Goal: Task Accomplishment & Management: Manage account settings

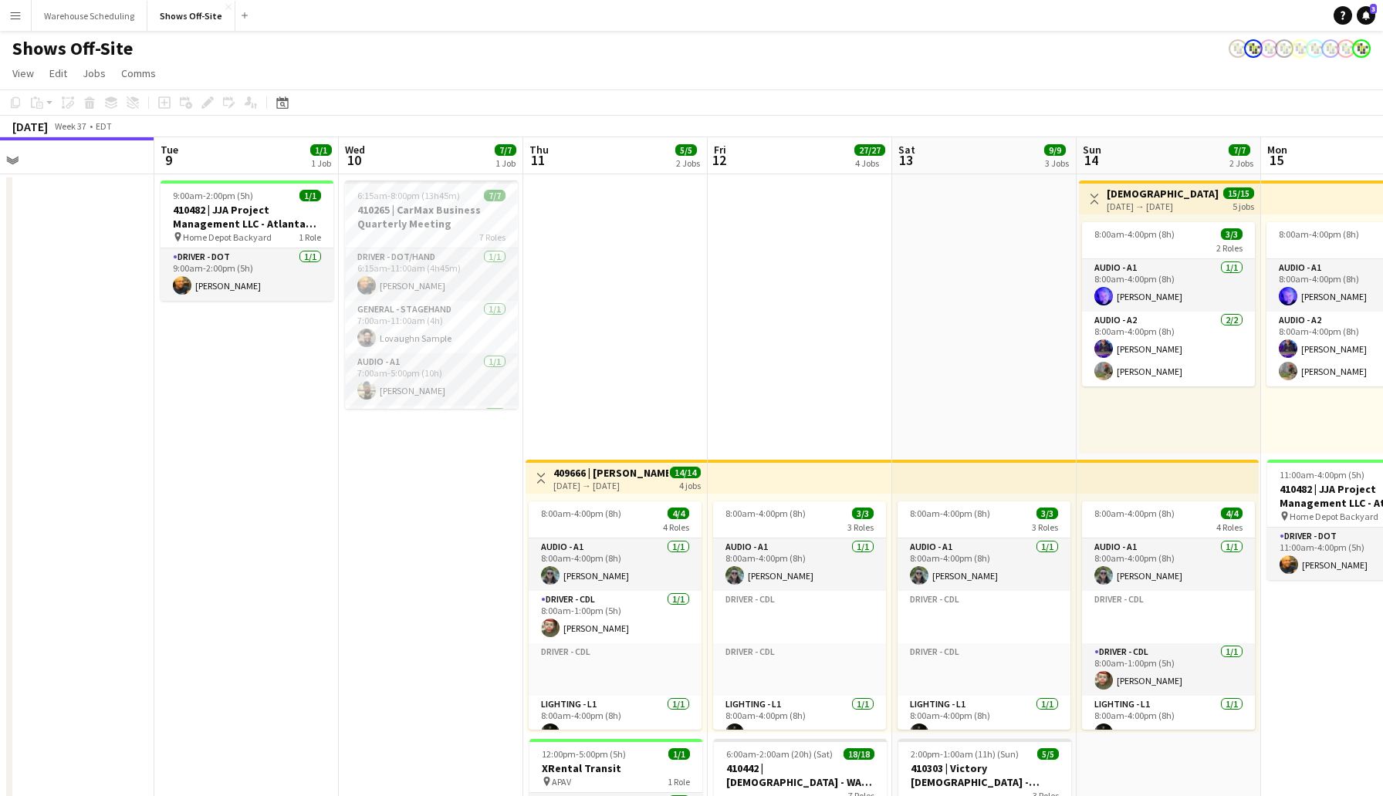
click at [503, 666] on app-date-cell "6:15am-8:00pm (13h45m) 7/7 410265 | CarMax Business Quarterly Meeting 7 Roles D…" at bounding box center [431, 767] width 184 height 1187
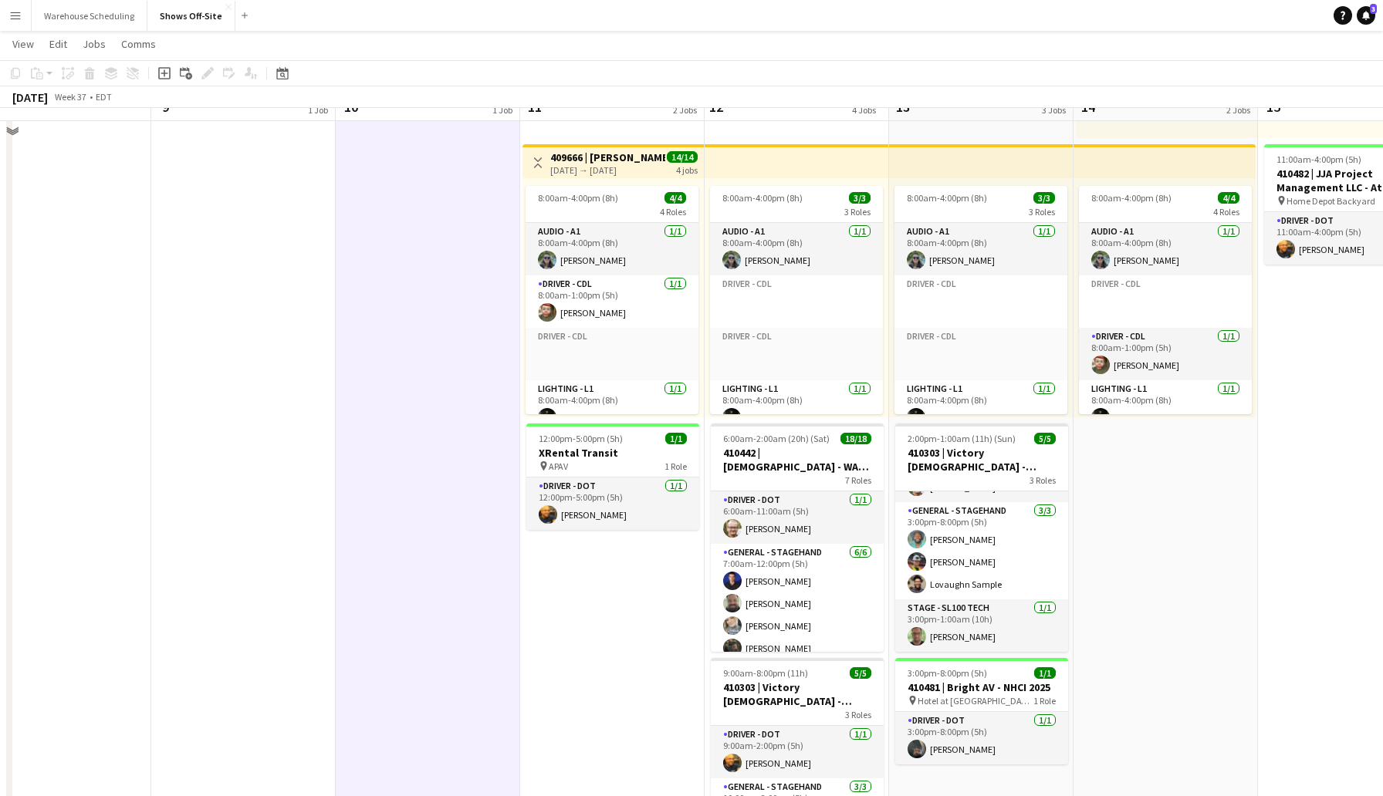
scroll to position [318, 0]
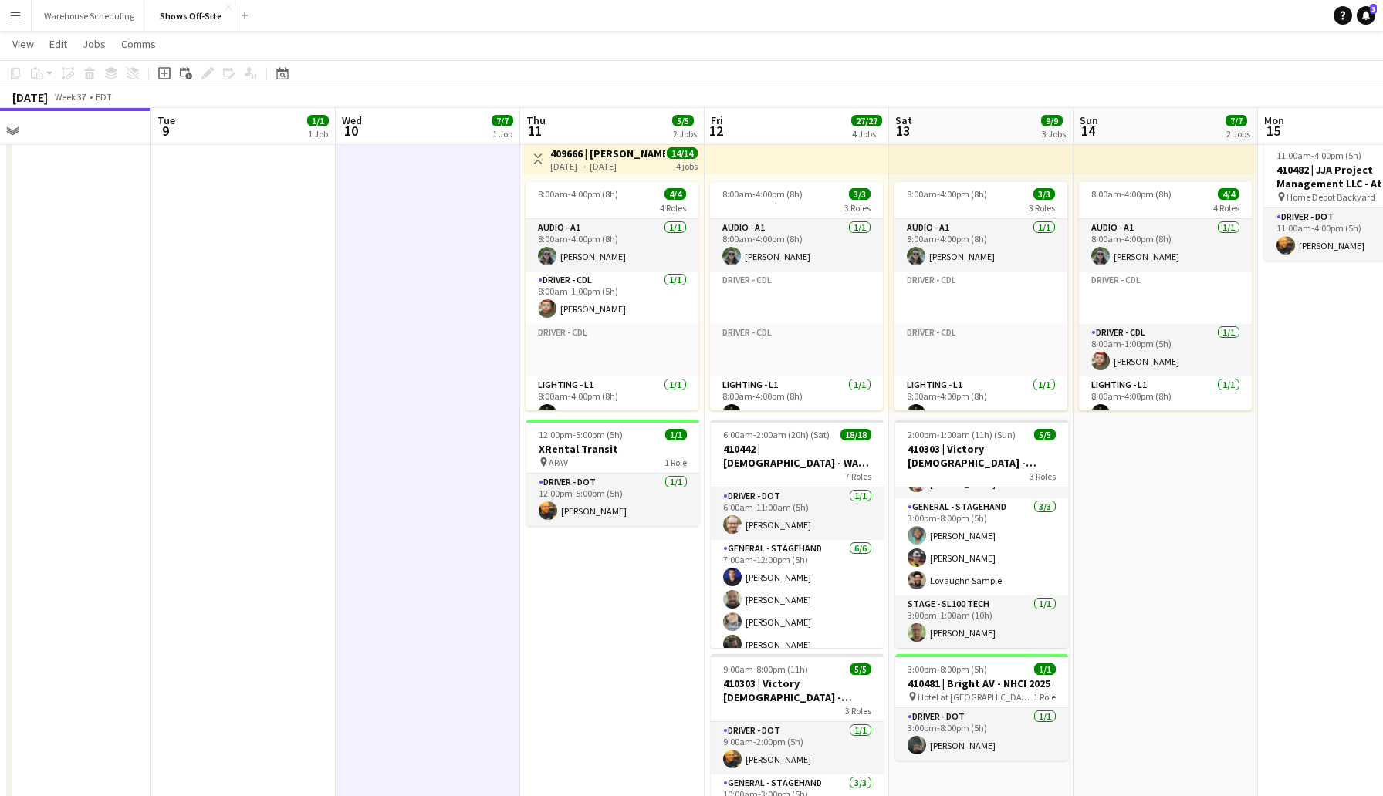
click at [616, 642] on app-date-cell "Toggle View 409666 | [PERSON_NAME] Event [DATE] → [DATE] 14/14 4 jobs 8:00am-4:…" at bounding box center [612, 448] width 184 height 1187
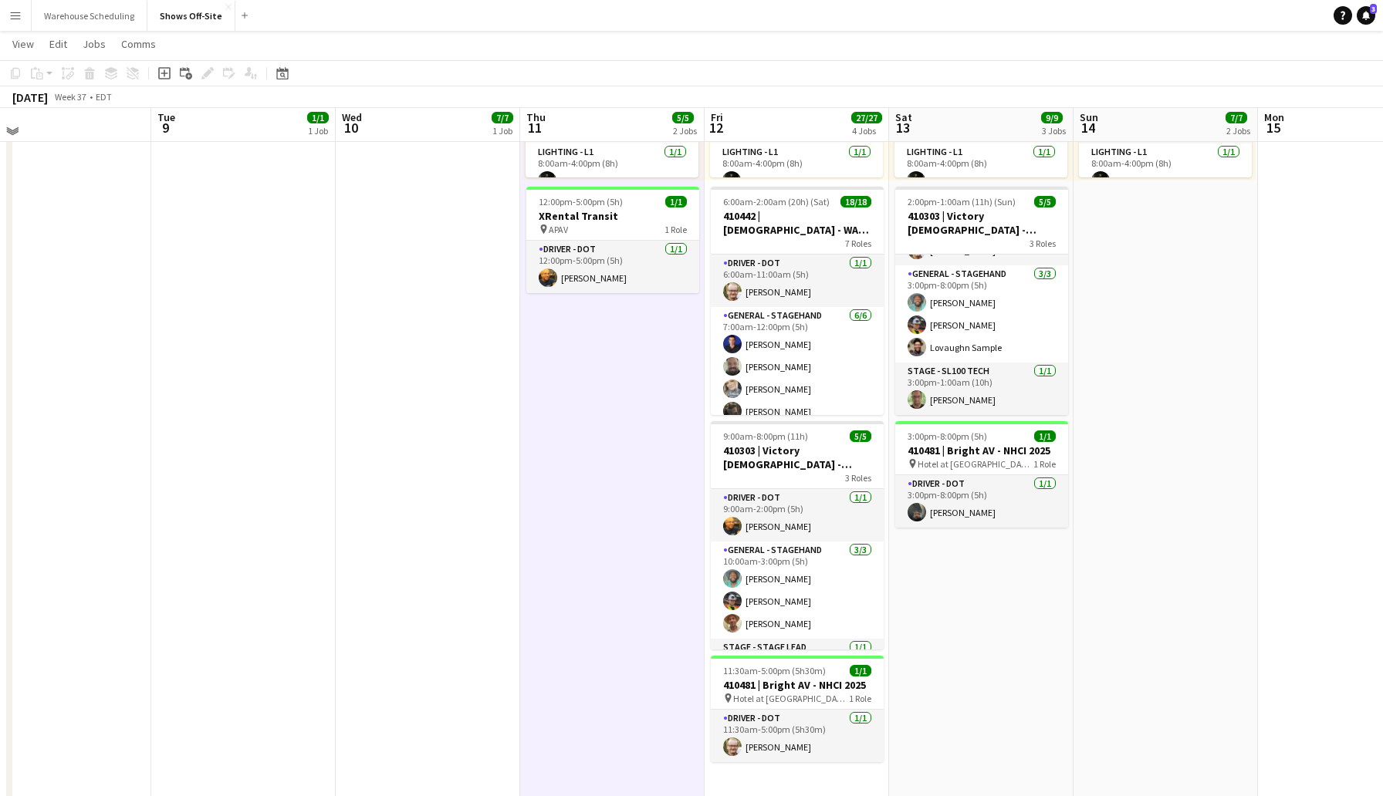
scroll to position [541, 0]
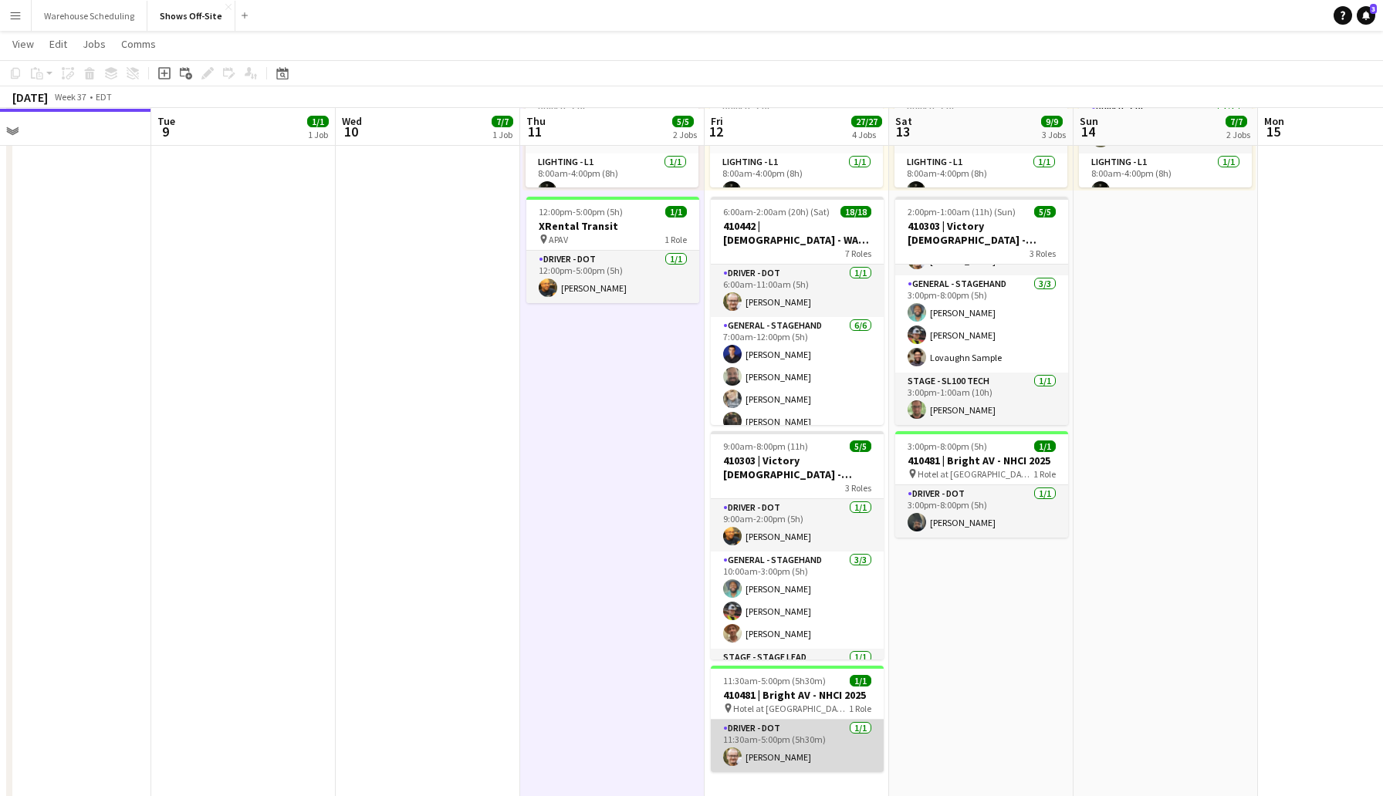
click at [728, 756] on app-user-avatar at bounding box center [732, 757] width 19 height 19
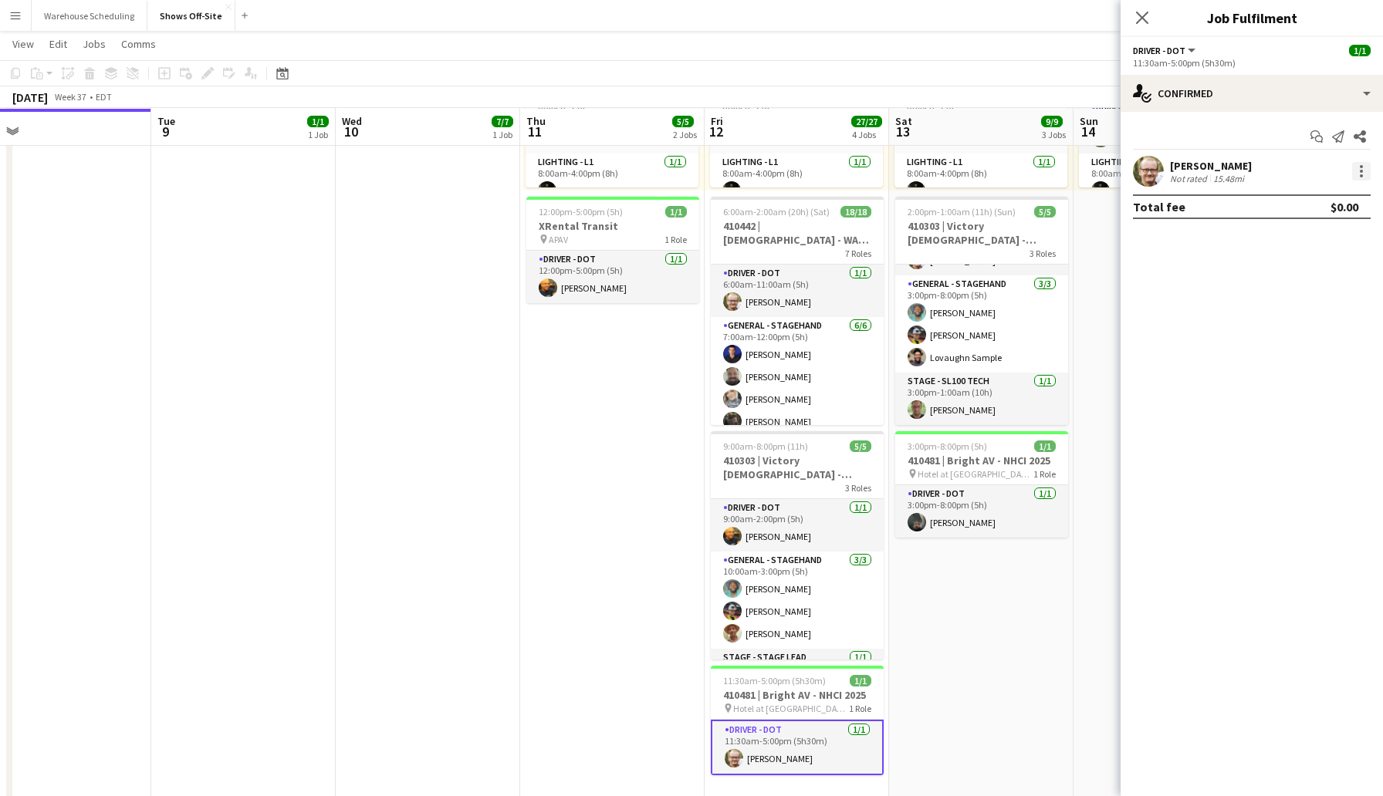
click at [1363, 169] on div at bounding box center [1361, 171] width 19 height 19
click at [1289, 340] on button "Remove" at bounding box center [1310, 348] width 120 height 37
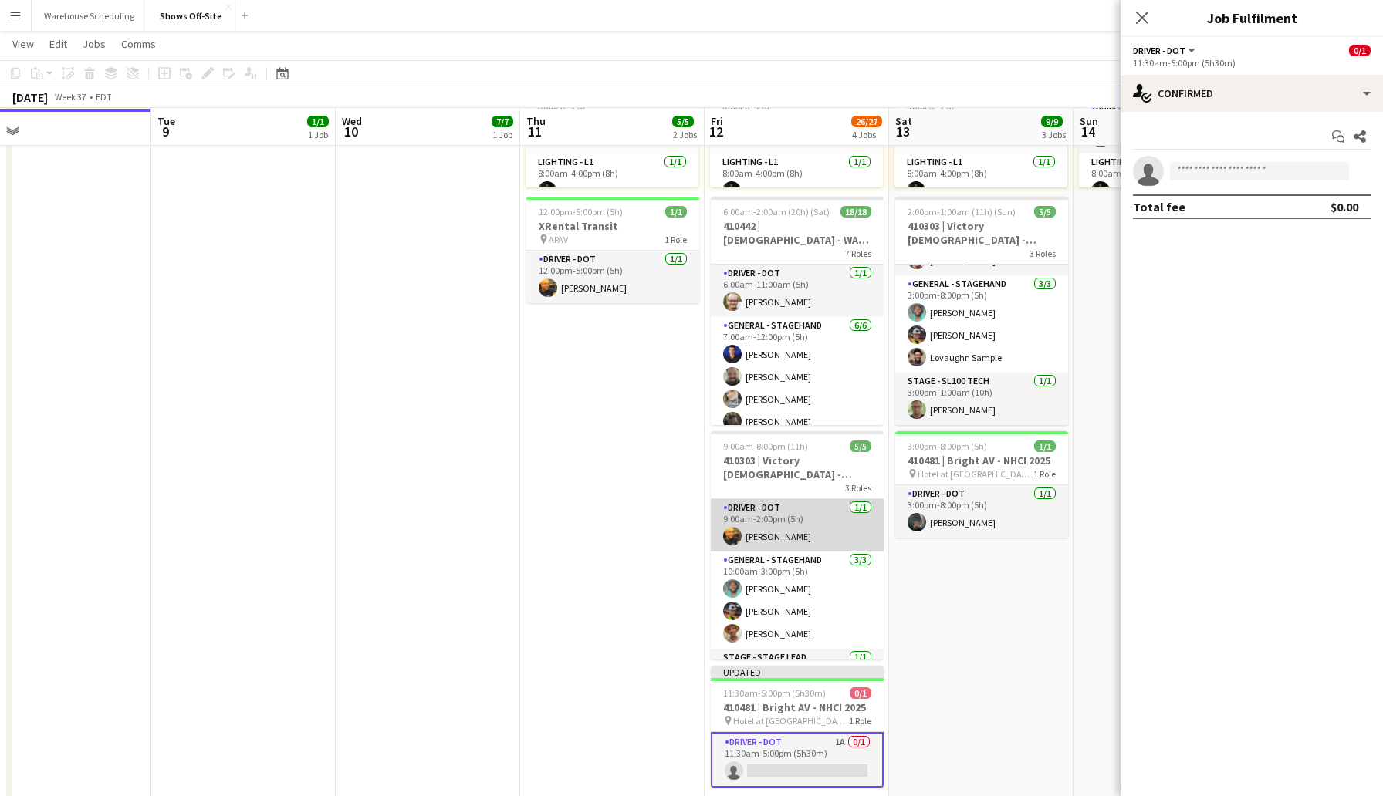
click at [737, 531] on app-user-avatar at bounding box center [732, 536] width 19 height 19
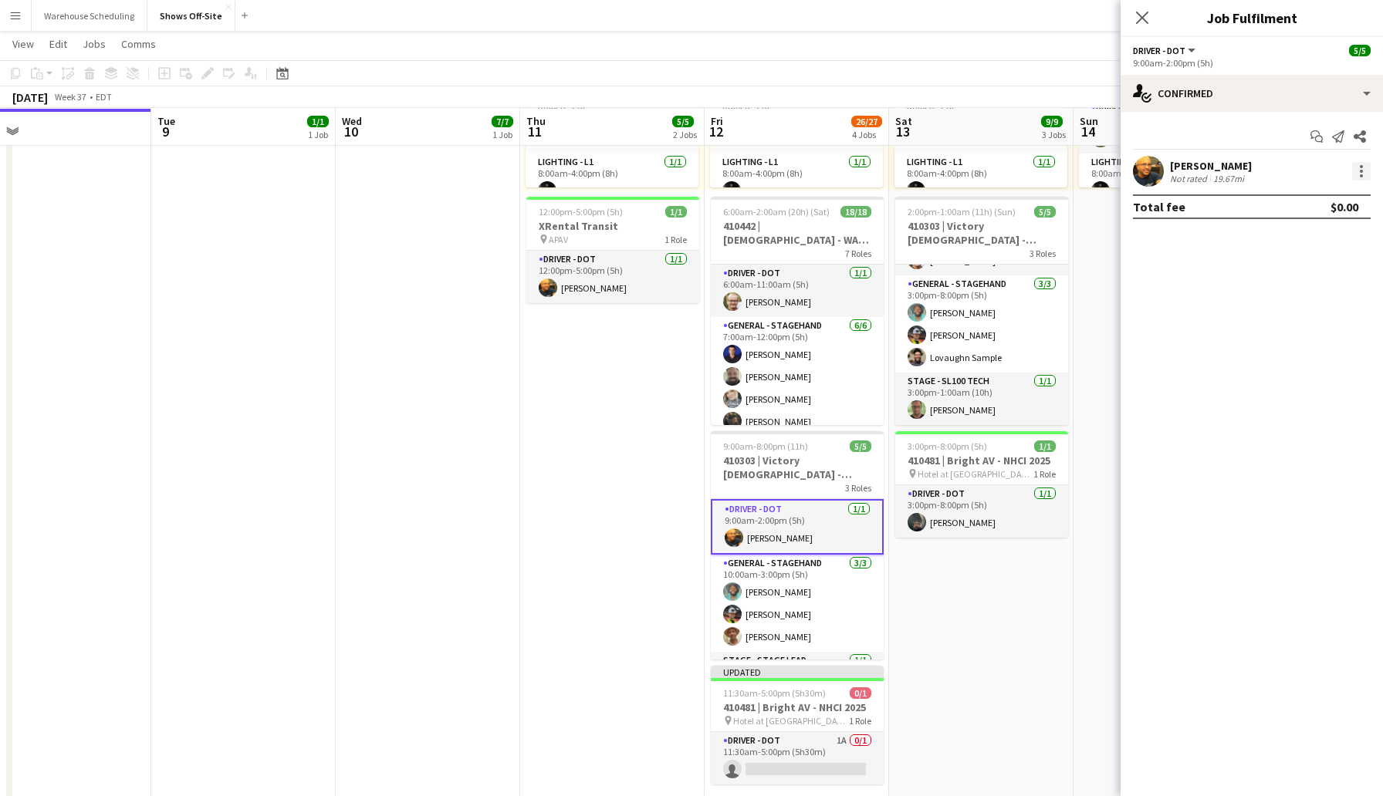
click at [1359, 164] on div at bounding box center [1361, 171] width 19 height 19
click at [1296, 343] on span "Remove" at bounding box center [1285, 347] width 46 height 13
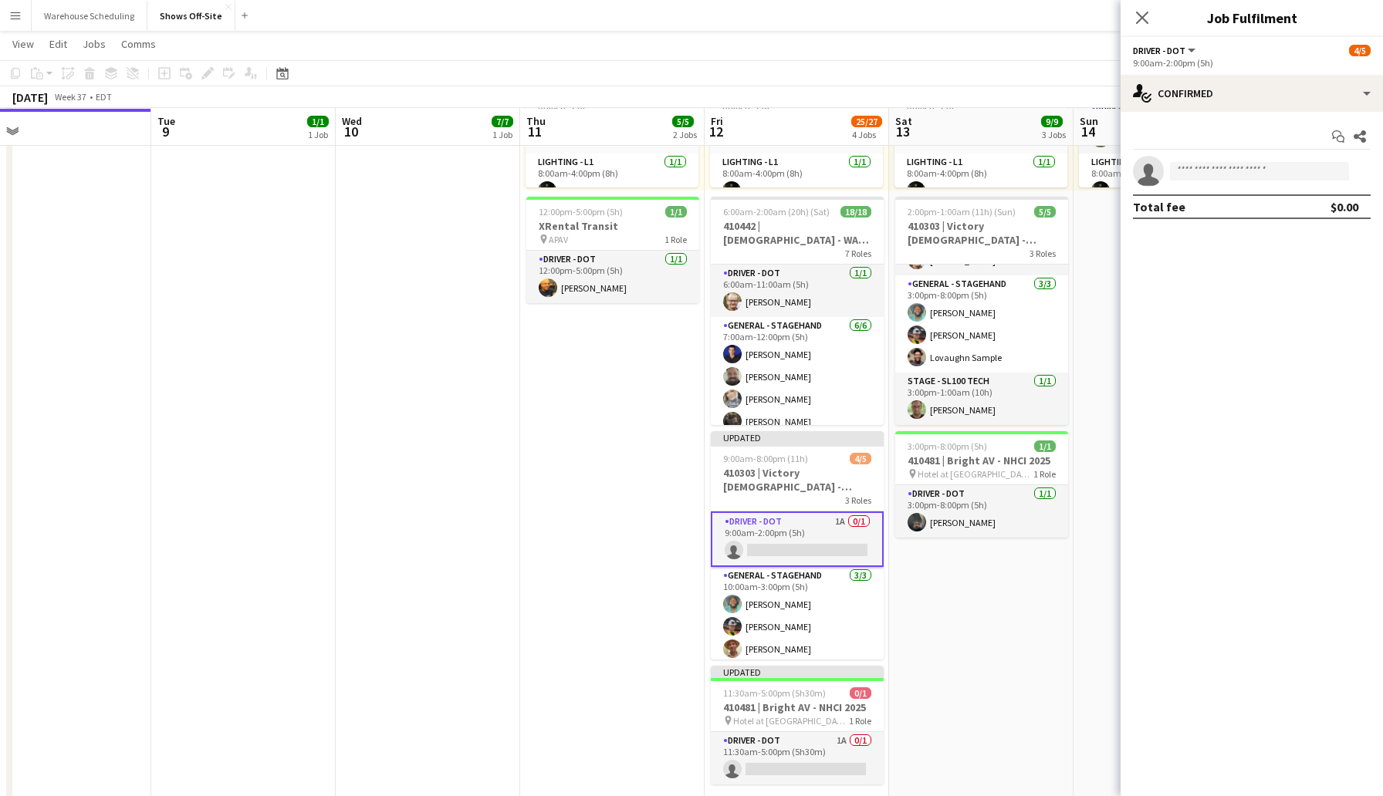
scroll to position [575, 0]
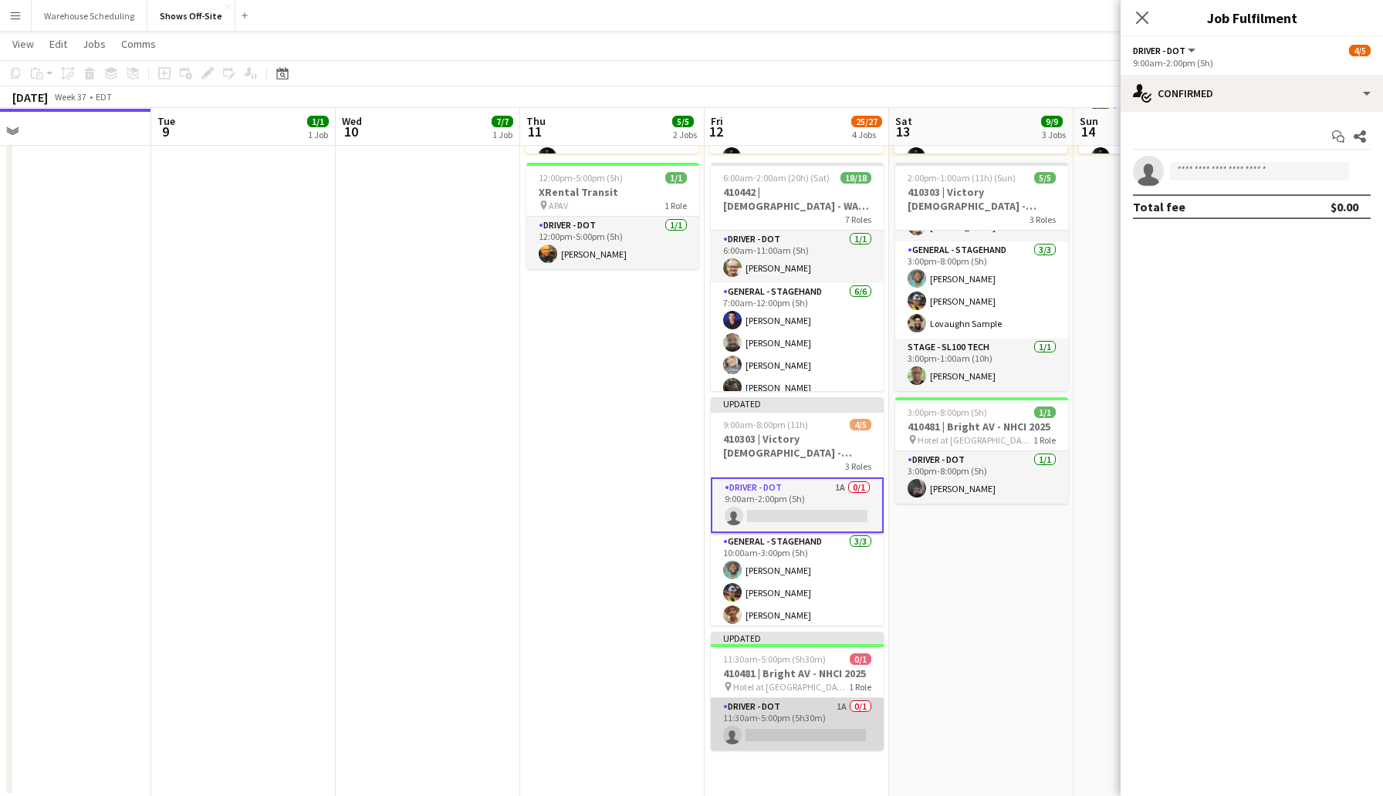
click at [762, 728] on app-card-role "Driver - DOT 1A 0/1 11:30am-5:00pm (5h30m) single-neutral-actions" at bounding box center [797, 724] width 173 height 52
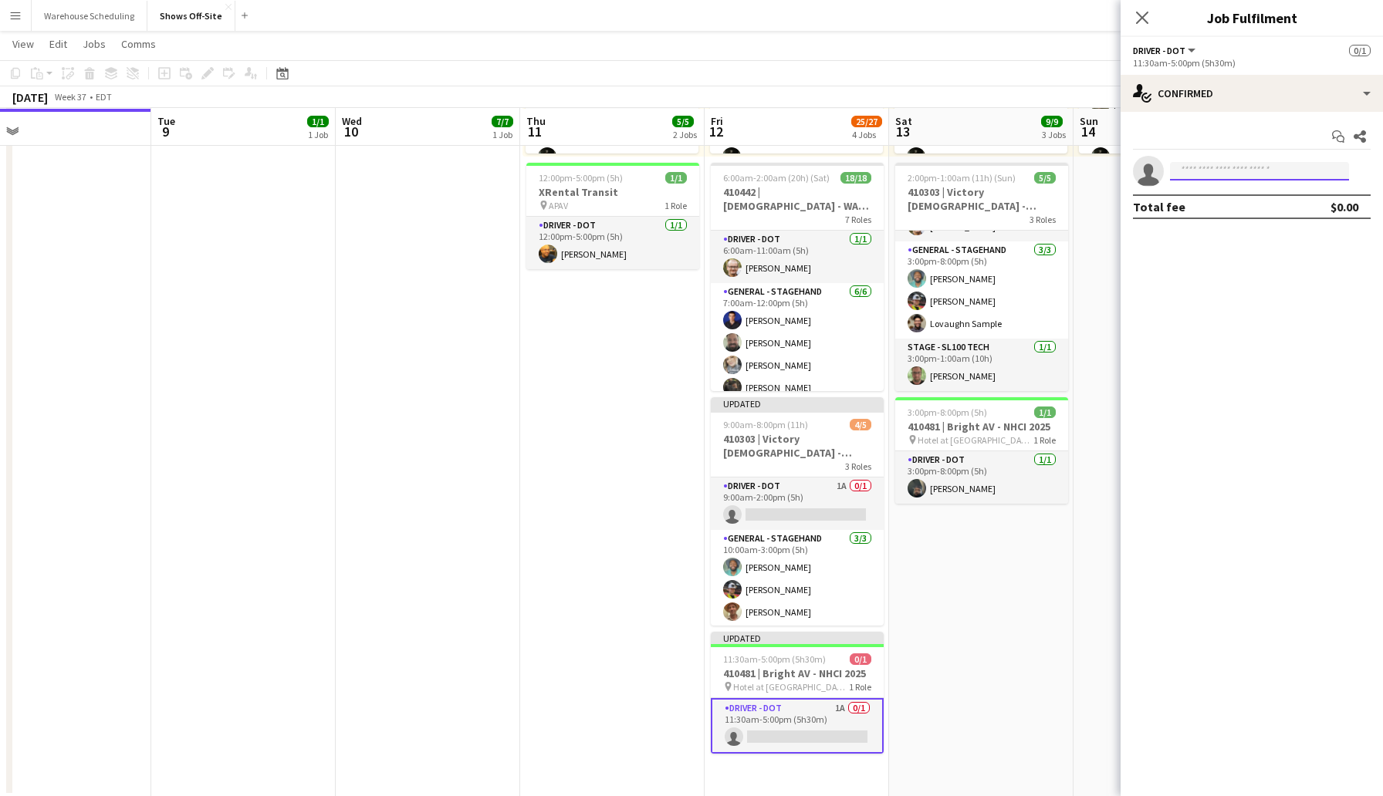
click at [1196, 176] on input at bounding box center [1259, 171] width 179 height 19
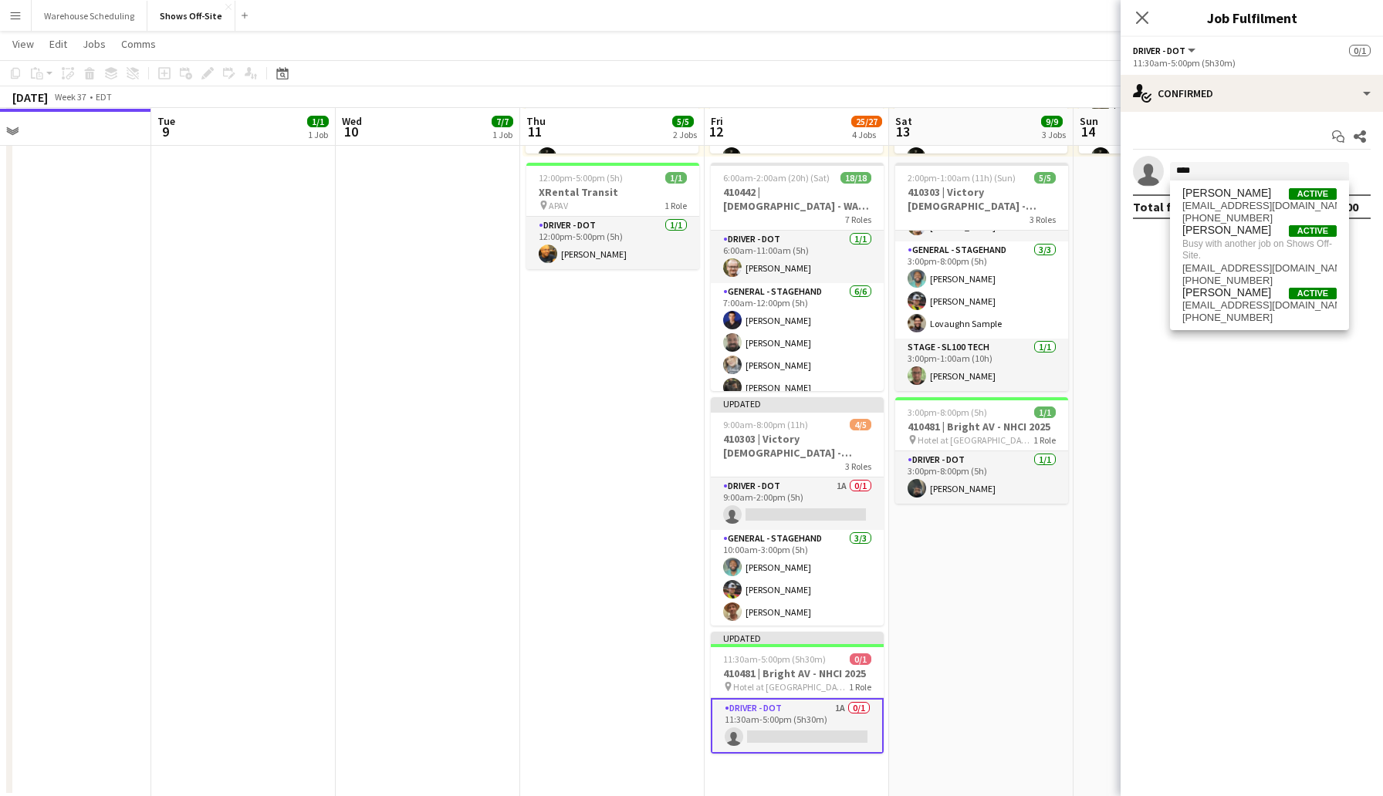
click at [1229, 434] on mat-expansion-panel "check Confirmed Start chat Share single-neutral-actions **** Total fee $0.00" at bounding box center [1251, 454] width 262 height 684
drag, startPoint x: 1205, startPoint y: 176, endPoint x: 1158, endPoint y: 173, distance: 47.2
click at [1158, 173] on app-invite-slot "single-neutral-actions ****" at bounding box center [1251, 171] width 262 height 31
type input "****"
click at [1198, 369] on mat-expansion-panel "check Confirmed Start chat Share single-neutral-actions **** Total fee $0.00" at bounding box center [1251, 454] width 262 height 684
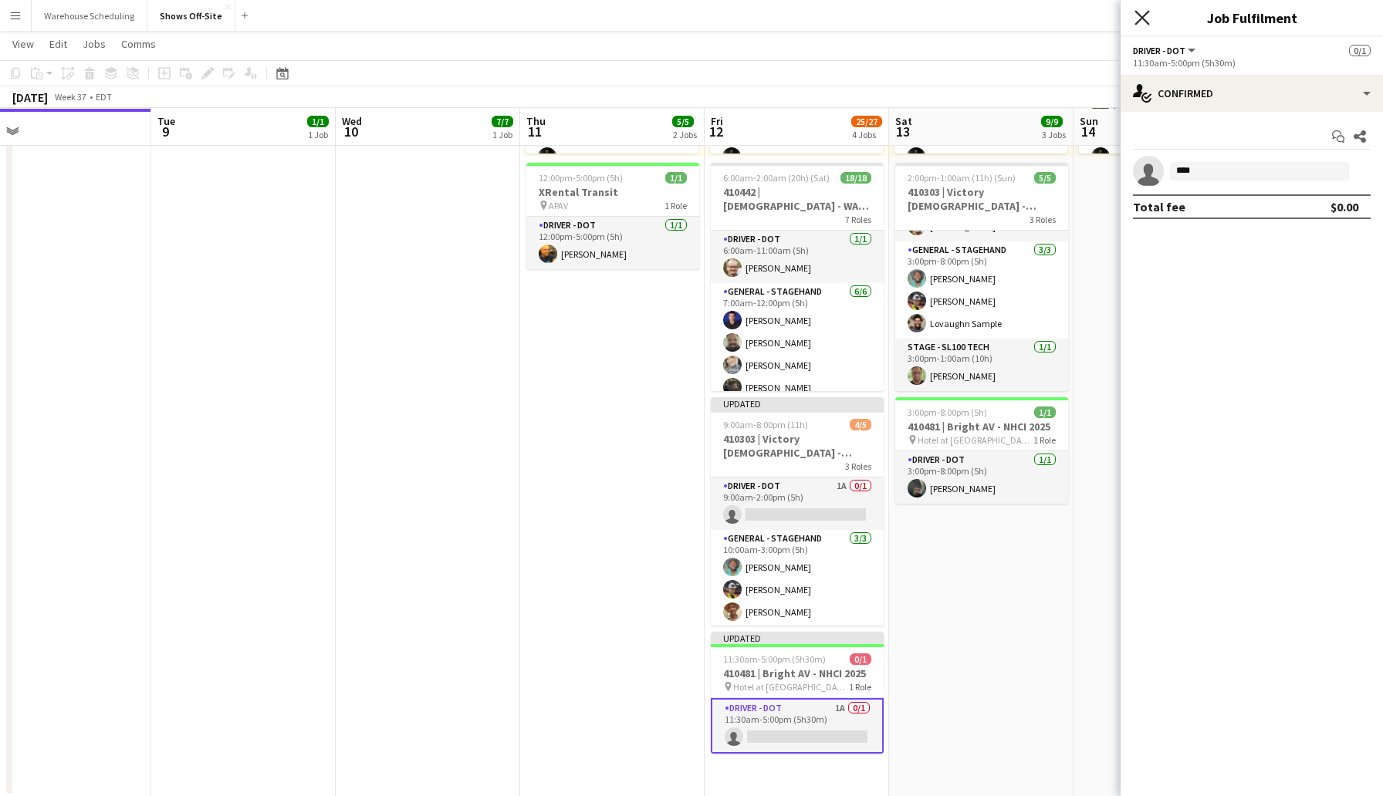
click at [1141, 18] on icon at bounding box center [1141, 17] width 15 height 15
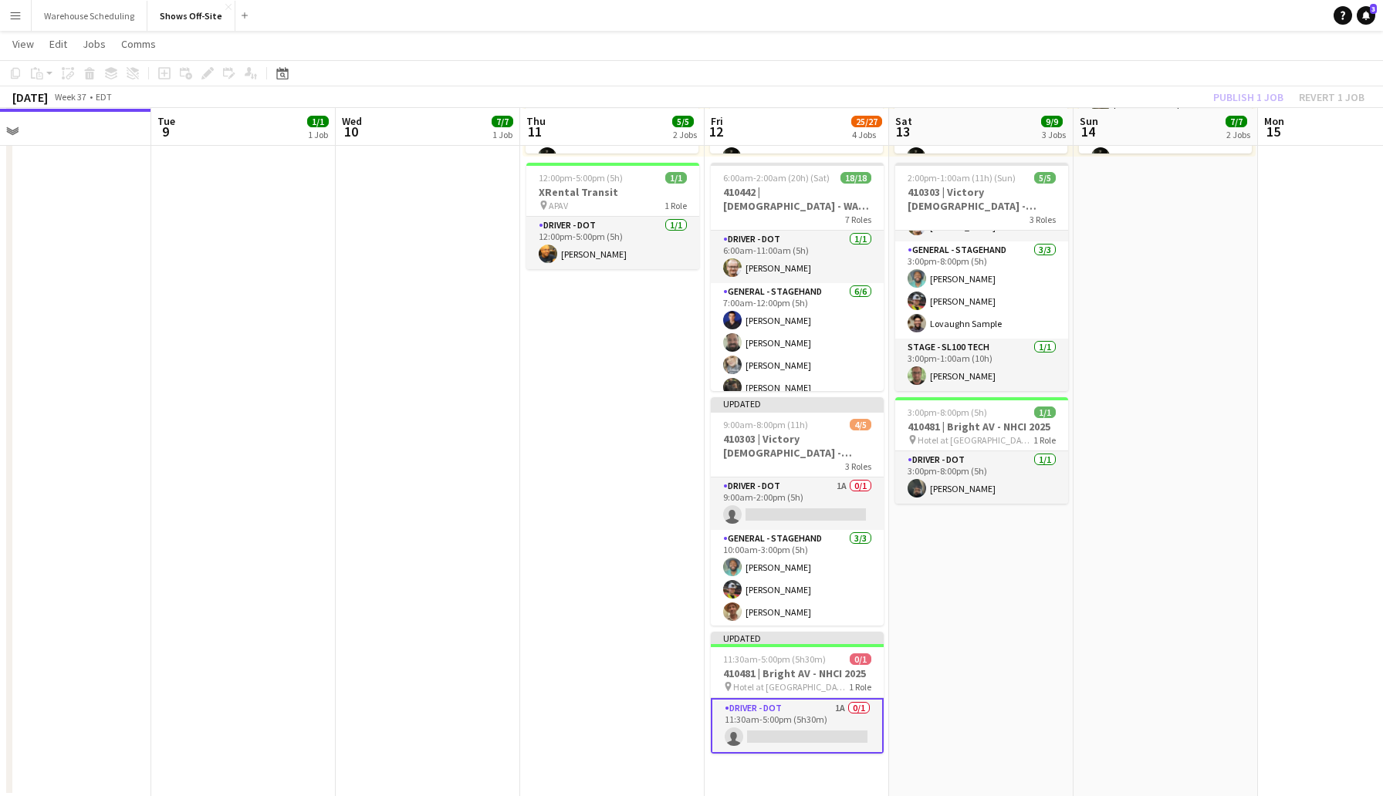
click at [1186, 87] on div "[DATE] Week 37 • EDT Publish 1 job Revert 1 job" at bounding box center [691, 97] width 1383 height 22
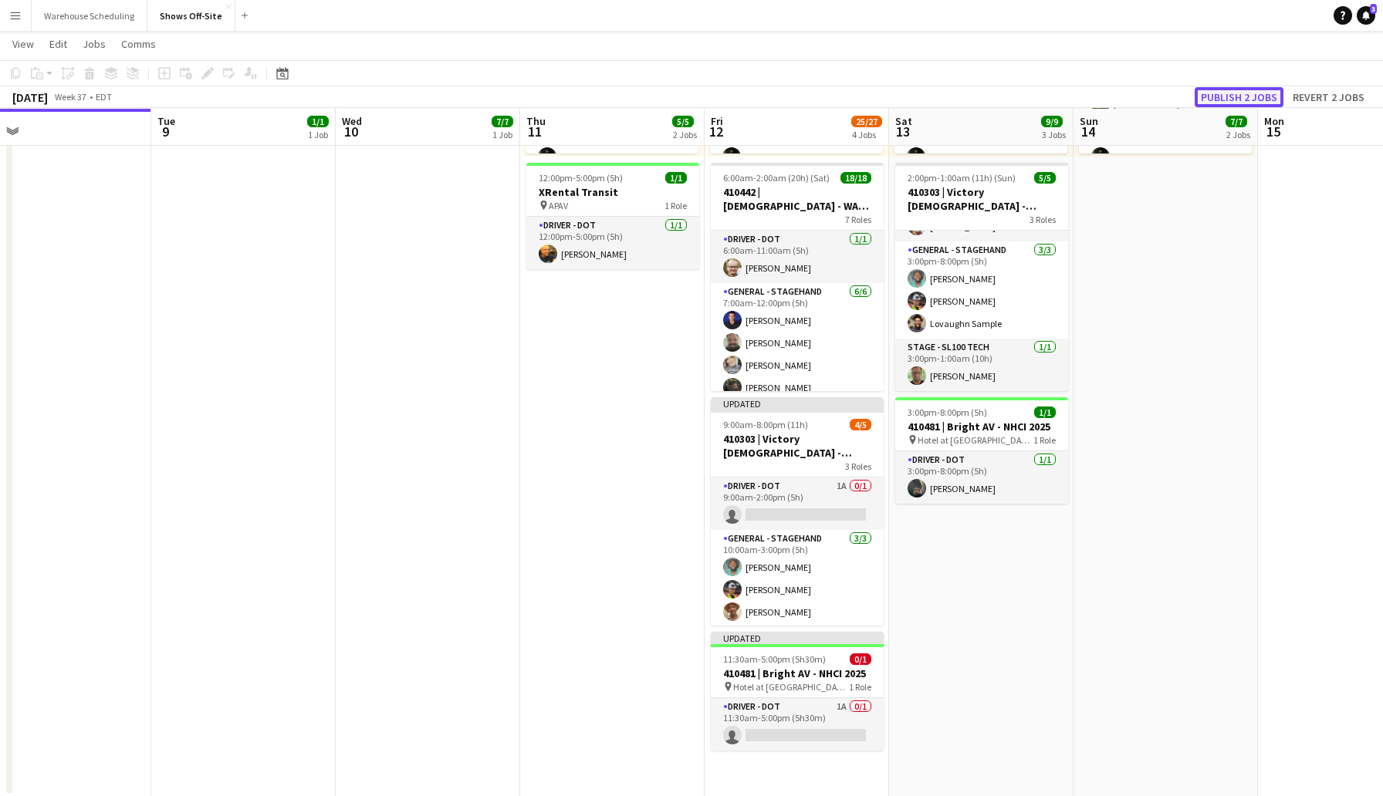
click at [1233, 100] on button "Publish 2 jobs" at bounding box center [1239, 97] width 89 height 20
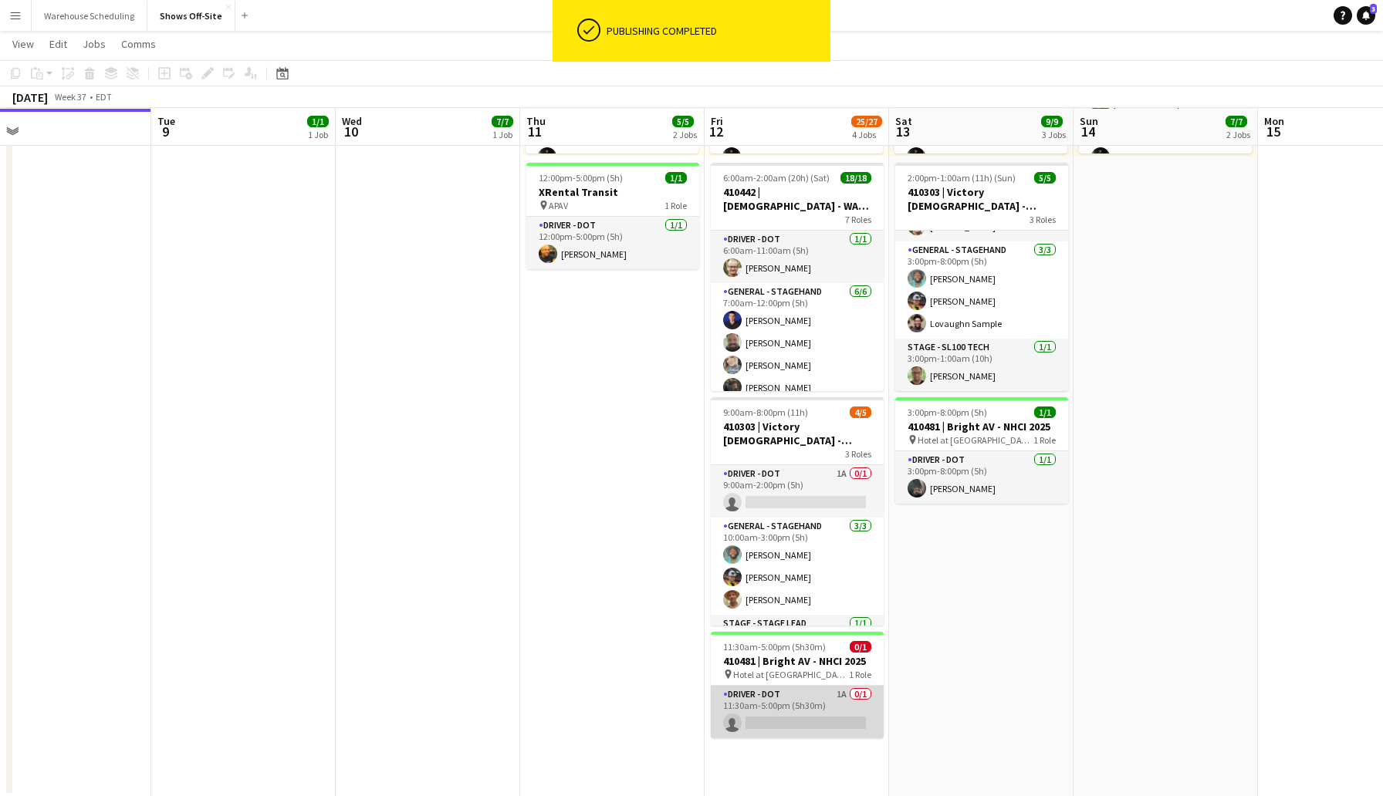
click at [767, 715] on app-card-role "Driver - DOT 1A 0/1 11:30am-5:00pm (5h30m) single-neutral-actions" at bounding box center [797, 712] width 173 height 52
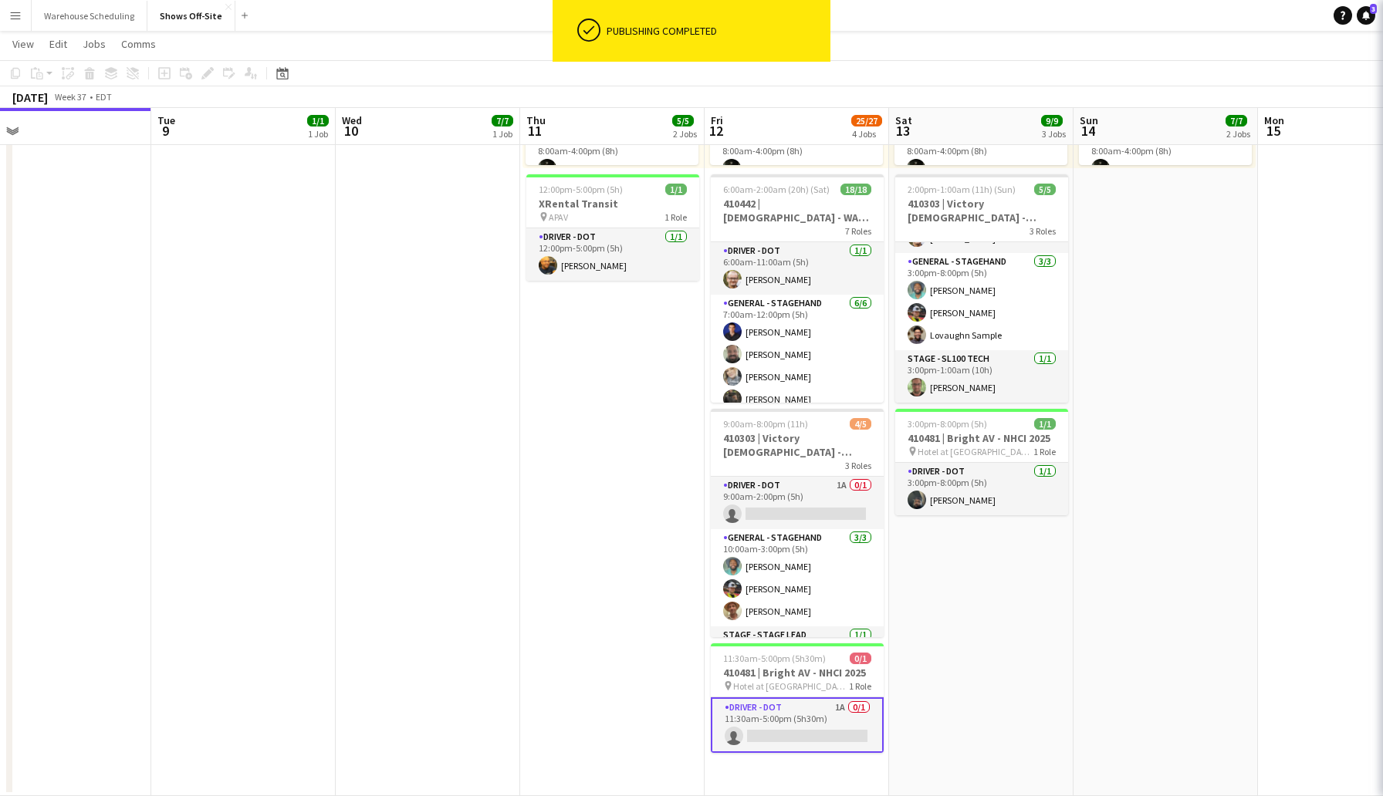
scroll to position [563, 0]
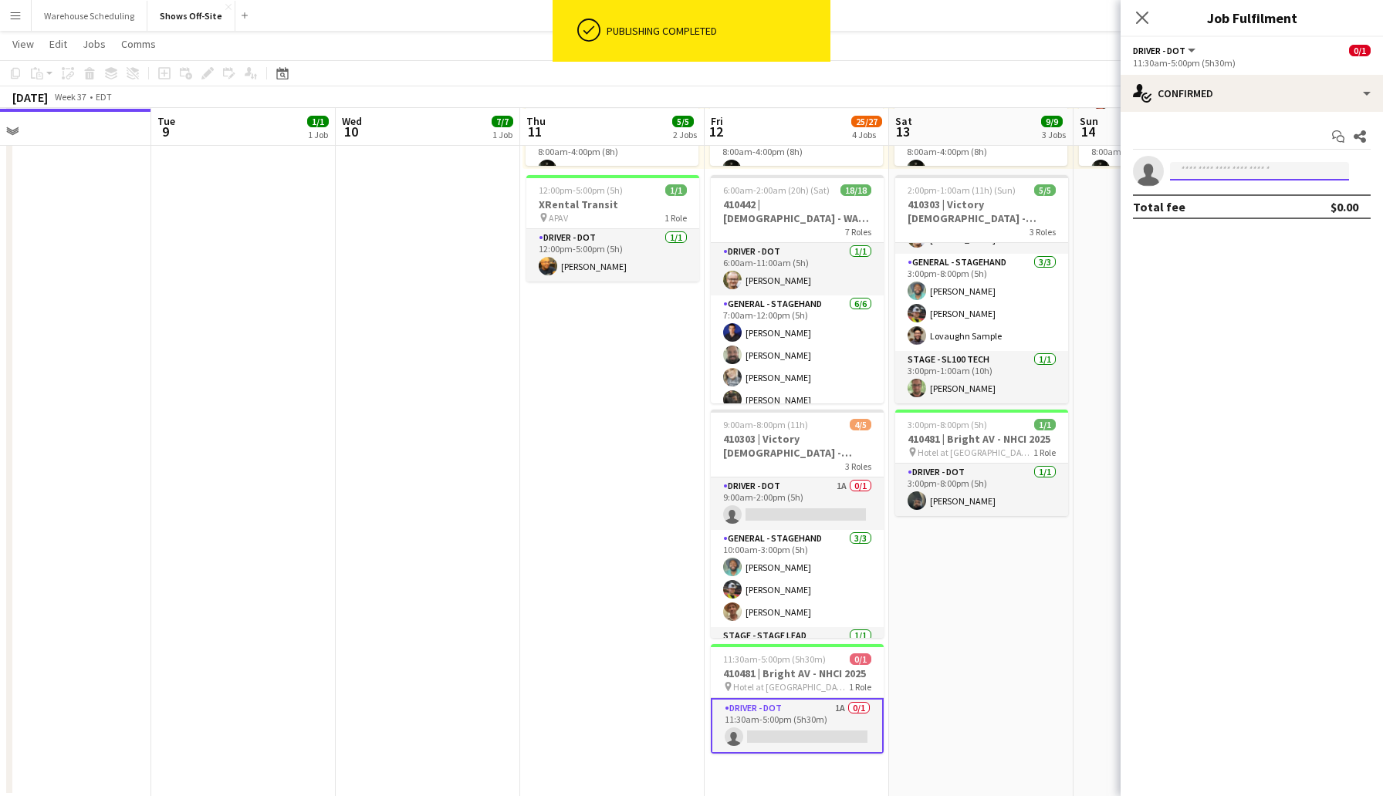
click at [1256, 171] on input at bounding box center [1259, 171] width 179 height 19
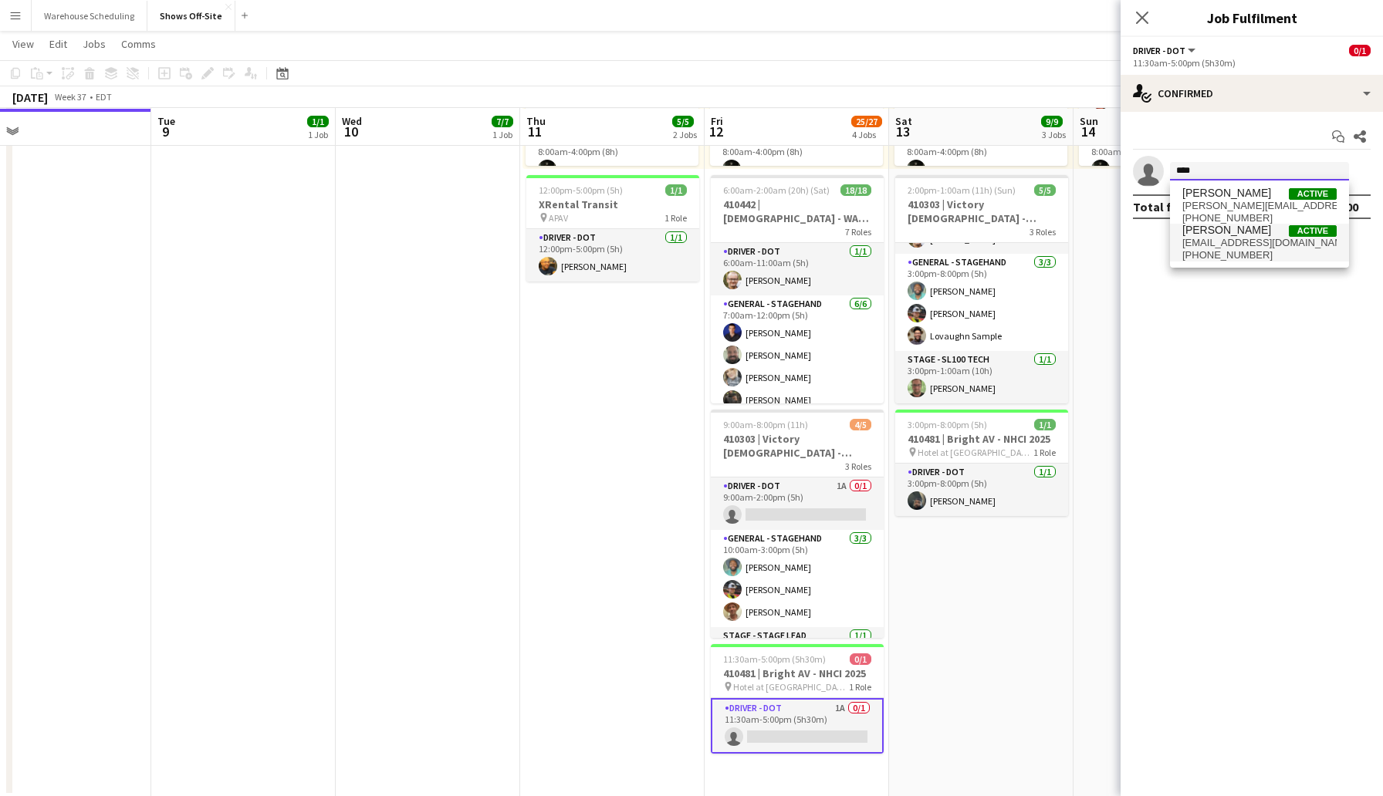
type input "****"
click at [1242, 245] on span "[EMAIL_ADDRESS][DOMAIN_NAME]" at bounding box center [1259, 243] width 154 height 12
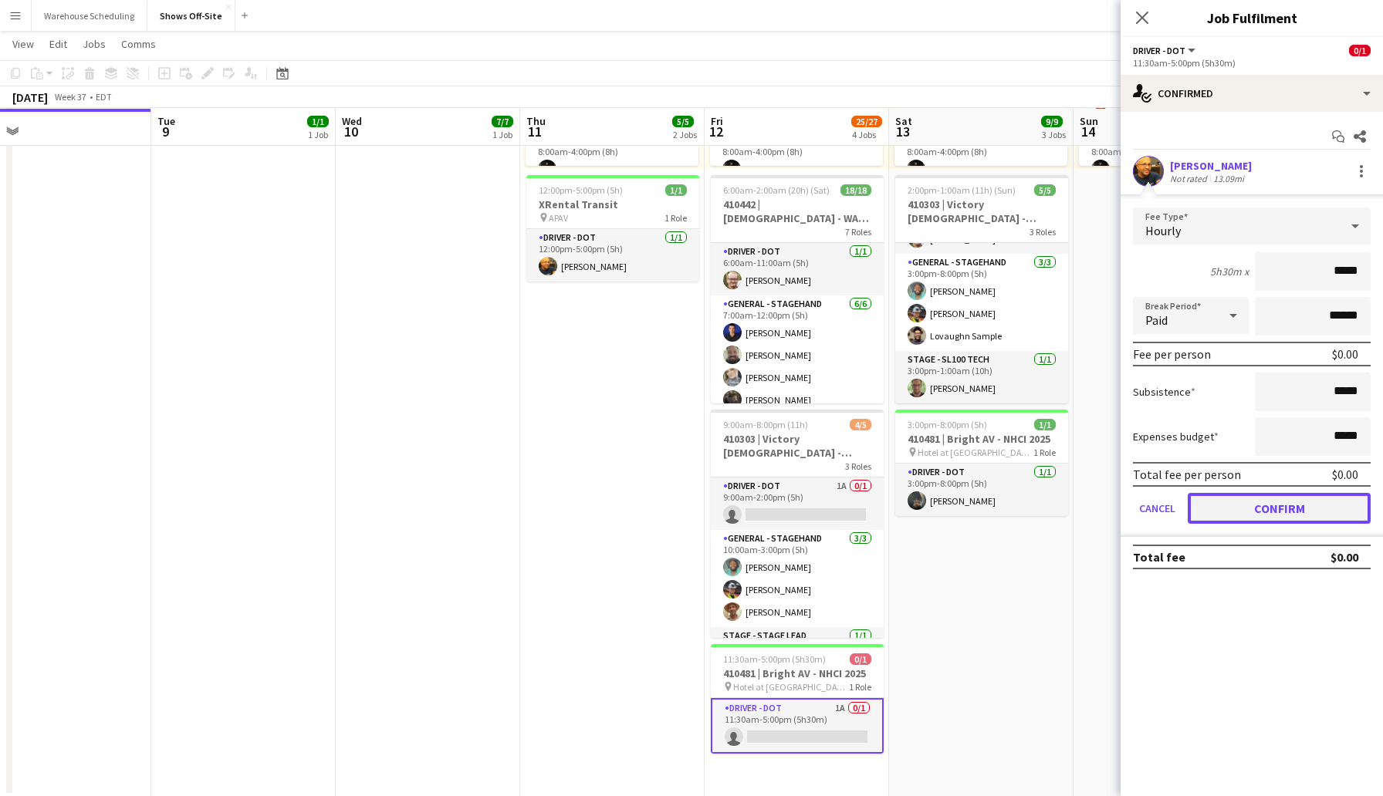
click at [1284, 516] on button "Confirm" at bounding box center [1279, 508] width 183 height 31
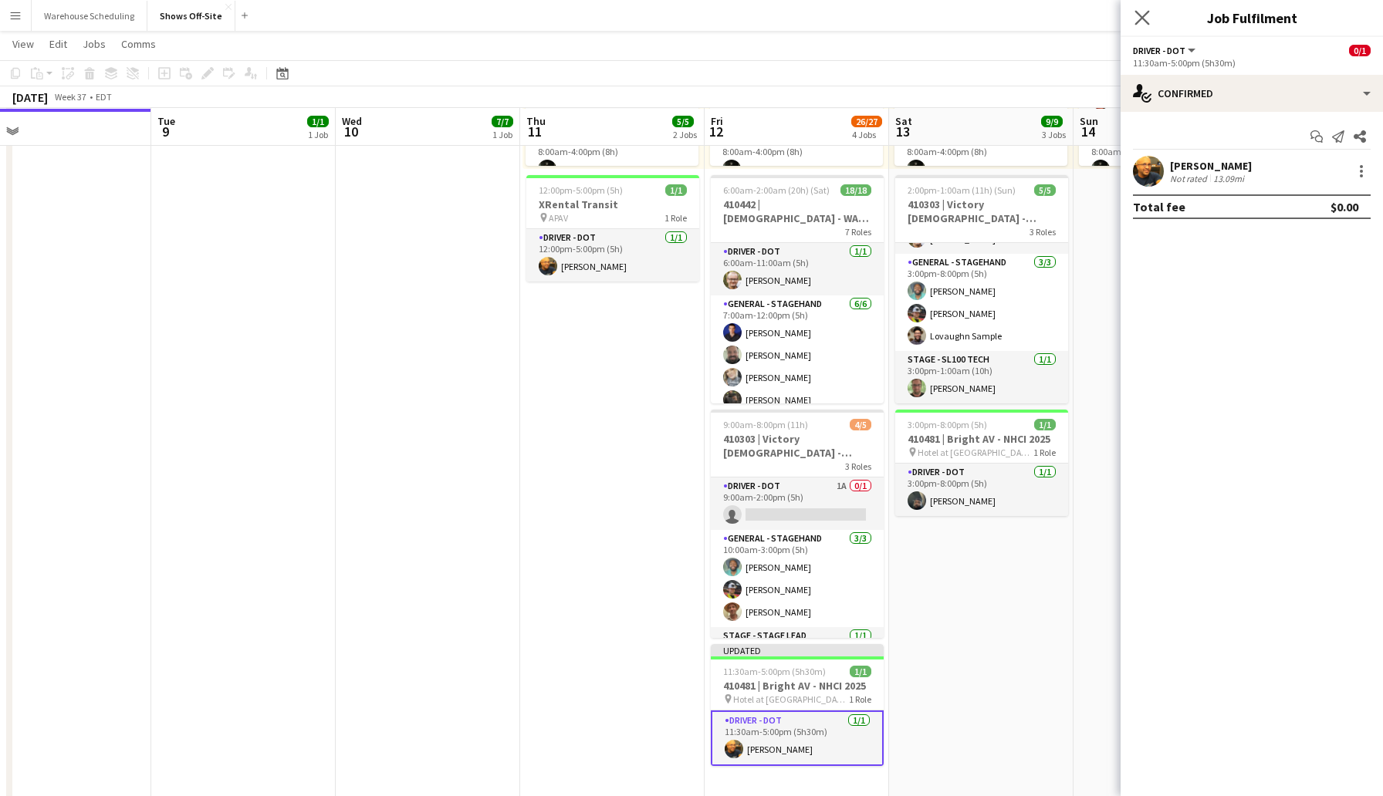
click at [1144, 25] on app-icon "Close pop-in" at bounding box center [1142, 18] width 22 height 22
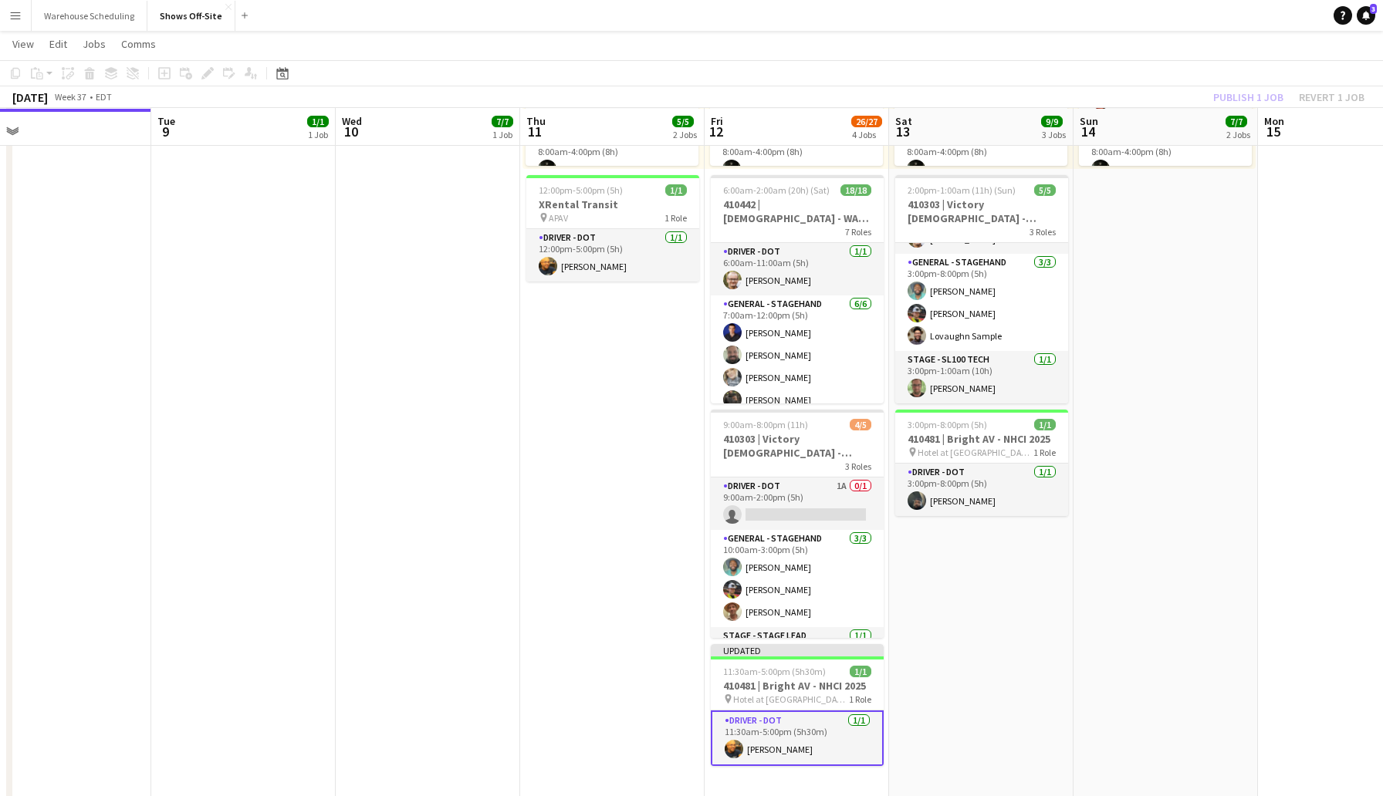
click at [1147, 89] on div "[DATE] Week 37 • EDT Publish 1 job Revert 1 job" at bounding box center [691, 97] width 1383 height 22
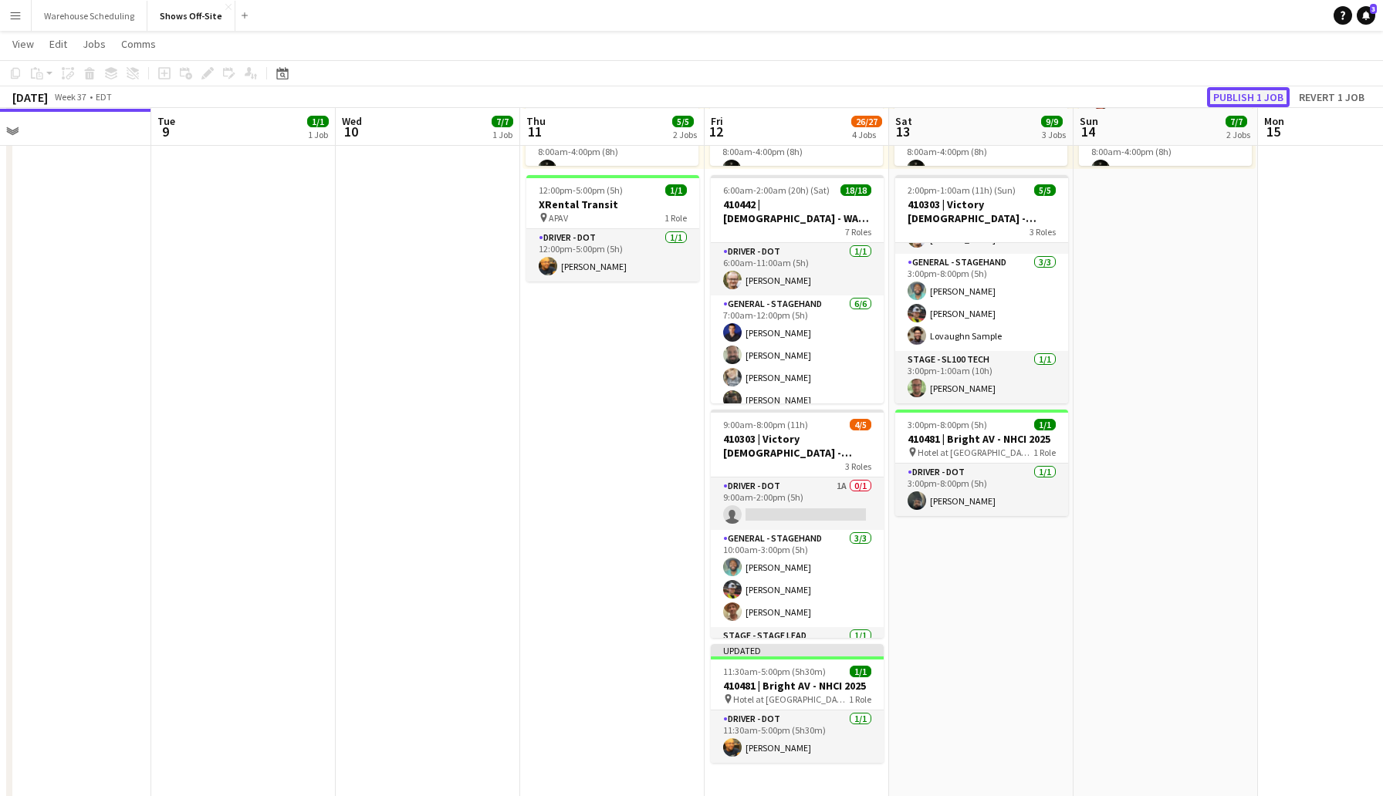
click at [1238, 99] on button "Publish 1 job" at bounding box center [1248, 97] width 83 height 20
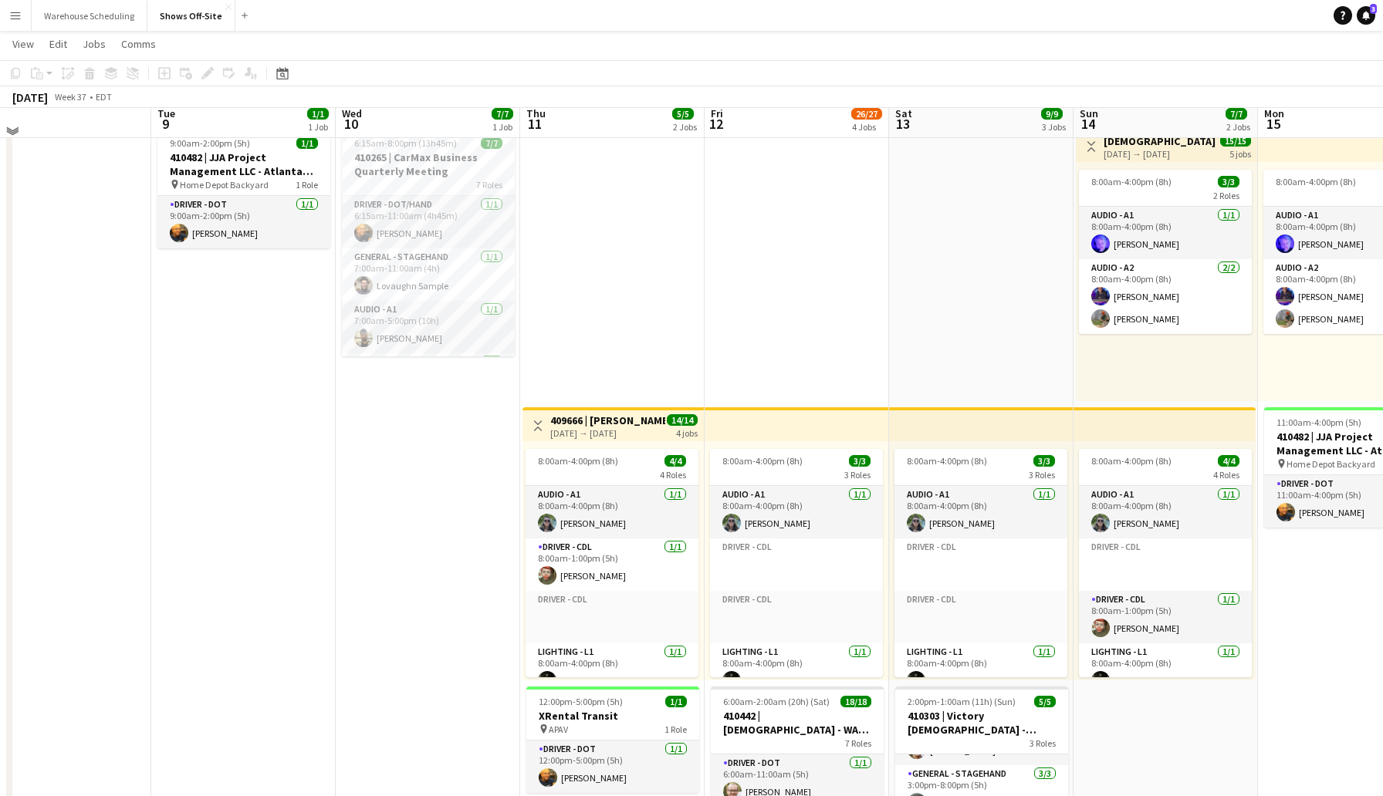
scroll to position [54, 0]
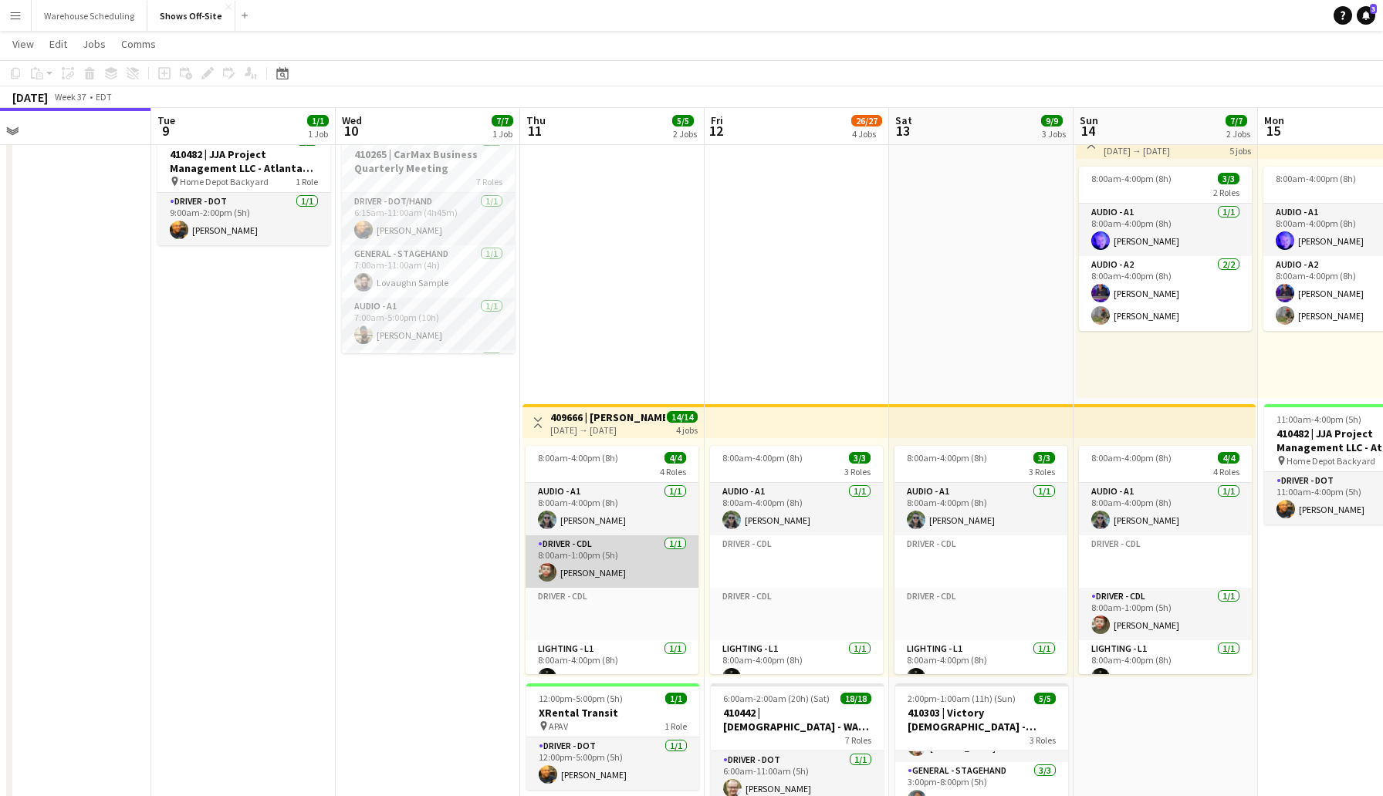
click at [573, 556] on app-card-role "Driver - CDL [DATE] 8:00am-1:00pm (5h) [PERSON_NAME]" at bounding box center [612, 562] width 173 height 52
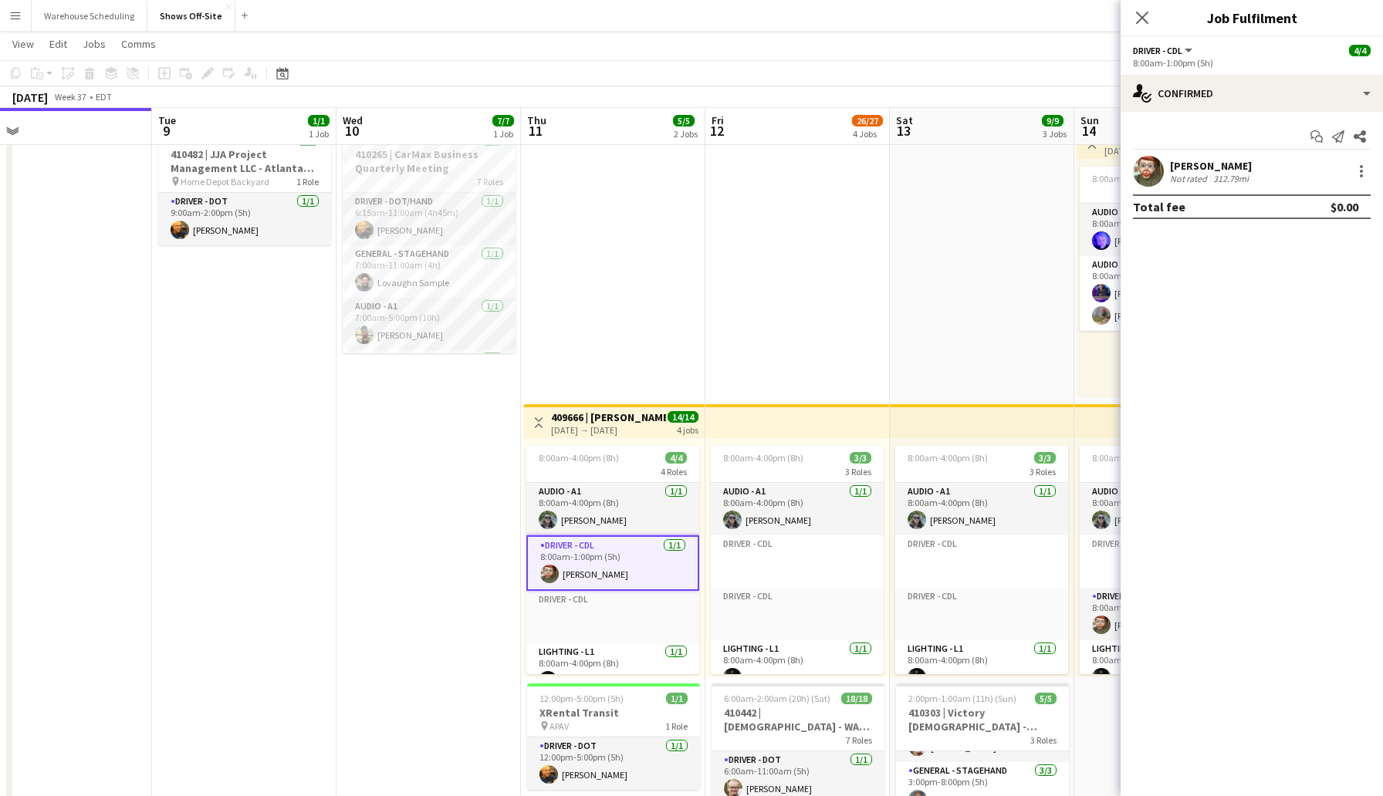
click at [669, 263] on app-date-cell "Toggle View 409666 | [PERSON_NAME] Event [DATE] → [DATE] 14/14 4 jobs 8:00am-4:…" at bounding box center [613, 712] width 184 height 1187
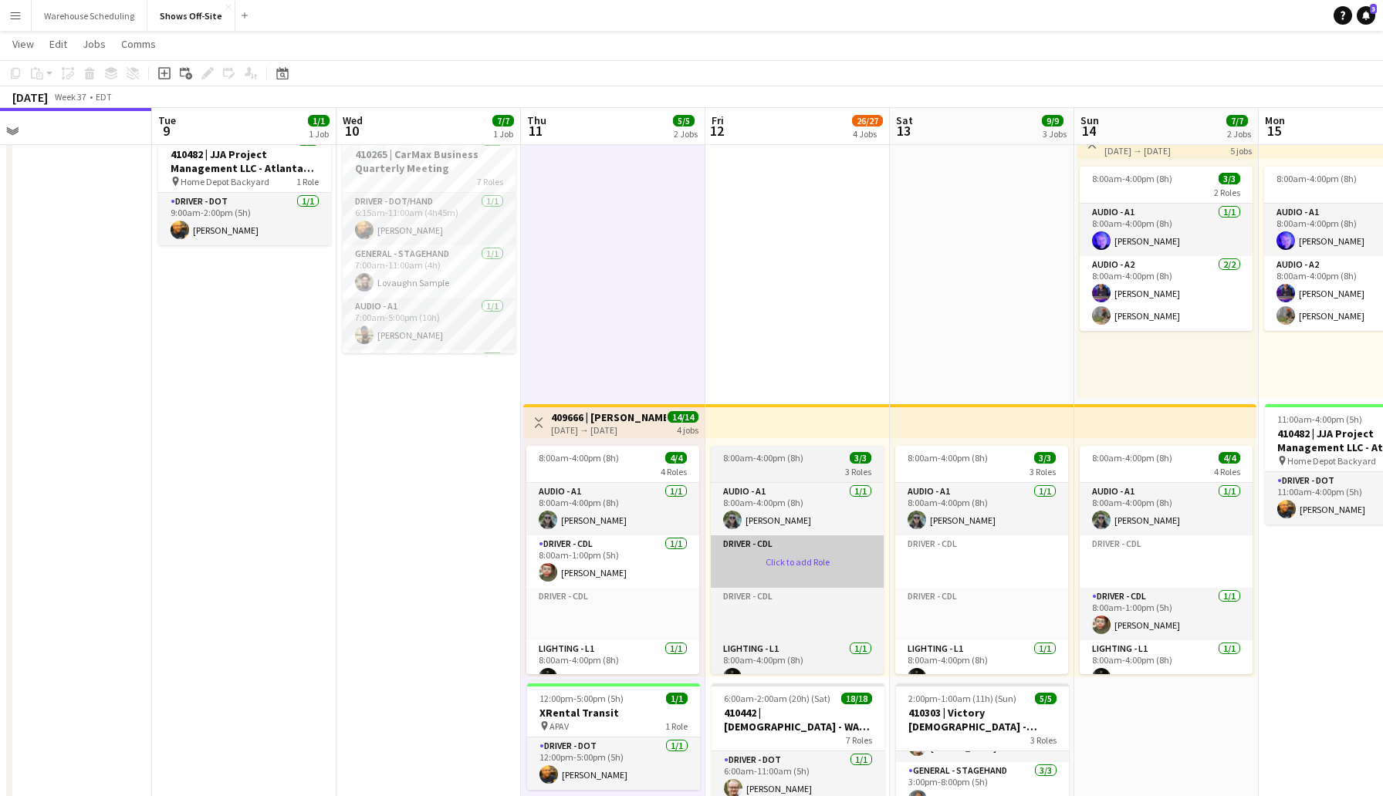
click at [809, 558] on app-card-role-placeholder "Driver - CDL Click to add Role" at bounding box center [797, 562] width 173 height 52
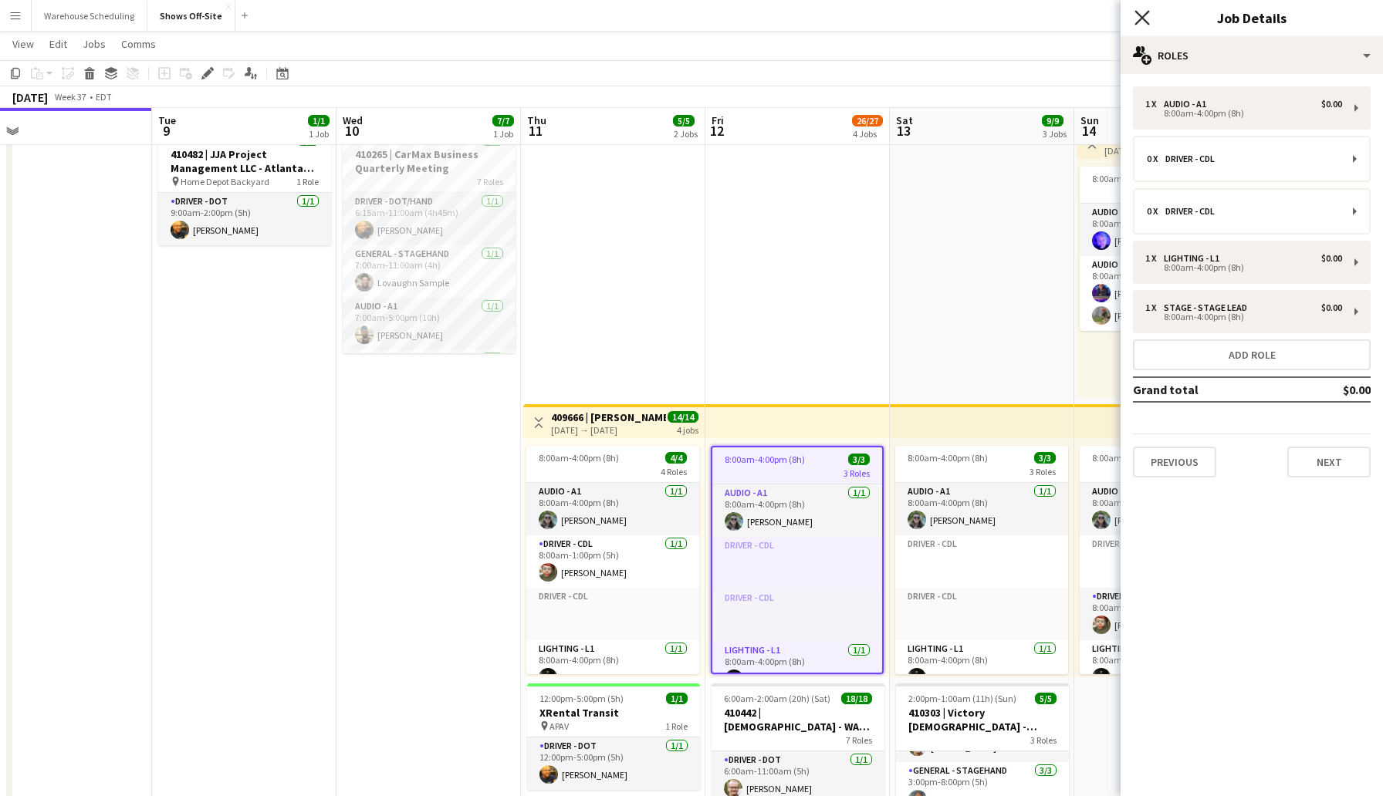
click at [1136, 20] on icon "Close pop-in" at bounding box center [1141, 17] width 15 height 15
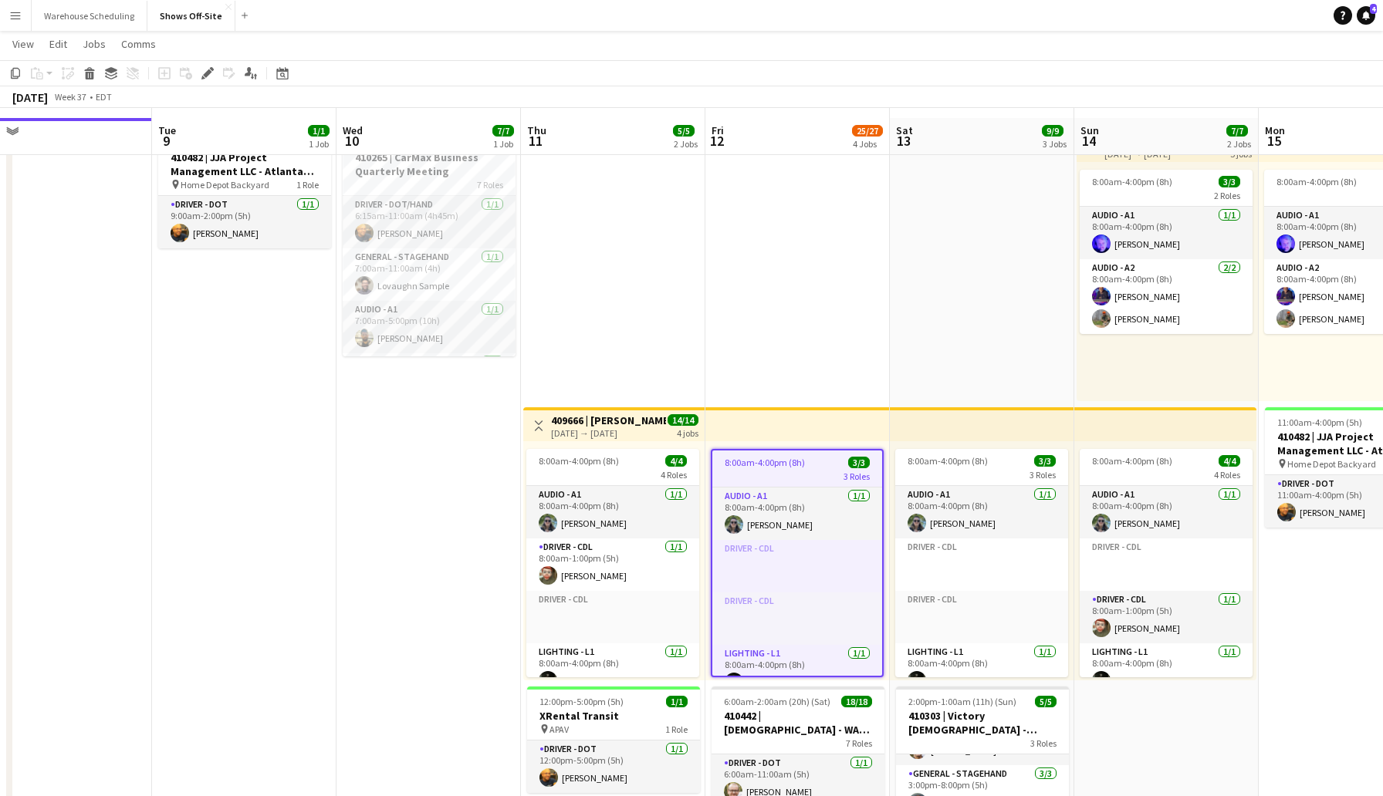
scroll to position [0, 0]
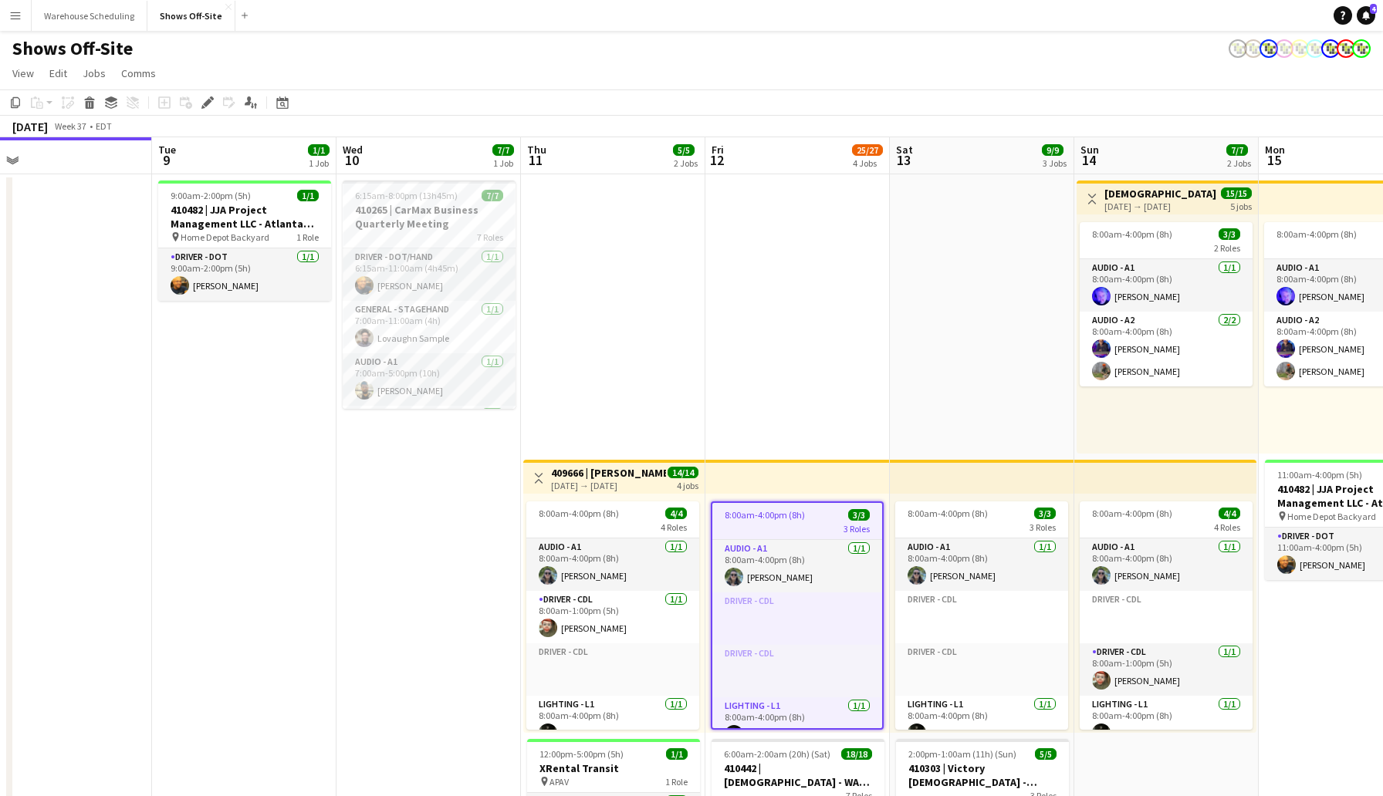
click at [470, 539] on app-date-cell "6:15am-8:00pm (13h45m) 7/7 410265 | CarMax Business Quarterly Meeting 7 Roles D…" at bounding box center [428, 767] width 184 height 1187
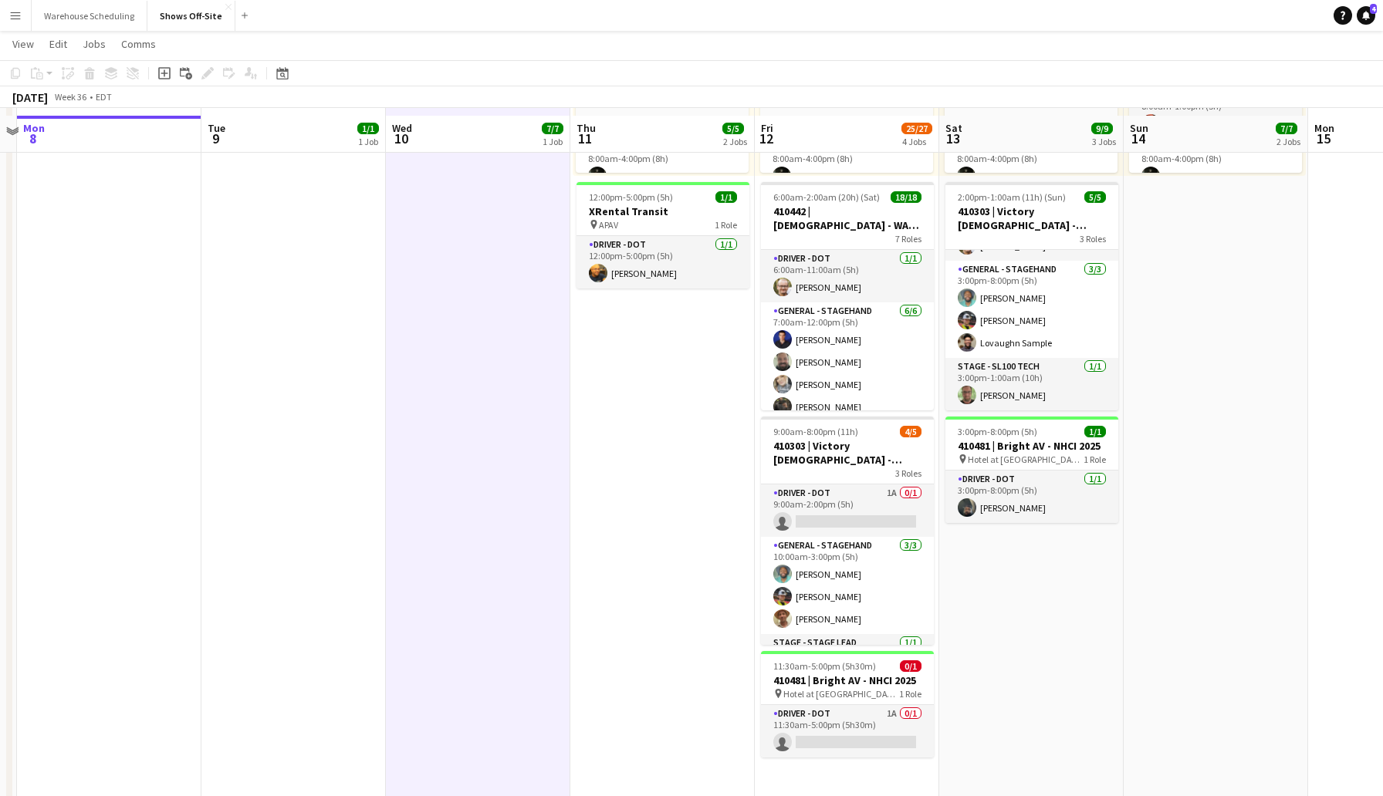
scroll to position [563, 0]
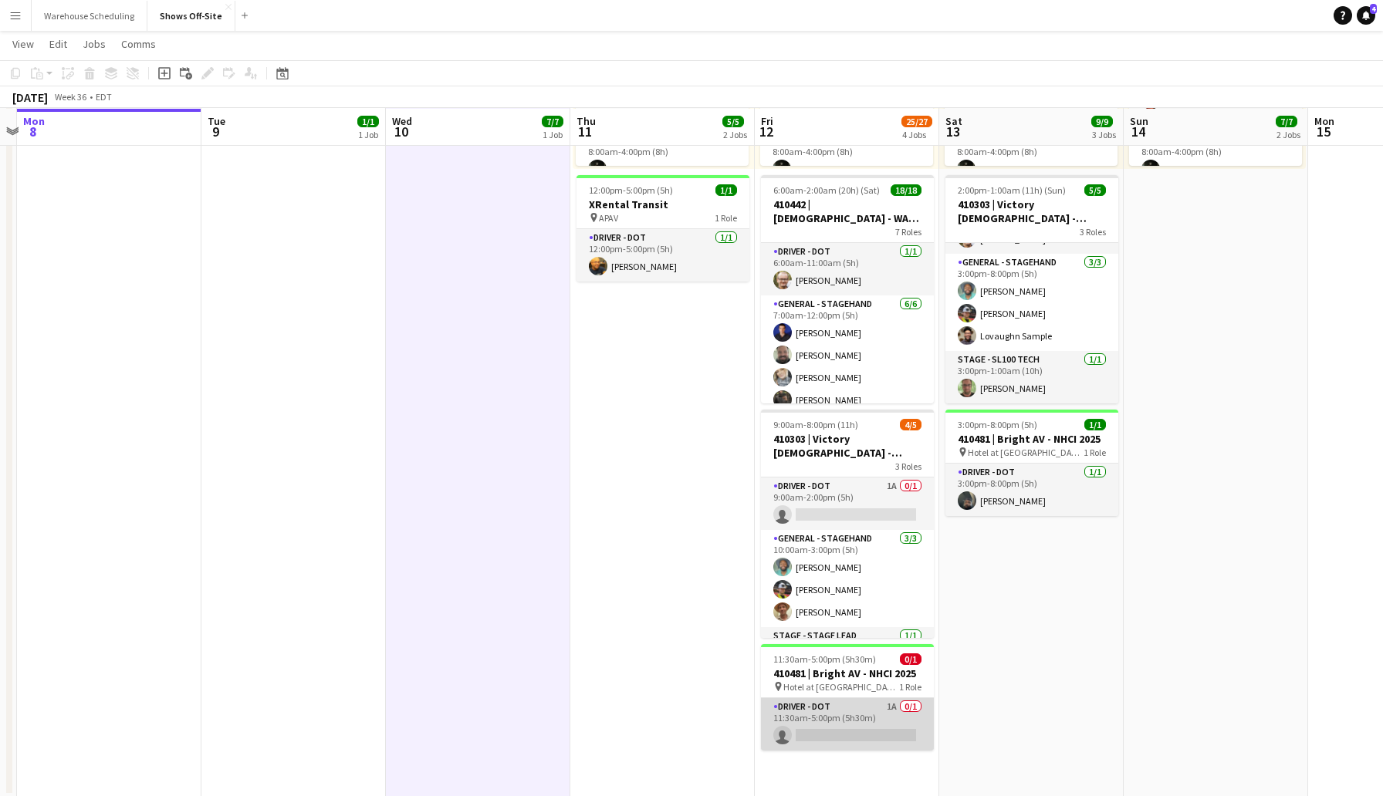
click at [840, 737] on app-card-role "Driver - DOT 1A 0/1 11:30am-5:00pm (5h30m) single-neutral-actions" at bounding box center [847, 724] width 173 height 52
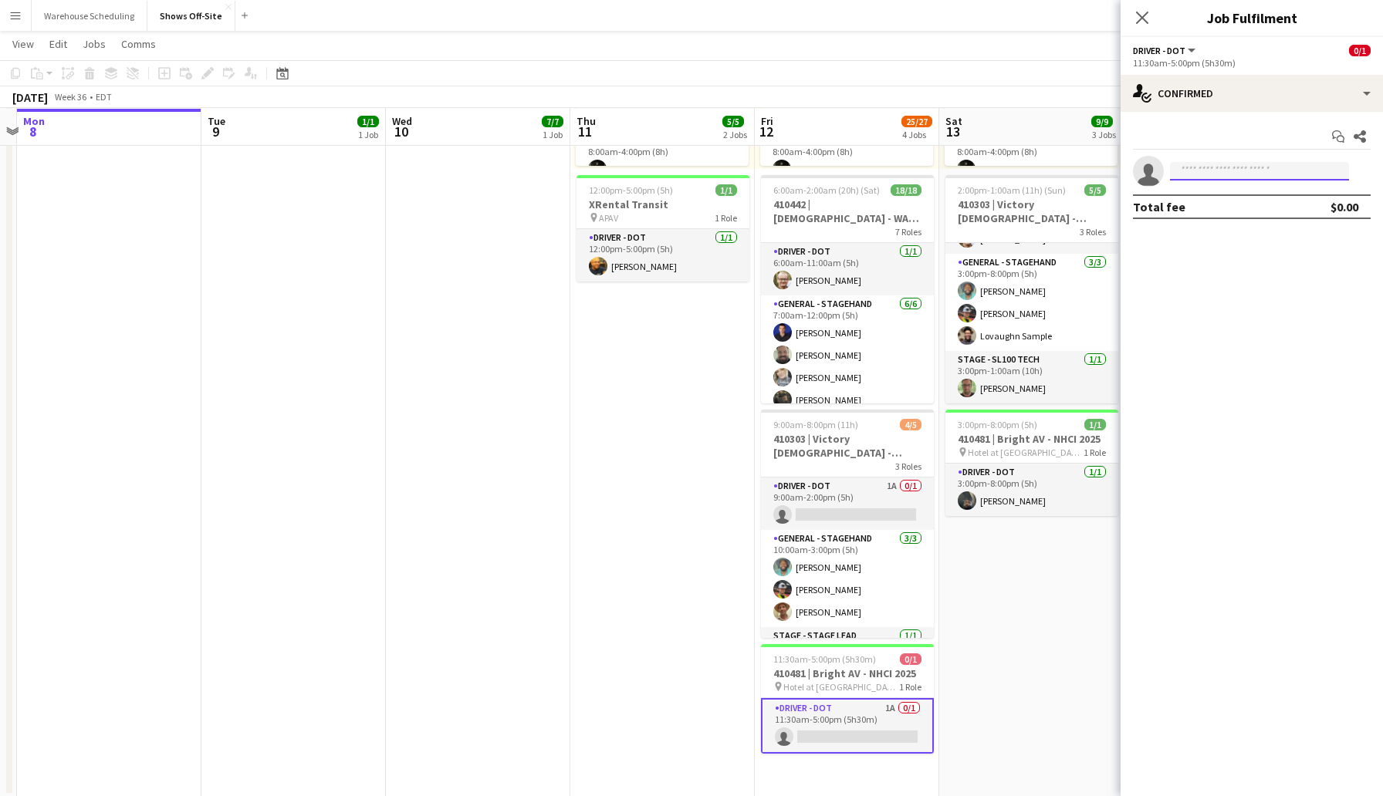
click at [1198, 174] on input at bounding box center [1259, 171] width 179 height 19
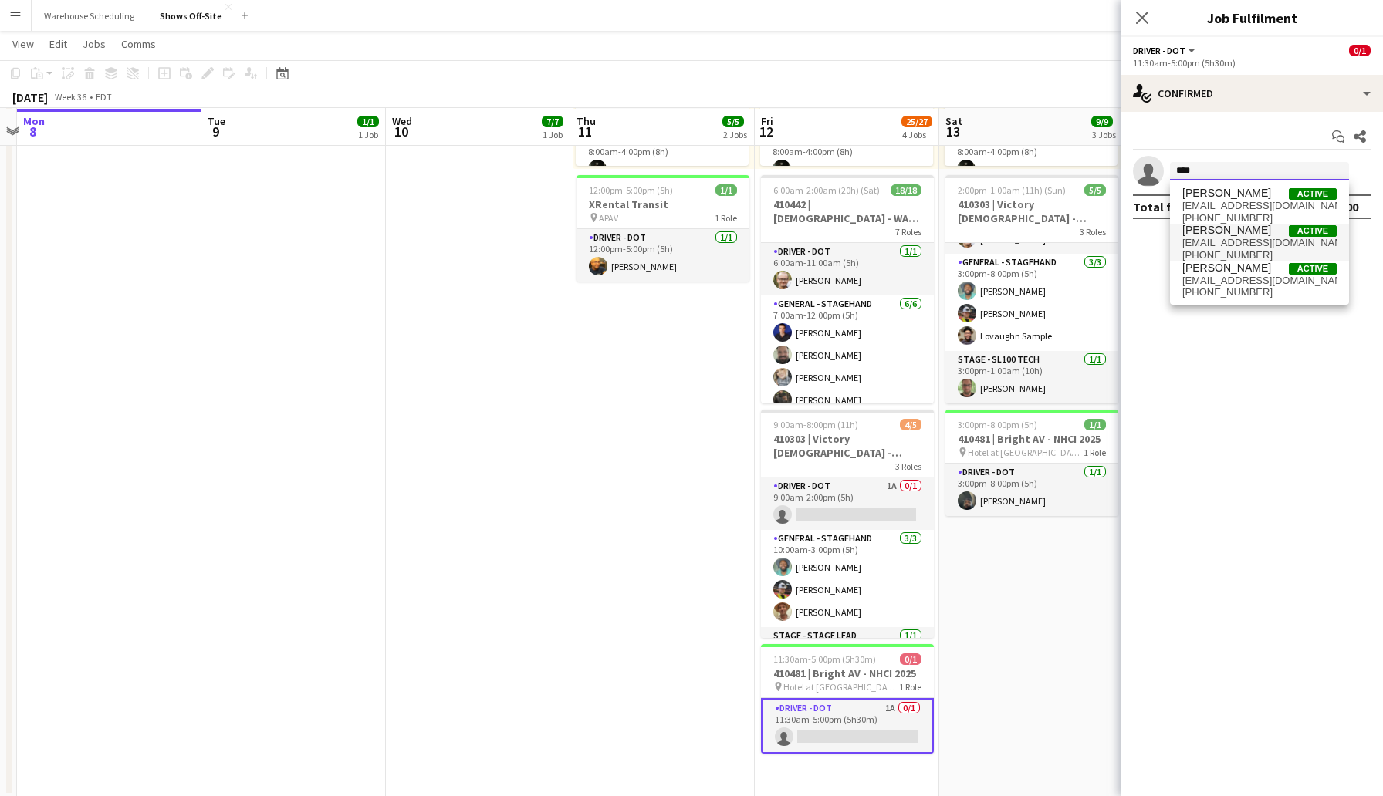
type input "****"
click at [1256, 241] on span "[EMAIL_ADDRESS][DOMAIN_NAME]" at bounding box center [1259, 243] width 154 height 12
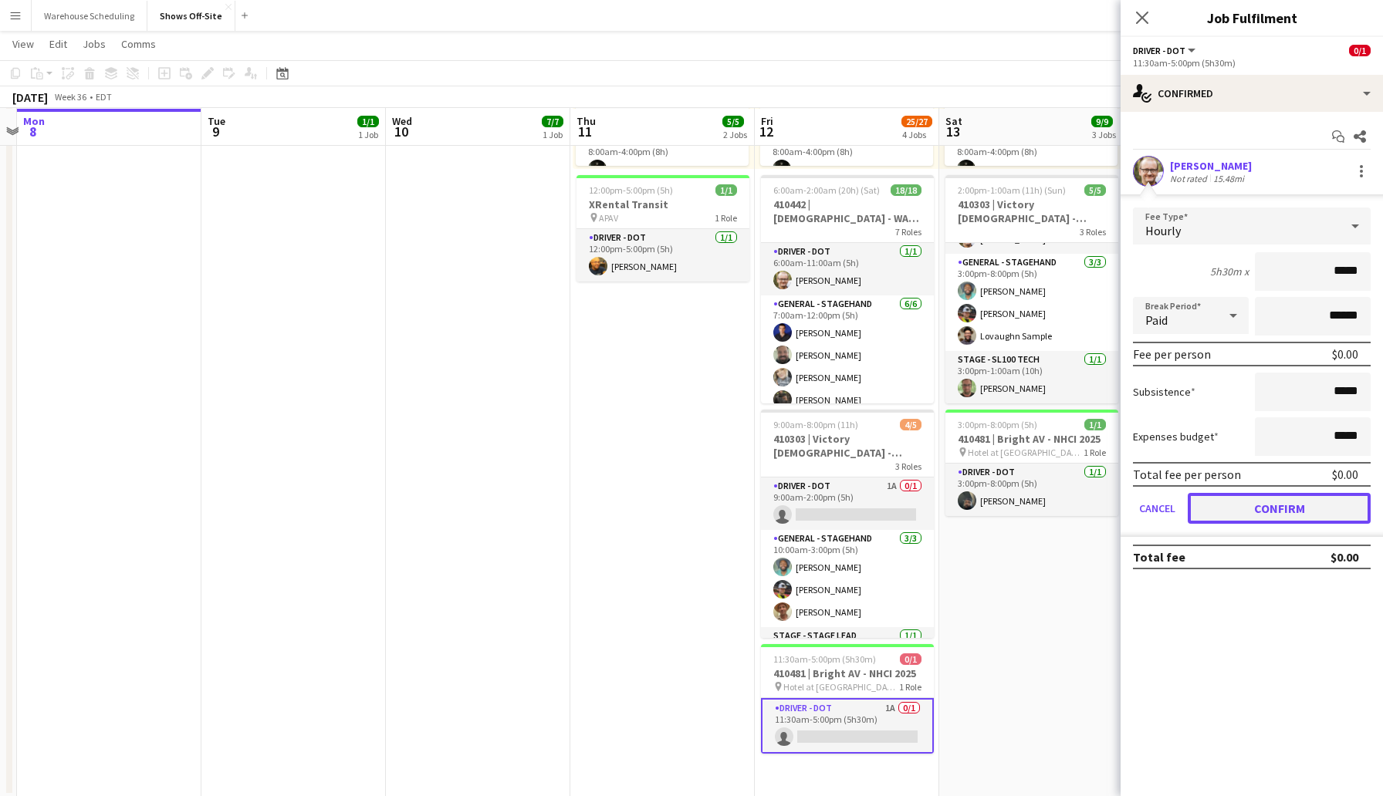
click at [1262, 509] on button "Confirm" at bounding box center [1279, 508] width 183 height 31
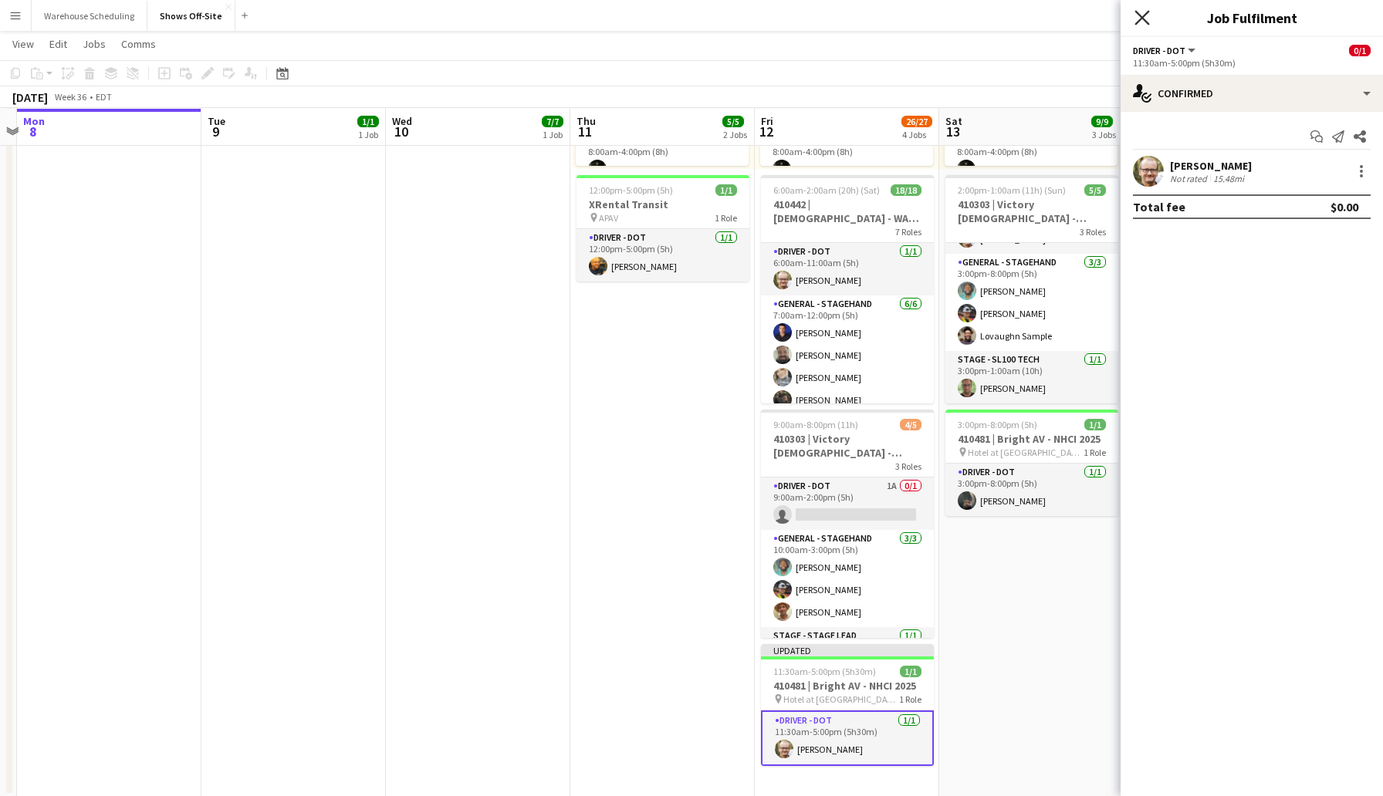
click at [1137, 18] on icon "Close pop-in" at bounding box center [1141, 17] width 15 height 15
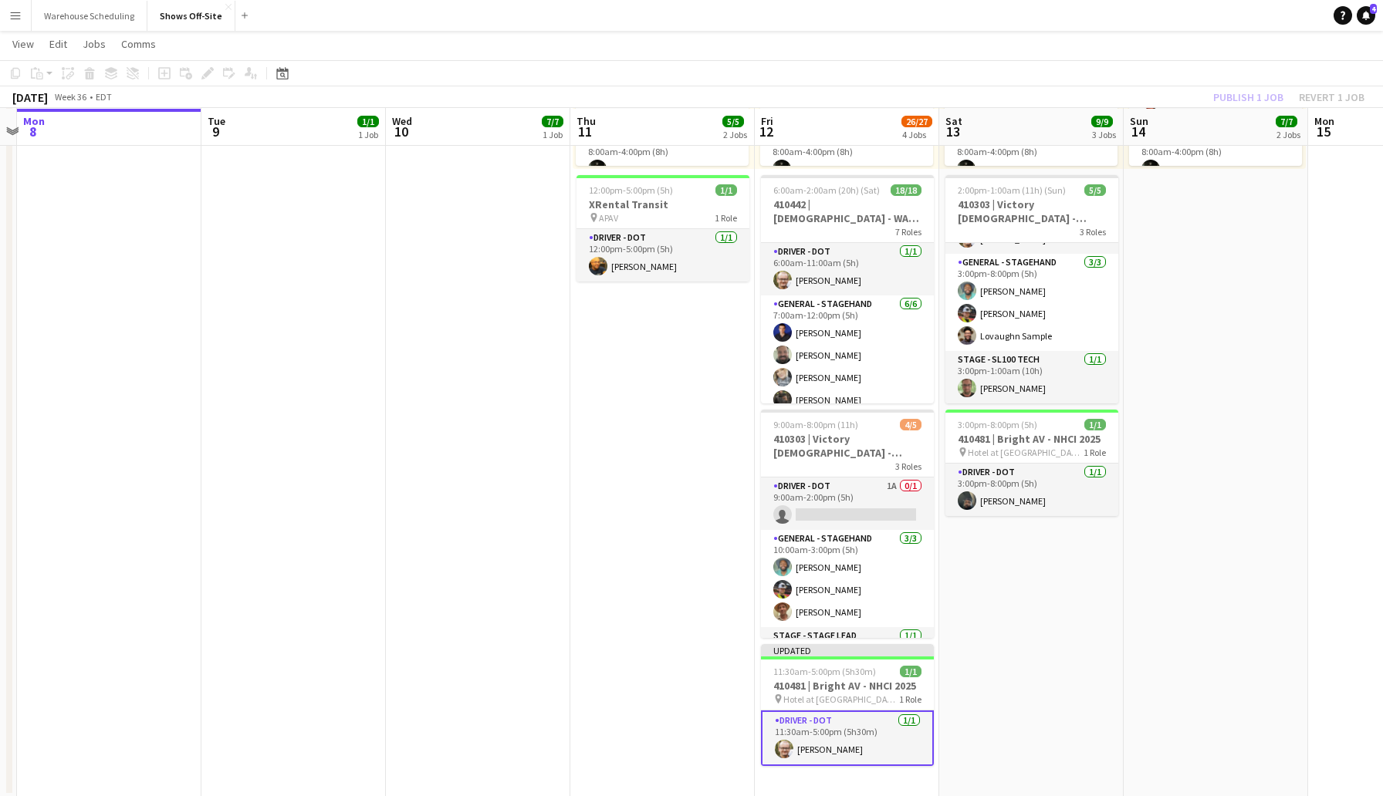
click at [1151, 81] on app-toolbar "Copy Paste Paste Command V Paste with crew Command Shift V Paste linked Job [GE…" at bounding box center [691, 73] width 1383 height 26
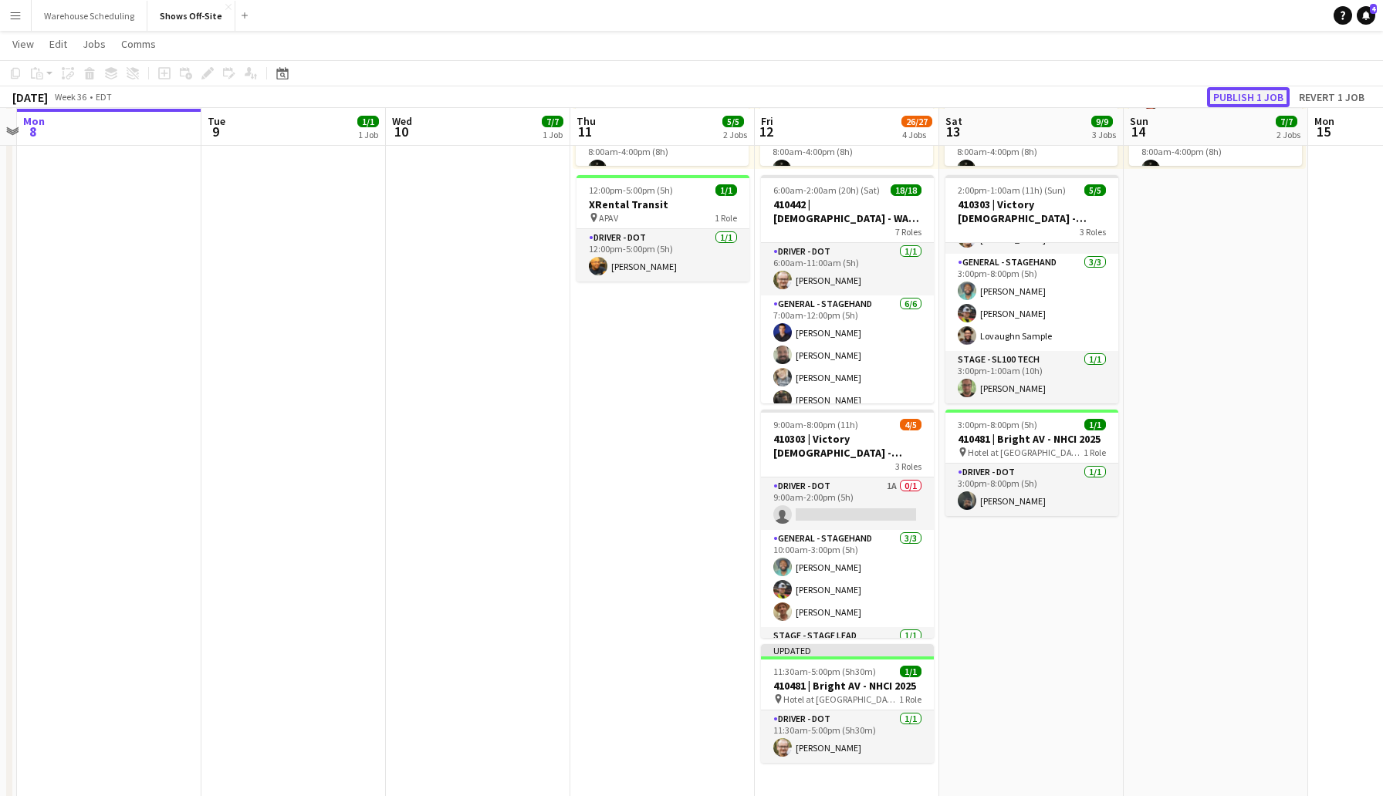
click at [1269, 97] on button "Publish 1 job" at bounding box center [1248, 97] width 83 height 20
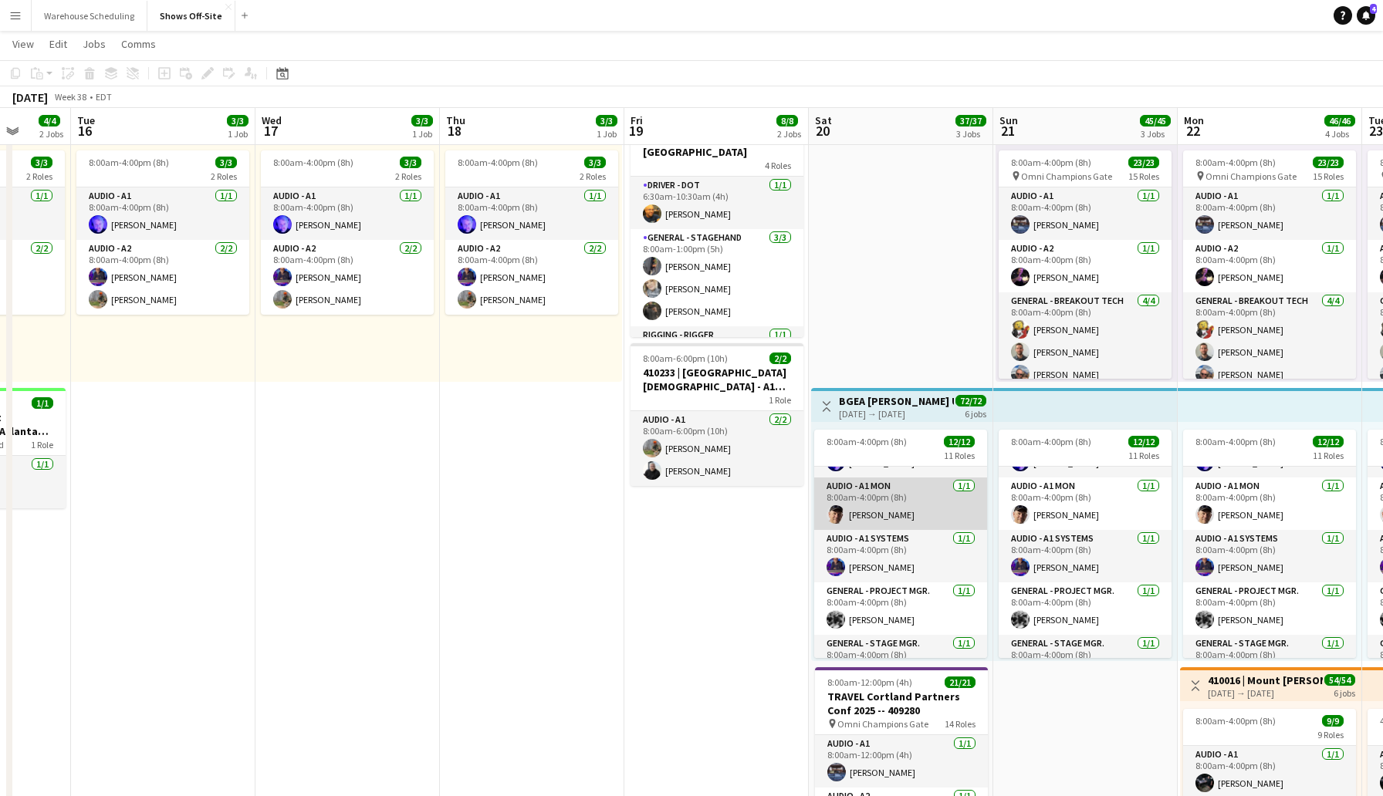
scroll to position [75, 0]
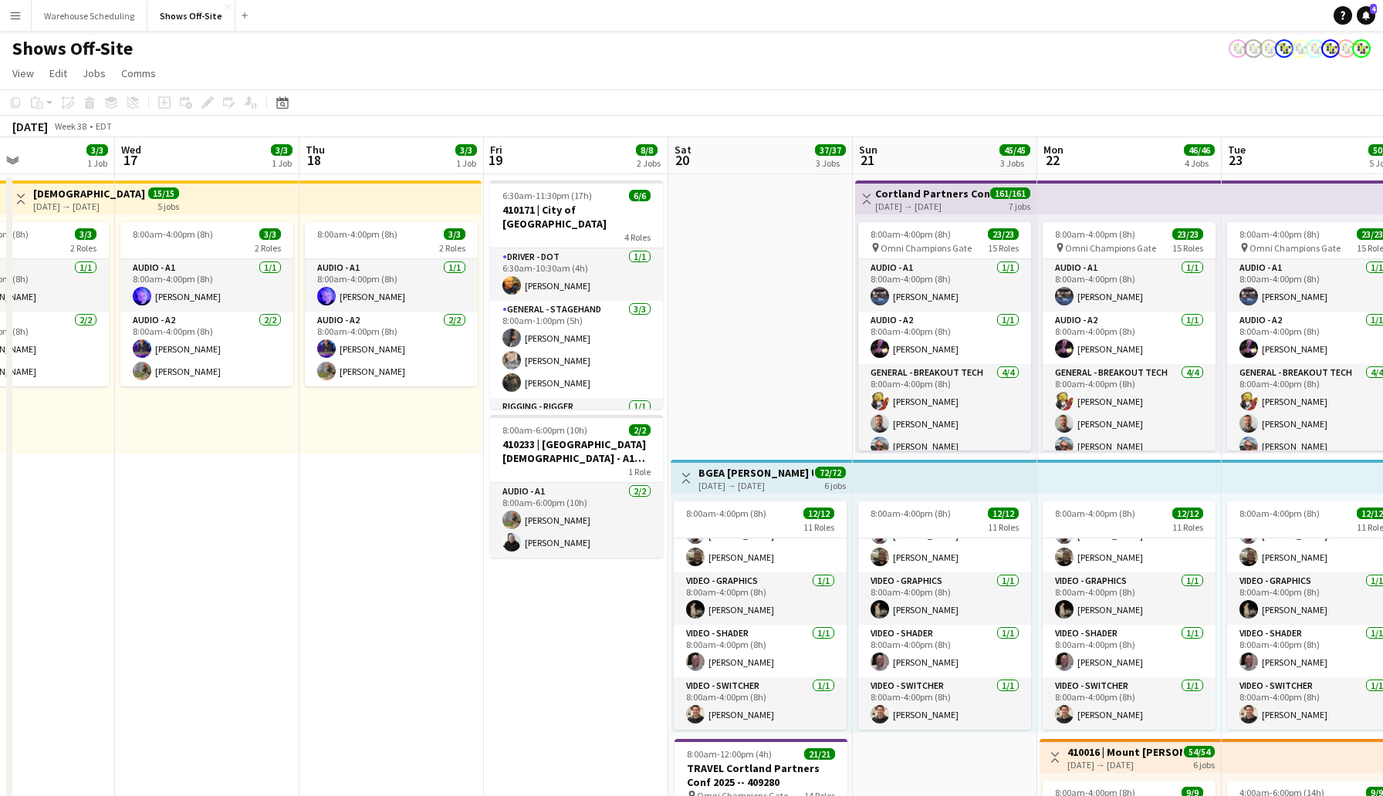
click at [938, 194] on h3 "Cortland Partners Conf 2025 -- 409280" at bounding box center [932, 194] width 115 height 14
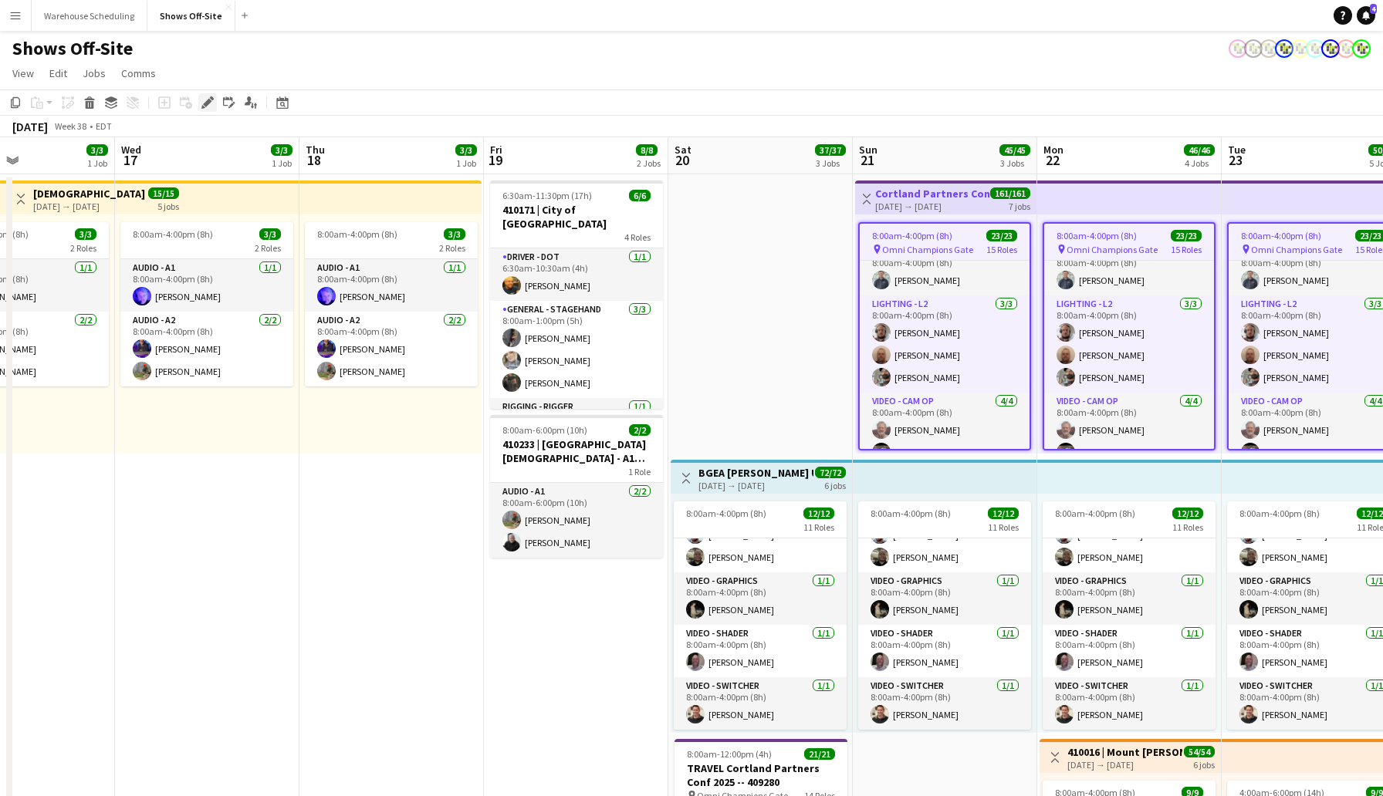
click at [208, 104] on icon "Edit" at bounding box center [207, 102] width 12 height 12
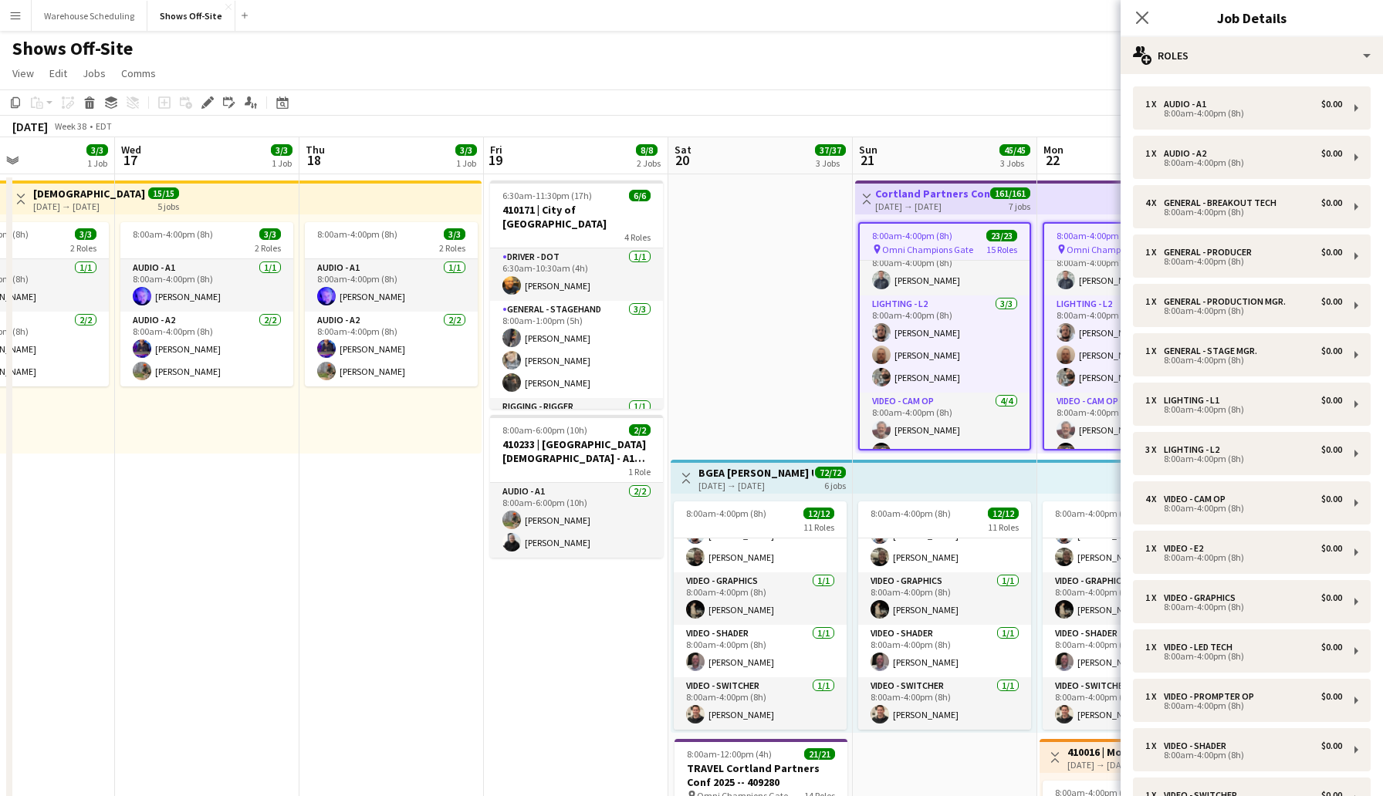
click at [935, 105] on app-toolbar "Copy Paste Paste Command V Paste with crew Command Shift V Paste linked Job [GE…" at bounding box center [691, 103] width 1383 height 26
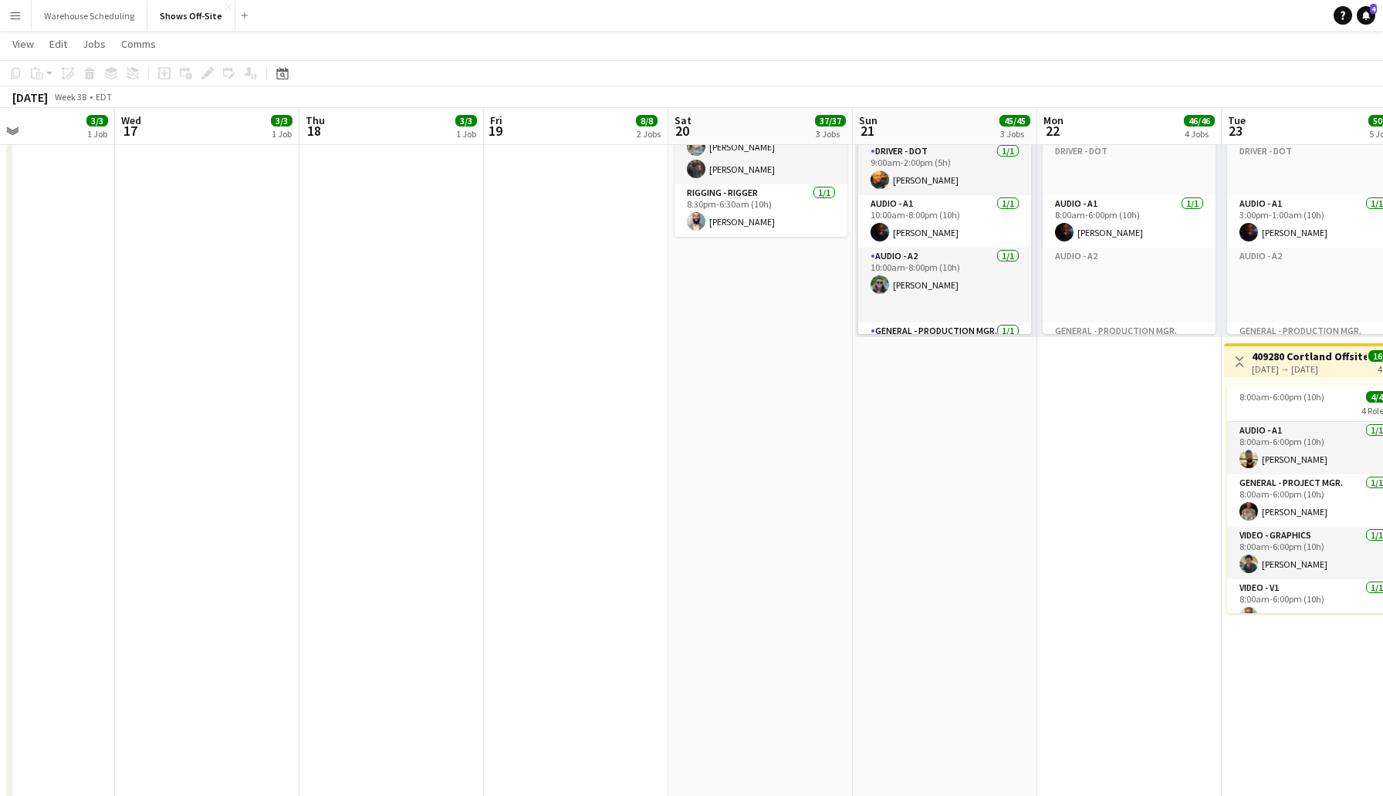
click at [954, 463] on app-date-cell "Toggle View Cortland Partners Conf 2025 -- 409280 [DATE] → [DATE] 161/161 7 job…" at bounding box center [945, 51] width 184 height 1662
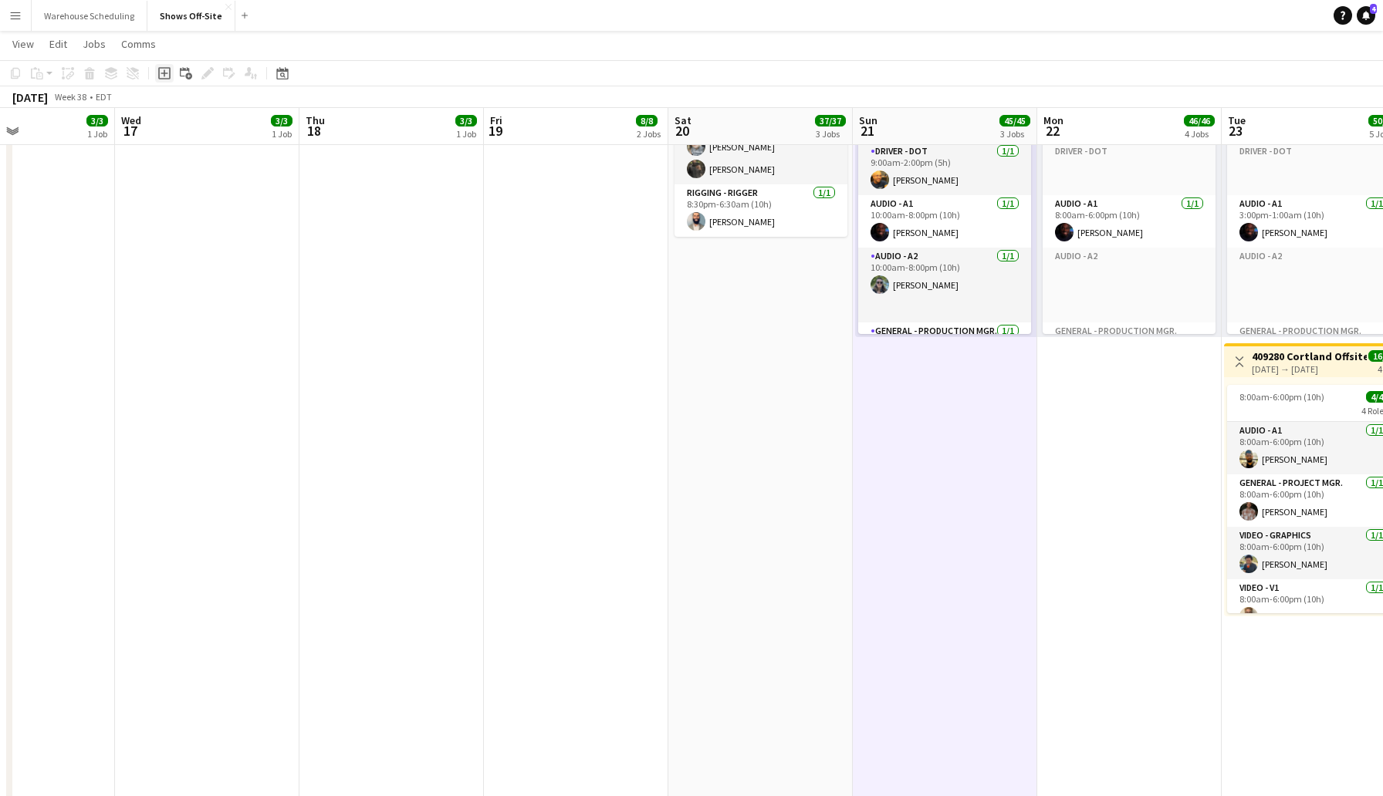
click at [161, 73] on icon "Add job" at bounding box center [164, 73] width 12 height 12
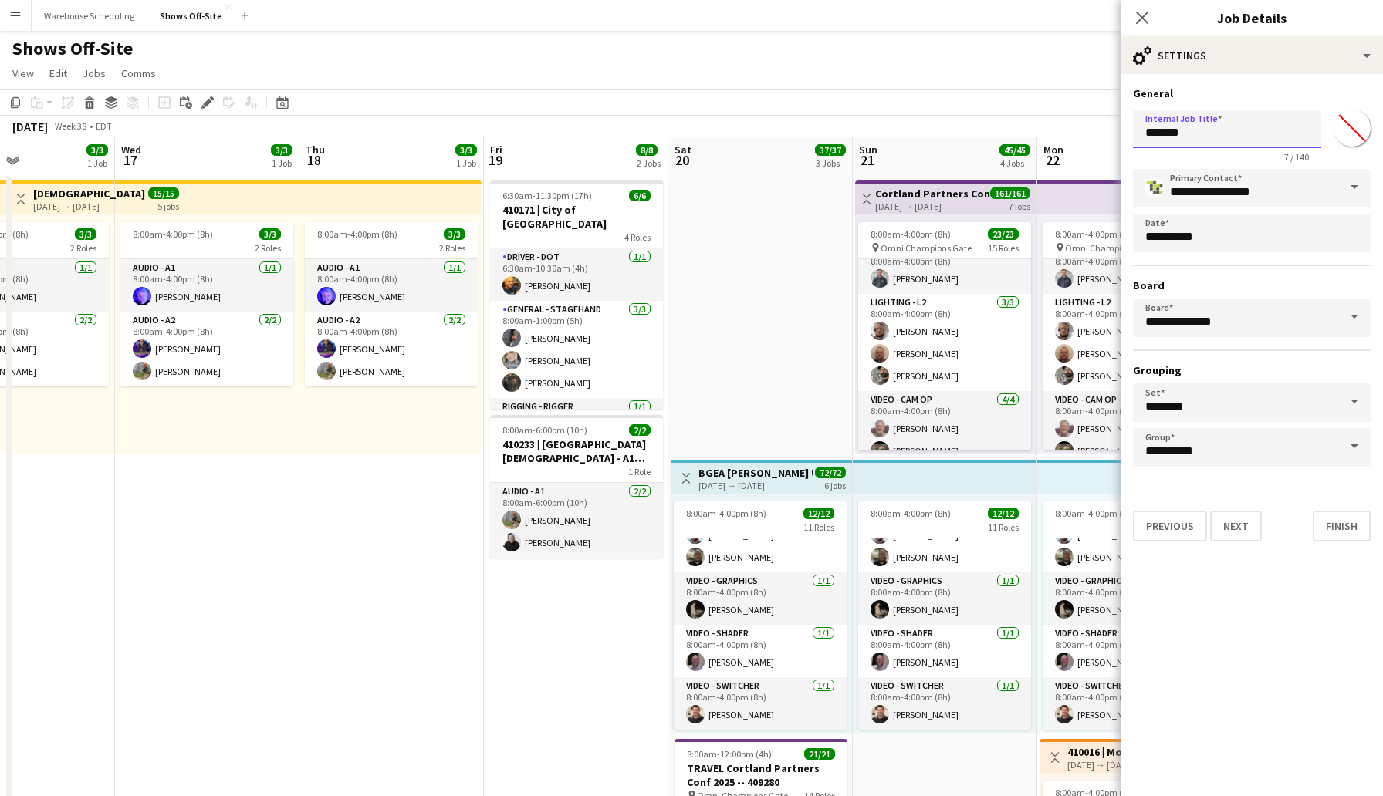
drag, startPoint x: 1208, startPoint y: 135, endPoint x: 1092, endPoint y: 139, distance: 115.8
click at [1164, 135] on input "********" at bounding box center [1227, 129] width 188 height 39
click at [1195, 134] on input "********" at bounding box center [1227, 129] width 188 height 39
type input "**********"
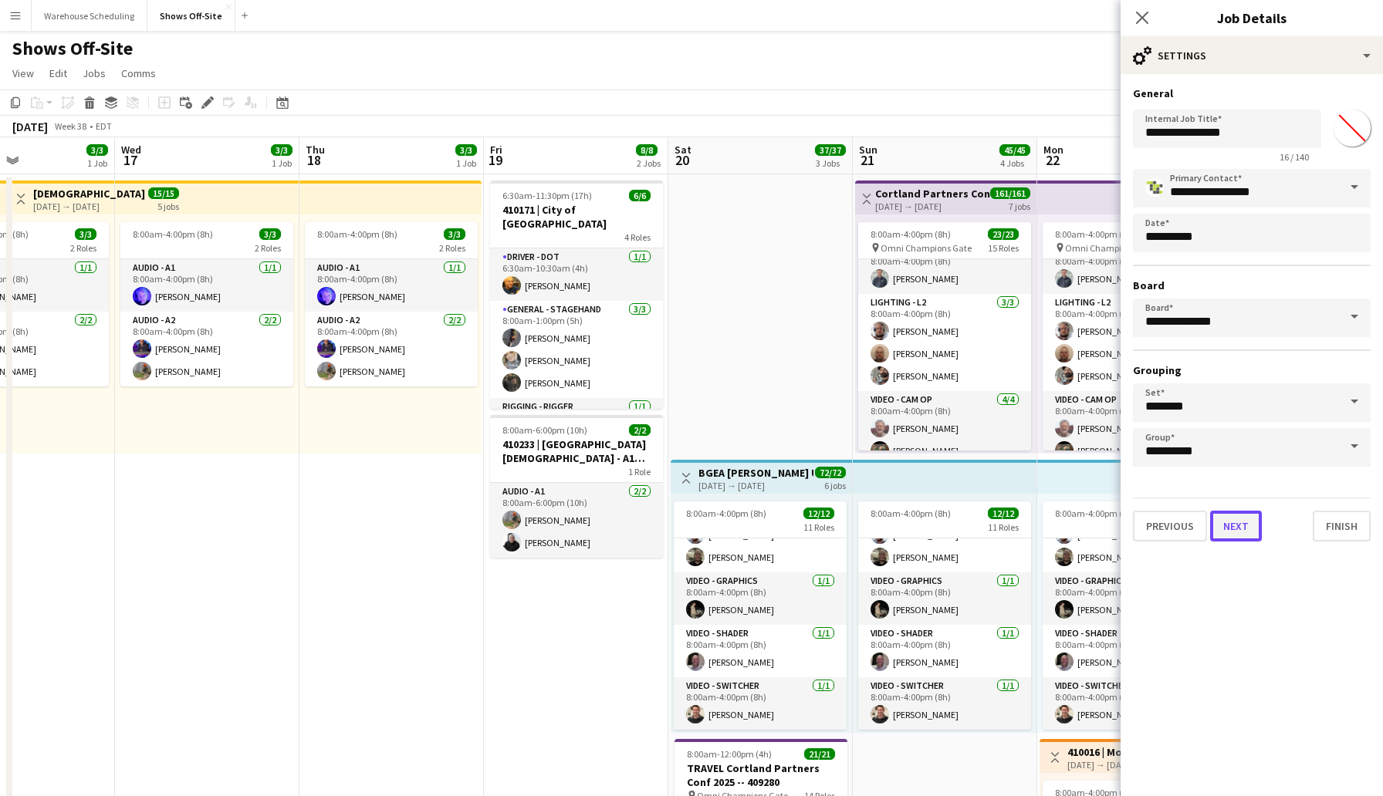
click at [1244, 520] on button "Next" at bounding box center [1236, 526] width 52 height 31
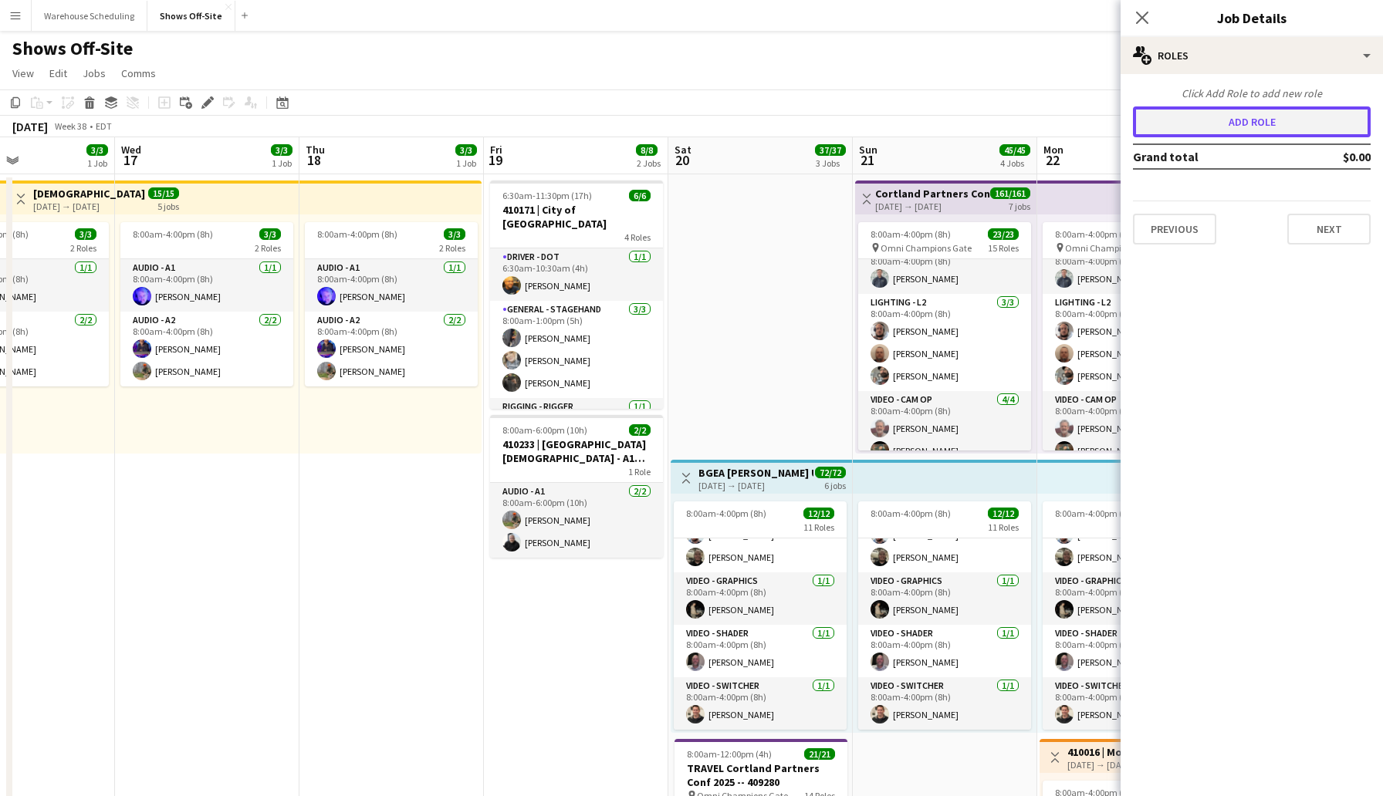
click at [1266, 118] on button "Add role" at bounding box center [1252, 121] width 238 height 31
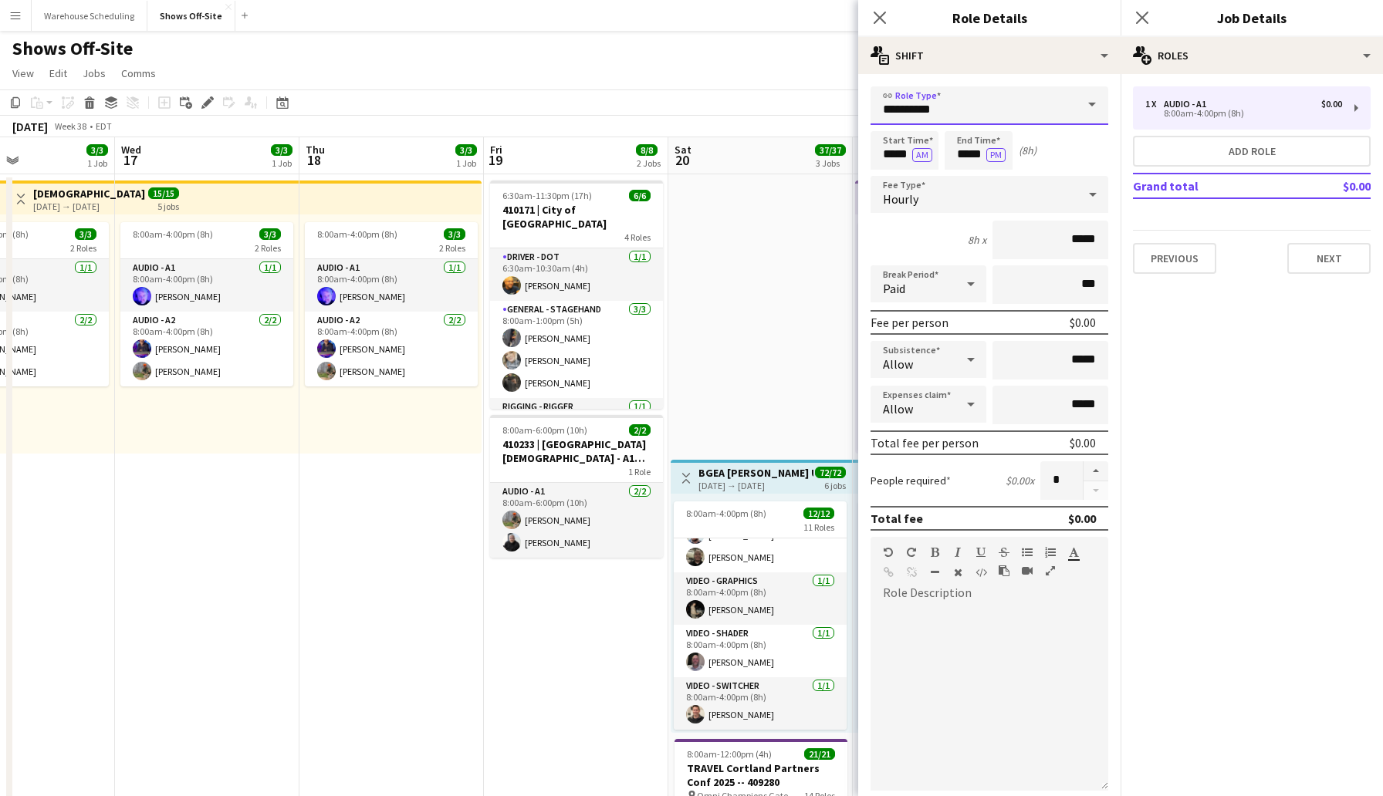
drag, startPoint x: 948, startPoint y: 110, endPoint x: 843, endPoint y: 110, distance: 104.2
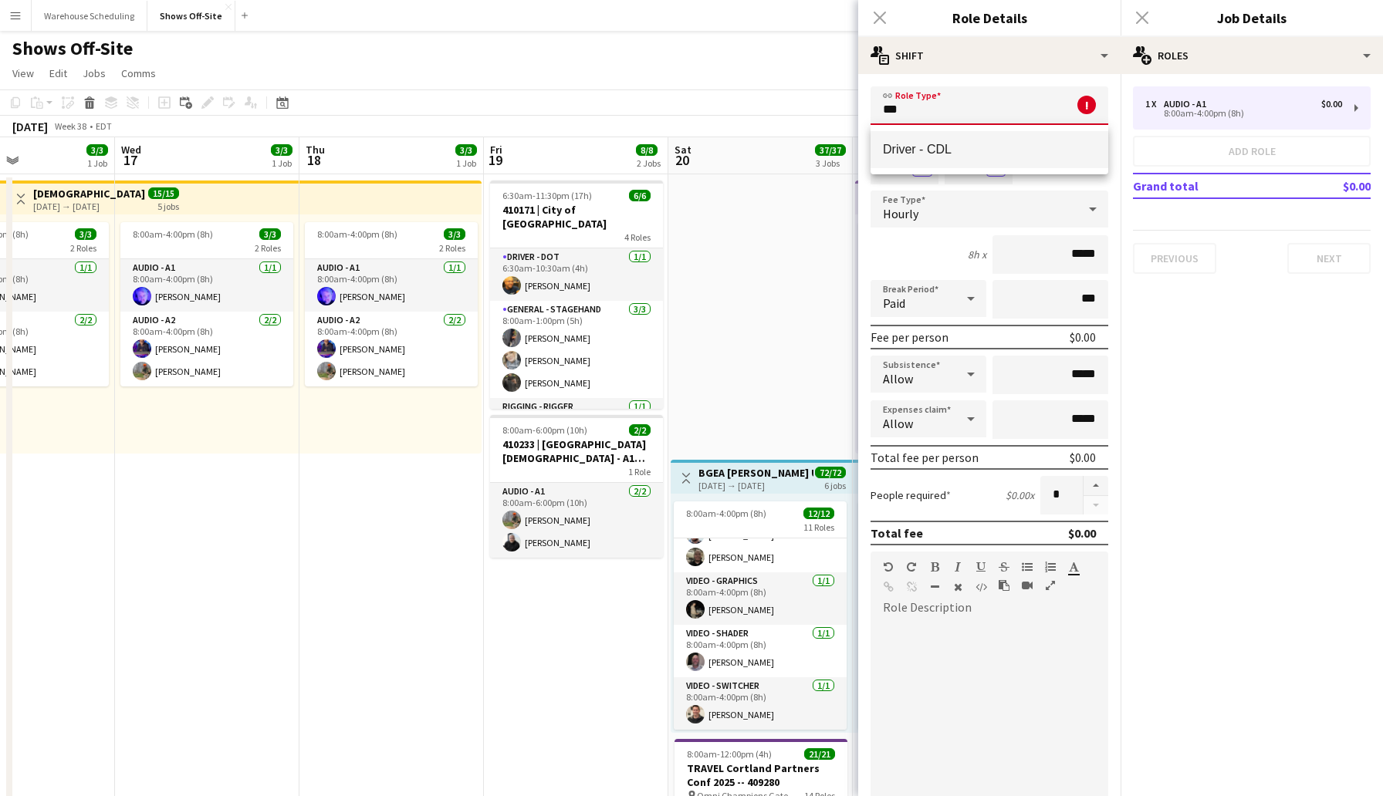
click at [904, 143] on span "Driver - CDL" at bounding box center [989, 149] width 213 height 15
type input "**********"
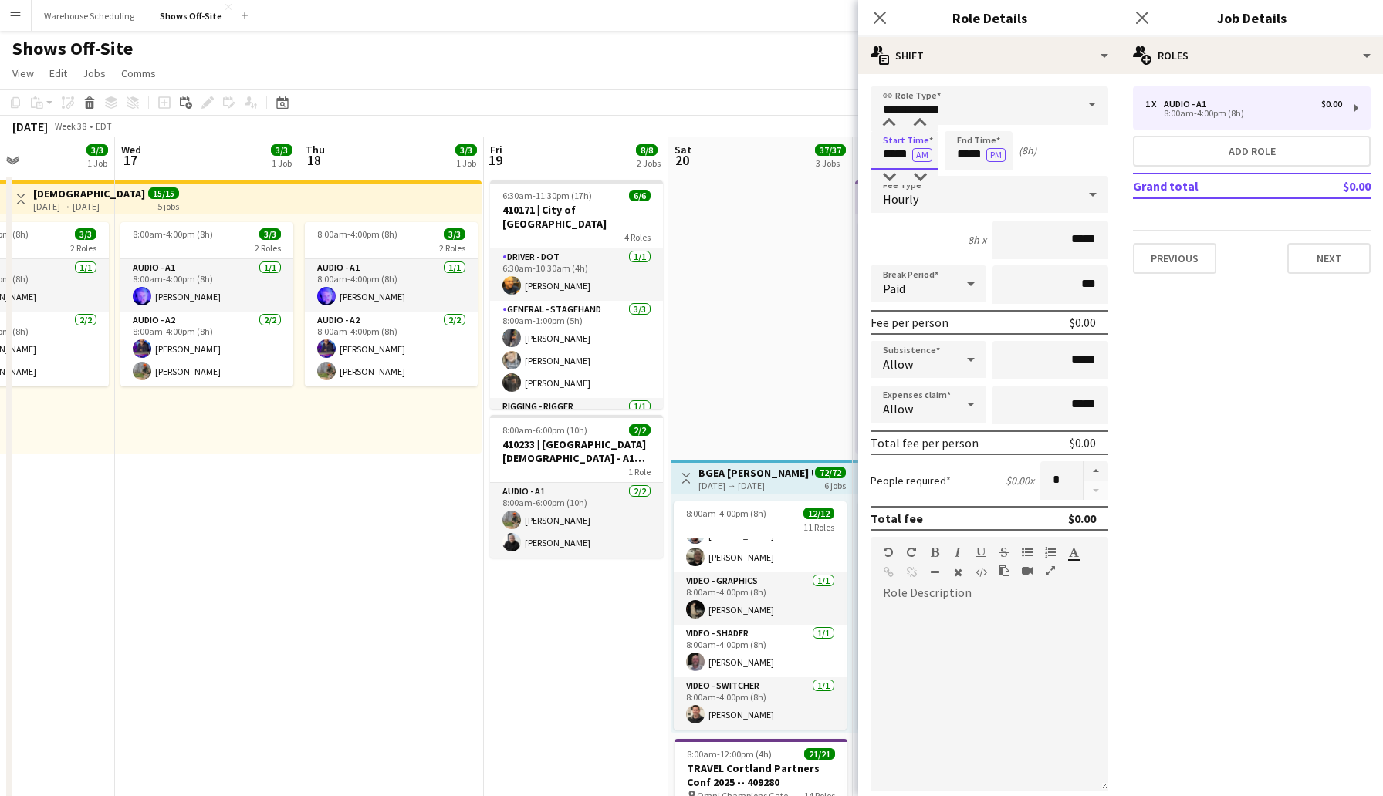
click at [886, 148] on input "*****" at bounding box center [904, 150] width 68 height 39
click at [887, 176] on div at bounding box center [889, 177] width 31 height 15
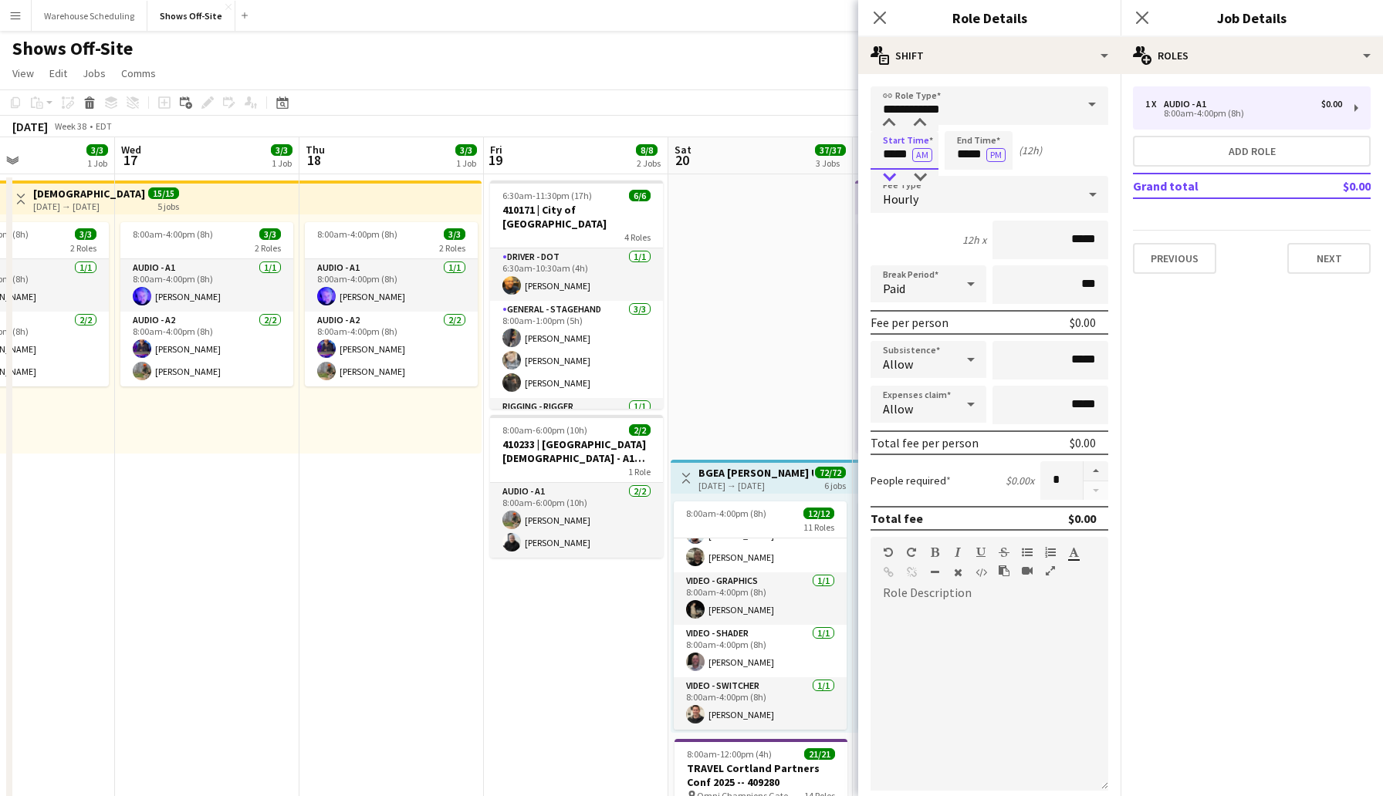
click at [887, 176] on div at bounding box center [889, 177] width 31 height 15
type input "*****"
click at [887, 176] on div at bounding box center [889, 177] width 31 height 15
click at [951, 155] on input "*****" at bounding box center [979, 150] width 68 height 39
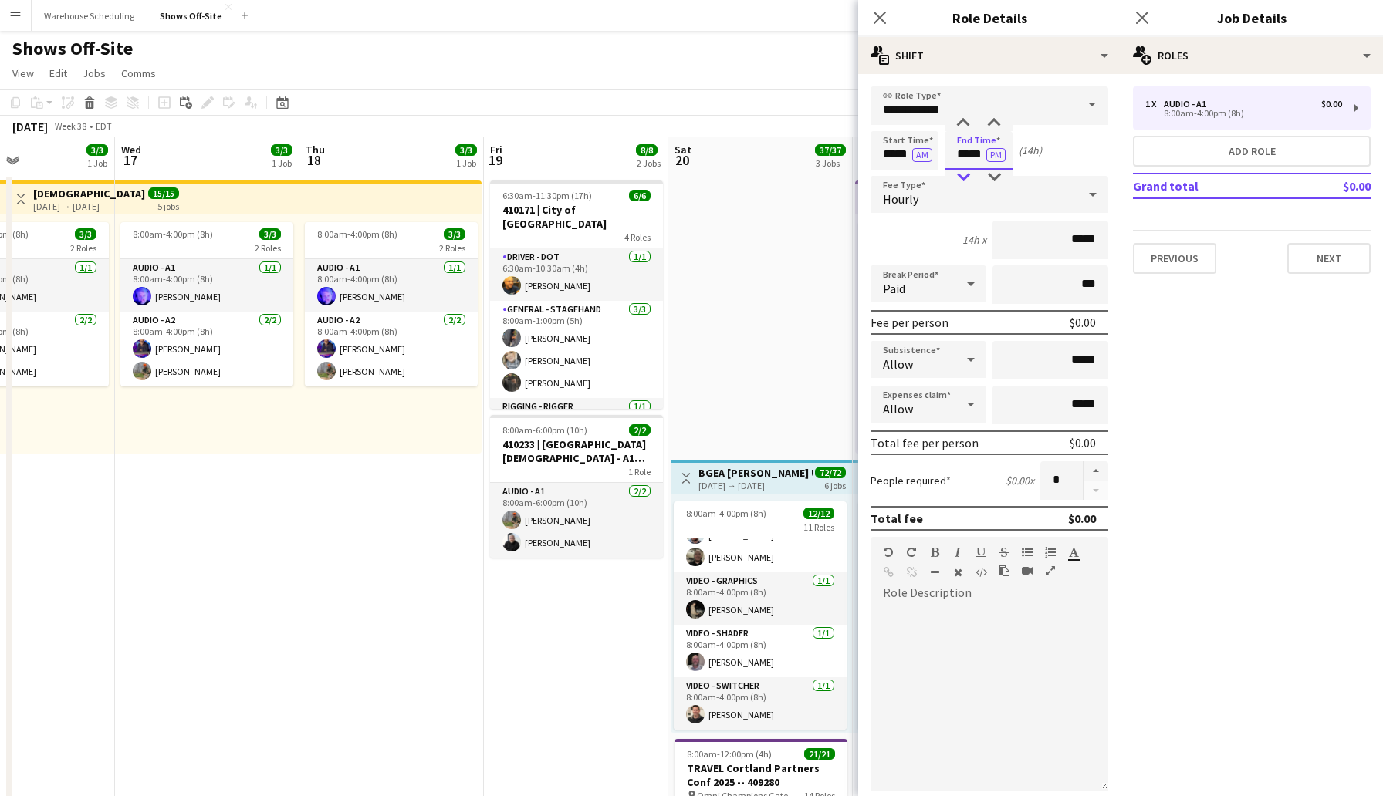
click at [964, 177] on div at bounding box center [963, 177] width 31 height 15
type input "*****"
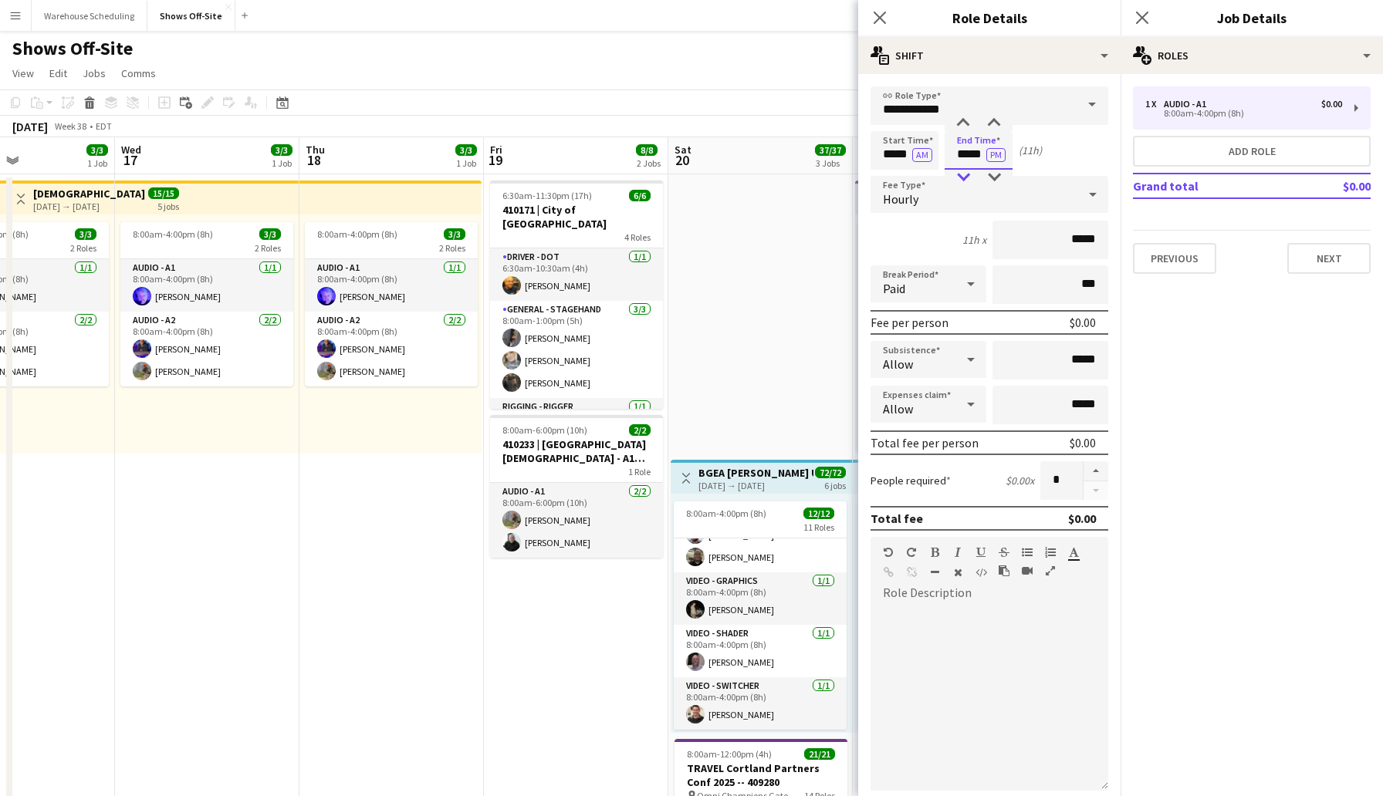
click at [964, 177] on div at bounding box center [963, 177] width 31 height 15
click at [1093, 470] on button "button" at bounding box center [1095, 471] width 25 height 20
type input "*"
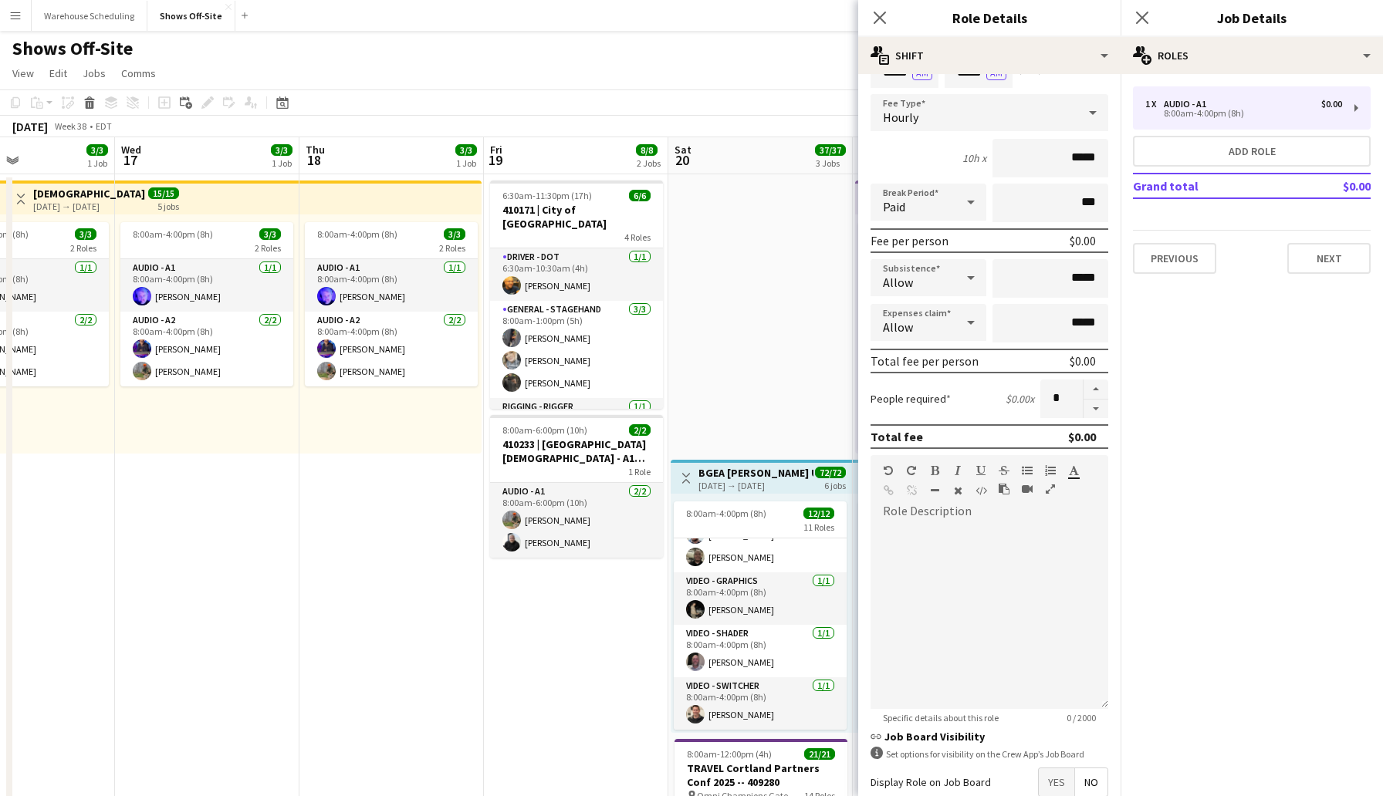
scroll to position [170, 0]
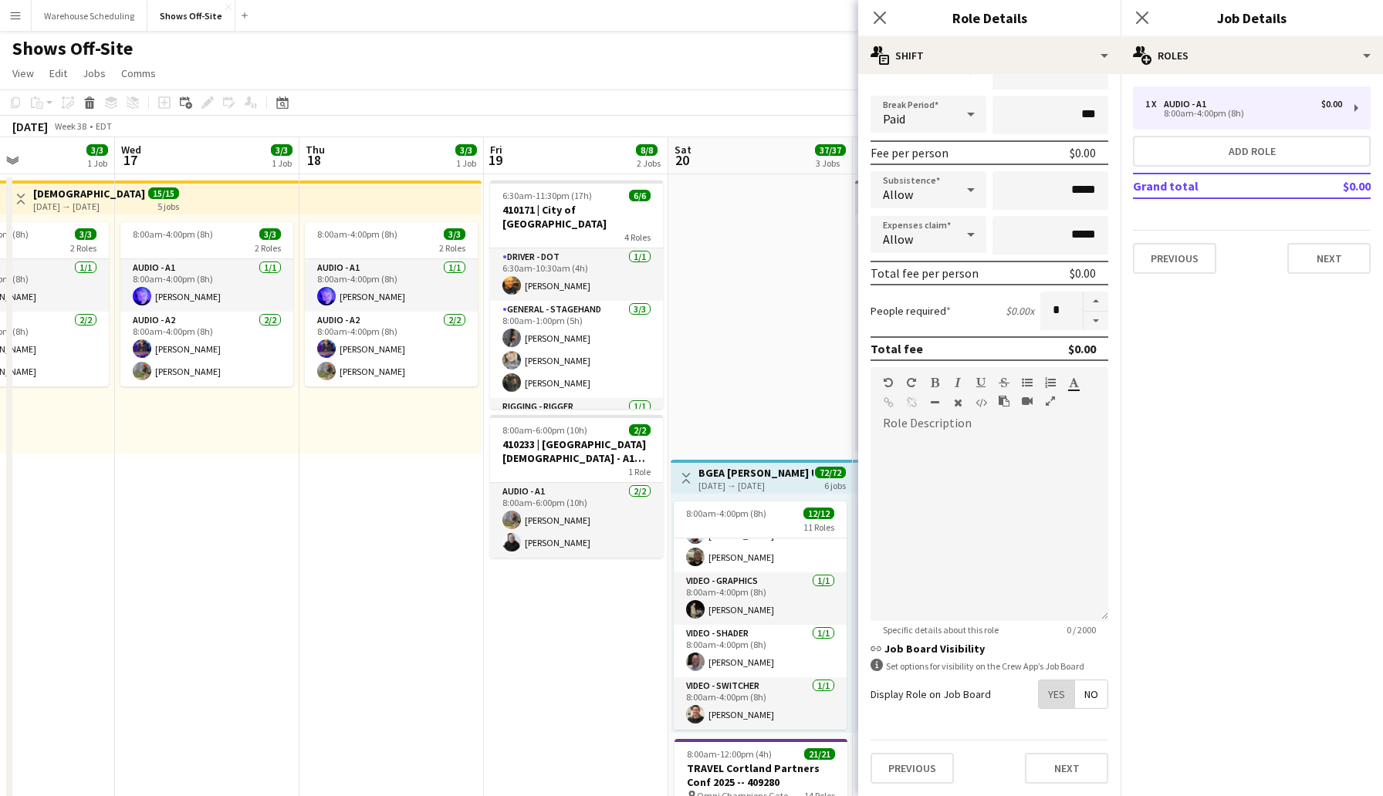
click at [1053, 697] on span "Yes" at bounding box center [1056, 695] width 35 height 28
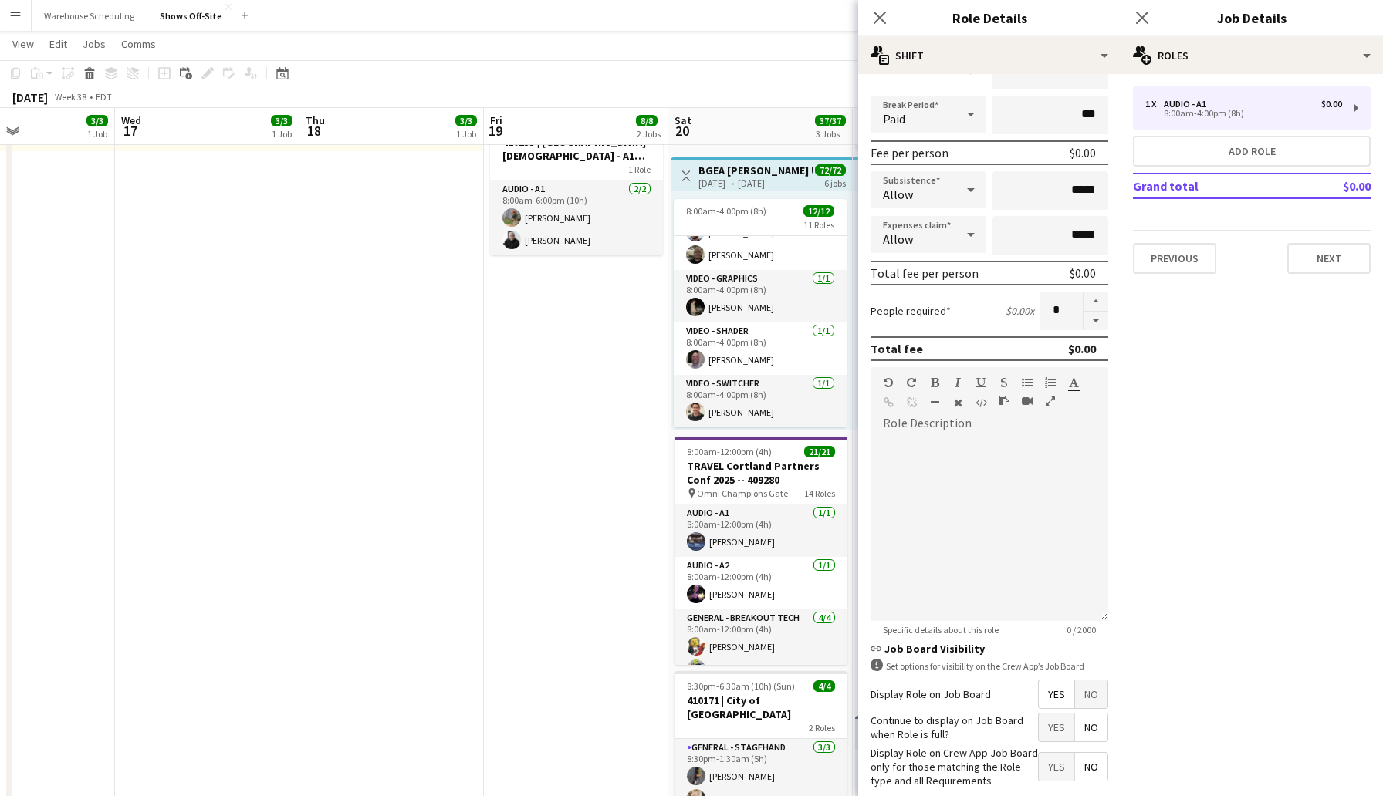
scroll to position [248, 0]
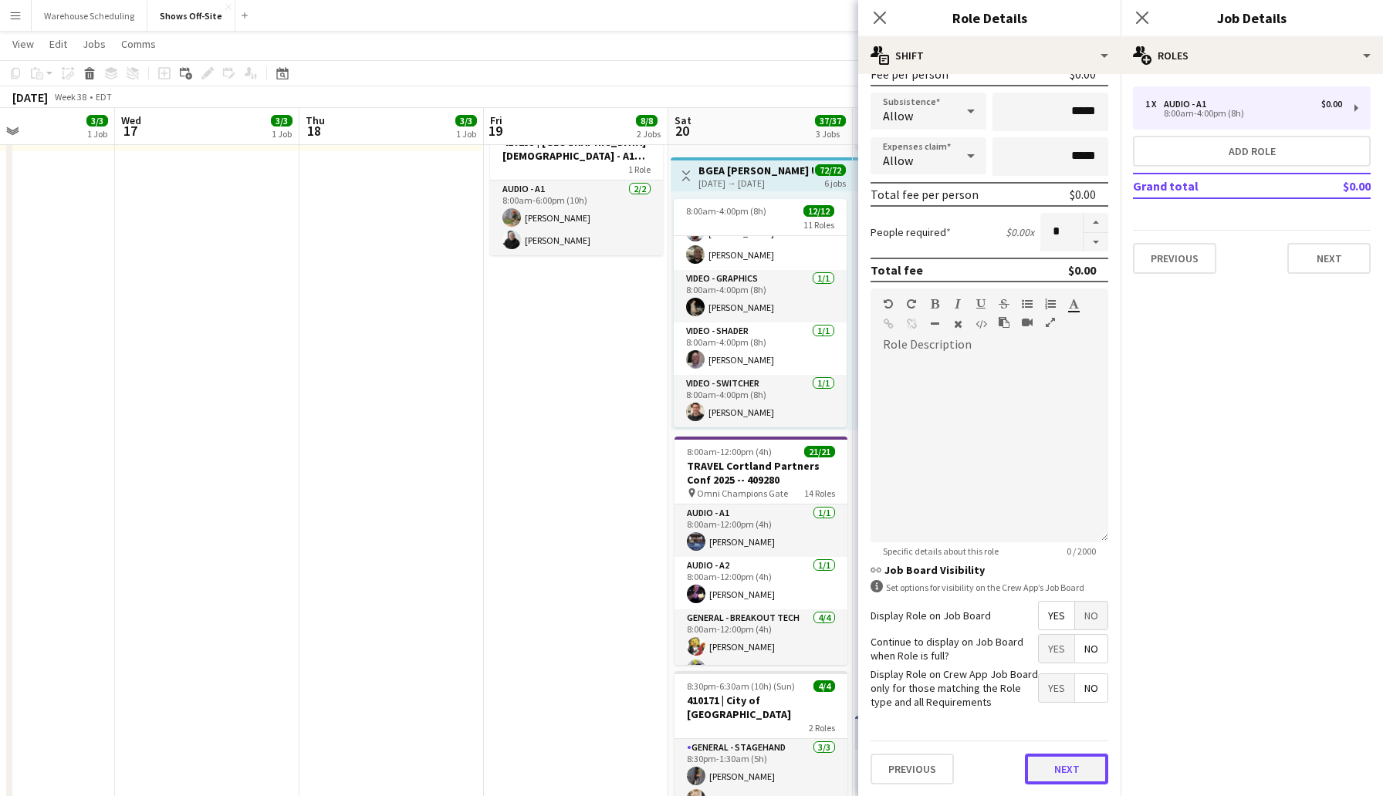
click at [1063, 755] on button "Next" at bounding box center [1066, 769] width 83 height 31
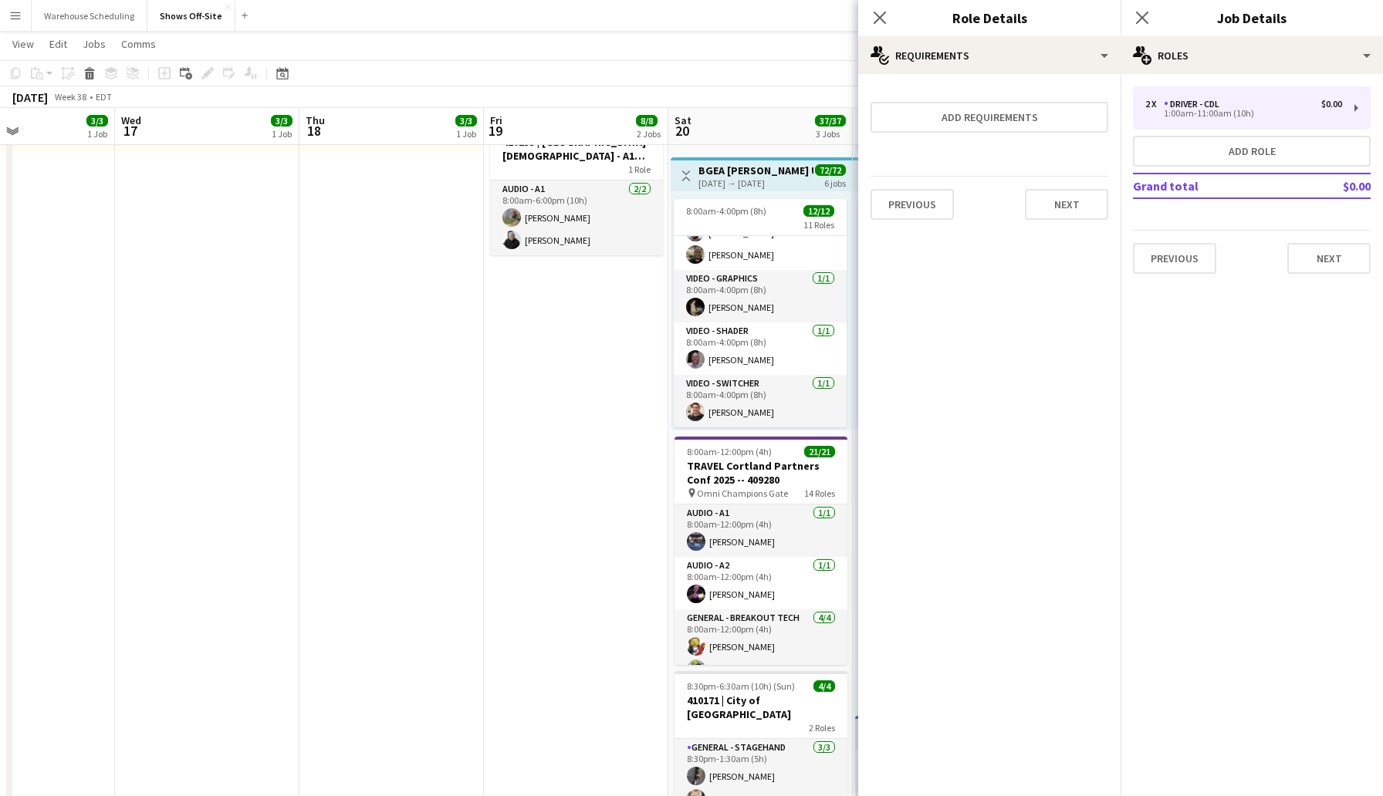
scroll to position [0, 0]
click at [1062, 214] on button "Next" at bounding box center [1066, 204] width 83 height 31
click at [1080, 211] on button "Finish" at bounding box center [1079, 206] width 58 height 31
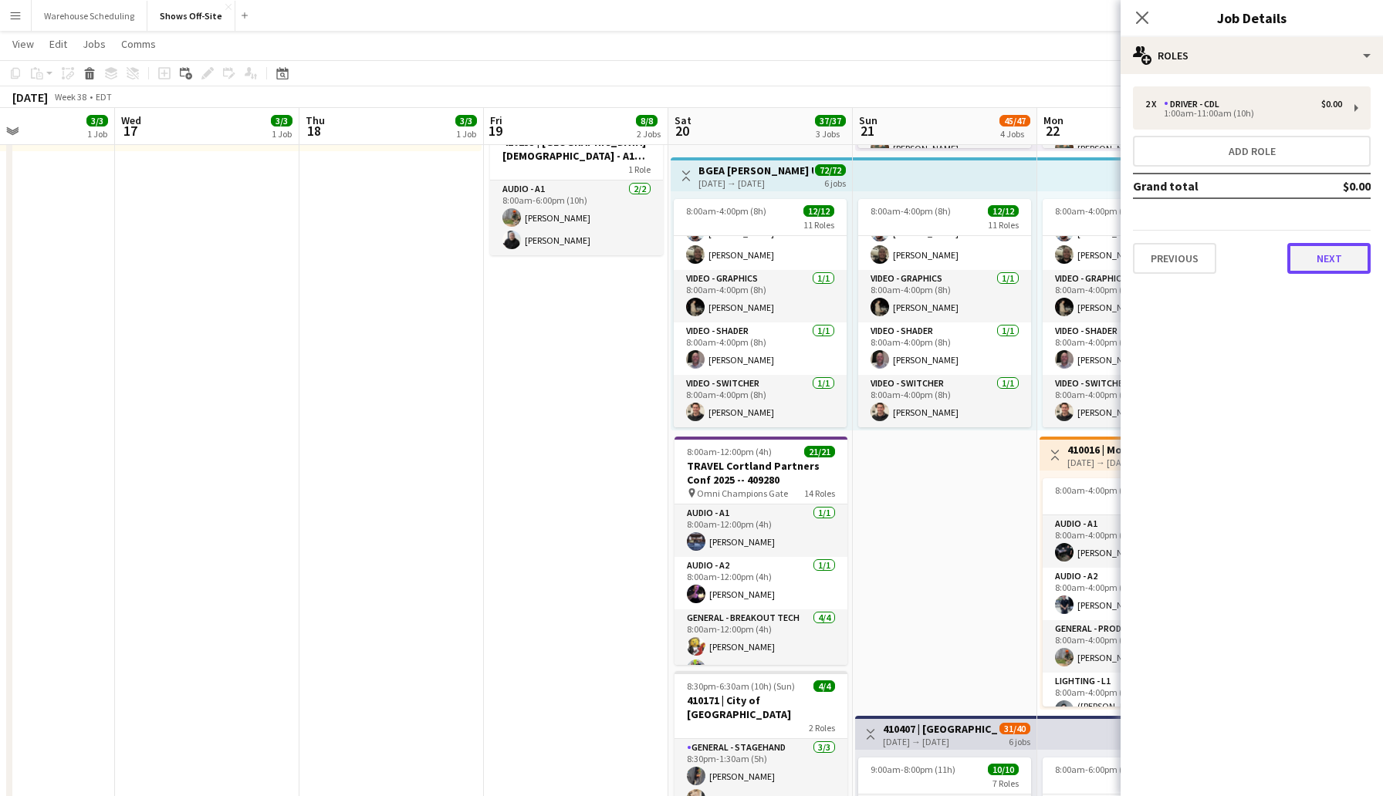
click at [1306, 250] on button "Next" at bounding box center [1328, 258] width 83 height 31
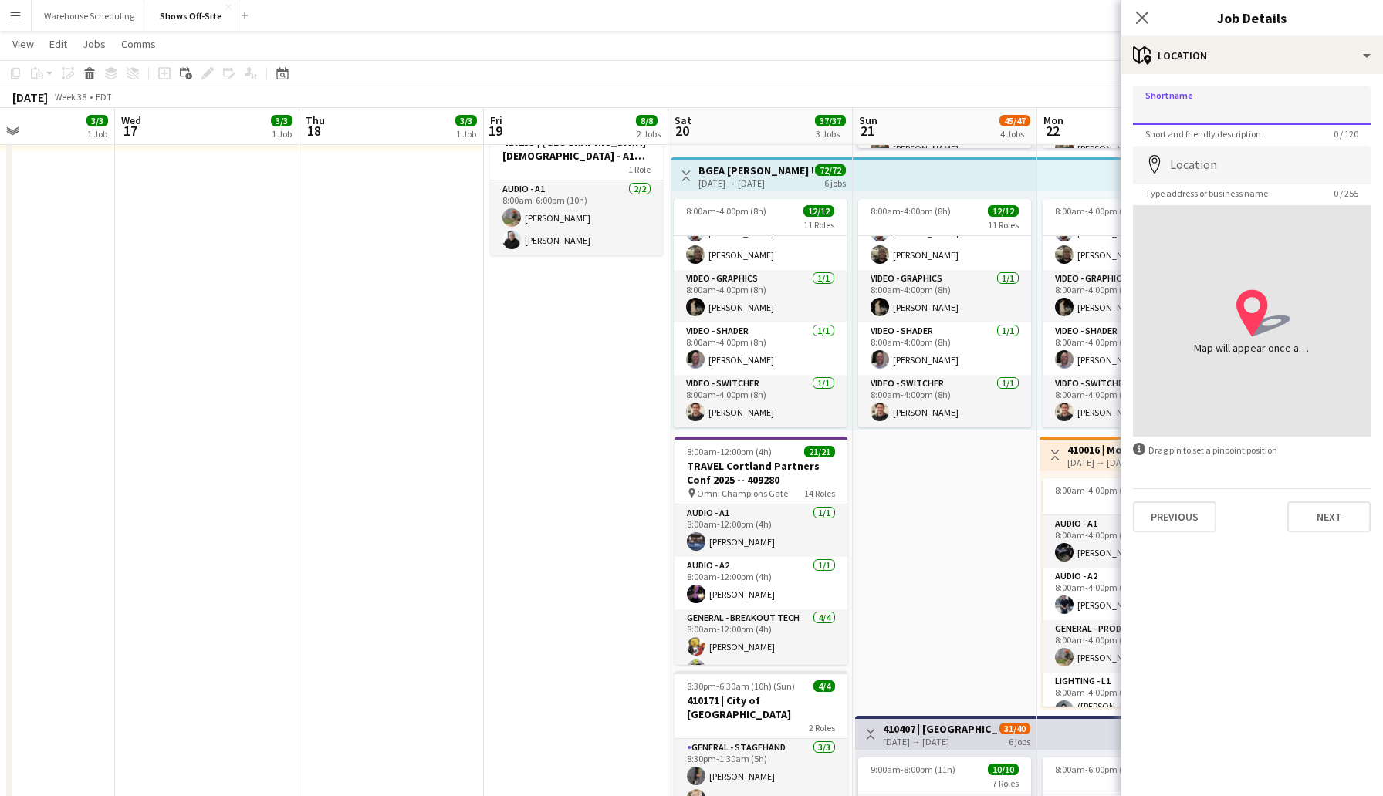
click at [1230, 106] on input "Shortname" at bounding box center [1252, 105] width 238 height 39
type input "**********"
click at [1256, 173] on input "Location" at bounding box center [1252, 165] width 238 height 39
type input "**********"
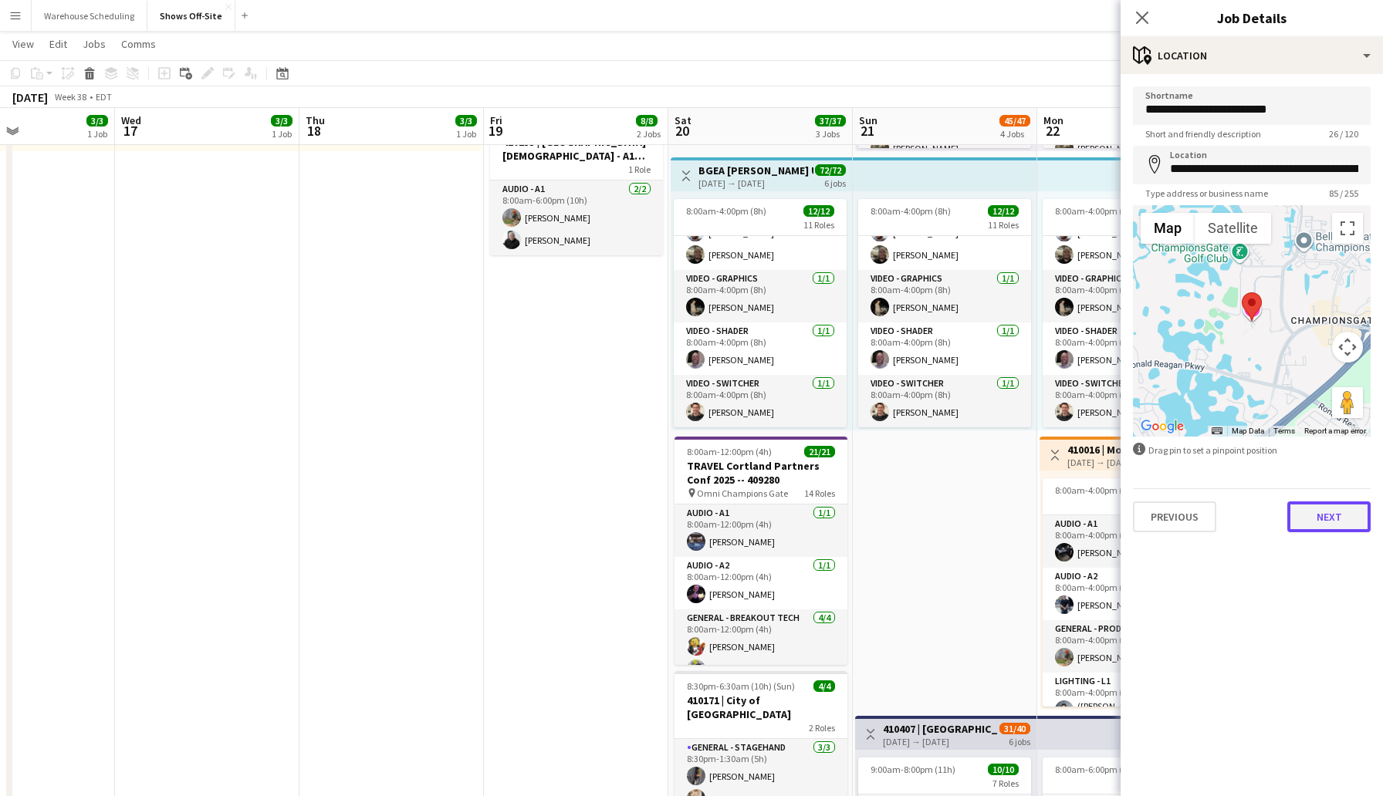
click at [1305, 514] on button "Next" at bounding box center [1328, 517] width 83 height 31
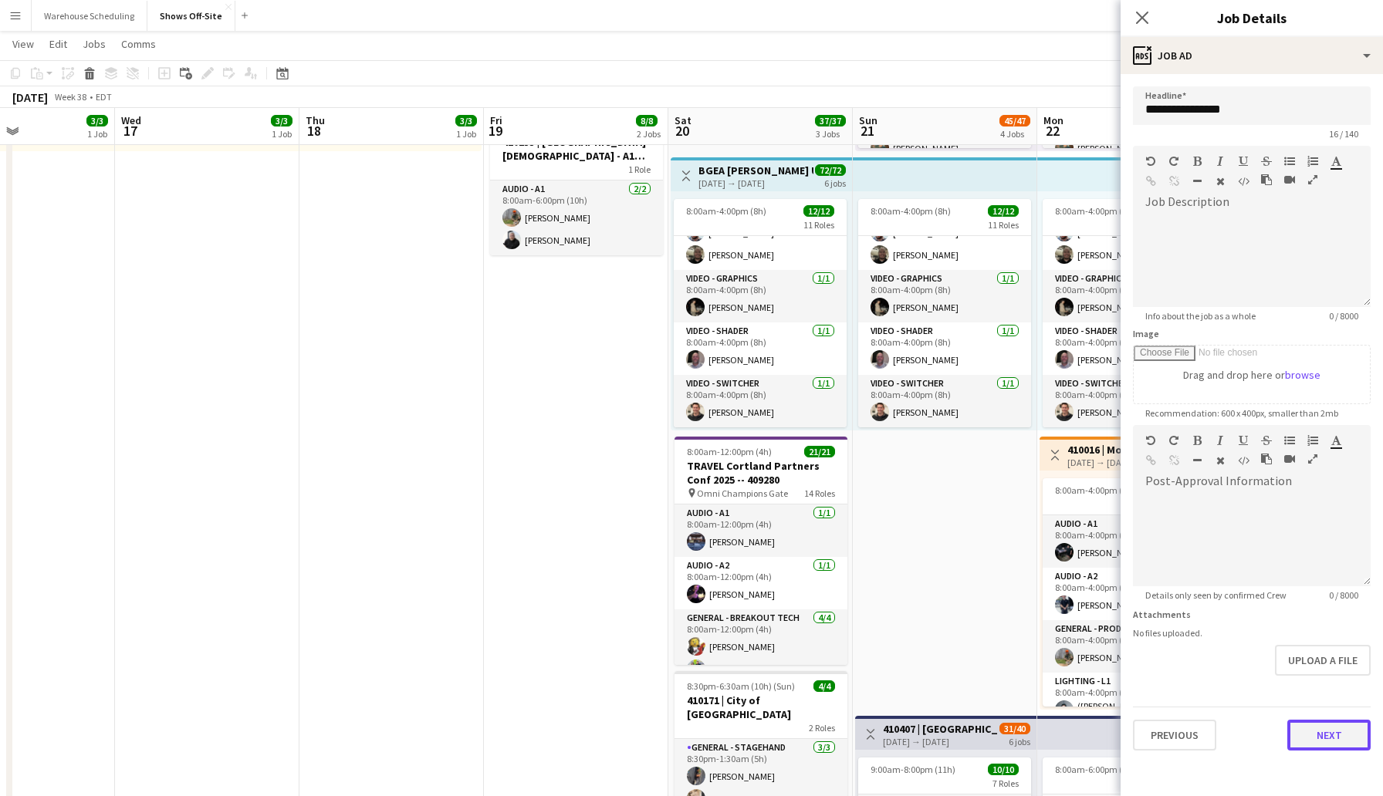
click at [1317, 738] on button "Next" at bounding box center [1328, 735] width 83 height 31
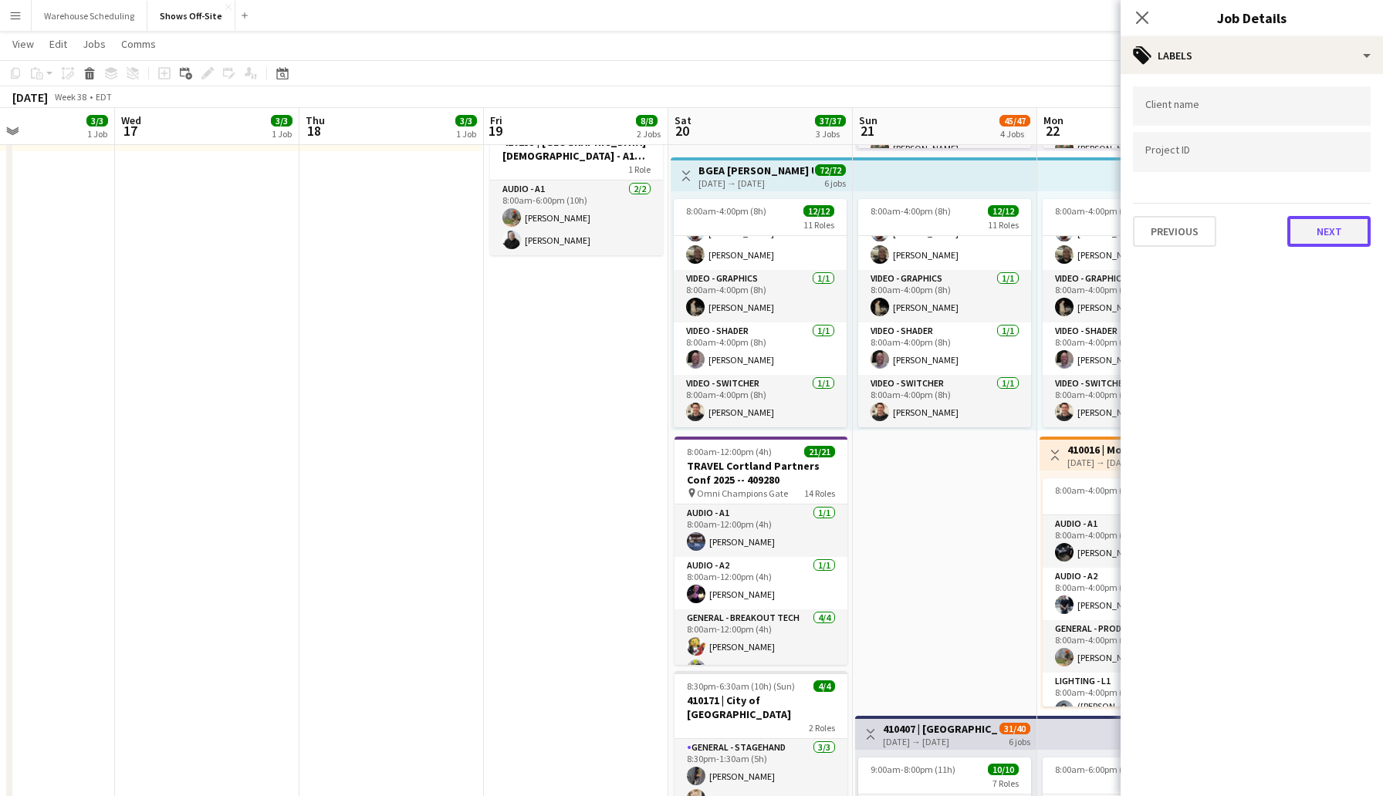
click at [1330, 242] on button "Next" at bounding box center [1328, 231] width 83 height 31
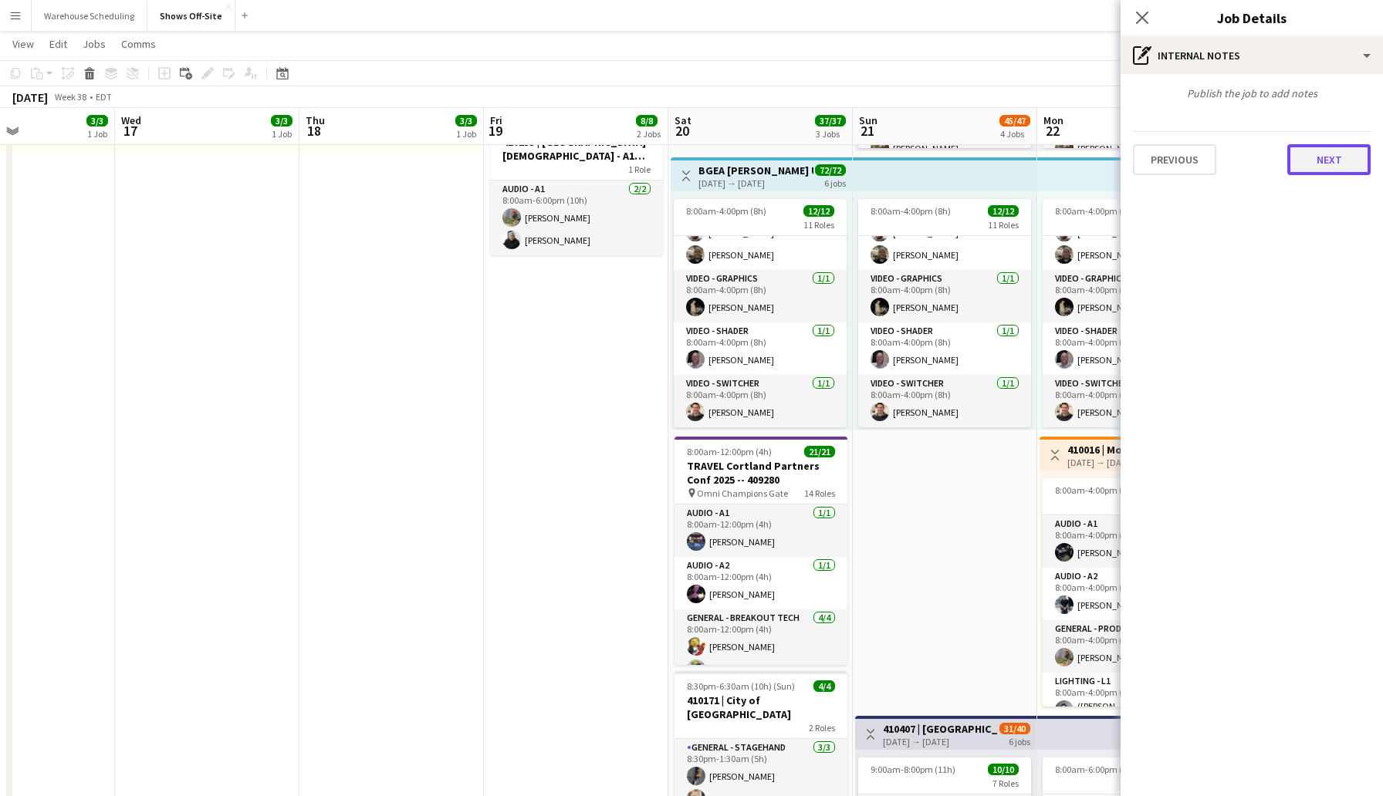
click at [1342, 161] on button "Next" at bounding box center [1328, 159] width 83 height 31
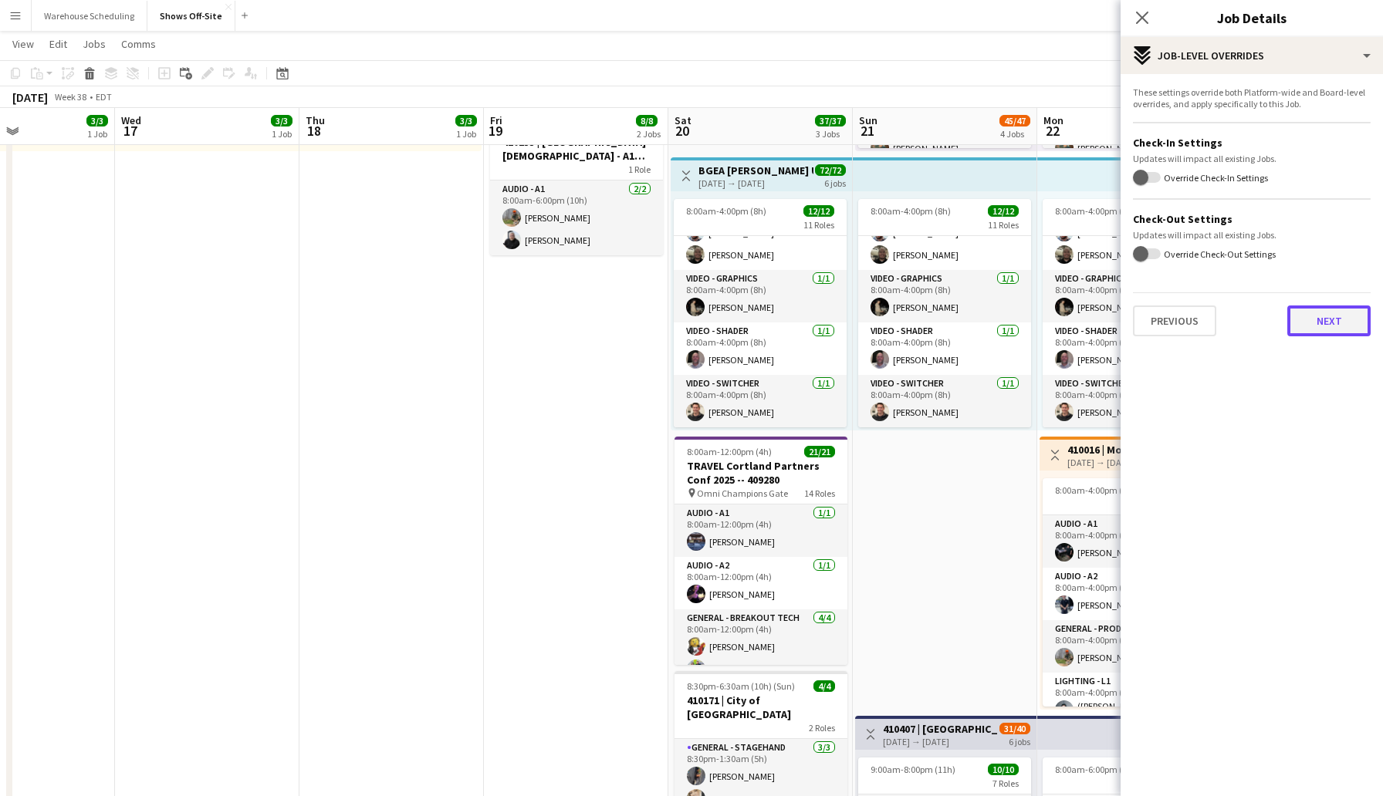
click at [1308, 314] on button "Next" at bounding box center [1328, 321] width 83 height 31
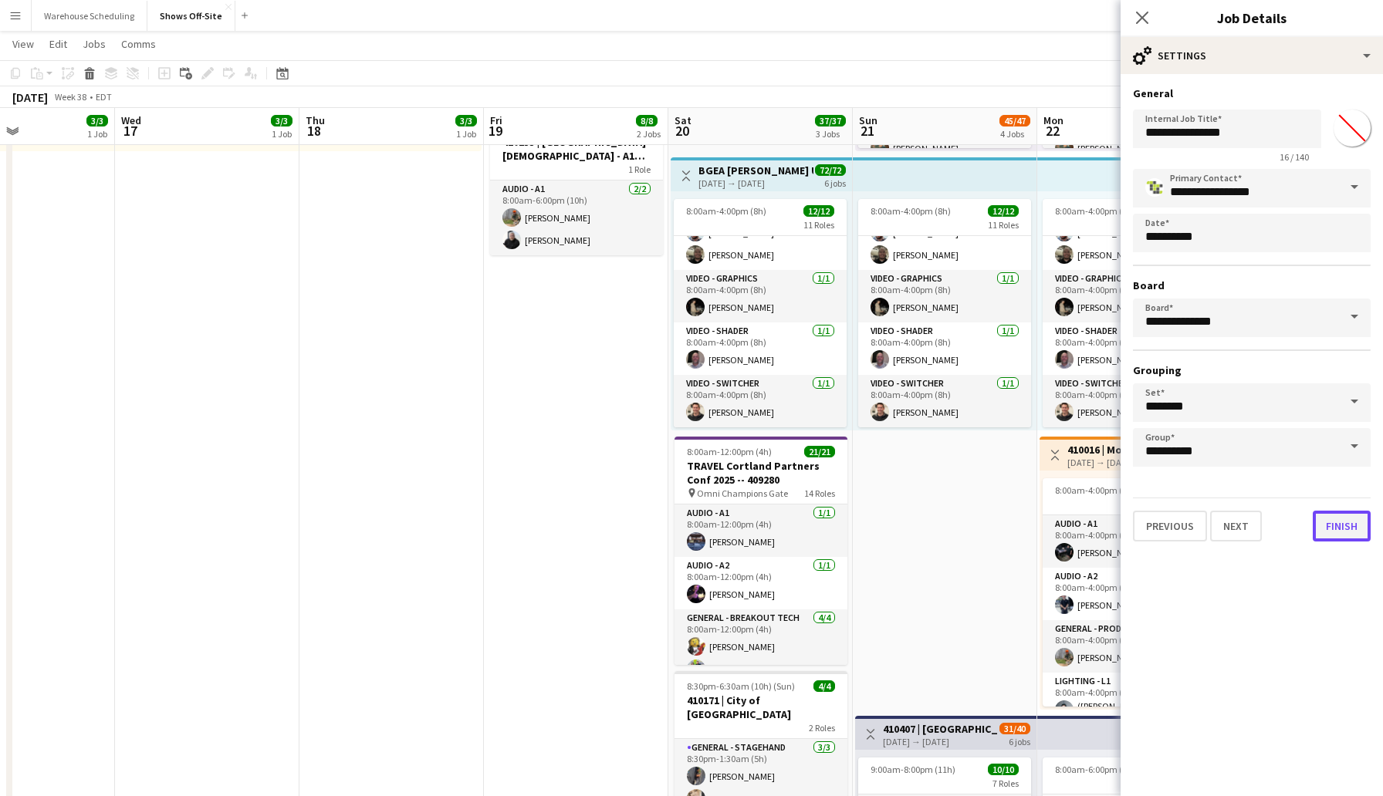
click at [1331, 525] on button "Finish" at bounding box center [1342, 526] width 58 height 31
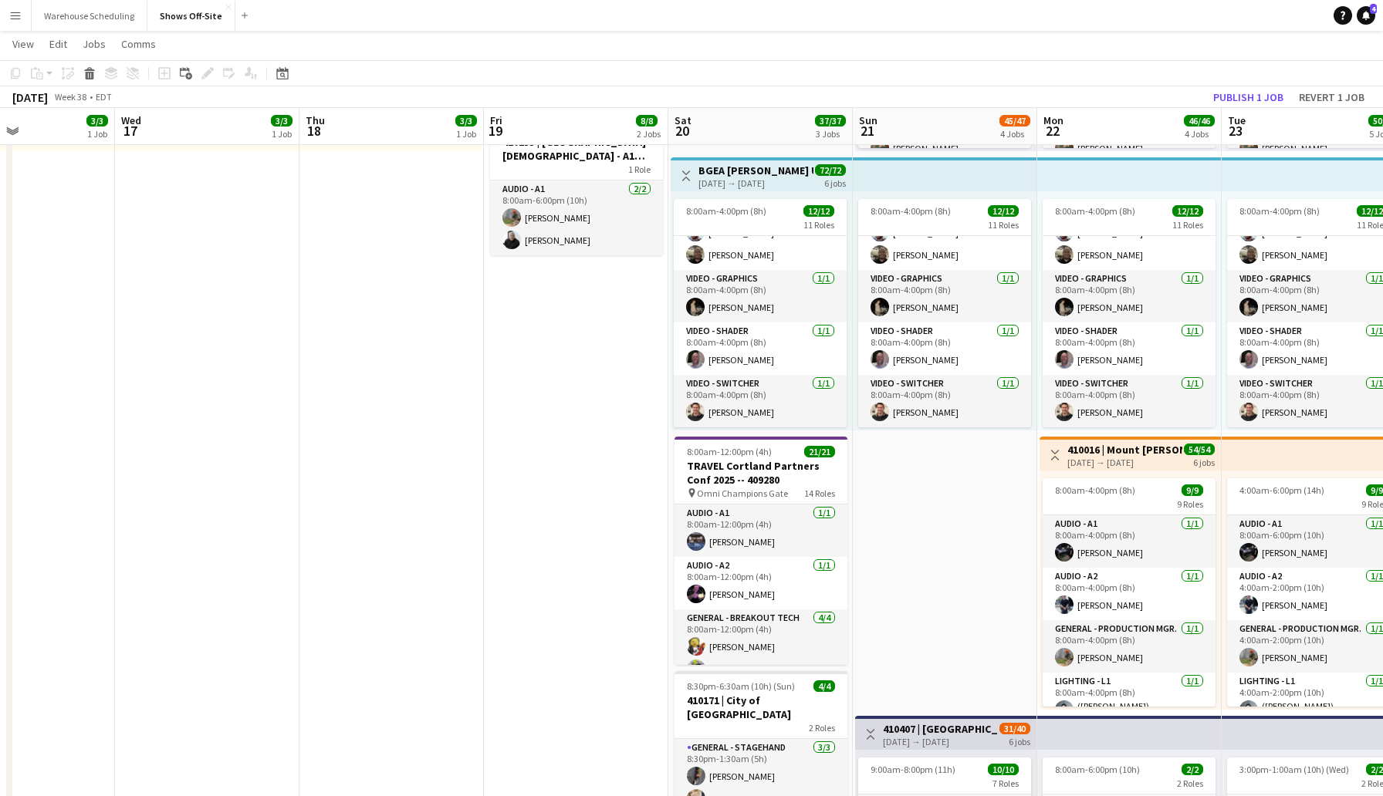
click at [1110, 57] on app-page-menu "View Day view expanded Day view collapsed Month view Date picker Jump to [DATE]…" at bounding box center [691, 45] width 1383 height 29
click at [1218, 96] on button "Publish 1 job" at bounding box center [1248, 97] width 83 height 20
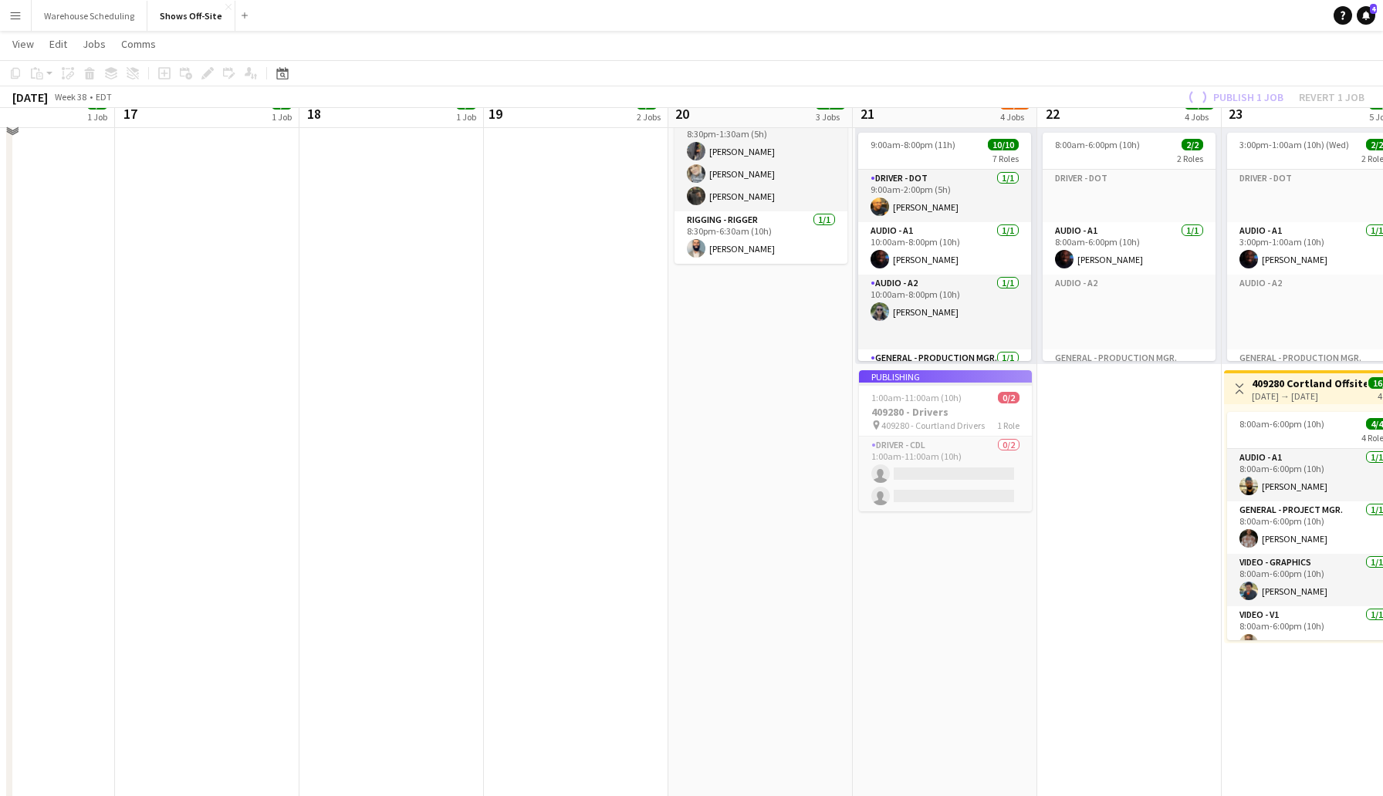
scroll to position [931, 0]
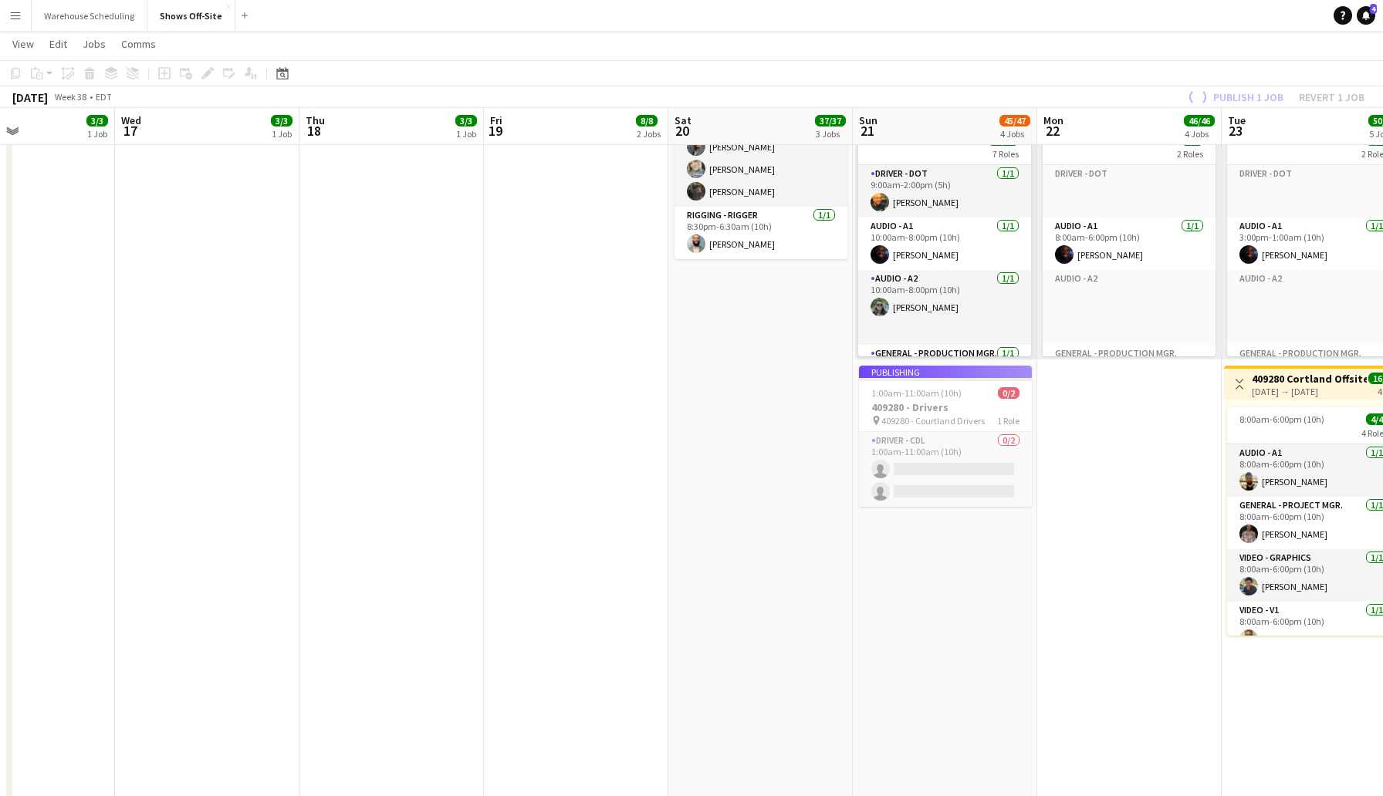
click at [1039, 84] on app-toolbar "Copy Paste Paste Command V Paste with crew Command Shift V Paste linked Job [GE…" at bounding box center [691, 73] width 1383 height 26
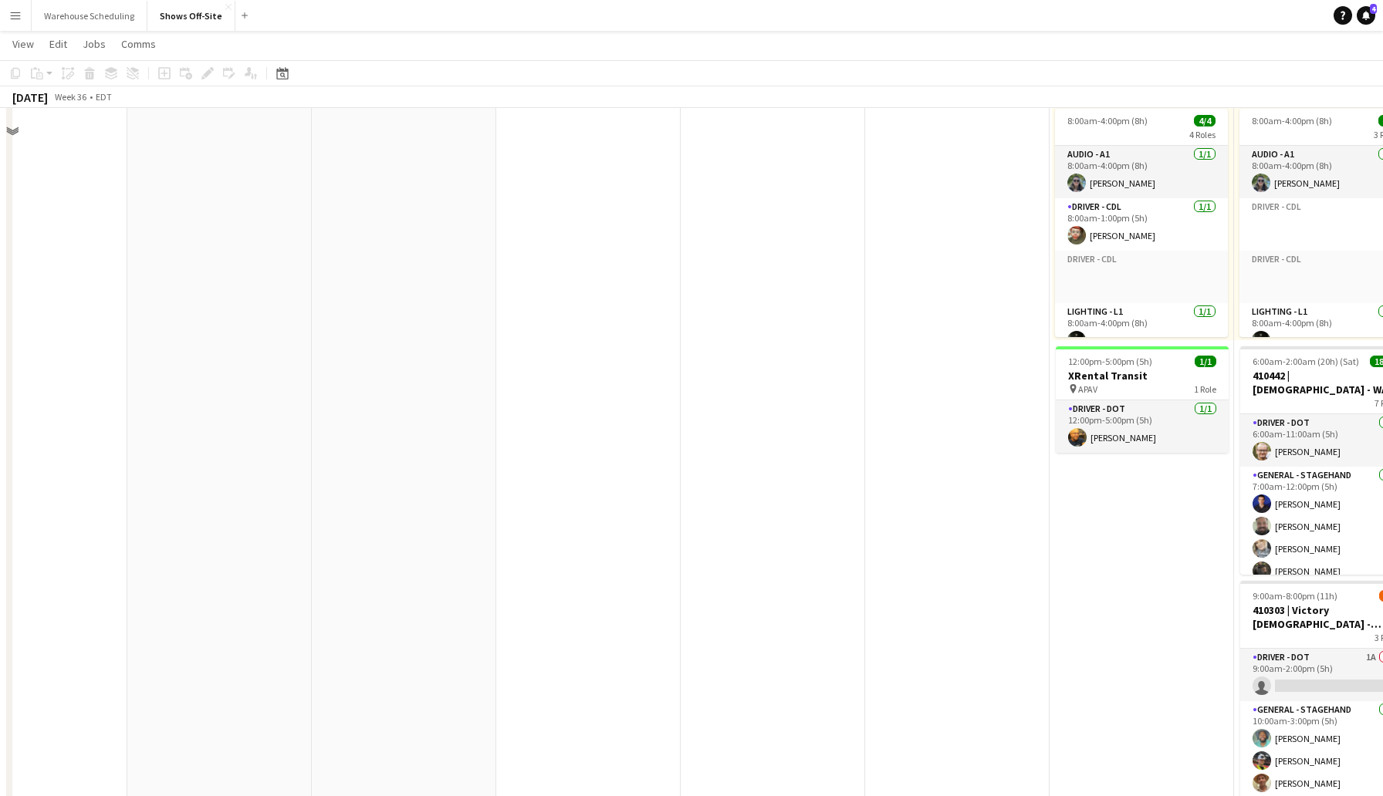
scroll to position [0, 0]
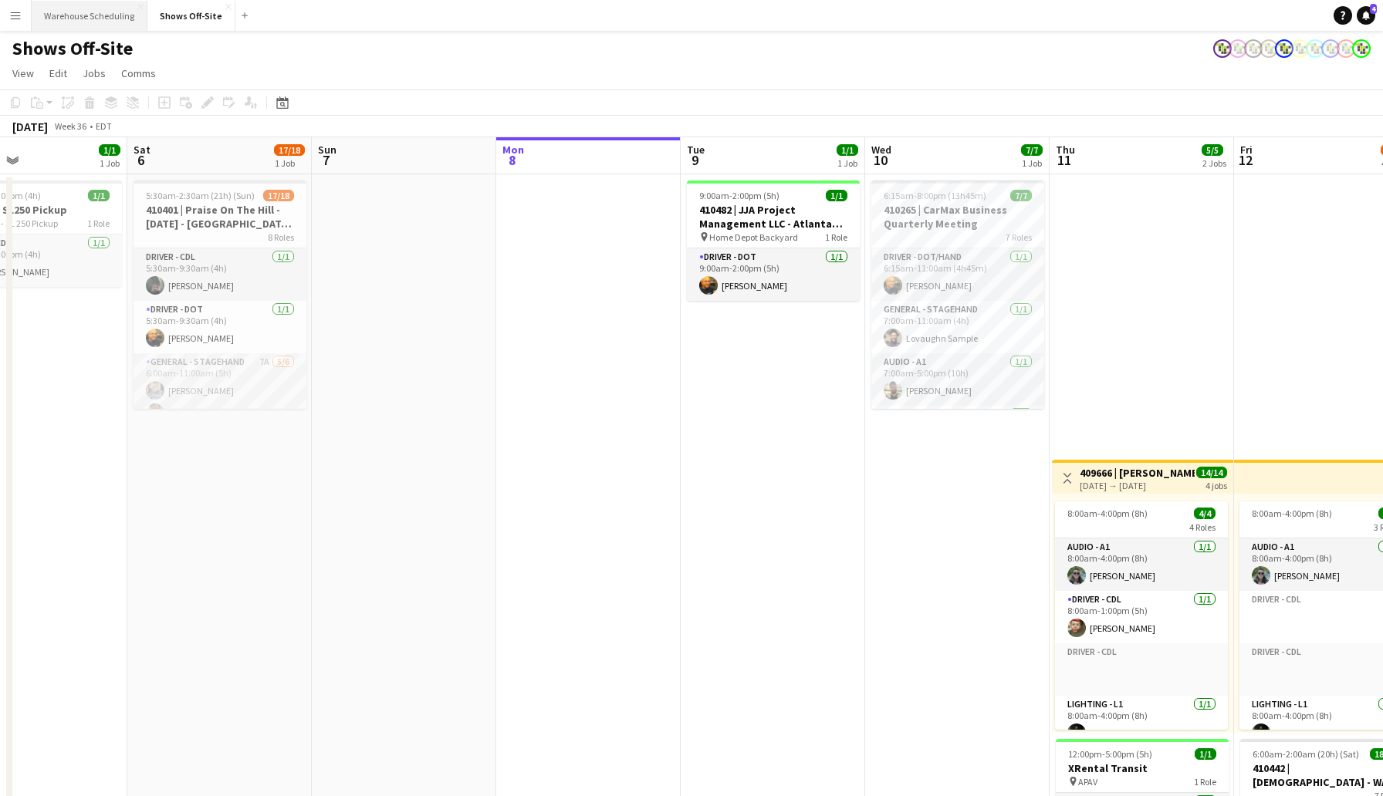
click at [93, 14] on button "Warehouse Scheduling Close" at bounding box center [90, 16] width 116 height 30
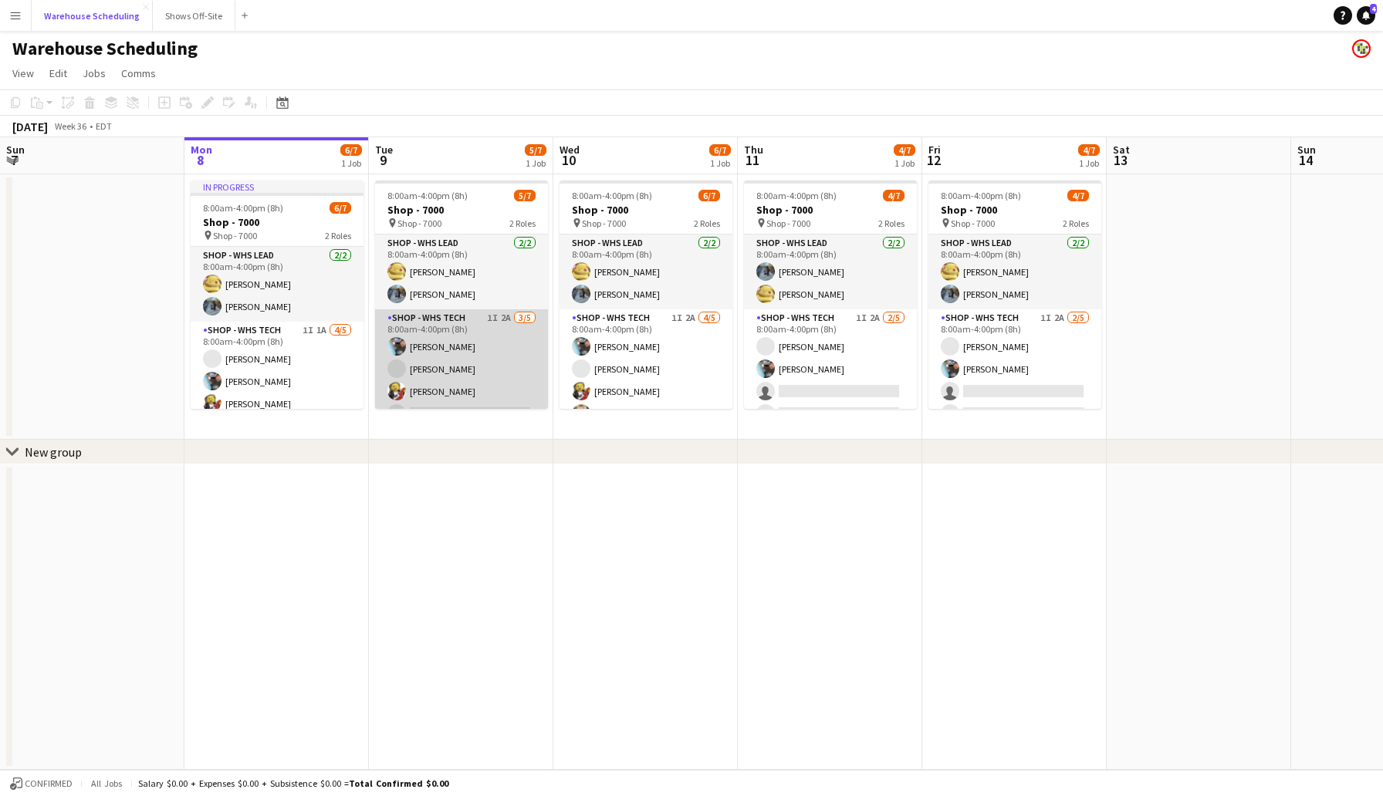
scroll to position [42, 0]
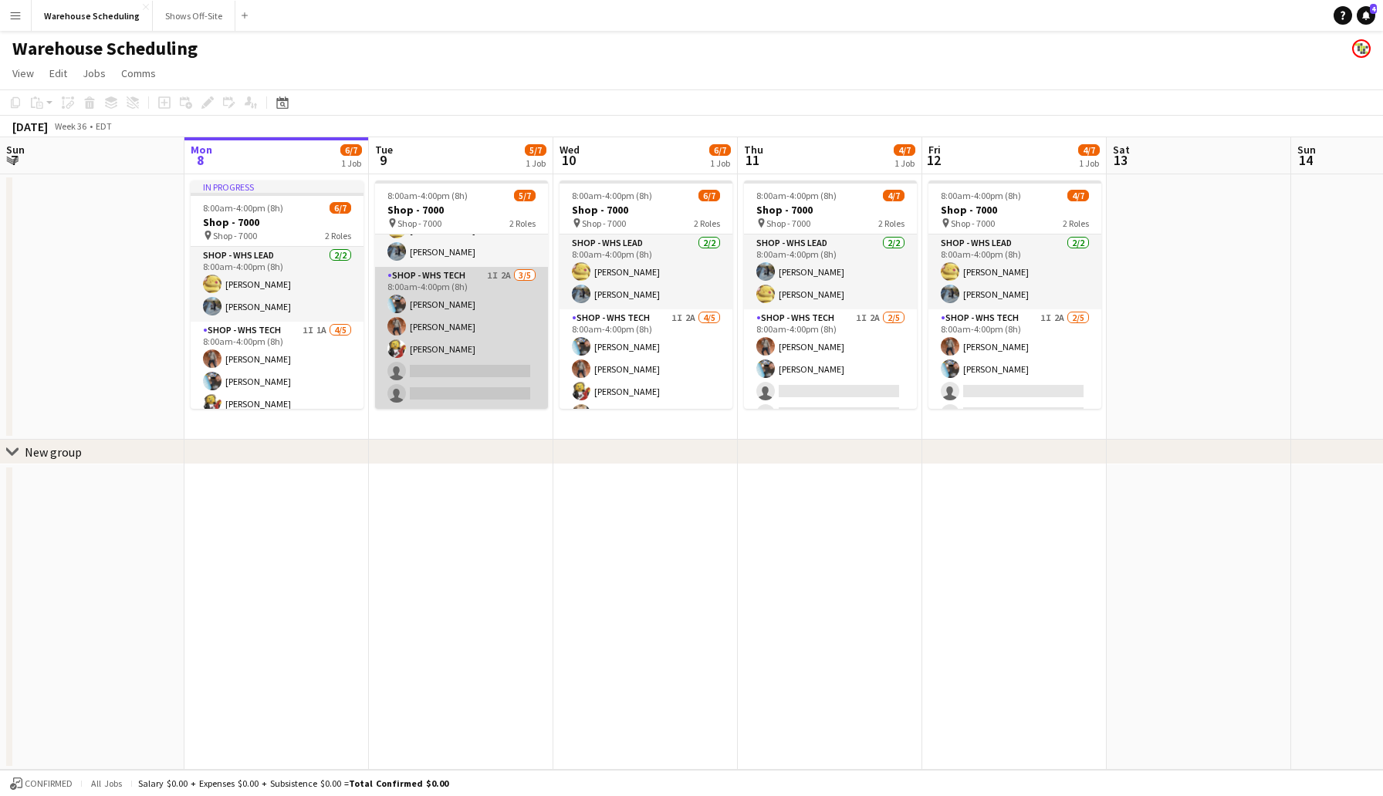
click at [464, 366] on app-card-role "Shop - WHS Tech 1I 2A [DATE] 8:00am-4:00pm (8h) [PERSON_NAME] [PERSON_NAME] [PE…" at bounding box center [461, 338] width 173 height 142
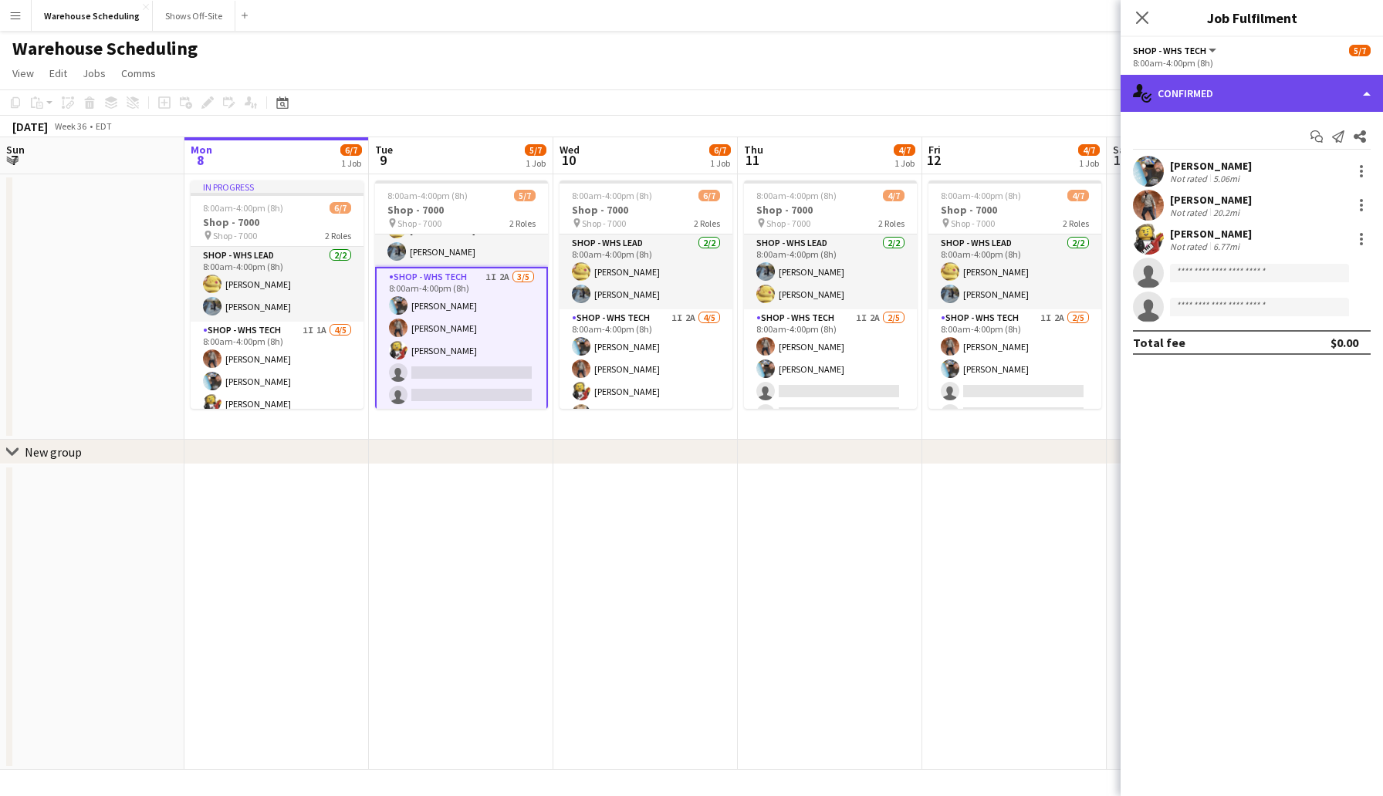
click at [1221, 96] on div "single-neutral-actions-check-2 Confirmed" at bounding box center [1251, 93] width 262 height 37
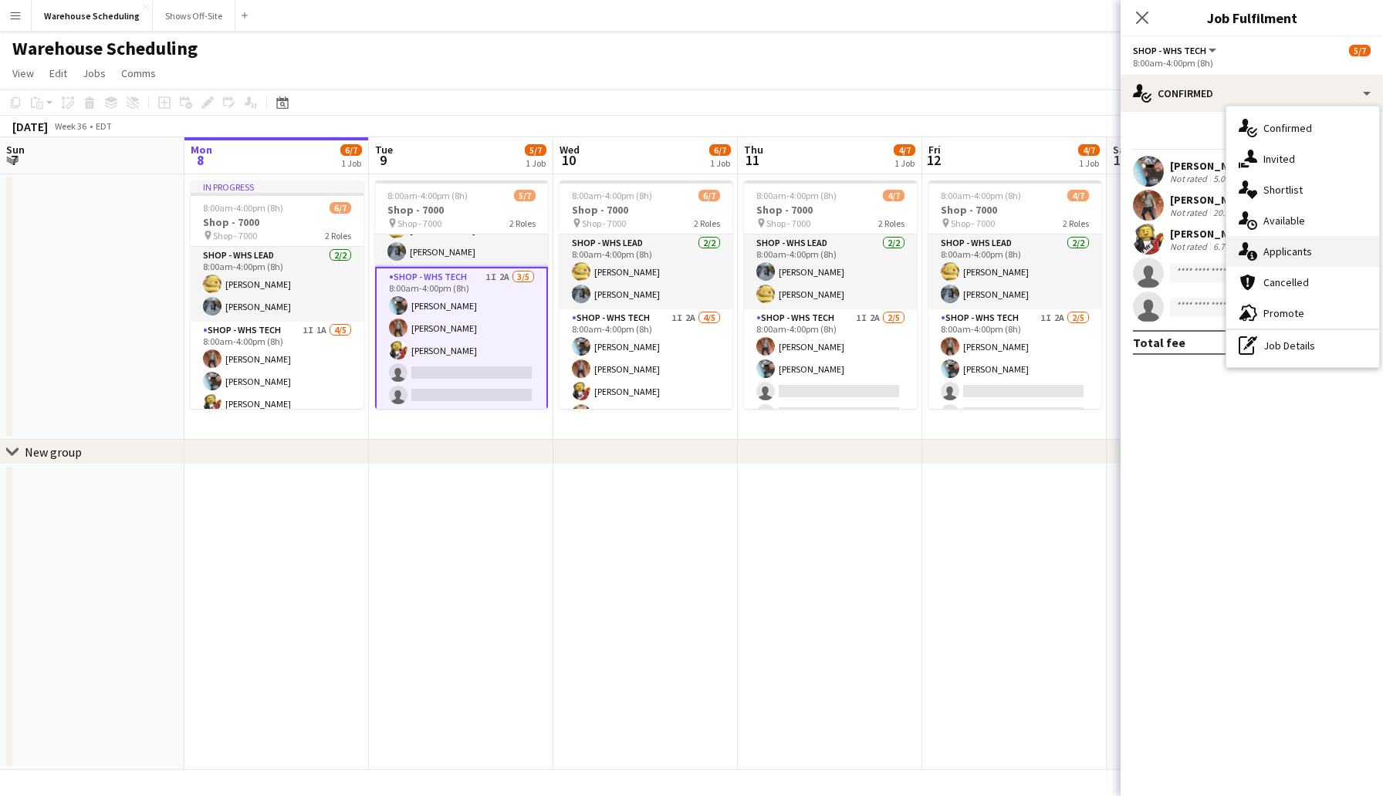
click at [1305, 253] on span "Applicants" at bounding box center [1287, 252] width 49 height 14
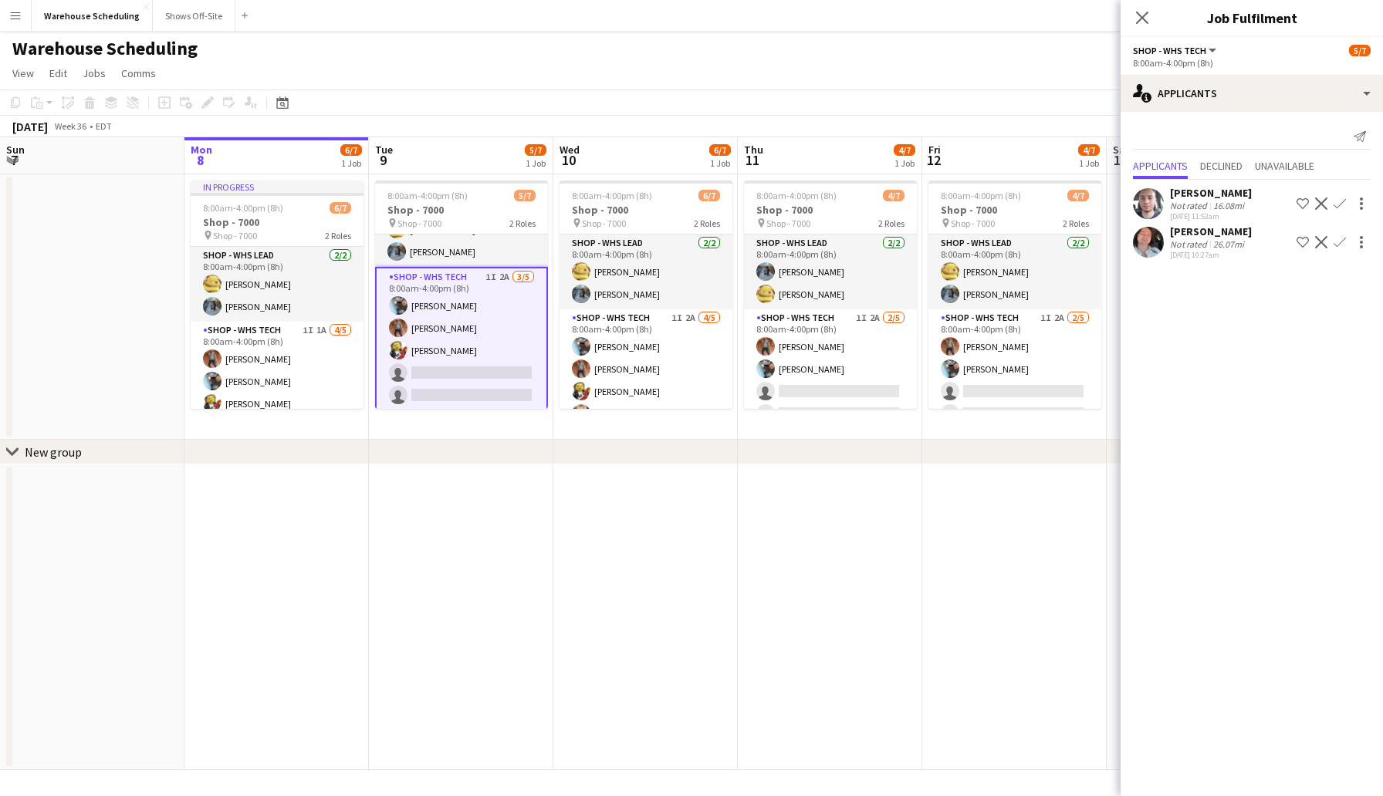
click at [1155, 235] on app-user-avatar at bounding box center [1148, 242] width 31 height 31
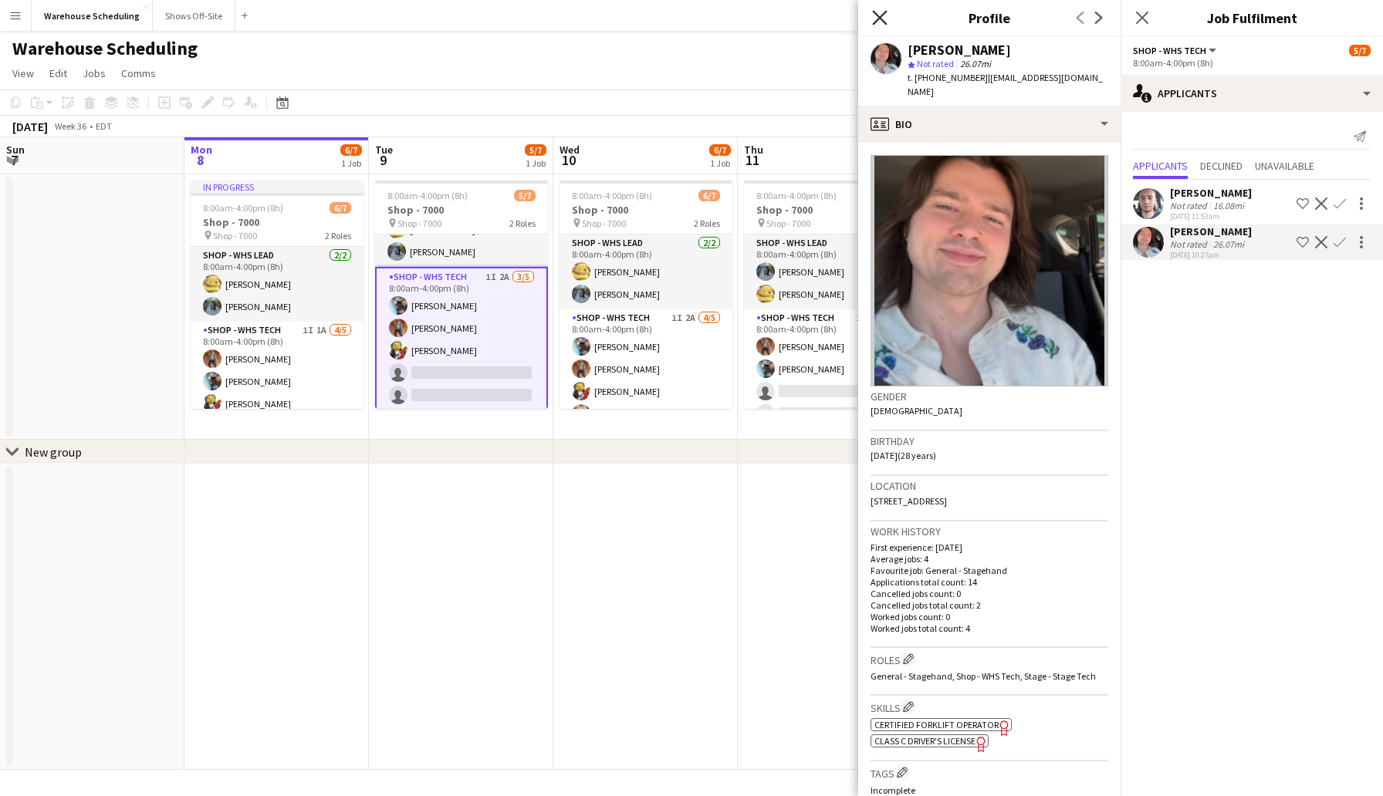
click at [882, 11] on icon "Close pop-in" at bounding box center [879, 17] width 15 height 15
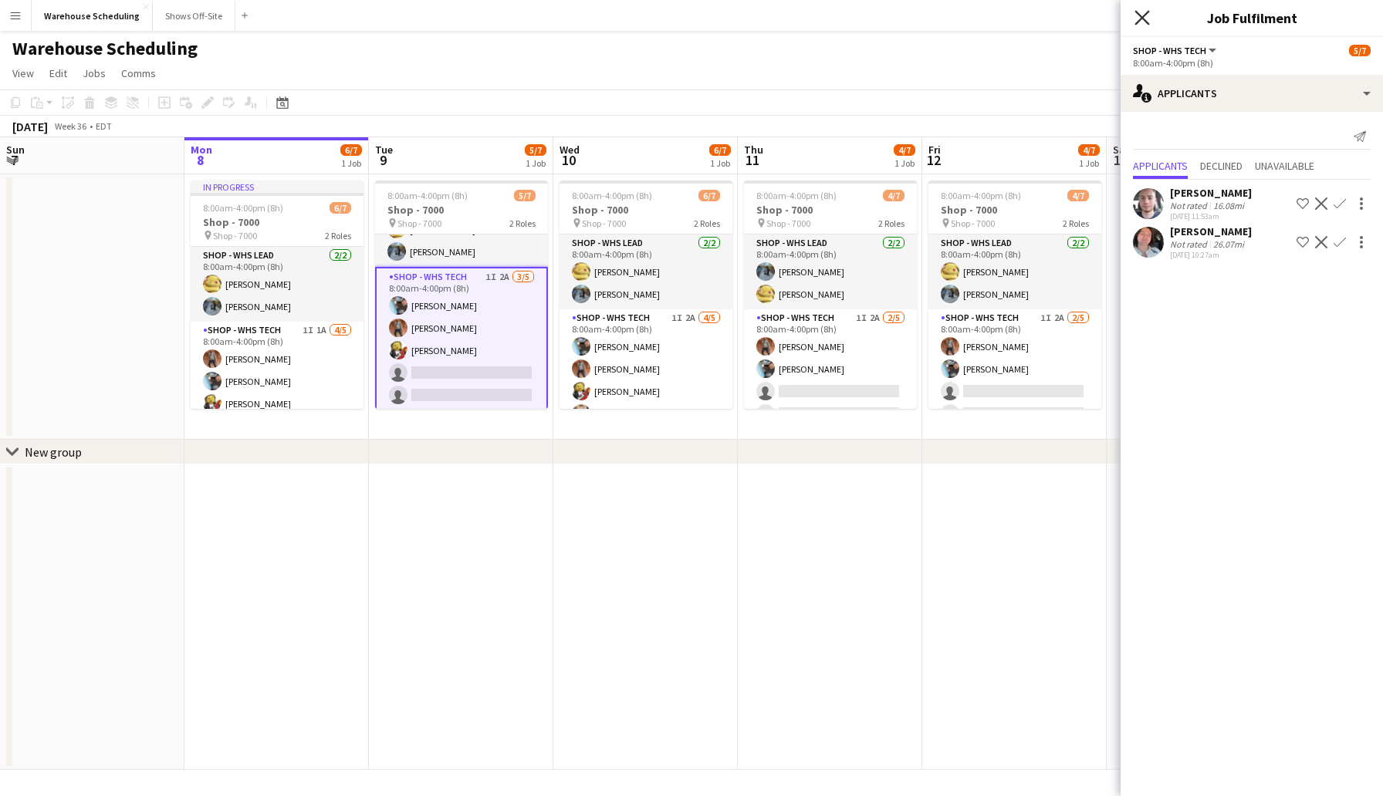
click at [1145, 11] on icon "Close pop-in" at bounding box center [1141, 17] width 15 height 15
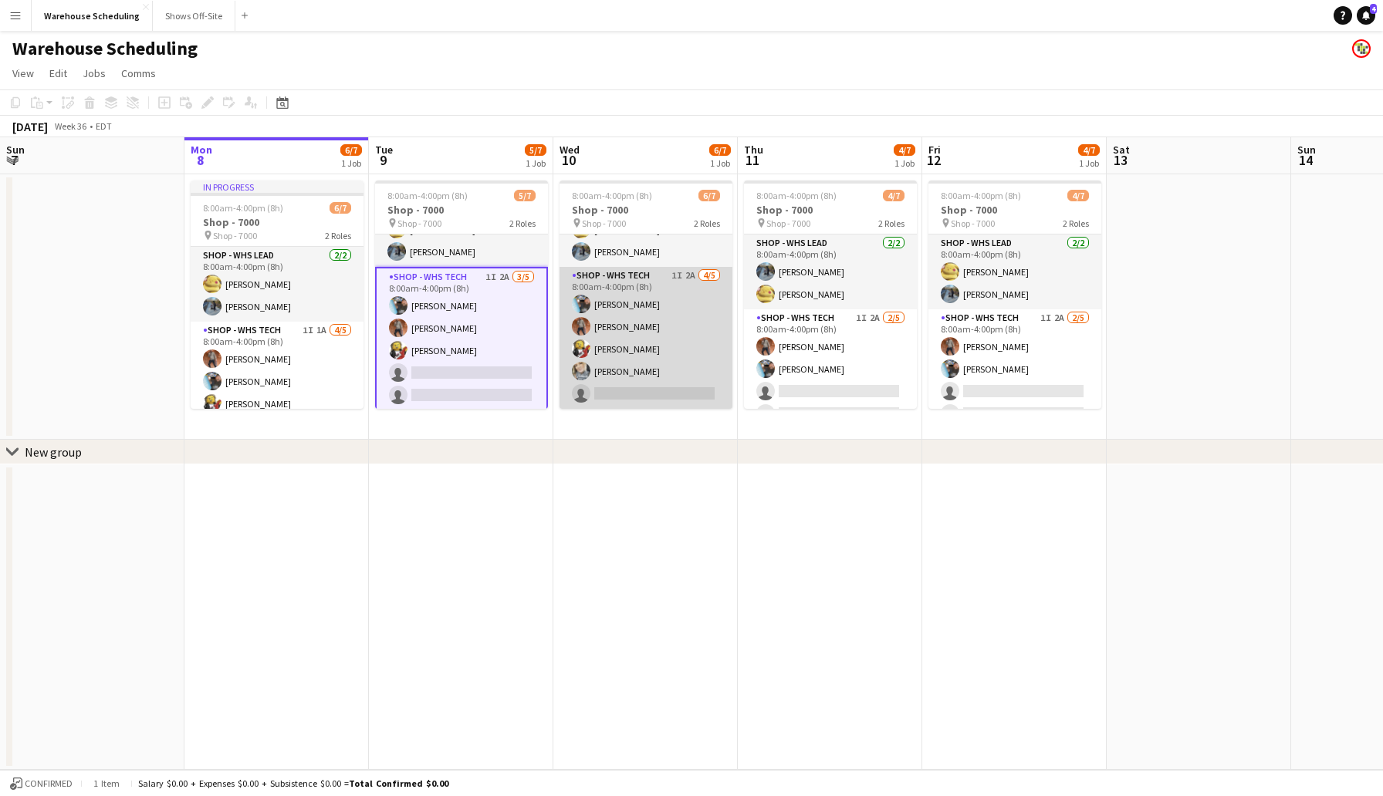
click at [640, 395] on app-card-role "Shop - WHS Tech 1I 2A [DATE] 8:00am-4:00pm (8h) [PERSON_NAME] [PERSON_NAME] [PE…" at bounding box center [645, 338] width 173 height 142
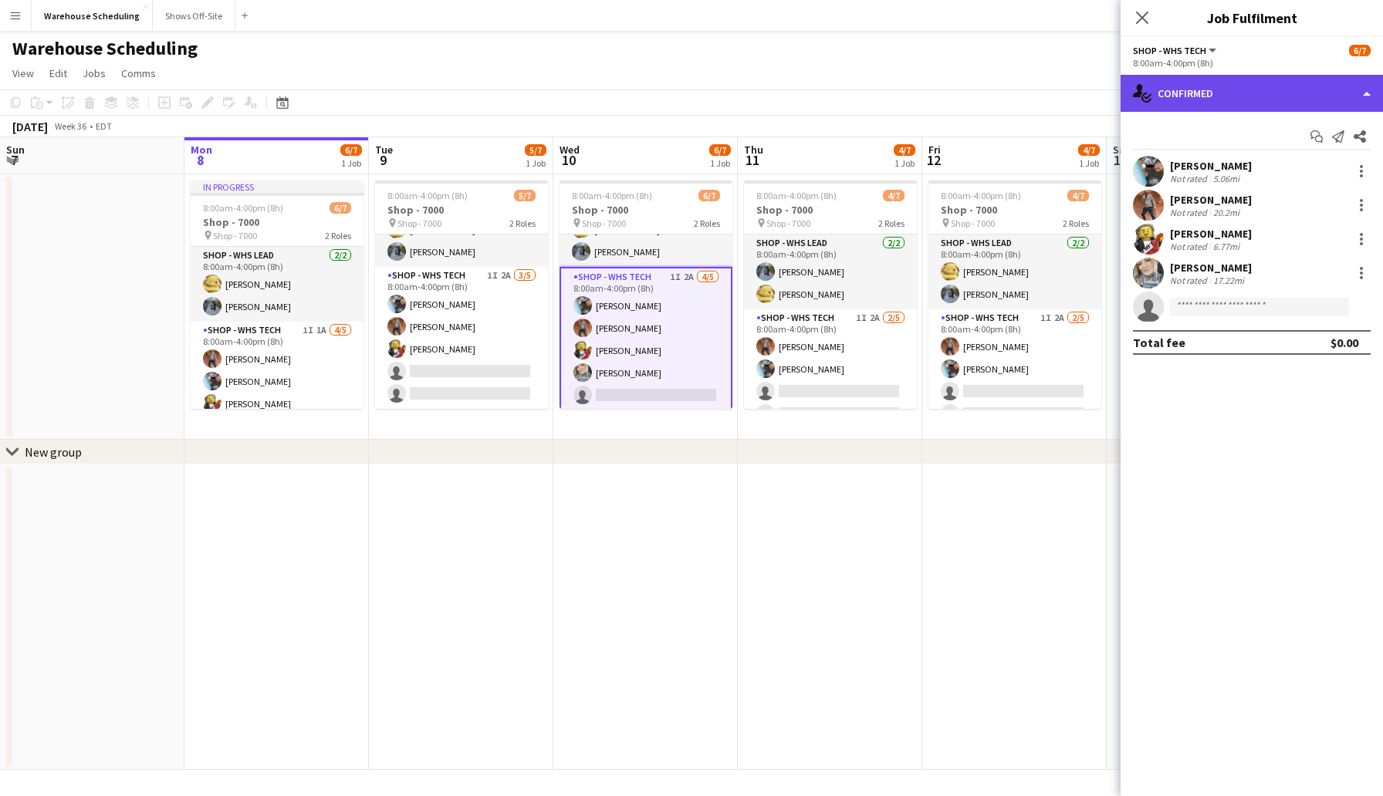
click at [1198, 91] on div "single-neutral-actions-check-2 Confirmed" at bounding box center [1251, 93] width 262 height 37
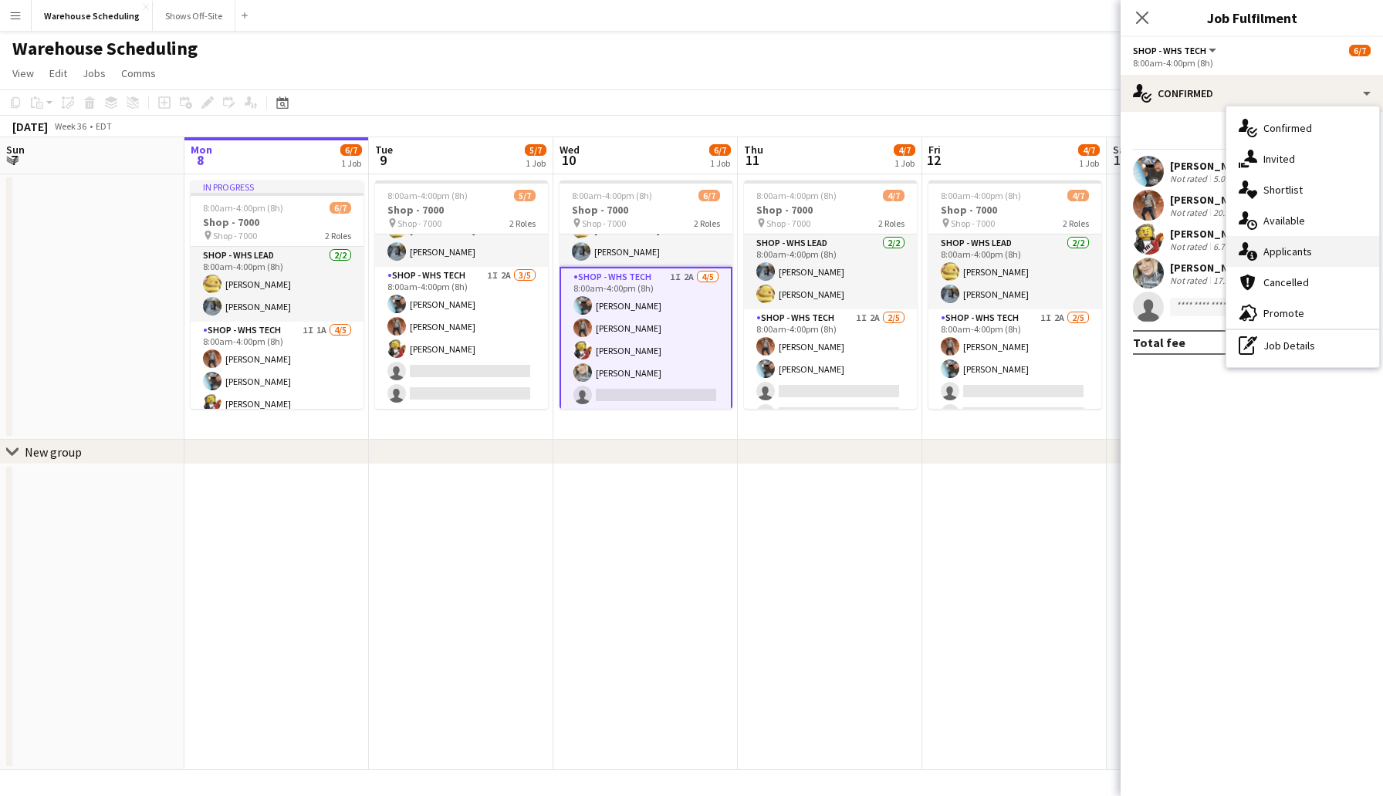
click at [1282, 244] on div "single-neutral-actions-information Applicants" at bounding box center [1302, 251] width 153 height 31
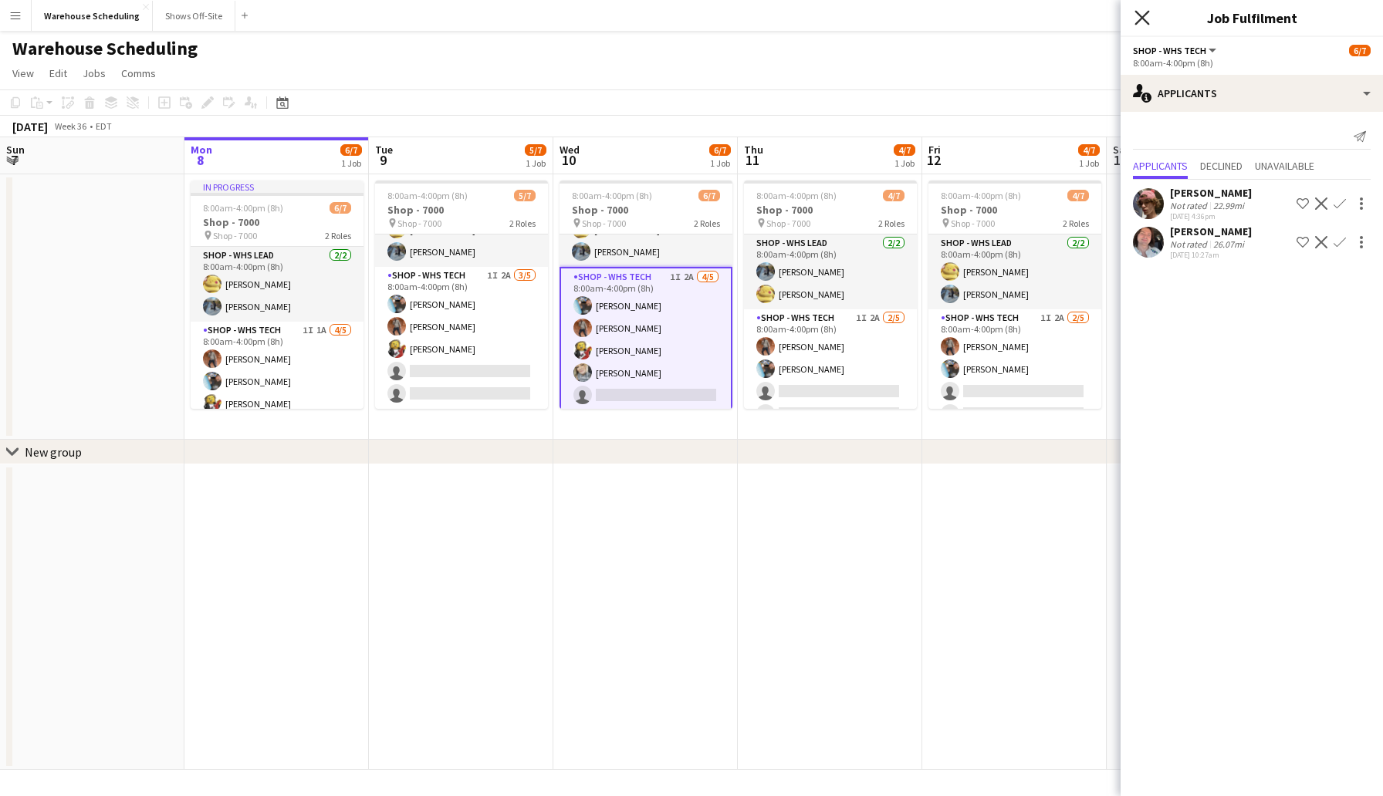
click at [1139, 12] on icon "Close pop-in" at bounding box center [1141, 17] width 15 height 15
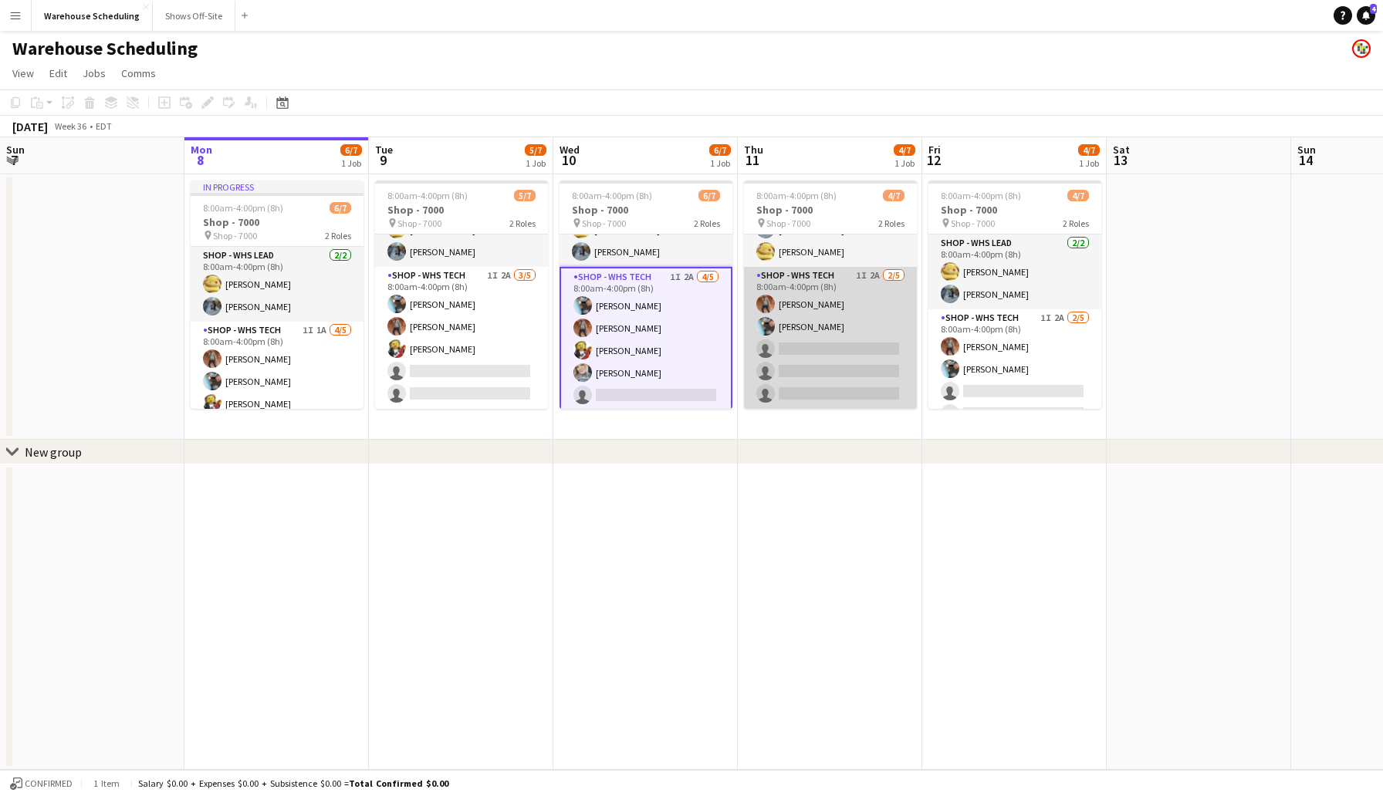
click at [810, 347] on app-card-role "Shop - WHS Tech 1I 2A [DATE] 8:00am-4:00pm (8h) [PERSON_NAME] [PERSON_NAME] sin…" at bounding box center [830, 338] width 173 height 142
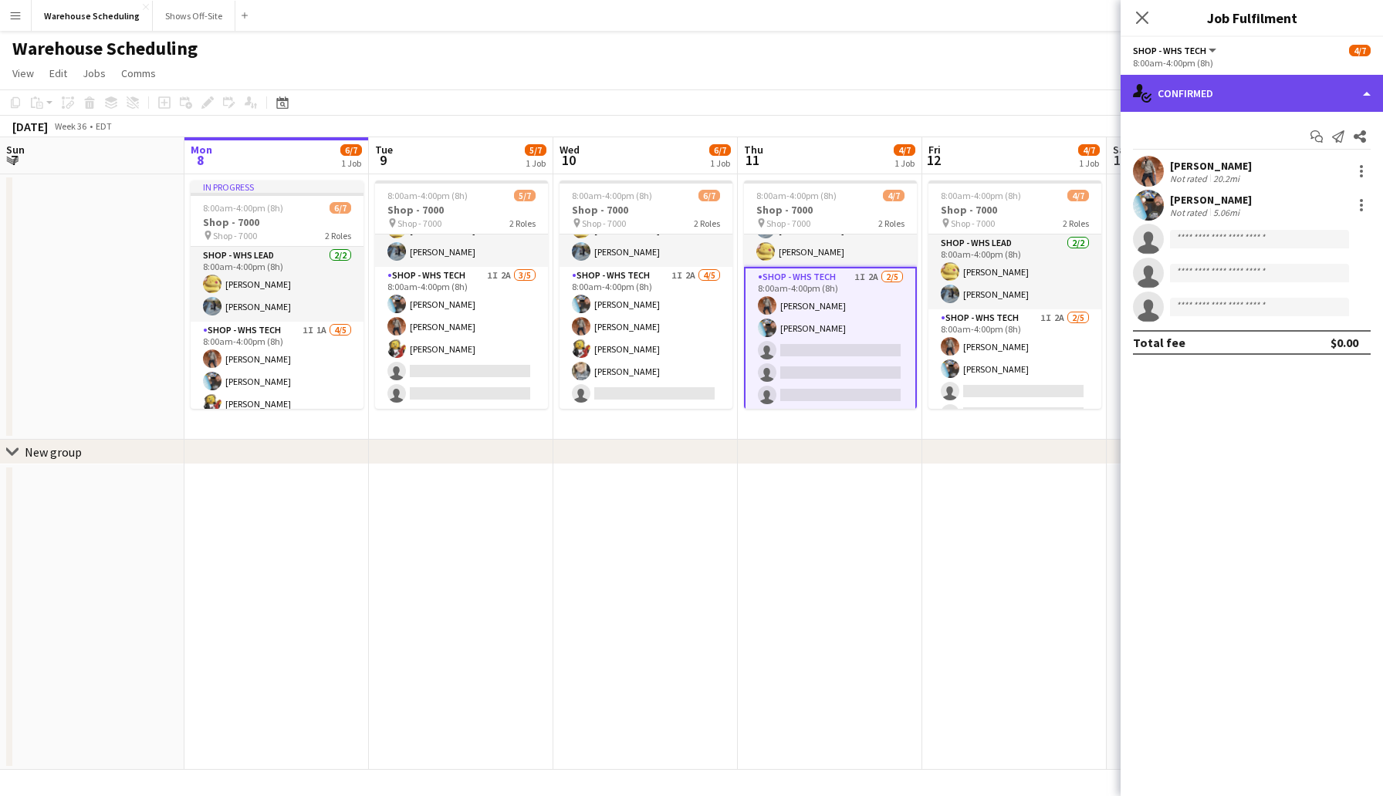
click at [1199, 87] on div "single-neutral-actions-check-2 Confirmed" at bounding box center [1251, 93] width 262 height 37
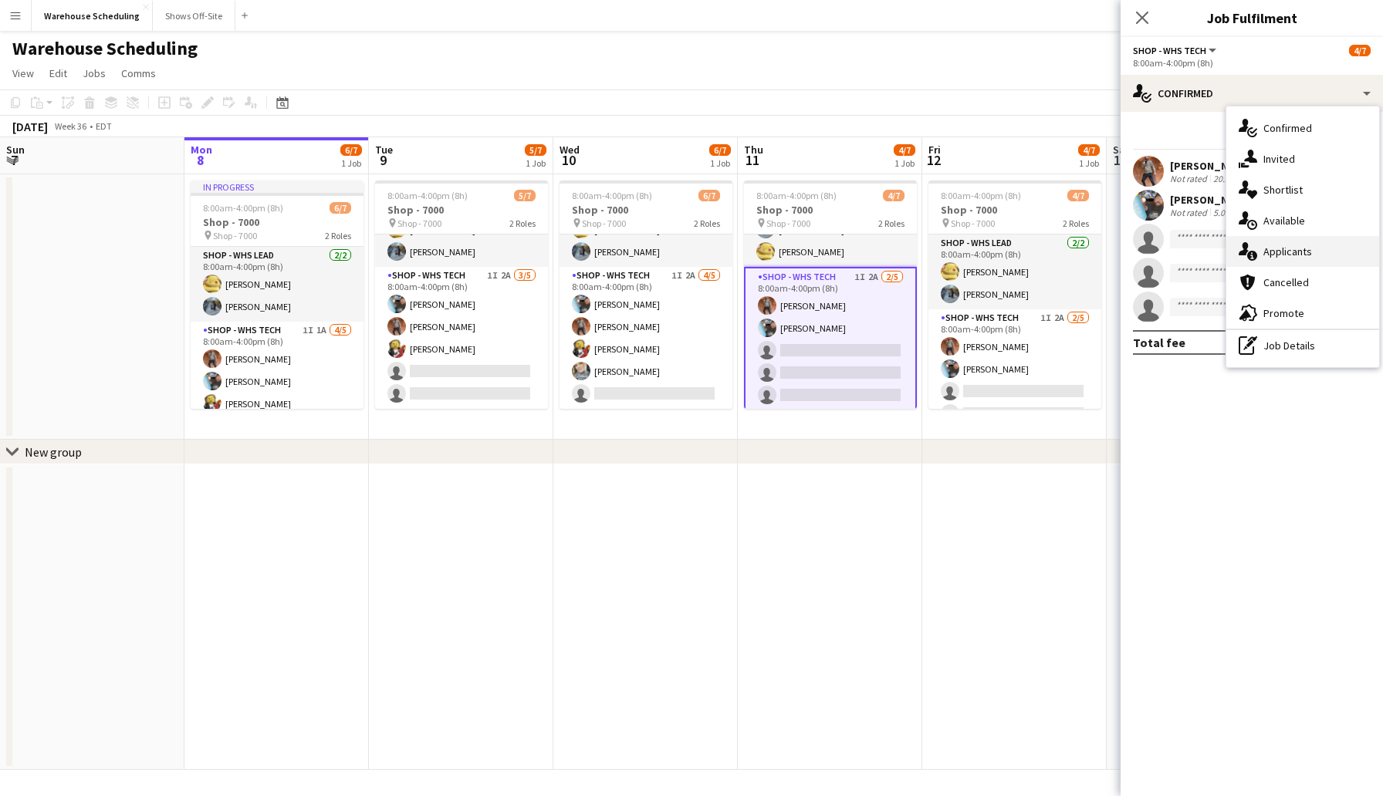
click at [1276, 255] on span "Applicants" at bounding box center [1287, 252] width 49 height 14
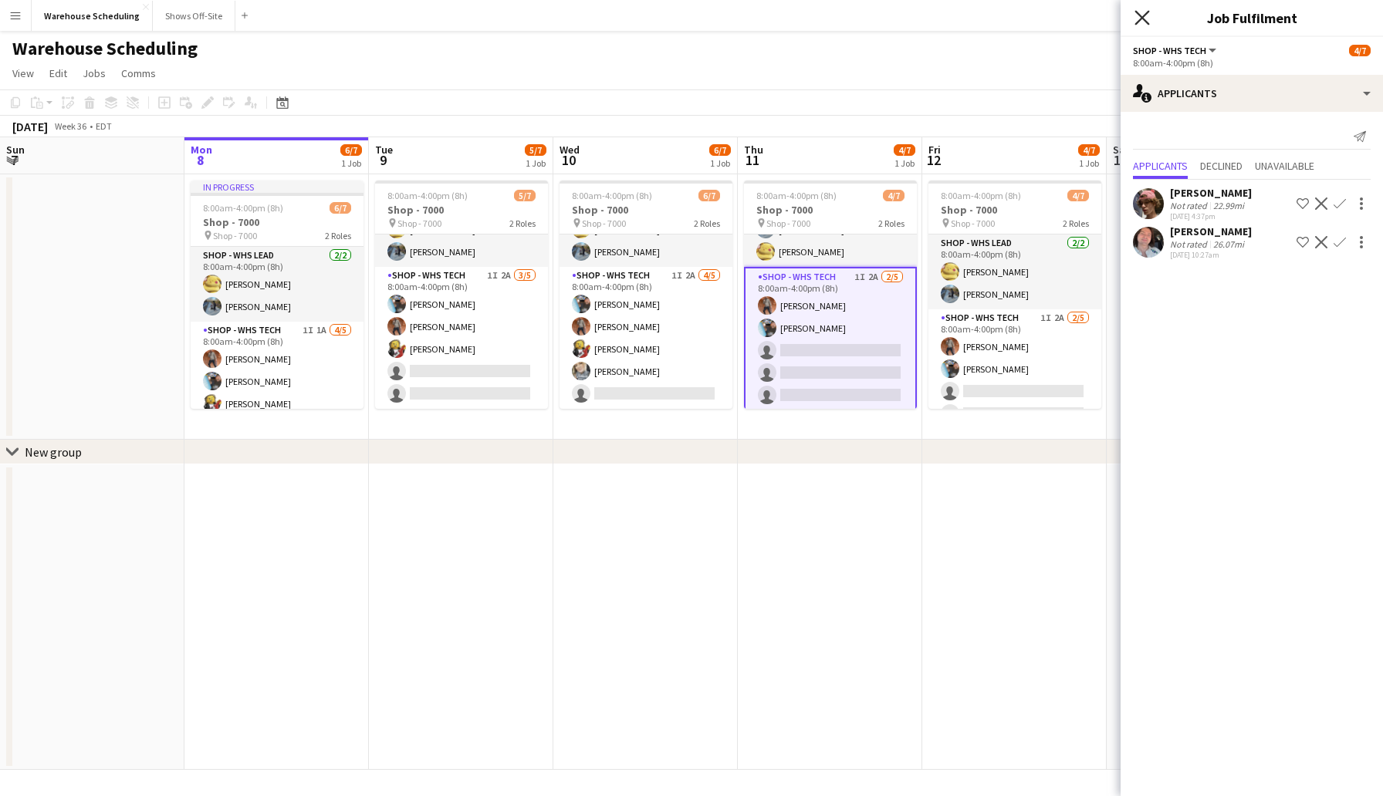
click at [1138, 14] on icon at bounding box center [1141, 17] width 15 height 15
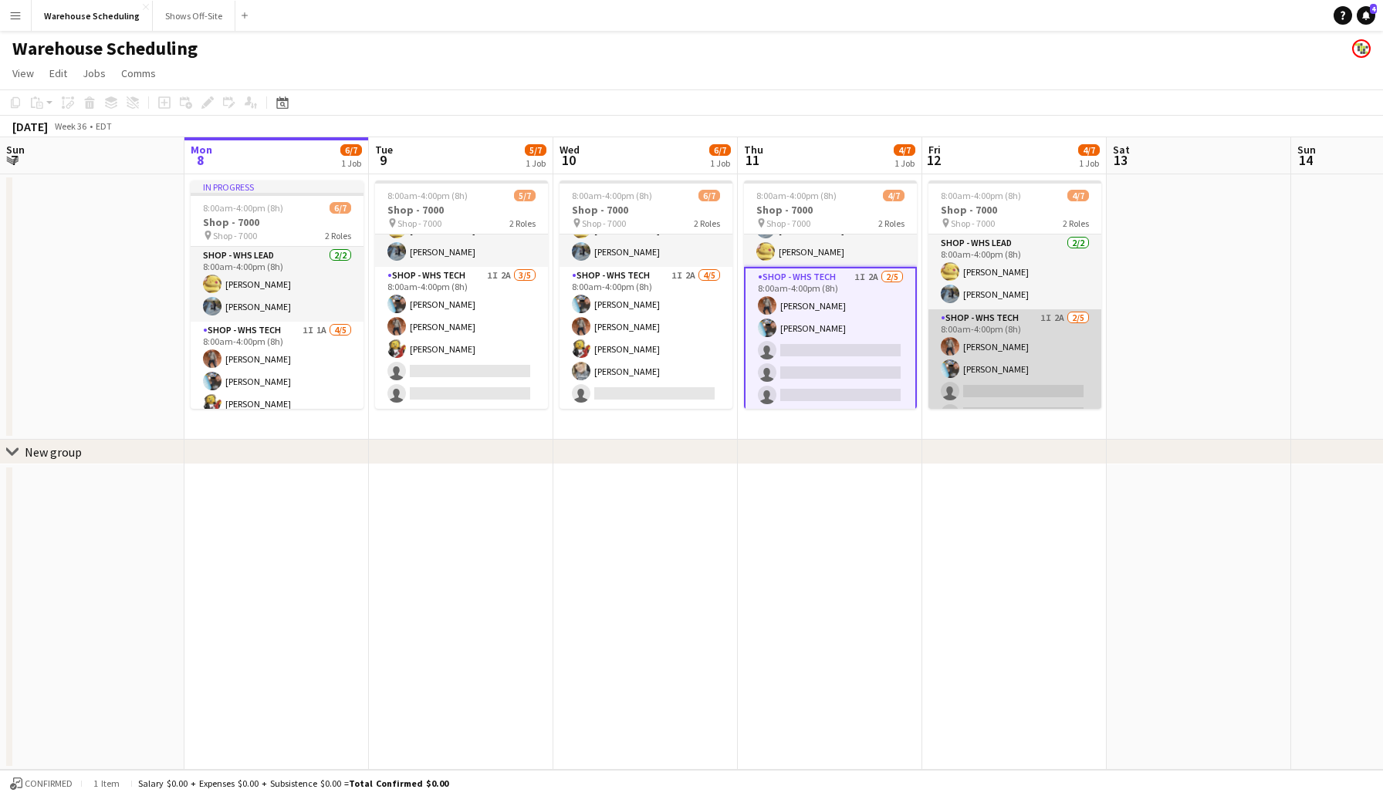
click at [1009, 385] on app-card-role "Shop - WHS Tech 1I 2A [DATE] 8:00am-4:00pm (8h) [PERSON_NAME] [PERSON_NAME] sin…" at bounding box center [1014, 380] width 173 height 142
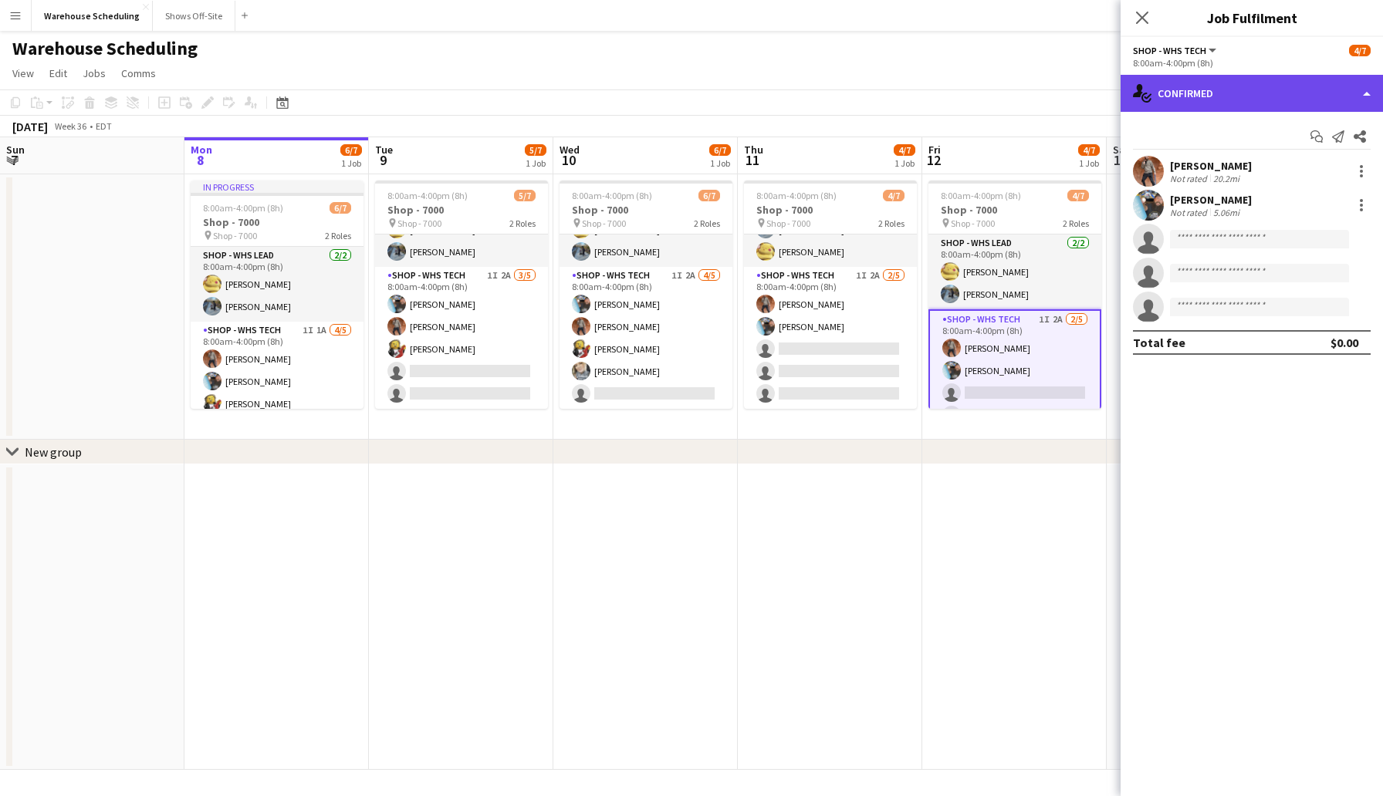
click at [1180, 88] on div "single-neutral-actions-check-2 Confirmed" at bounding box center [1251, 93] width 262 height 37
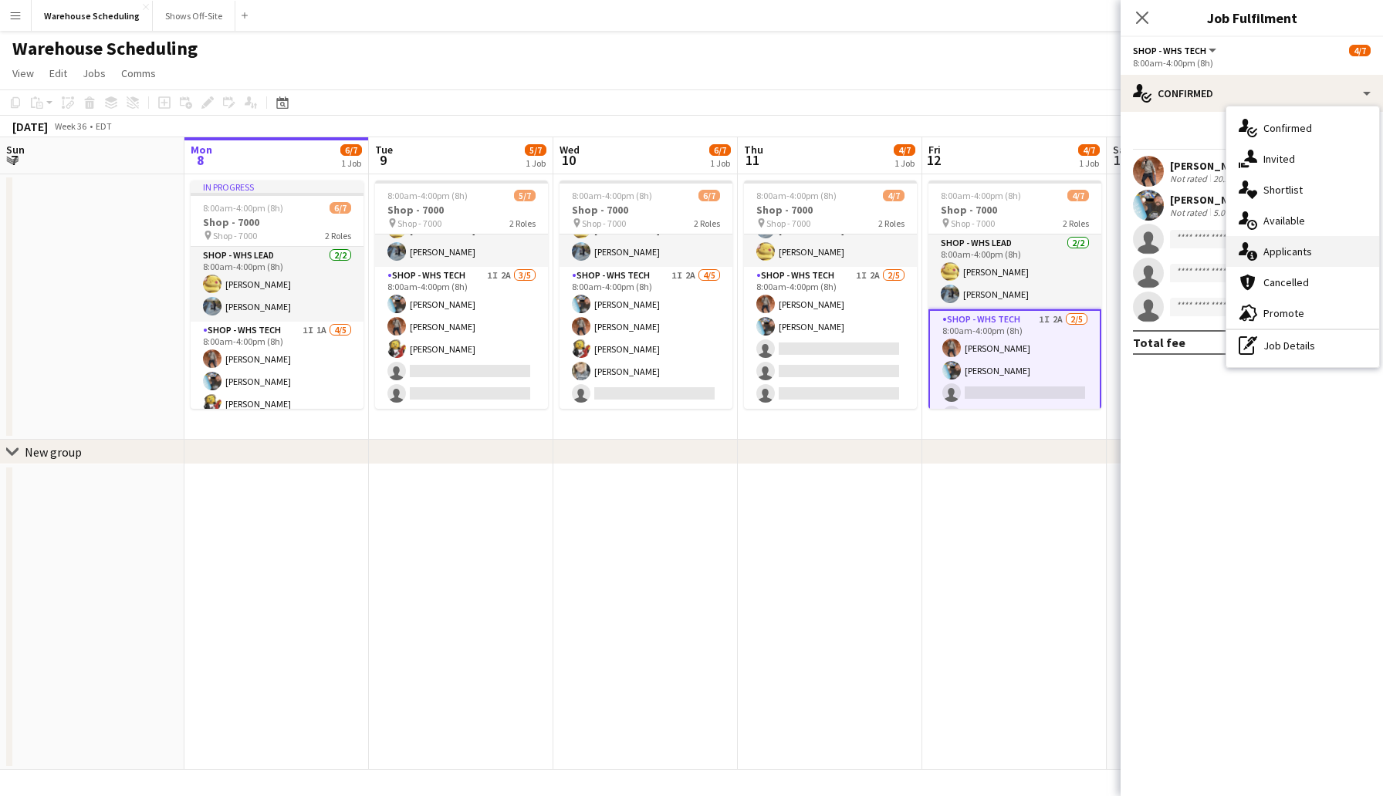
click at [1274, 254] on span "Applicants" at bounding box center [1287, 252] width 49 height 14
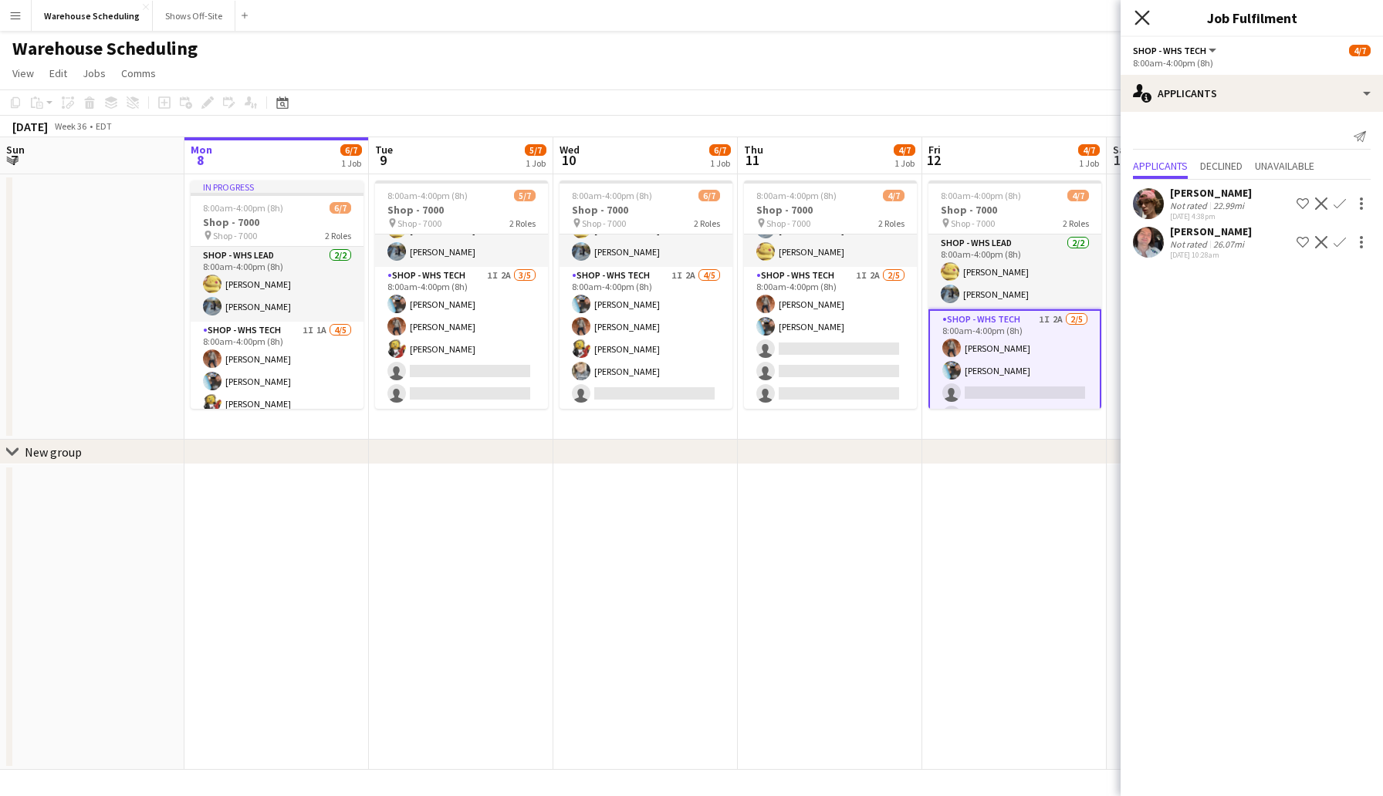
click at [1137, 11] on icon "Close pop-in" at bounding box center [1141, 17] width 15 height 15
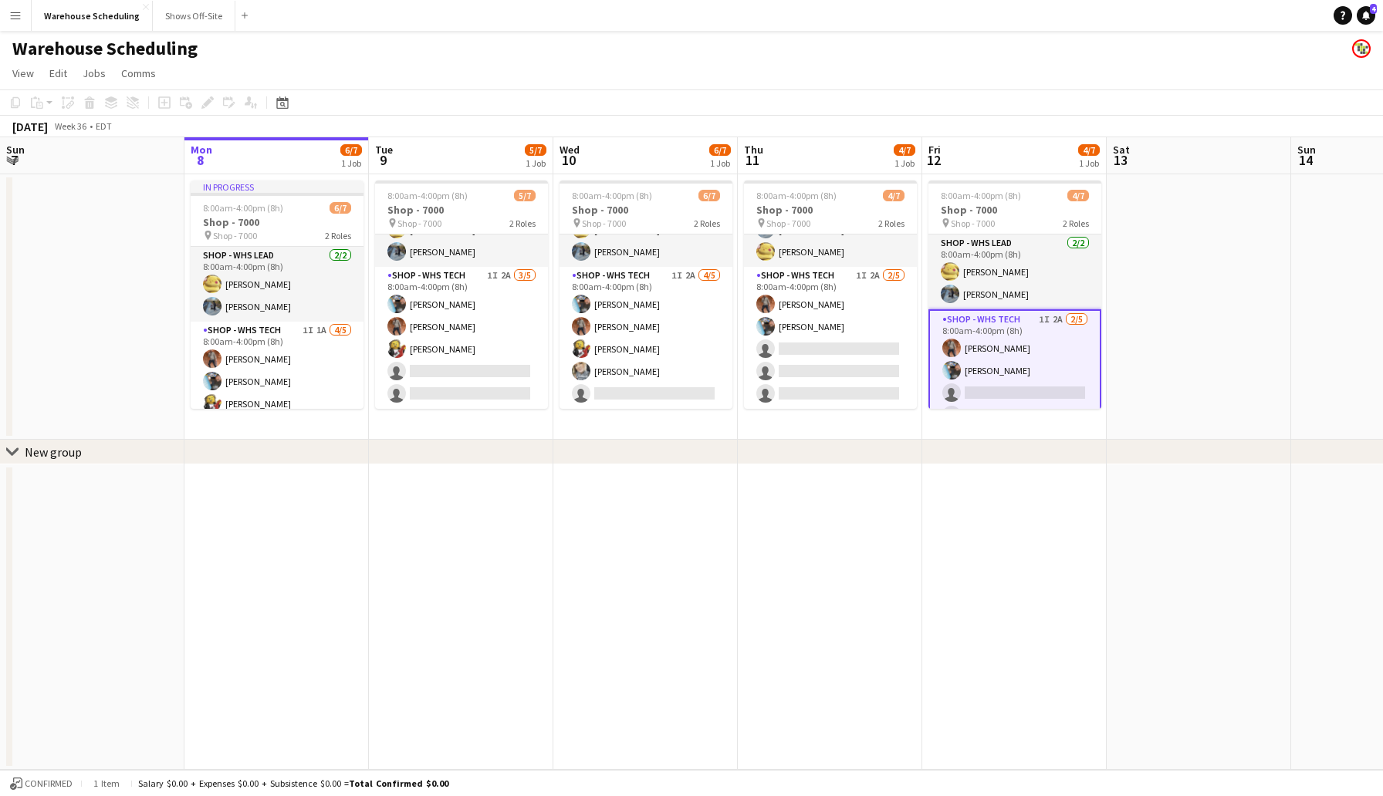
click at [859, 102] on app-toolbar "Copy Paste Paste Command V Paste with crew Command Shift V Paste linked Job [GE…" at bounding box center [691, 103] width 1383 height 26
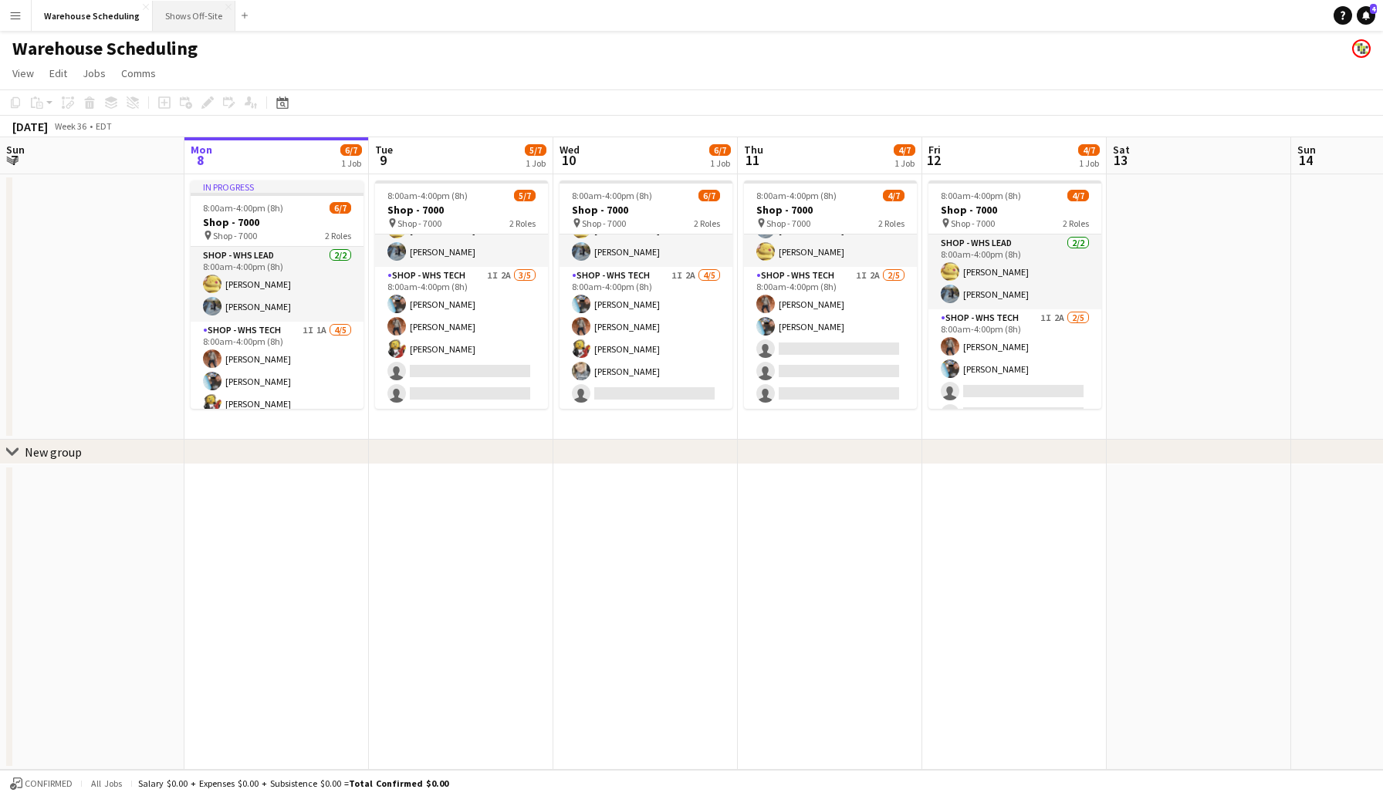
click at [184, 17] on button "Shows Off-Site Close" at bounding box center [194, 16] width 83 height 30
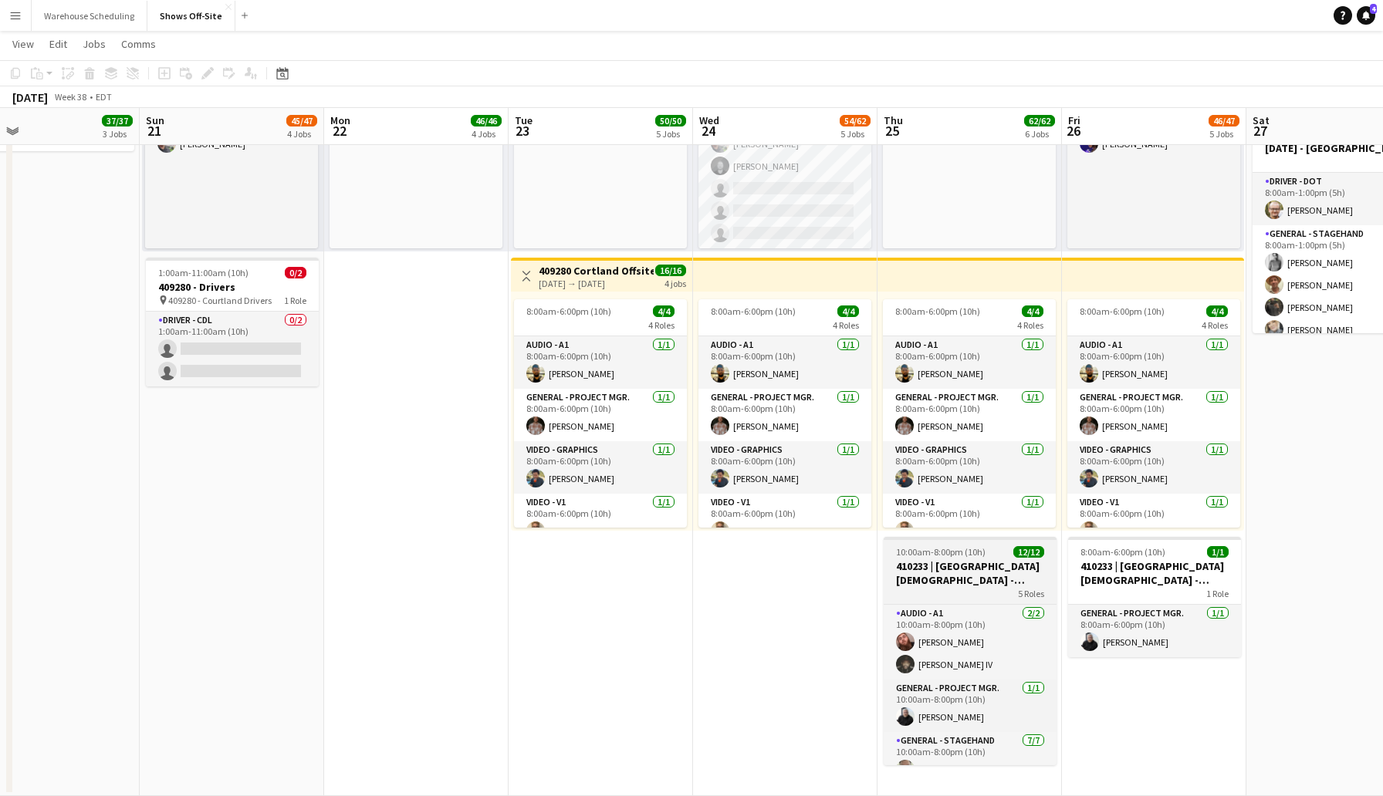
click at [948, 578] on h3 "410233 | [GEOGRAPHIC_DATA][DEMOGRAPHIC_DATA] - Frequency Camp FFA 2025" at bounding box center [970, 573] width 173 height 28
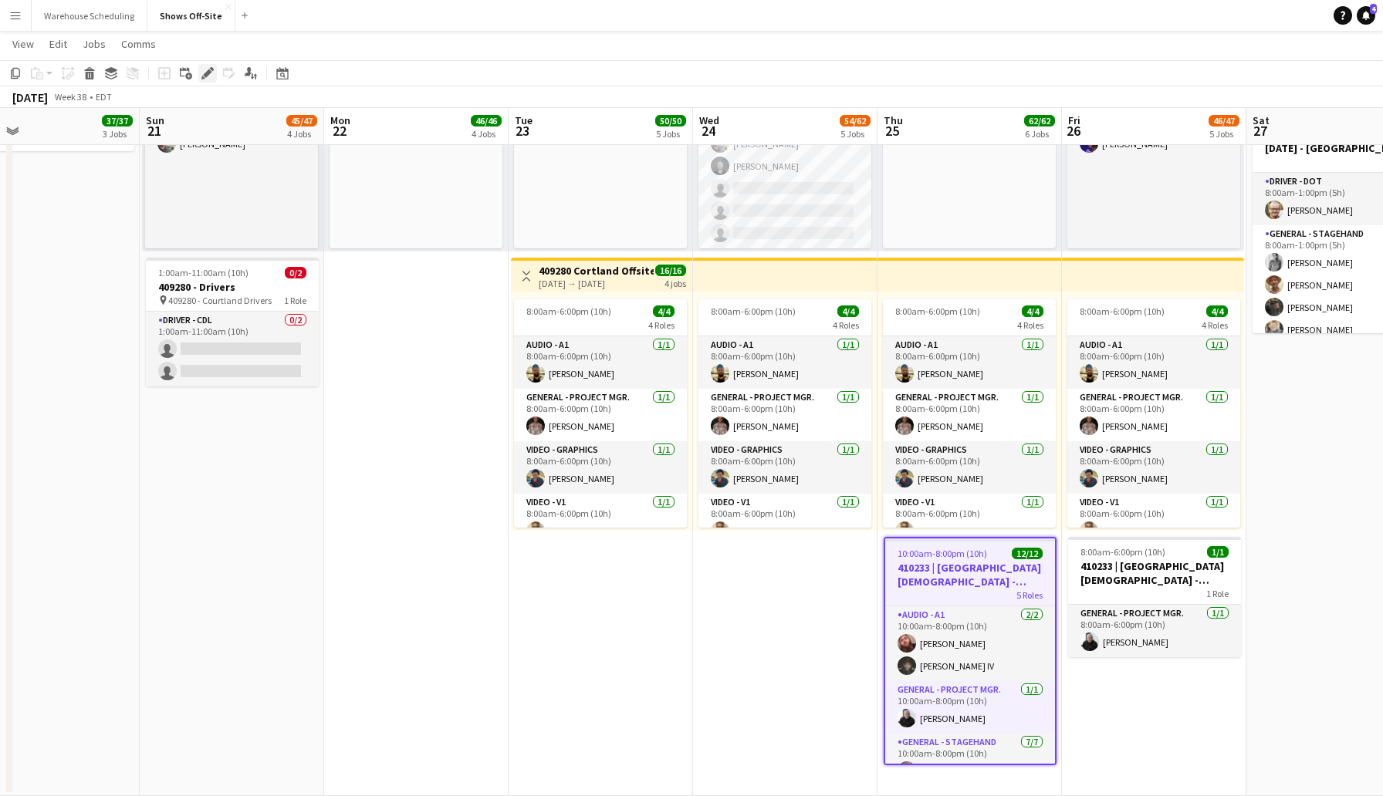
click at [208, 67] on icon "Edit" at bounding box center [207, 73] width 12 height 12
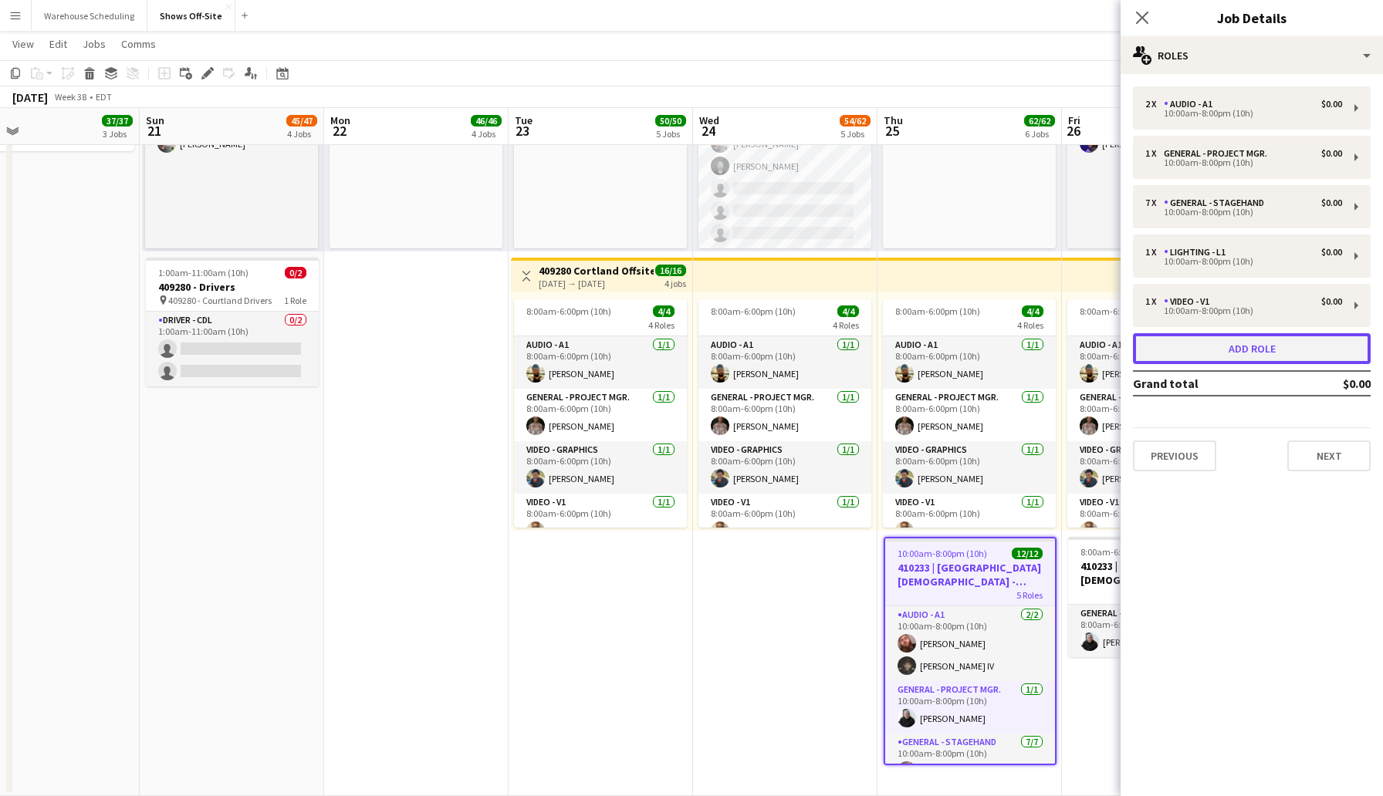
click at [1256, 352] on button "Add role" at bounding box center [1252, 348] width 238 height 31
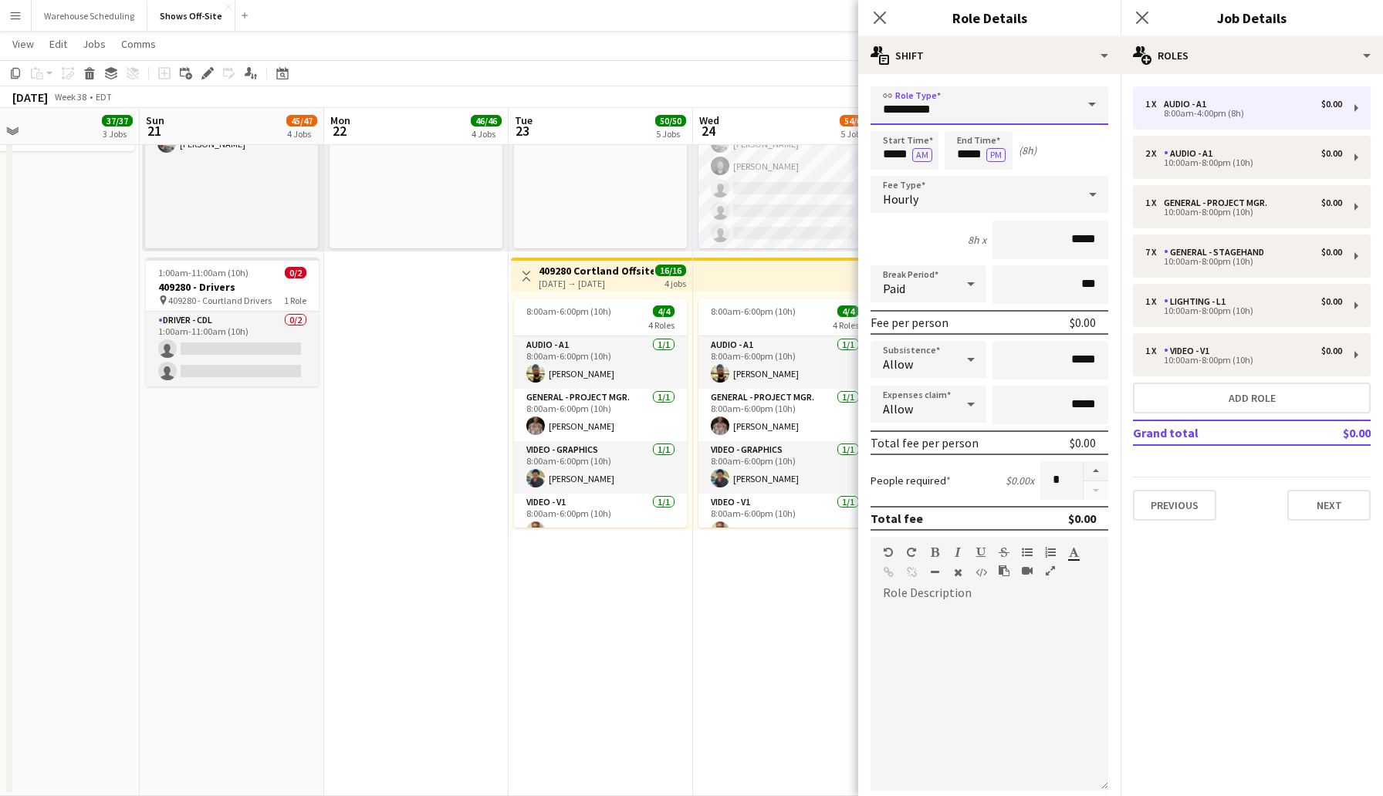
drag, startPoint x: 941, startPoint y: 106, endPoint x: 853, endPoint y: 110, distance: 88.1
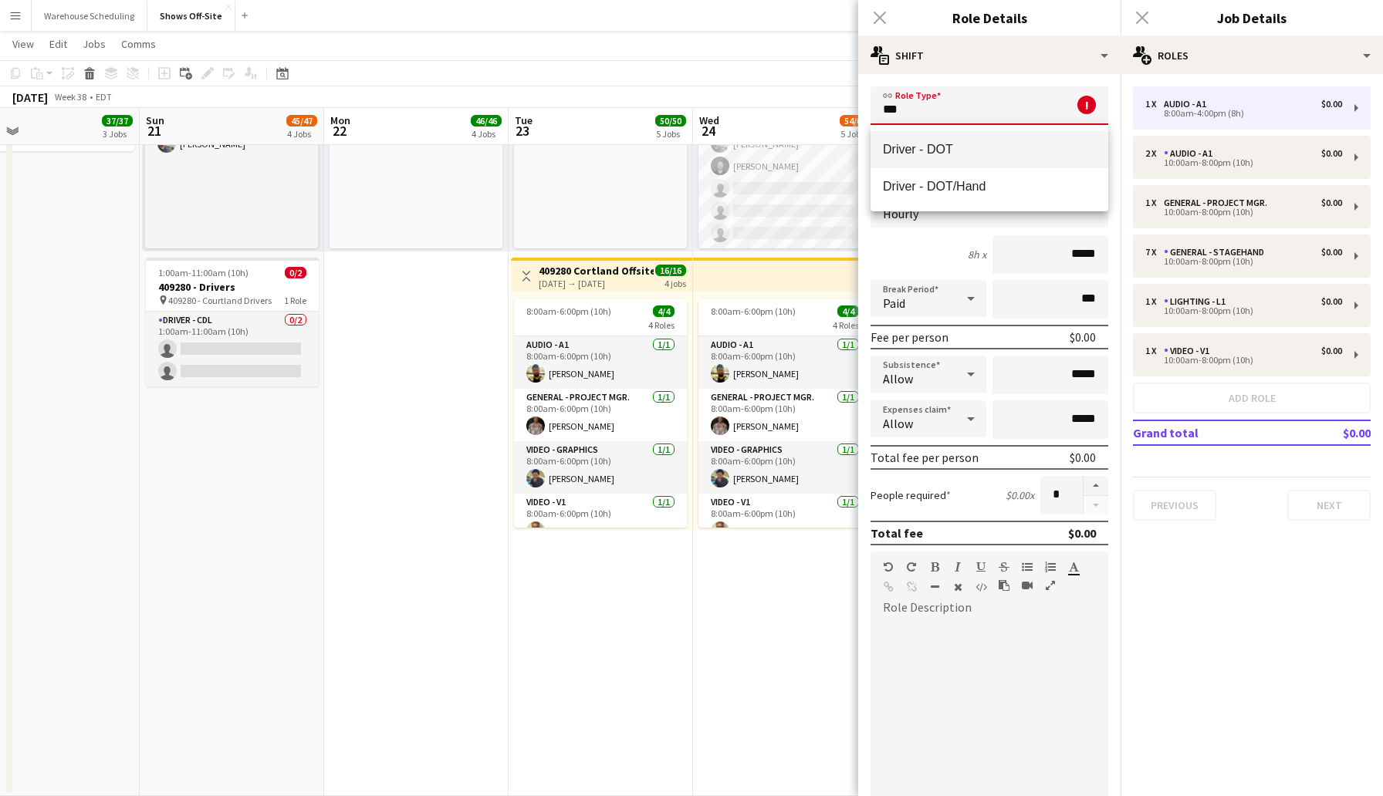
click at [958, 142] on span "Driver - DOT" at bounding box center [989, 149] width 213 height 15
type input "**********"
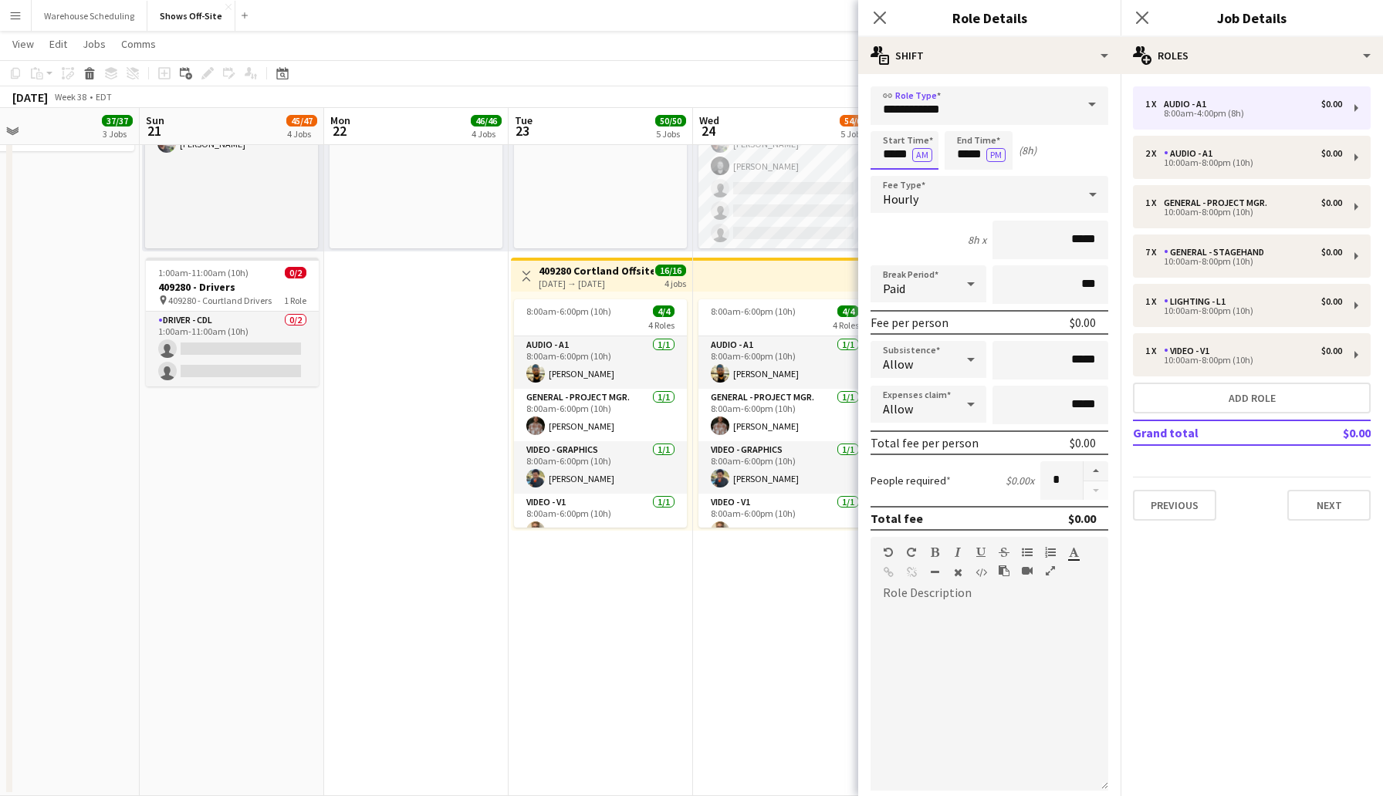
click at [894, 158] on input "*****" at bounding box center [904, 150] width 68 height 39
click at [887, 177] on div at bounding box center [889, 177] width 31 height 15
click at [922, 122] on div at bounding box center [919, 123] width 31 height 15
type input "*****"
click at [922, 122] on div at bounding box center [919, 123] width 31 height 15
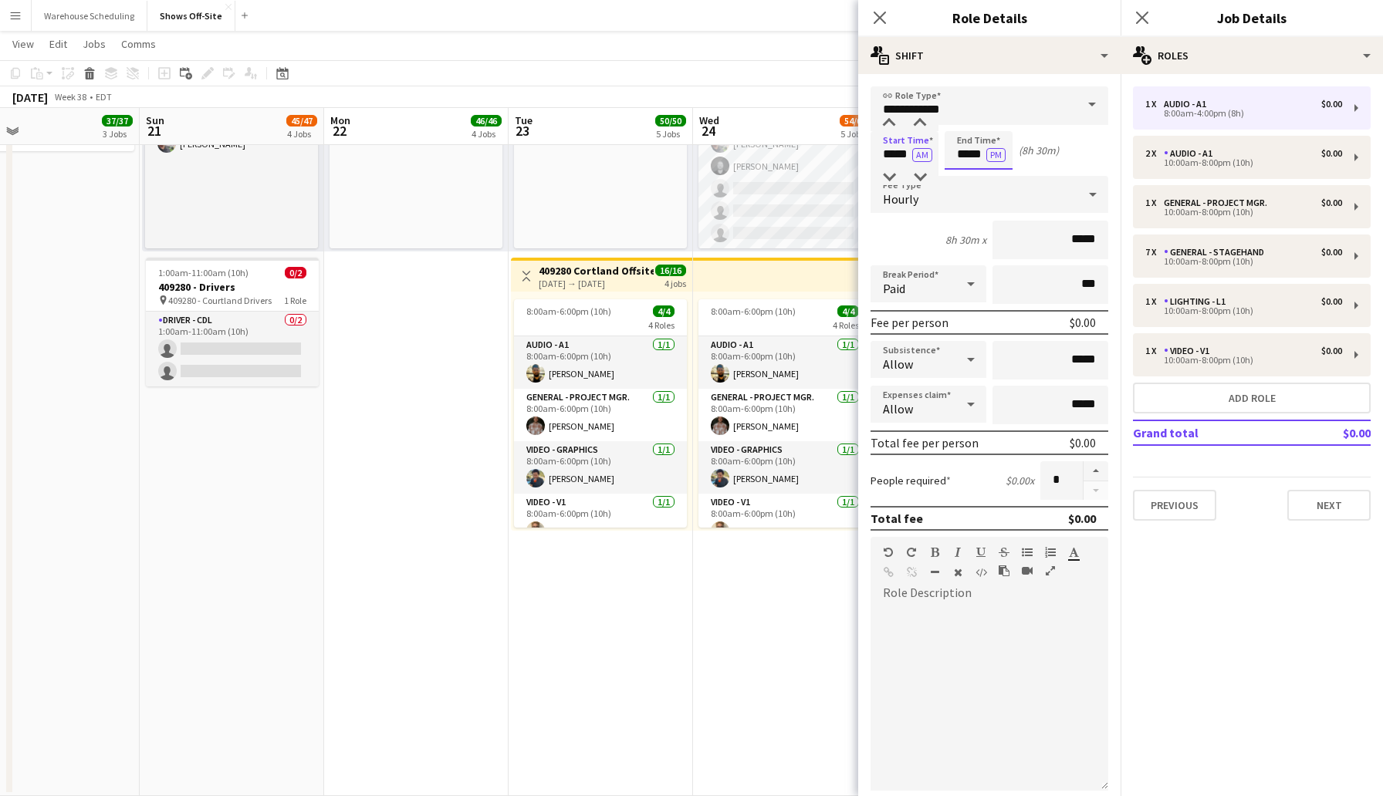
click at [959, 156] on input "*****" at bounding box center [979, 150] width 68 height 39
click at [963, 177] on div at bounding box center [963, 177] width 31 height 15
click at [996, 120] on div at bounding box center [993, 123] width 31 height 15
click at [992, 116] on div at bounding box center [993, 123] width 31 height 15
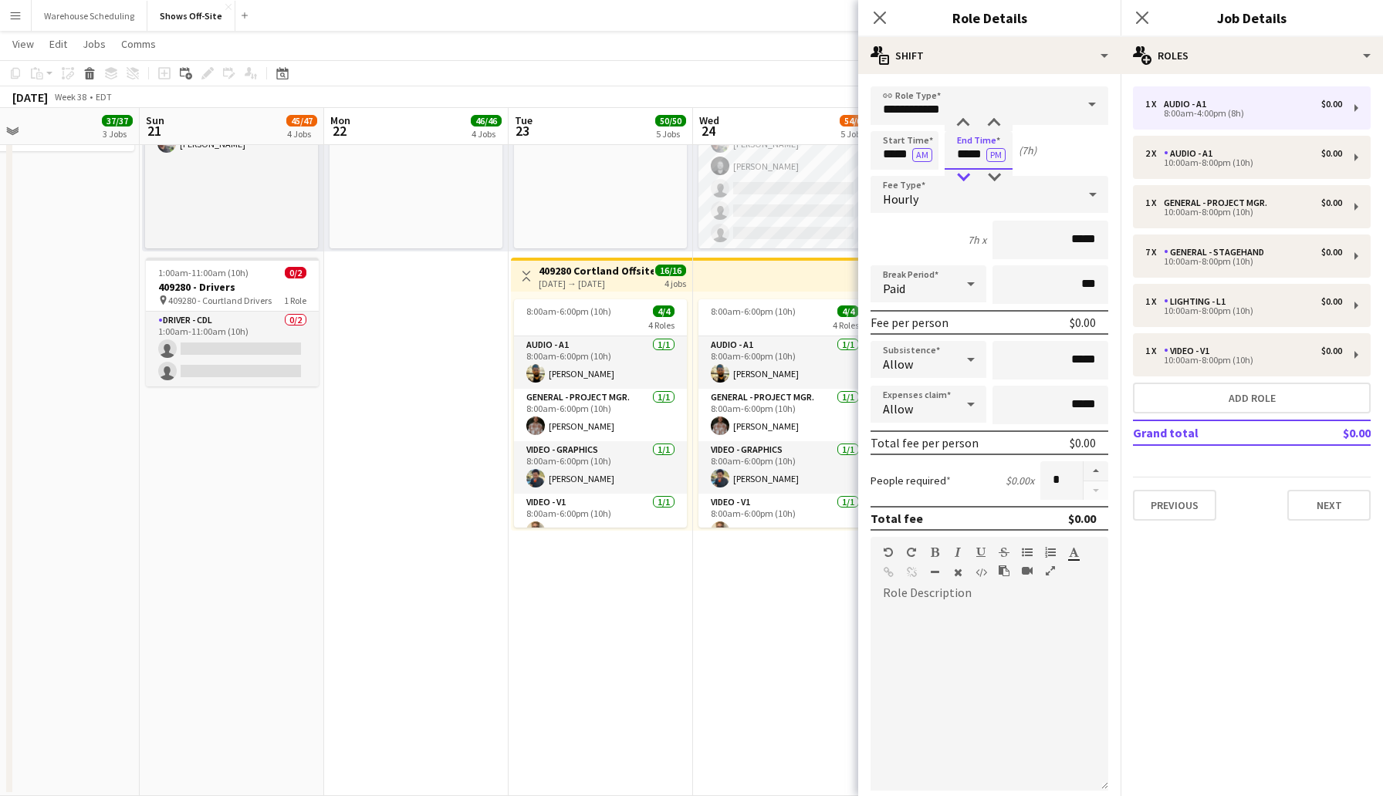
click at [962, 177] on div at bounding box center [963, 177] width 31 height 15
type input "*****"
click at [962, 177] on div at bounding box center [963, 177] width 31 height 15
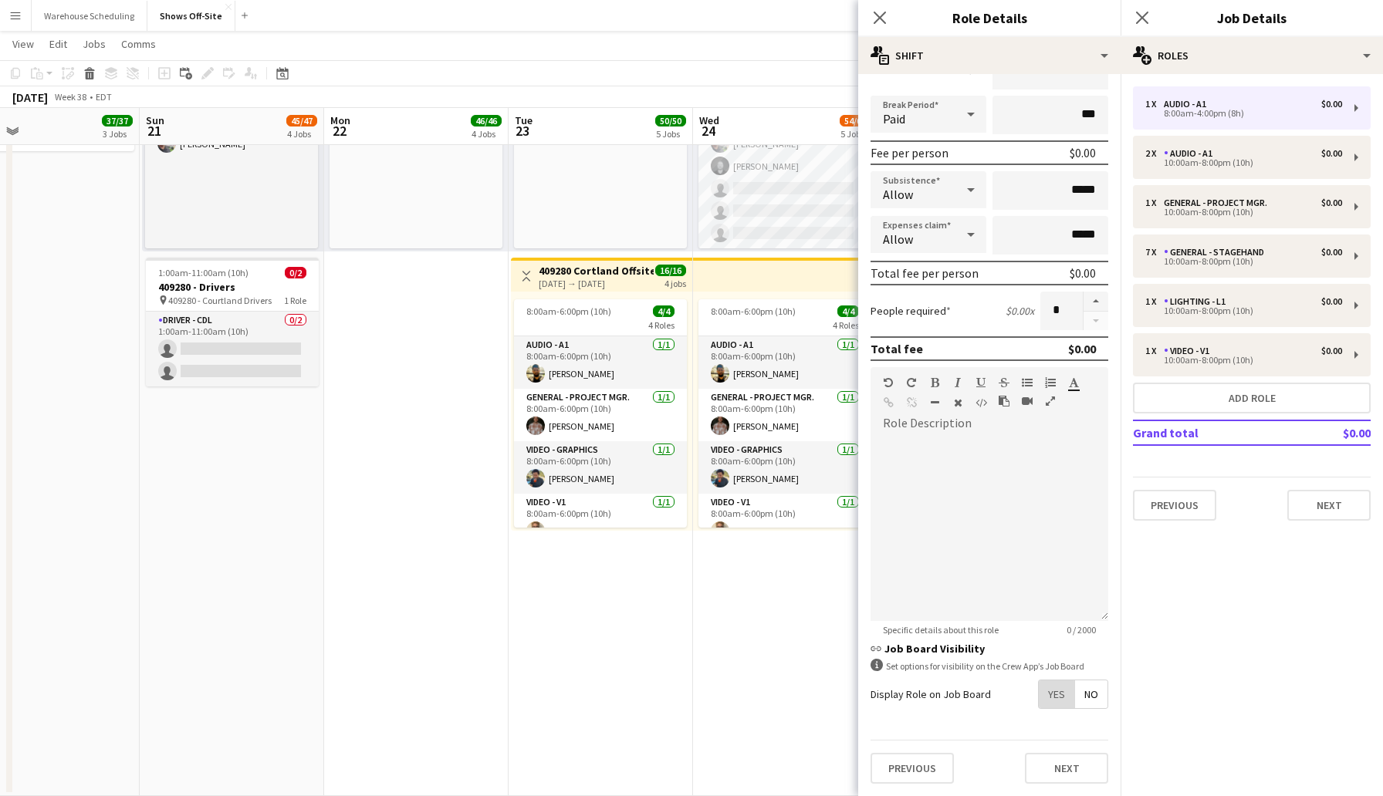
click at [1055, 695] on span "Yes" at bounding box center [1056, 695] width 35 height 28
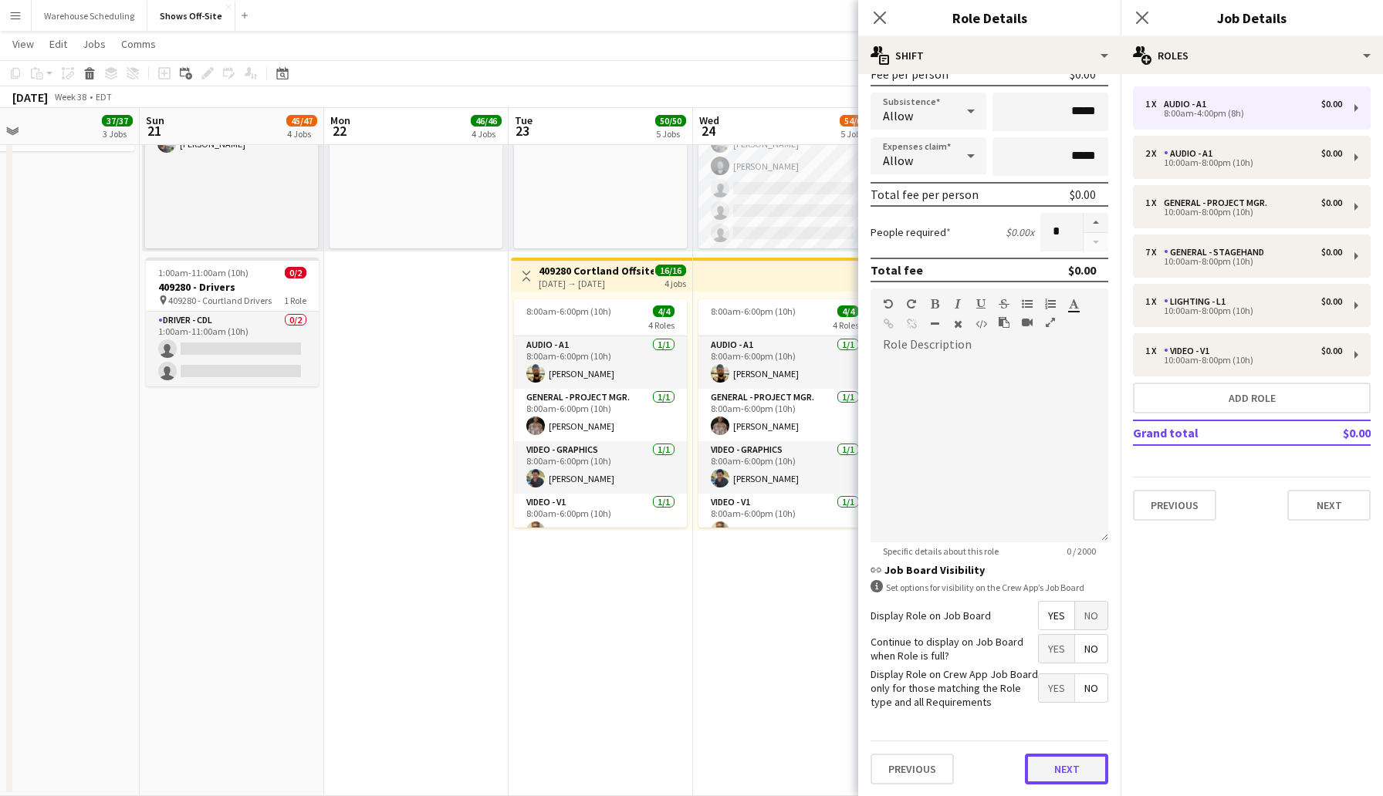
click at [1052, 778] on button "Next" at bounding box center [1066, 769] width 83 height 31
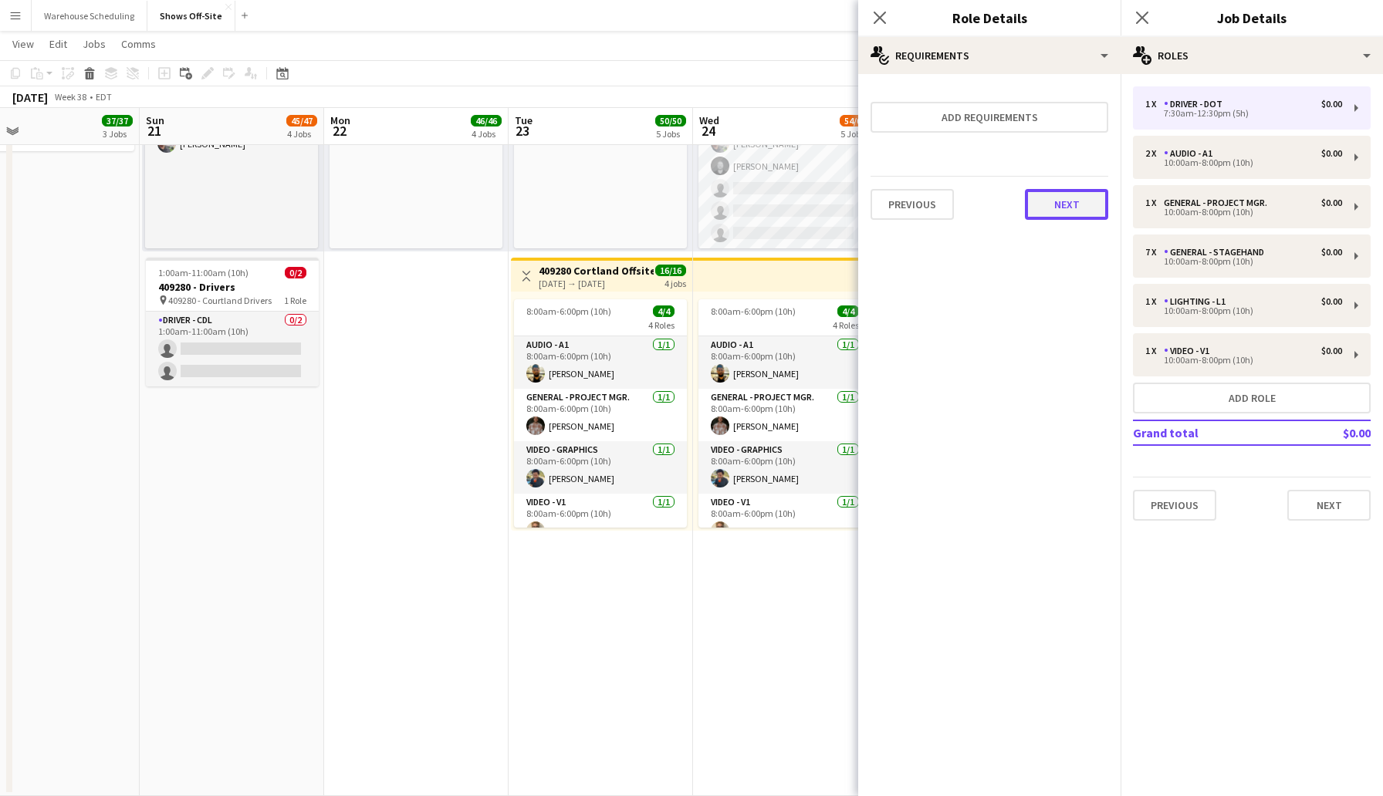
click at [1067, 199] on button "Next" at bounding box center [1066, 204] width 83 height 31
click at [1070, 210] on button "Finish" at bounding box center [1079, 206] width 58 height 31
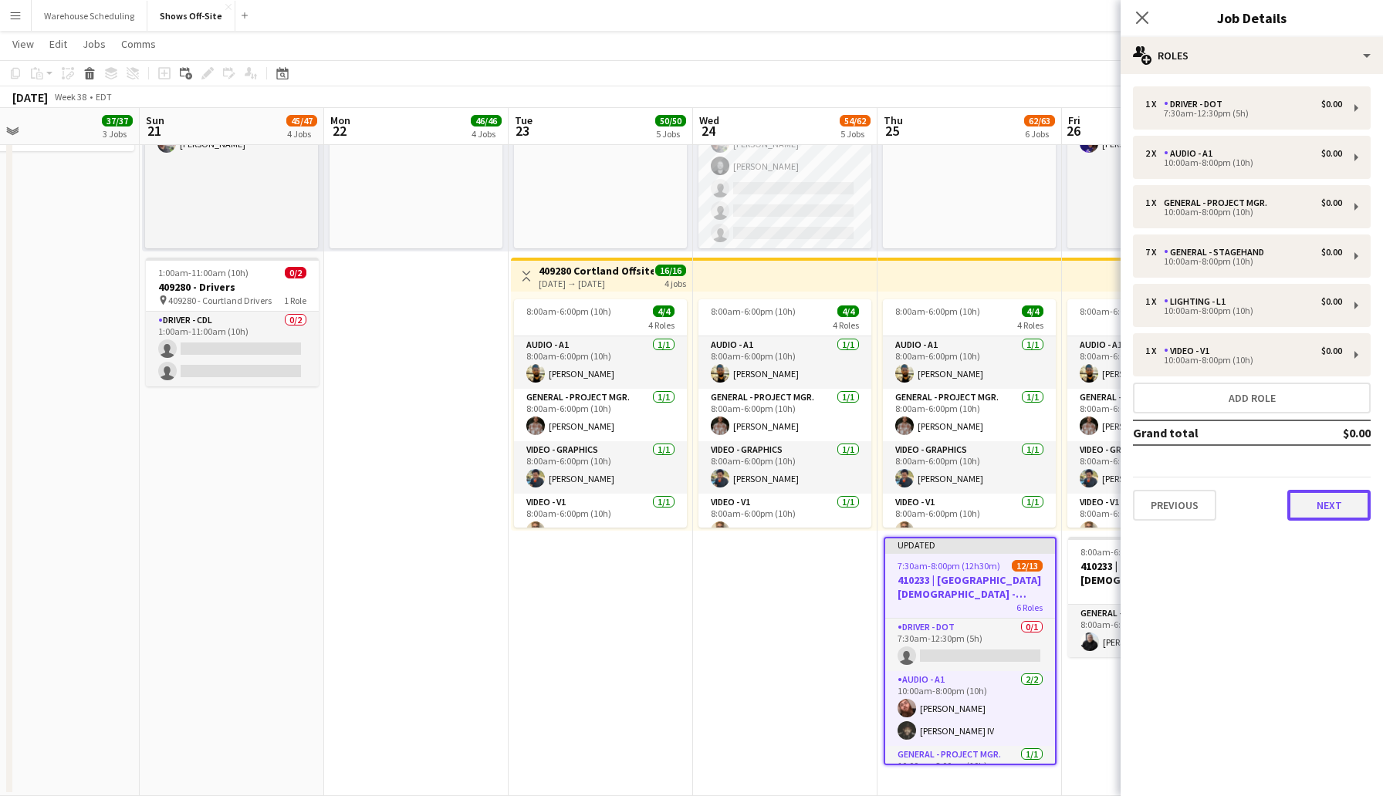
click at [1320, 509] on button "Next" at bounding box center [1328, 505] width 83 height 31
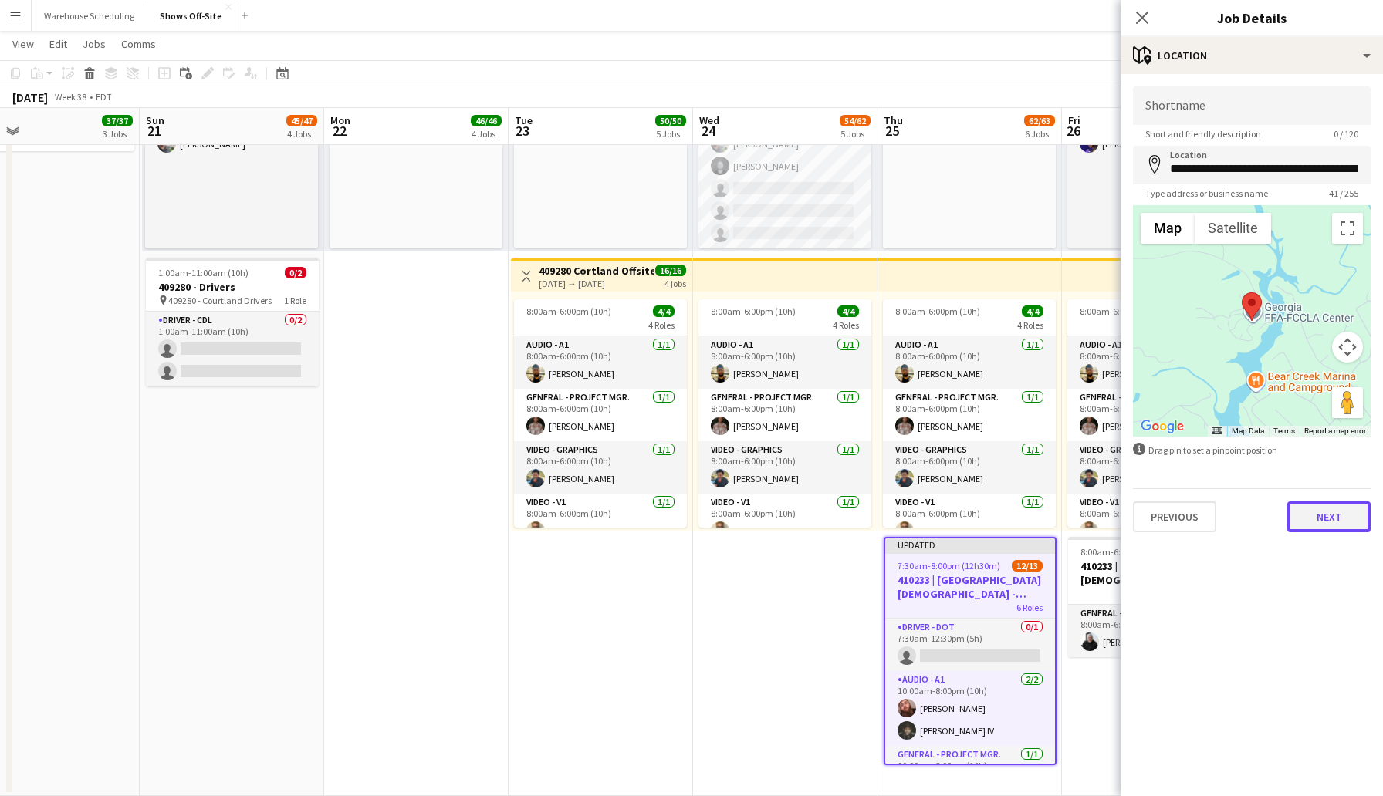
click at [1332, 515] on button "Next" at bounding box center [1328, 517] width 83 height 31
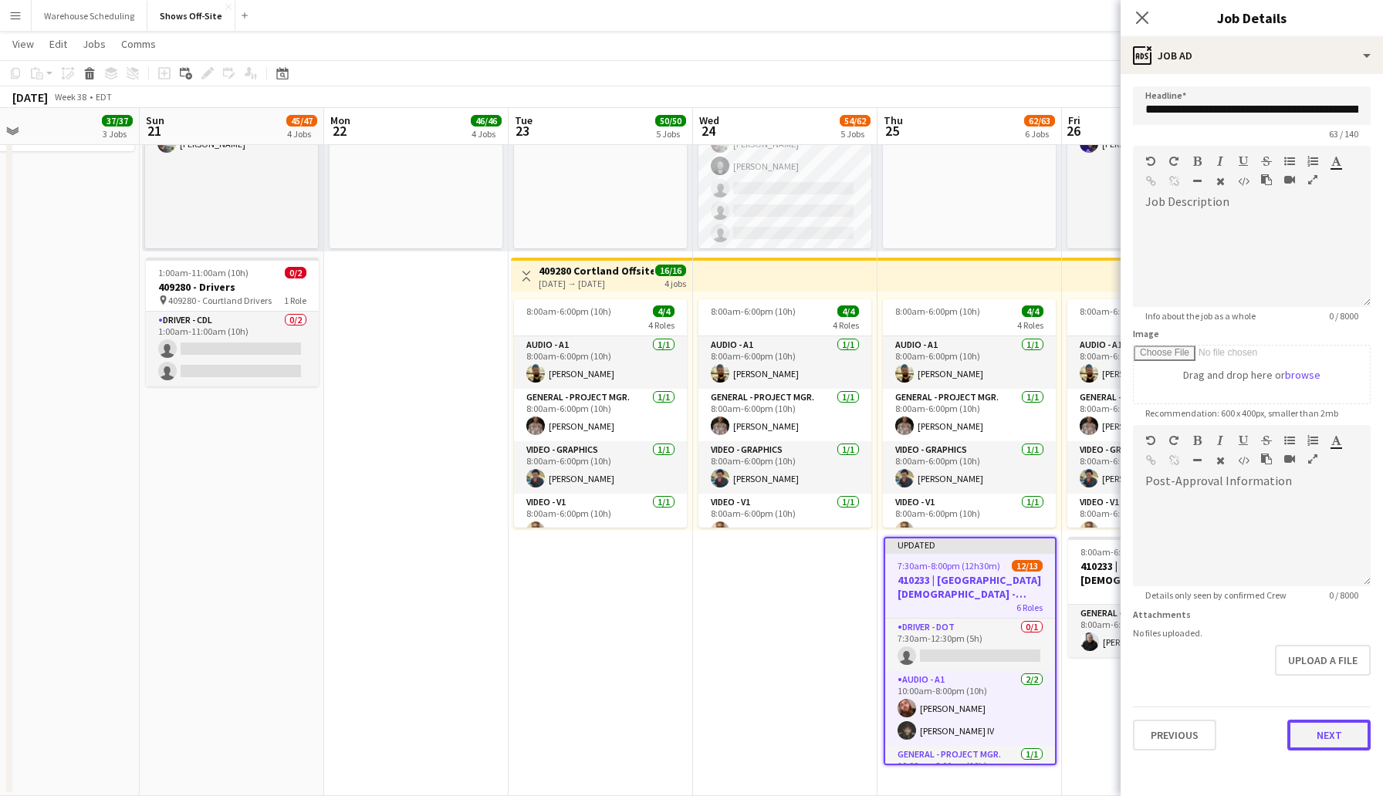
click at [1330, 733] on button "Next" at bounding box center [1328, 735] width 83 height 31
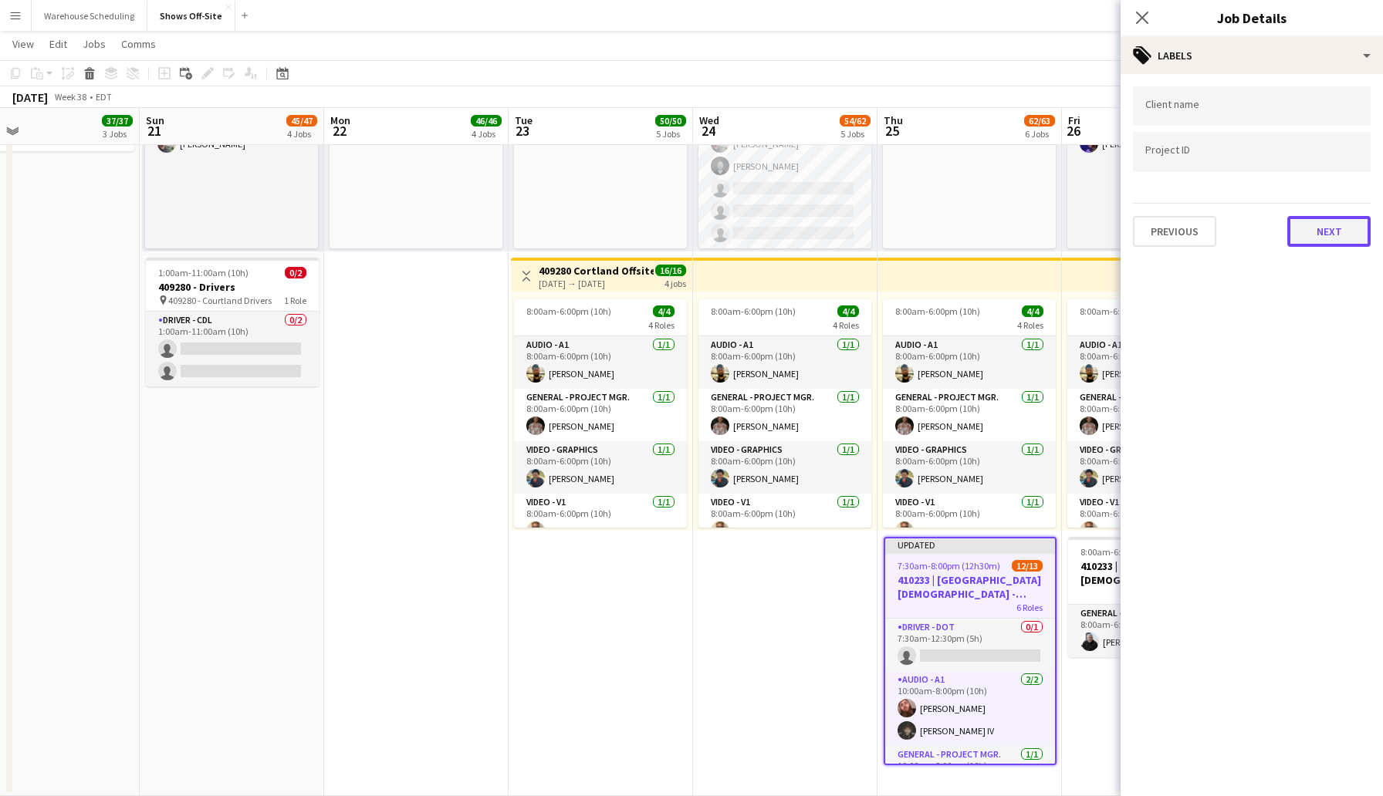
click at [1333, 240] on button "Next" at bounding box center [1328, 231] width 83 height 31
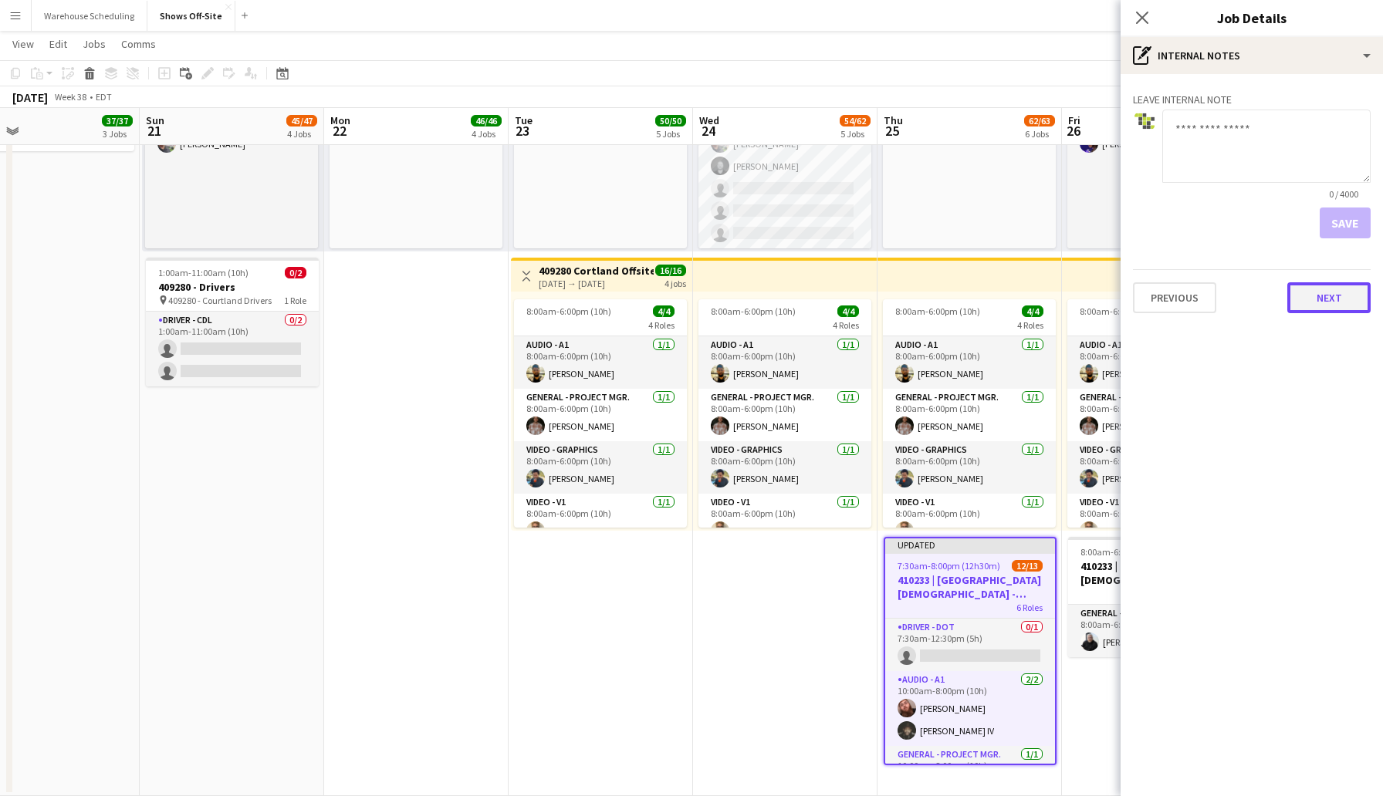
click at [1332, 287] on button "Next" at bounding box center [1328, 297] width 83 height 31
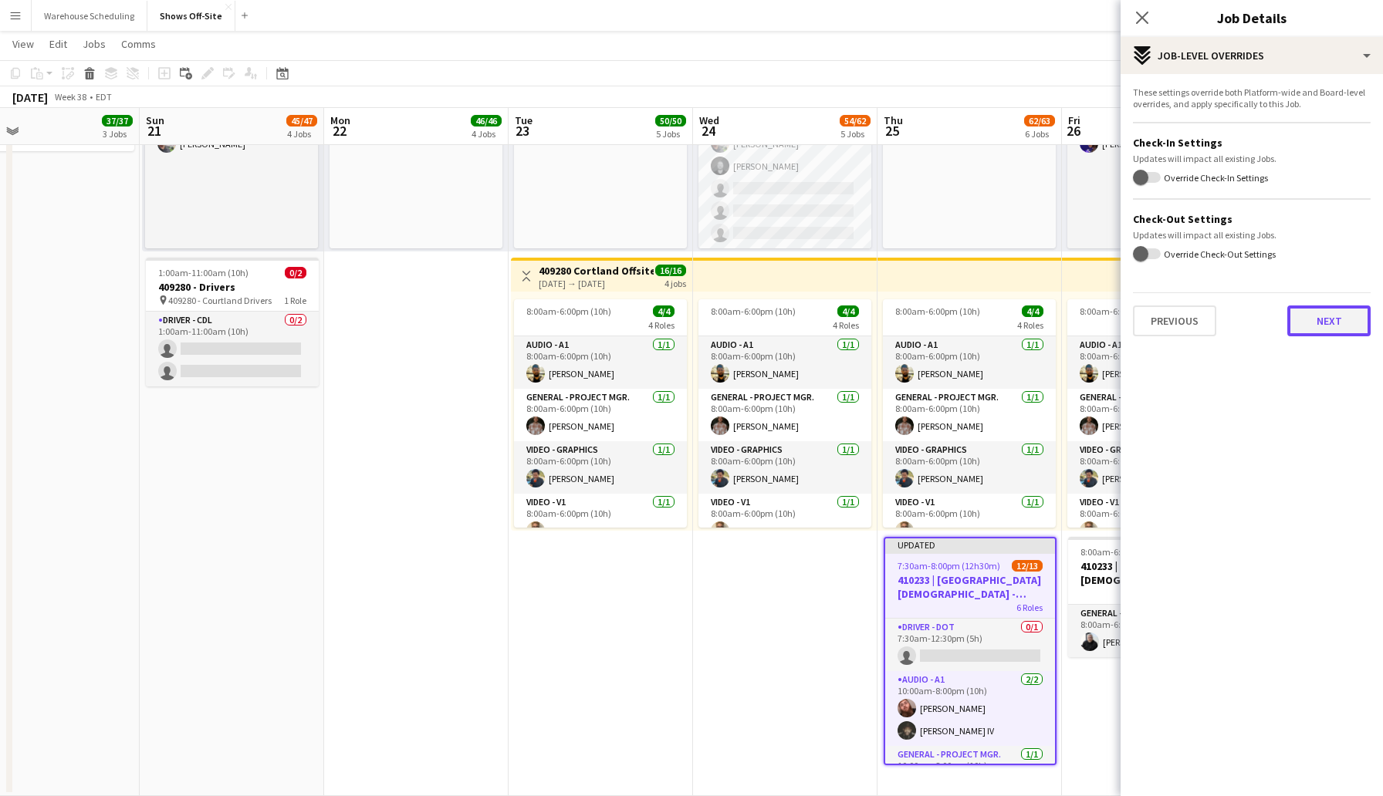
click at [1320, 315] on button "Next" at bounding box center [1328, 321] width 83 height 31
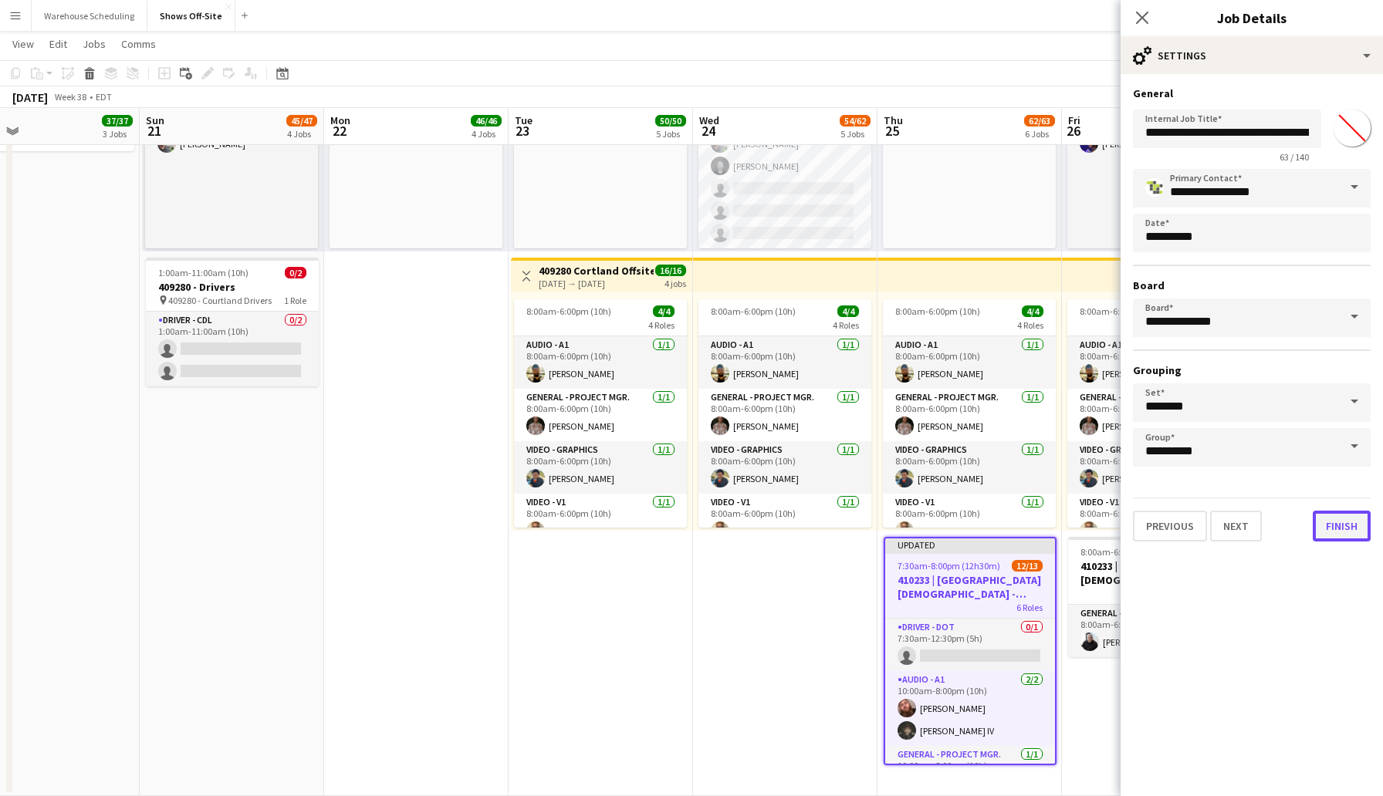
click at [1344, 540] on button "Finish" at bounding box center [1342, 526] width 58 height 31
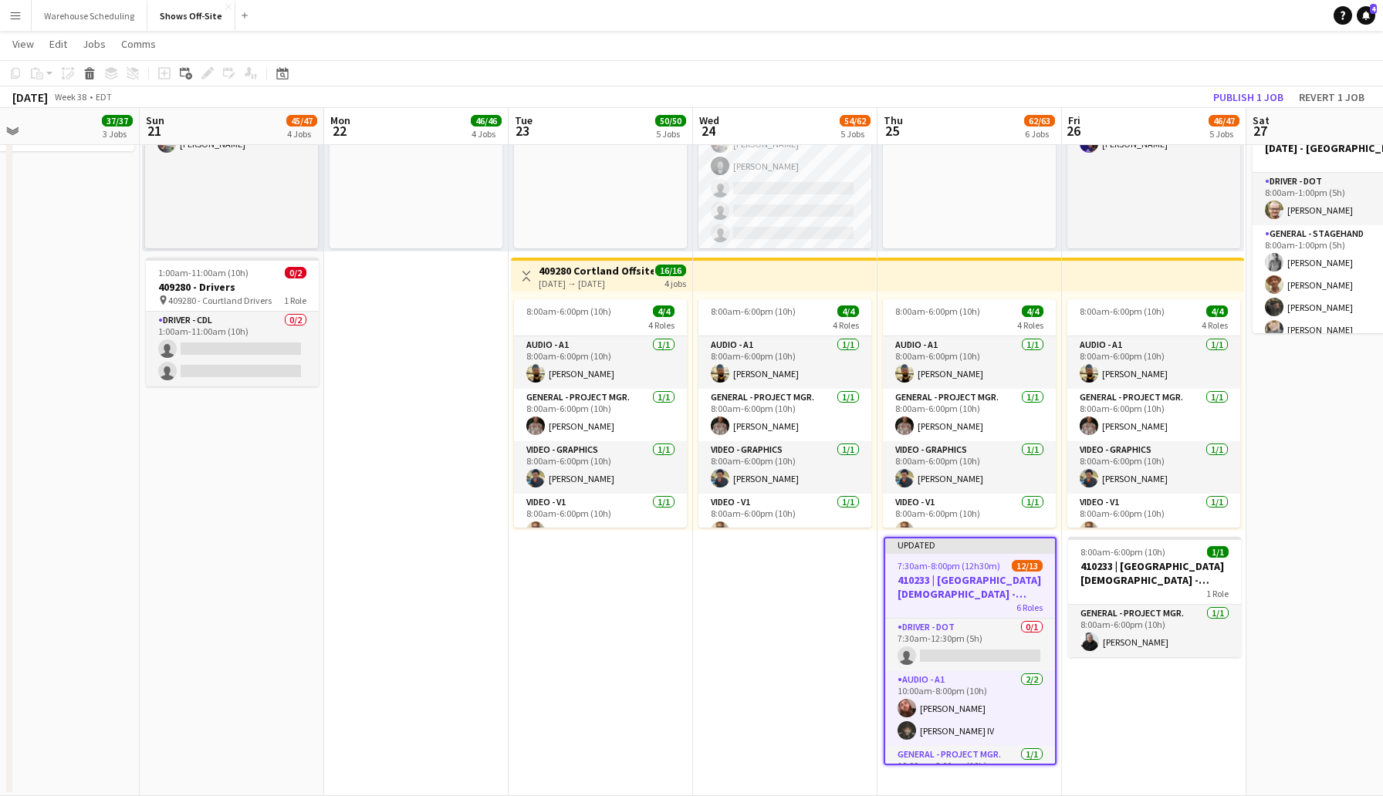
click at [1181, 82] on app-toolbar "Copy Paste Paste Command V Paste with crew Command Shift V Paste linked Job [GE…" at bounding box center [691, 73] width 1383 height 26
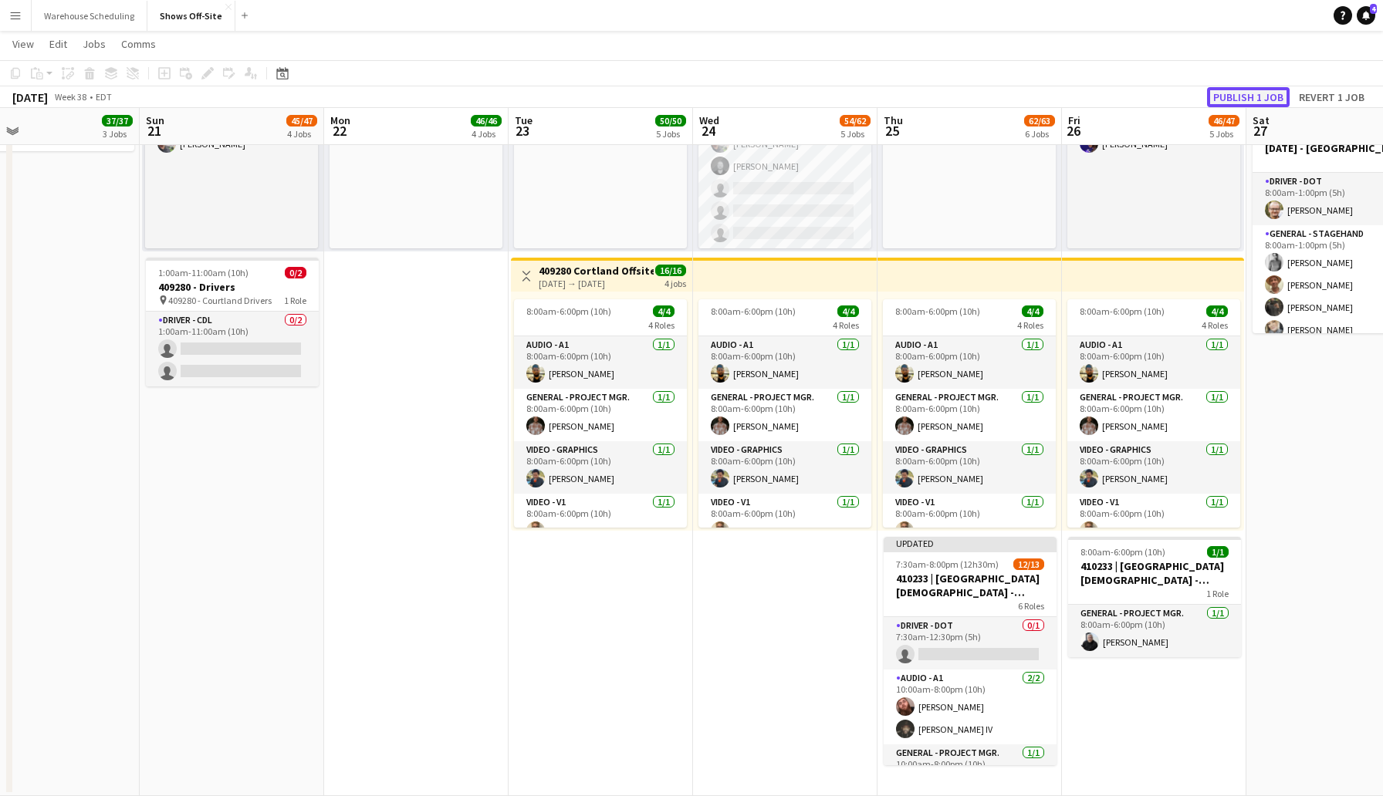
click at [1222, 93] on button "Publish 1 job" at bounding box center [1248, 97] width 83 height 20
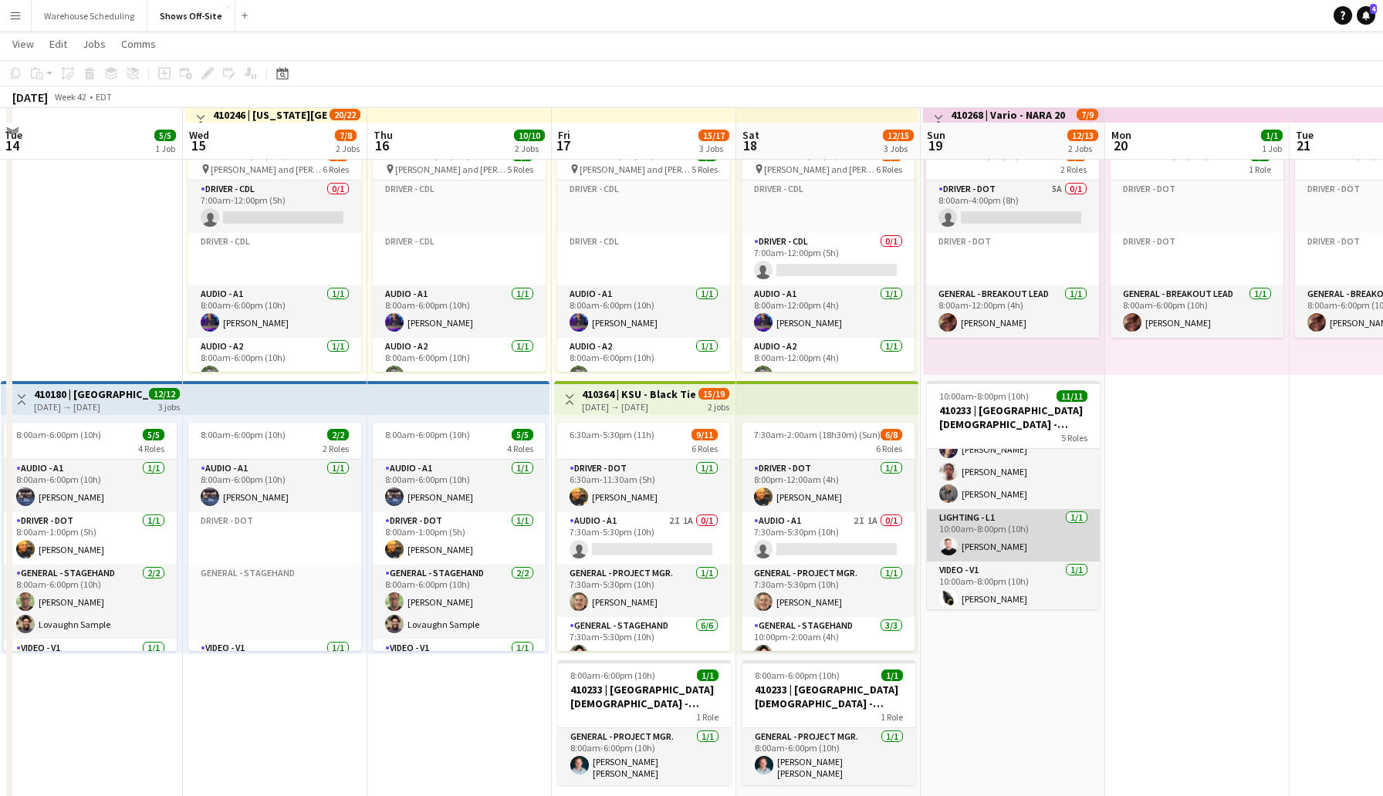
scroll to position [154, 0]
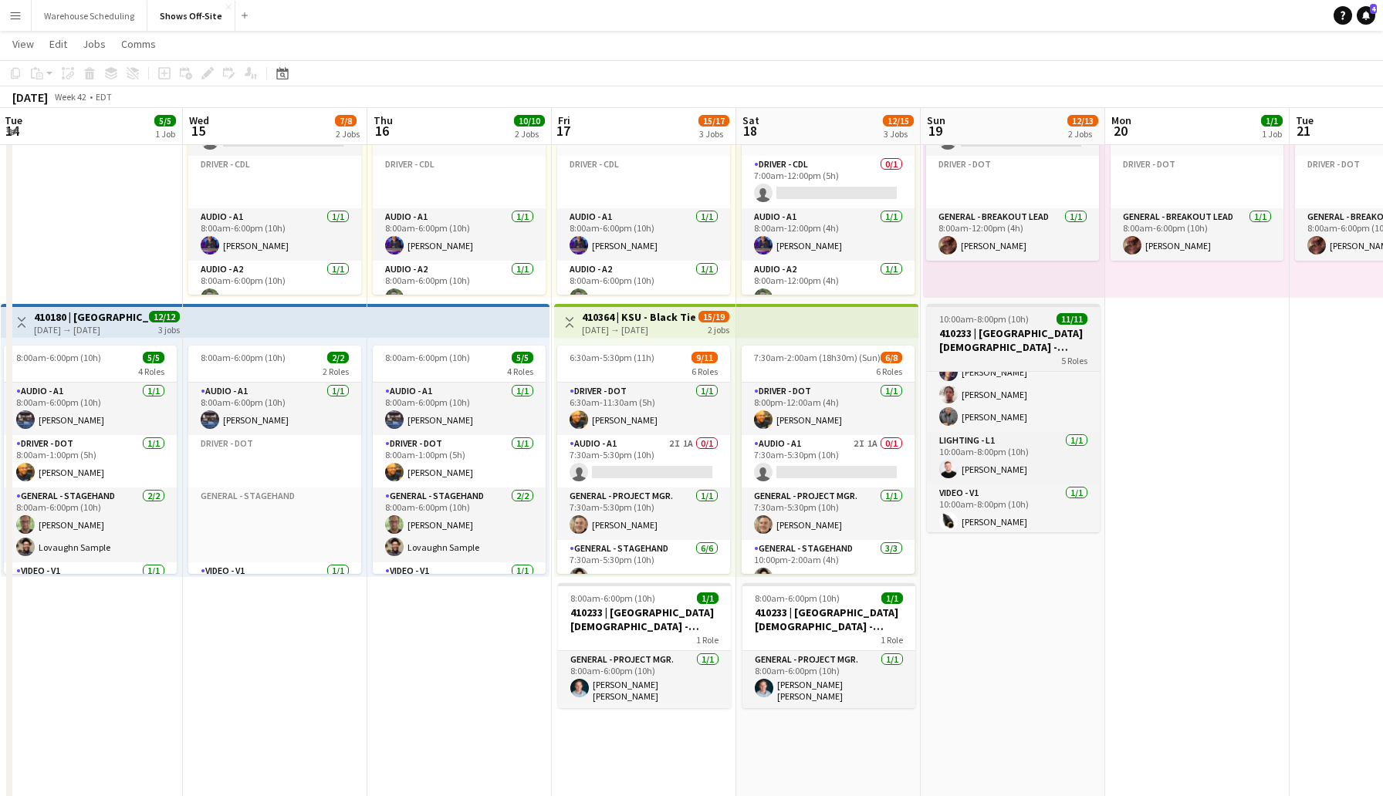
click at [1031, 333] on h3 "410233 | [GEOGRAPHIC_DATA][DEMOGRAPHIC_DATA] - Frequency Camp FFA 2025" at bounding box center [1013, 340] width 173 height 28
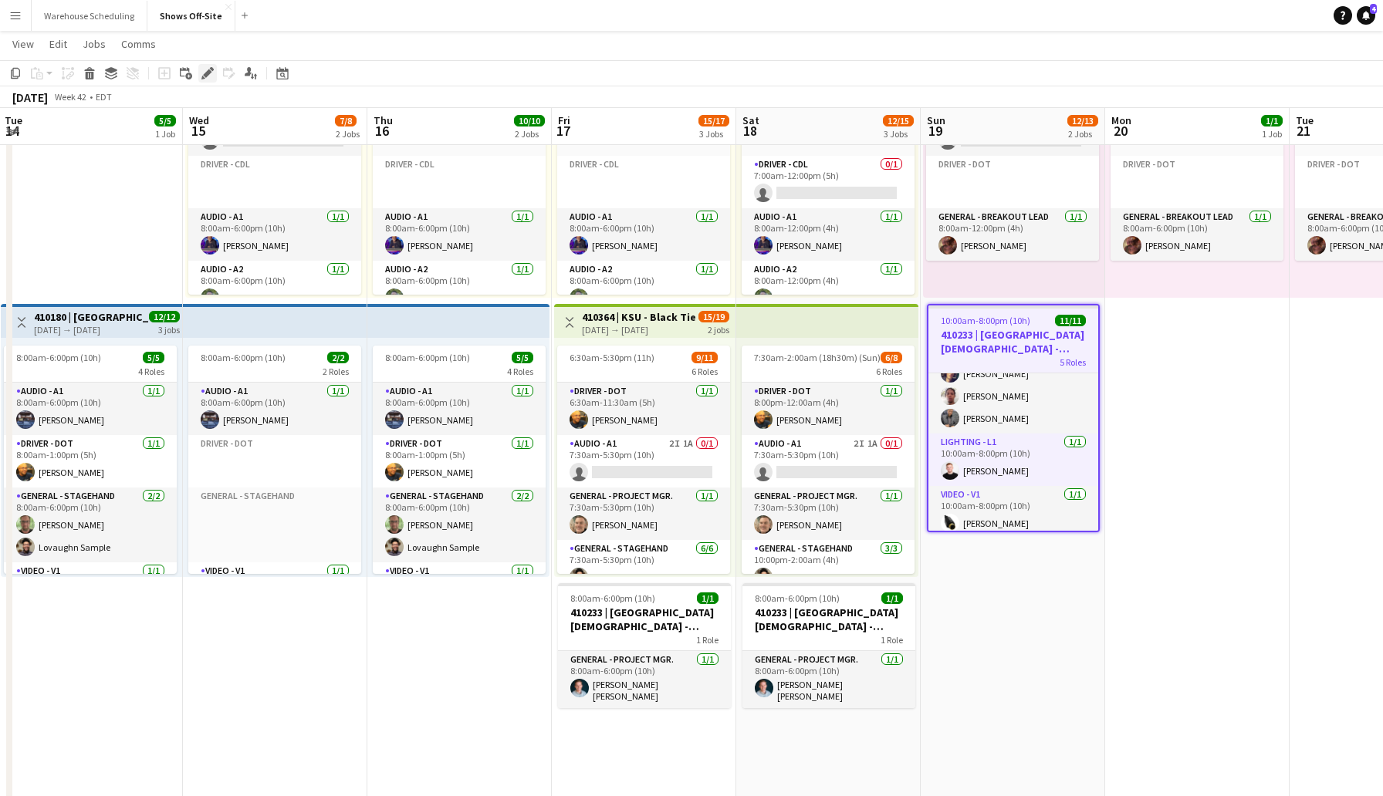
click at [208, 68] on icon "Edit" at bounding box center [207, 73] width 12 height 12
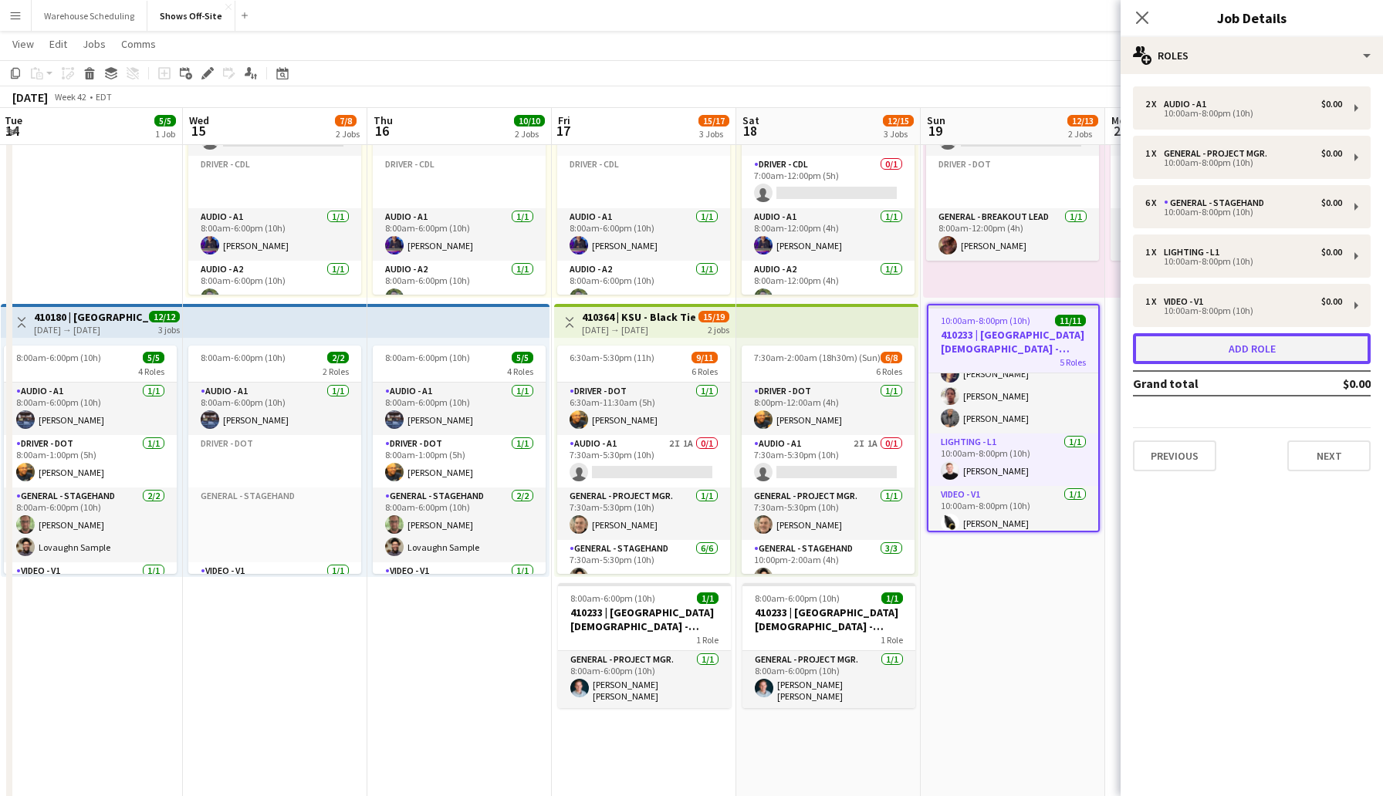
click at [1256, 342] on button "Add role" at bounding box center [1252, 348] width 238 height 31
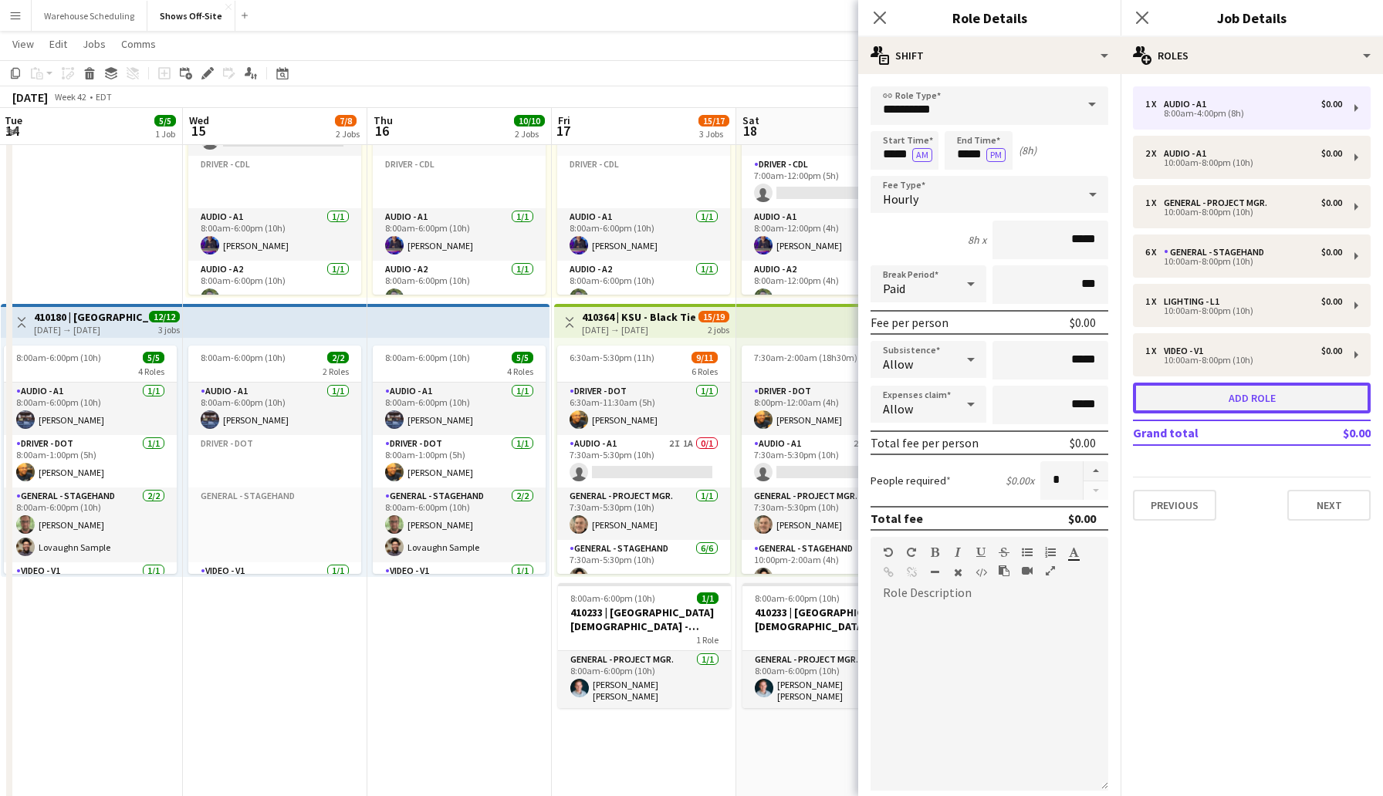
scroll to position [289, 0]
drag, startPoint x: 956, startPoint y: 106, endPoint x: 837, endPoint y: 104, distance: 119.6
click at [837, 104] on body "Menu Boards Boards Boards All jobs Status Workforce Workforce My Workforce Recr…" at bounding box center [691, 763] width 1383 height 1835
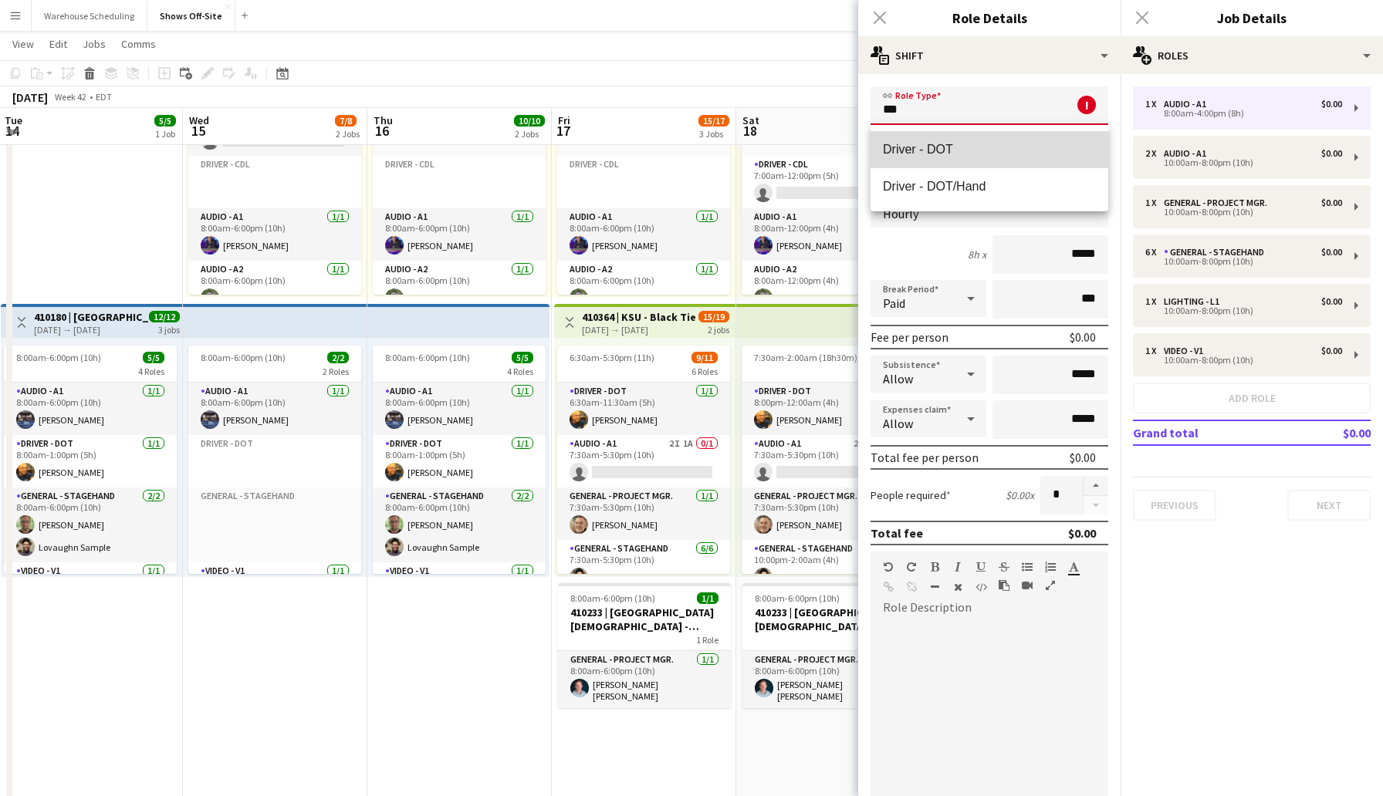
click at [921, 154] on span "Driver - DOT" at bounding box center [989, 149] width 213 height 15
type input "**********"
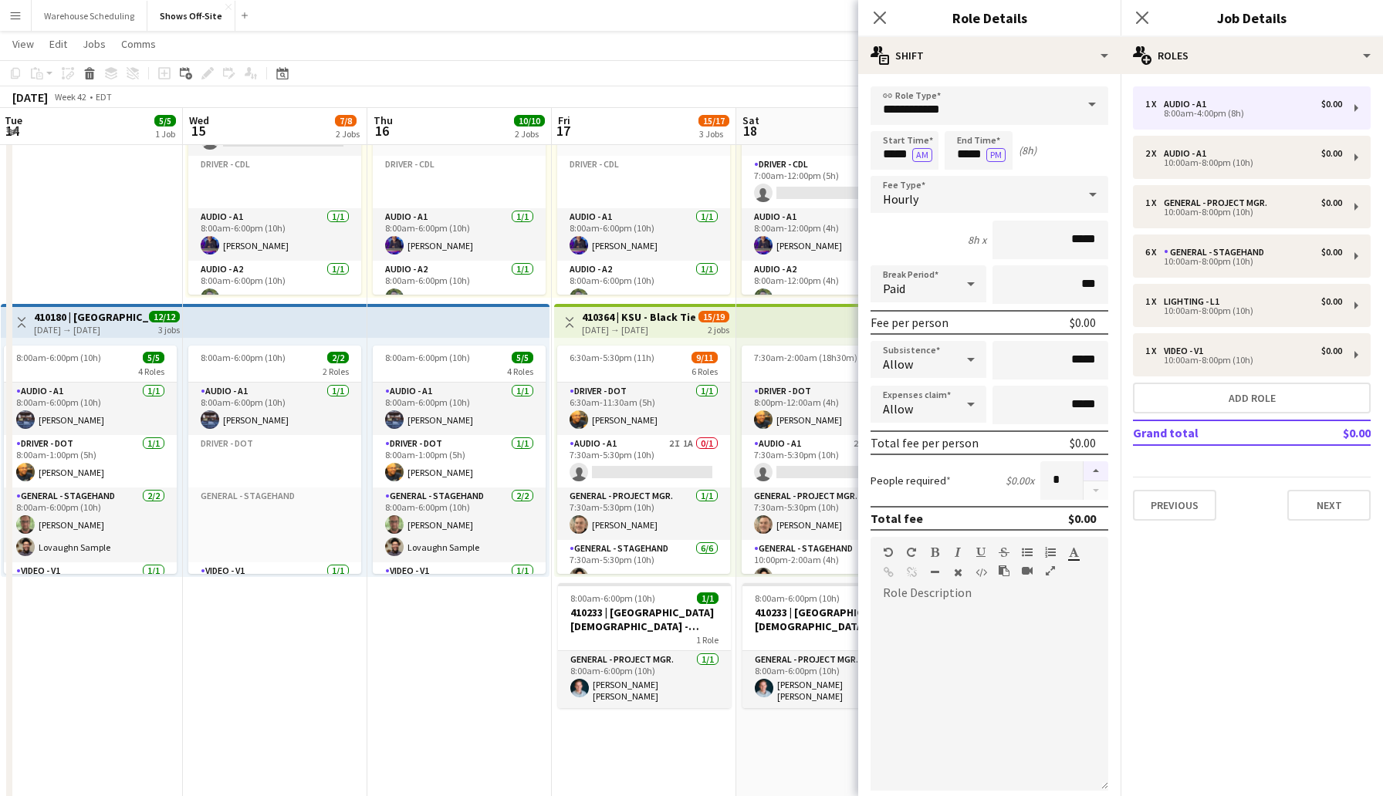
click at [1095, 471] on button "button" at bounding box center [1095, 471] width 25 height 20
type input "*"
click at [889, 155] on input "*****" at bounding box center [904, 150] width 68 height 39
click at [958, 156] on input "*****" at bounding box center [979, 150] width 68 height 39
click at [962, 174] on div at bounding box center [963, 177] width 31 height 15
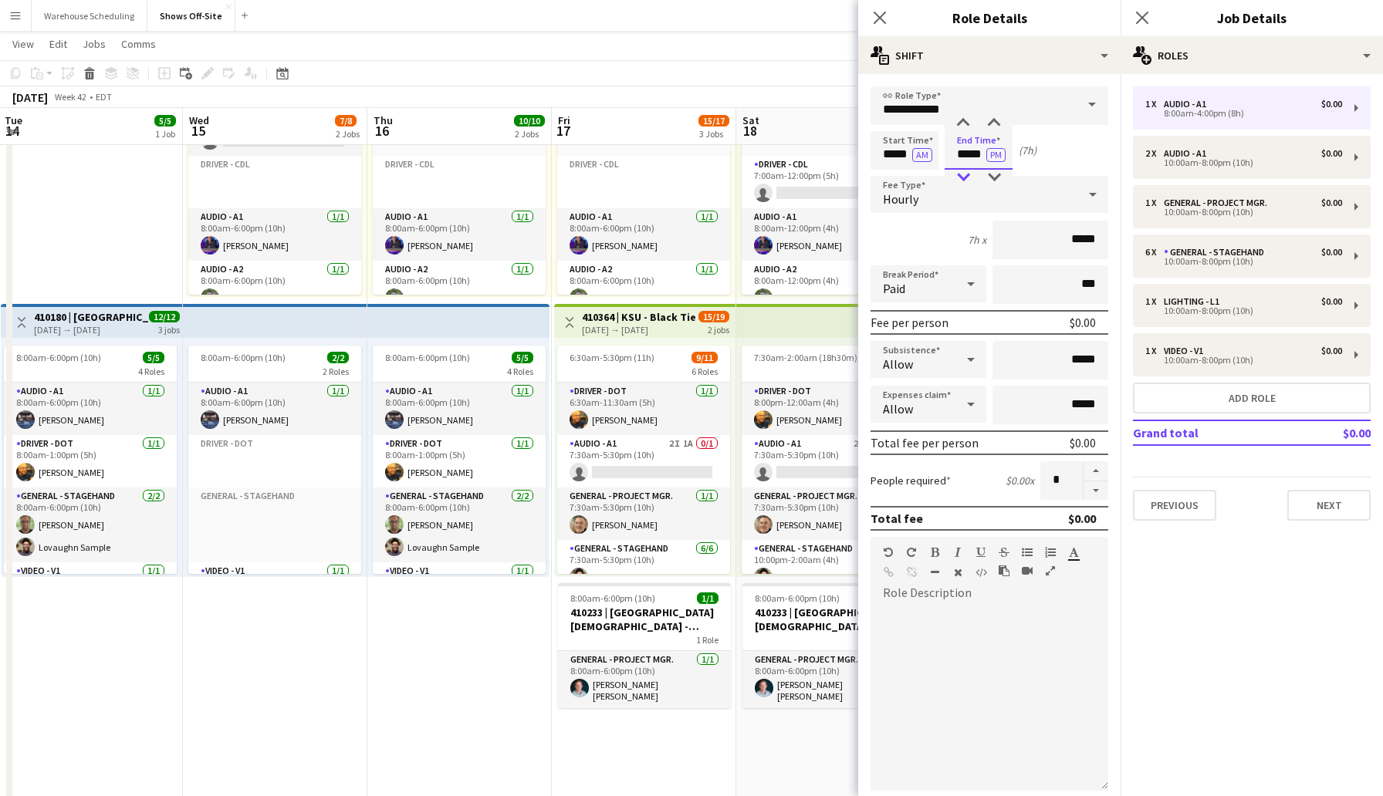
type input "*****"
click at [962, 174] on div at bounding box center [963, 177] width 31 height 15
click at [1317, 514] on button "Next" at bounding box center [1328, 505] width 83 height 31
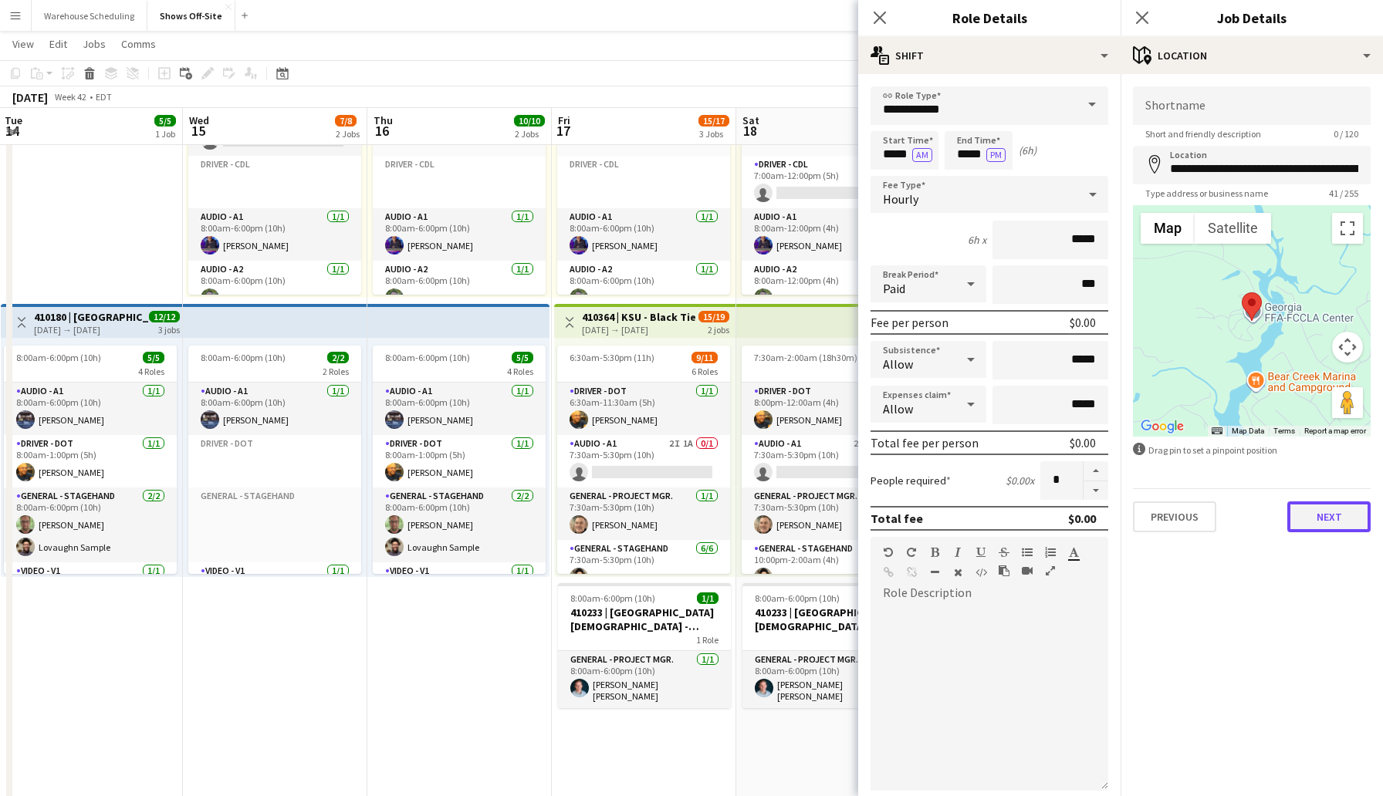
click at [1325, 502] on button "Next" at bounding box center [1328, 517] width 83 height 31
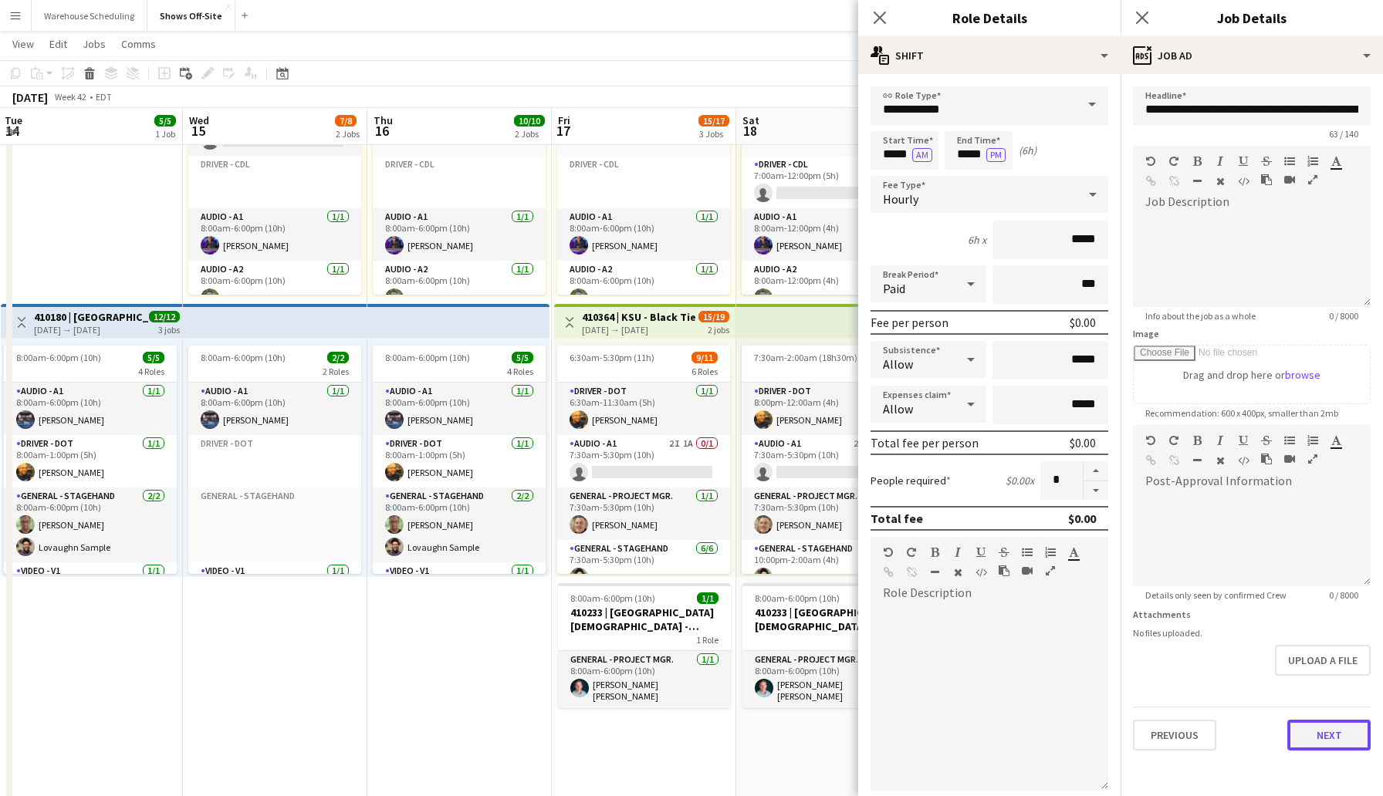
click at [1335, 739] on button "Next" at bounding box center [1328, 735] width 83 height 31
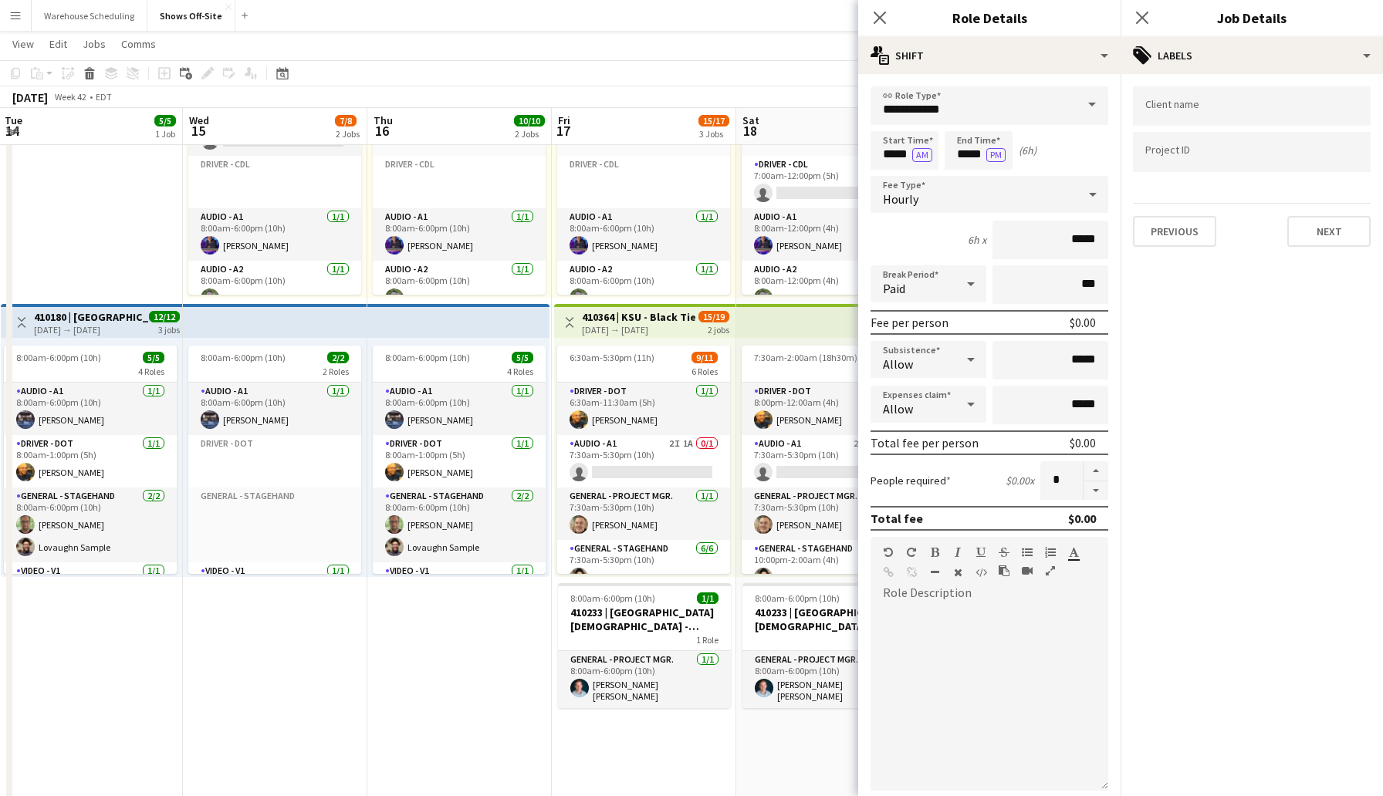
click at [1334, 213] on div "Previous Next" at bounding box center [1252, 225] width 238 height 44
click at [1333, 230] on button "Next" at bounding box center [1328, 231] width 83 height 31
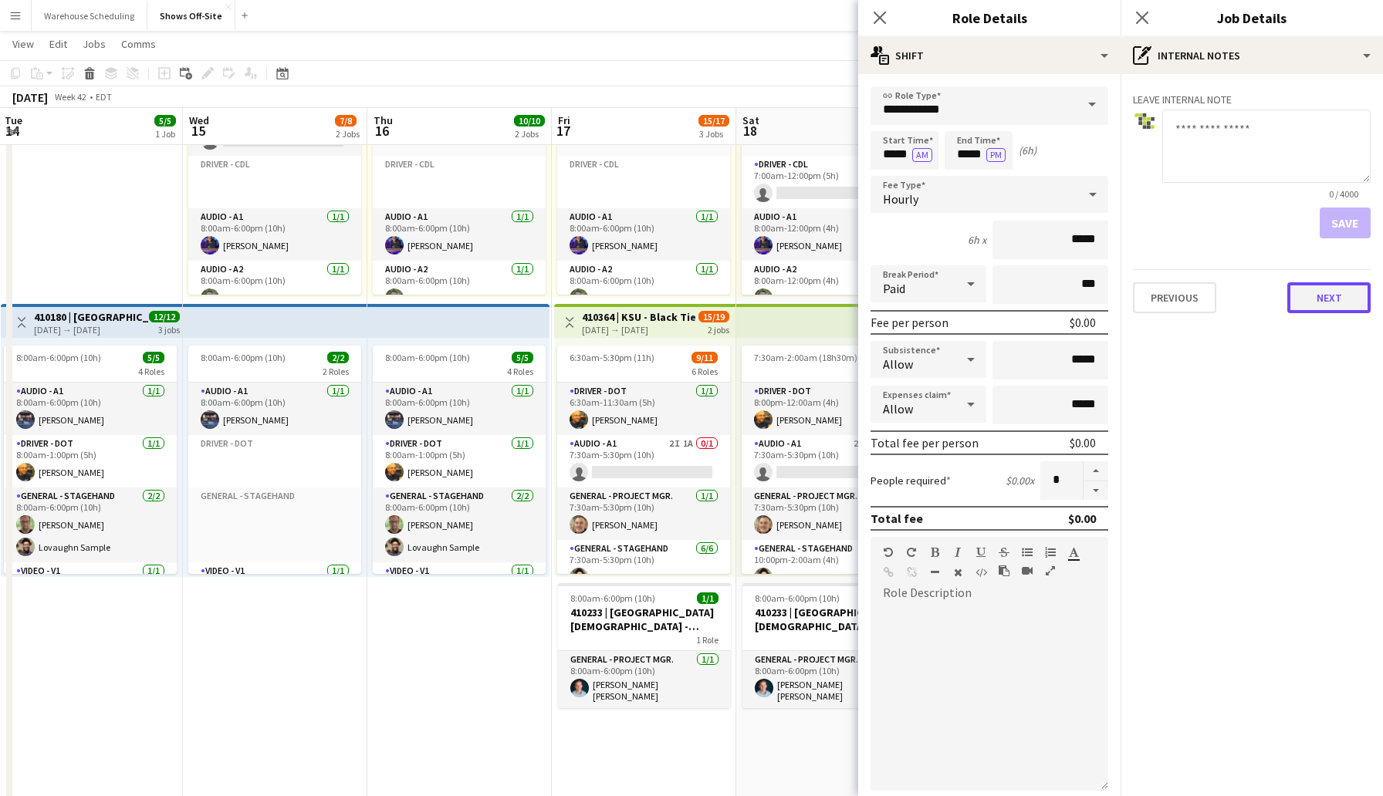
click at [1330, 292] on button "Next" at bounding box center [1328, 297] width 83 height 31
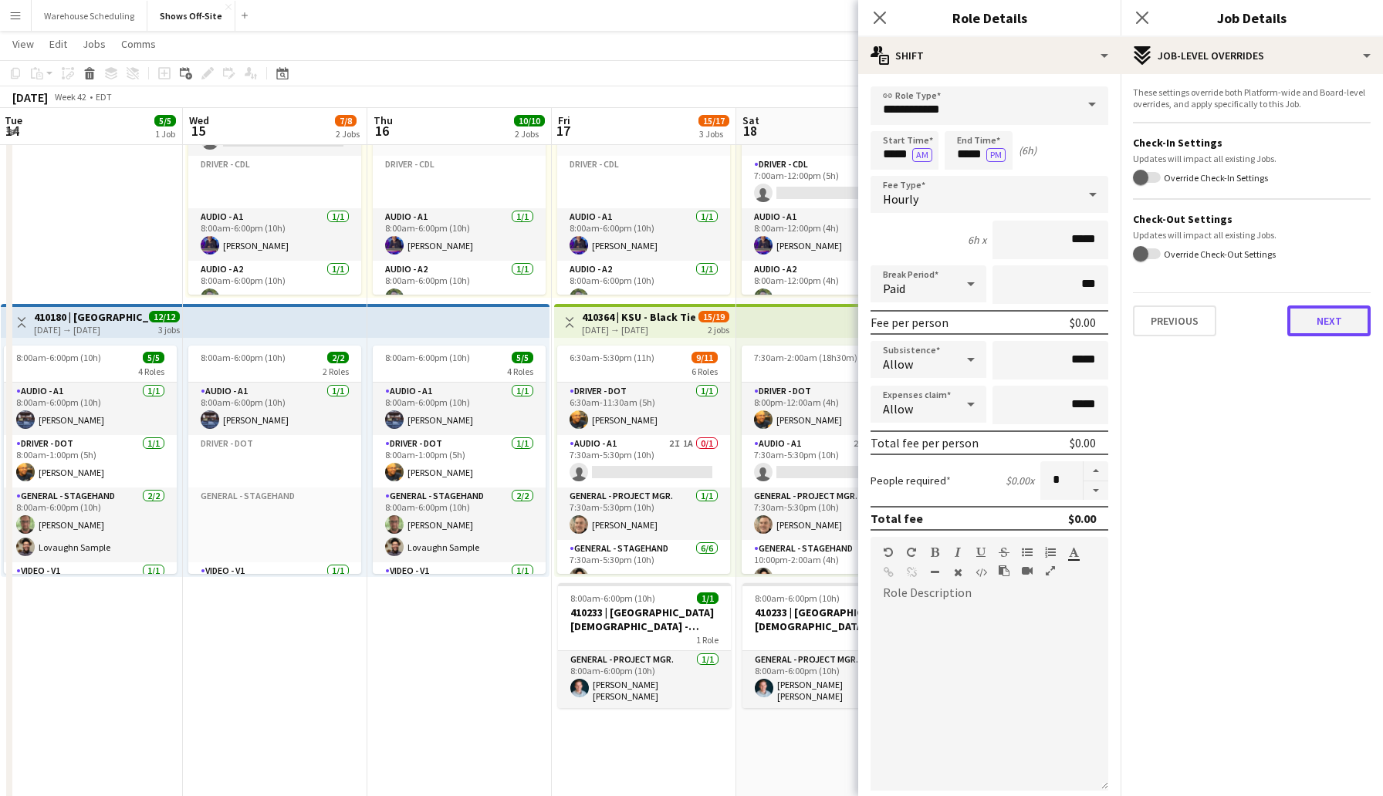
click at [1325, 332] on button "Next" at bounding box center [1328, 321] width 83 height 31
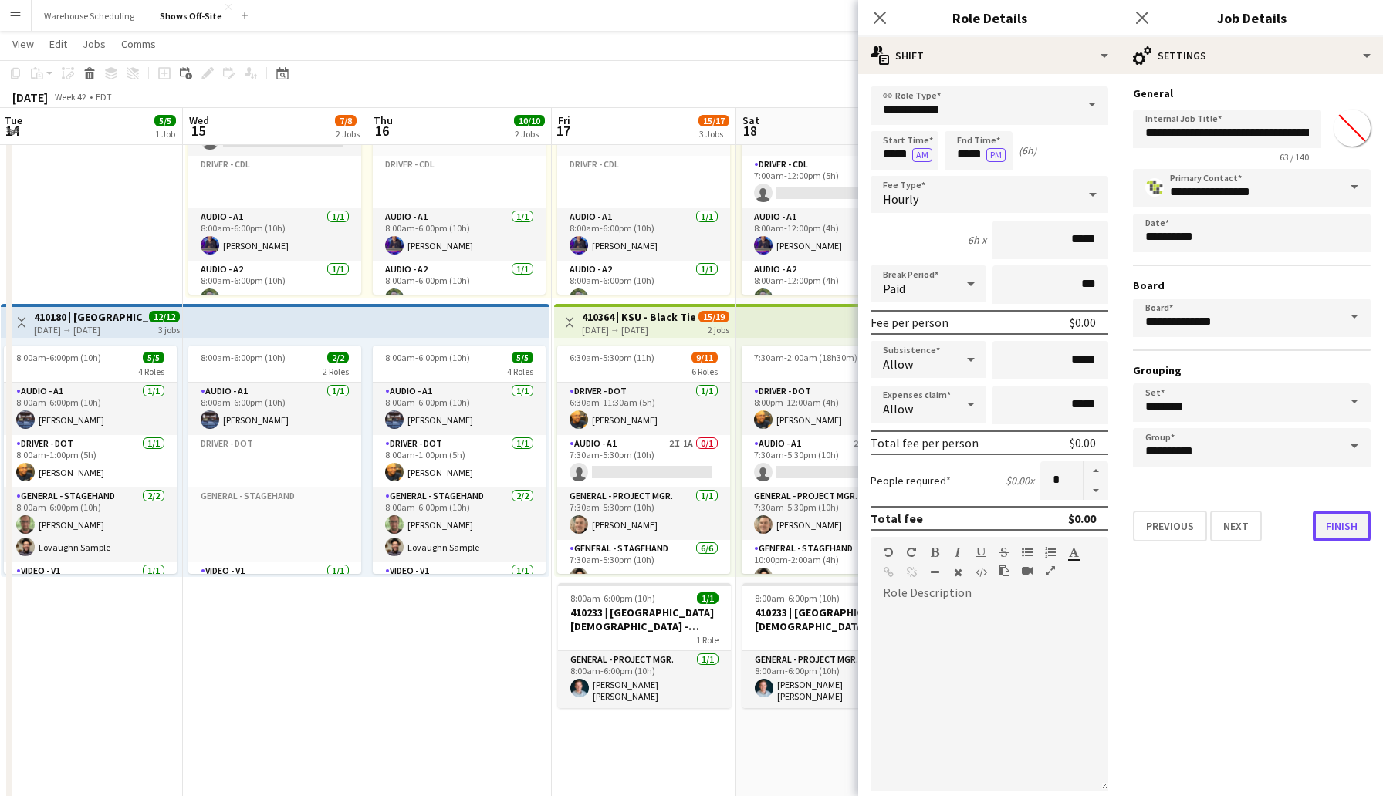
click at [1347, 533] on button "Finish" at bounding box center [1342, 526] width 58 height 31
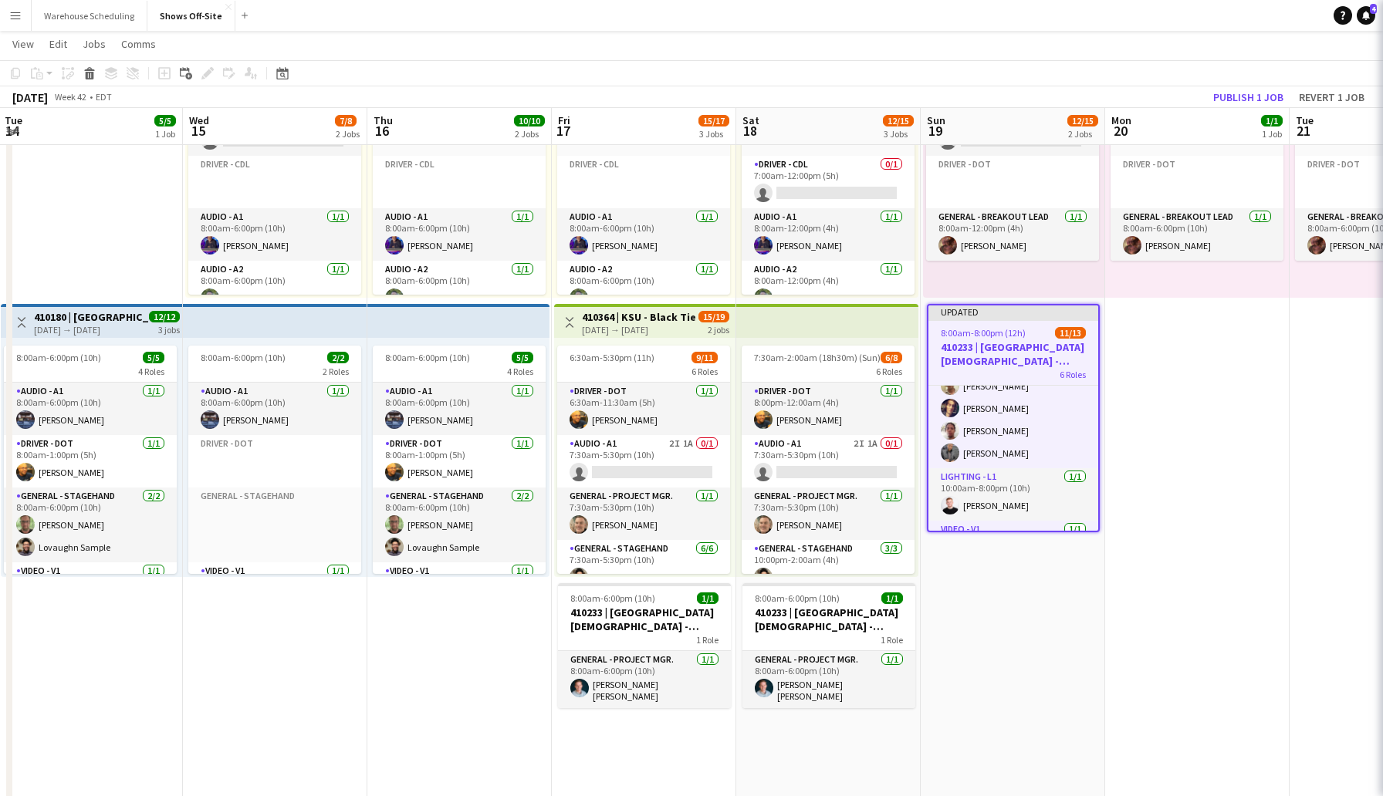
scroll to position [311, 0]
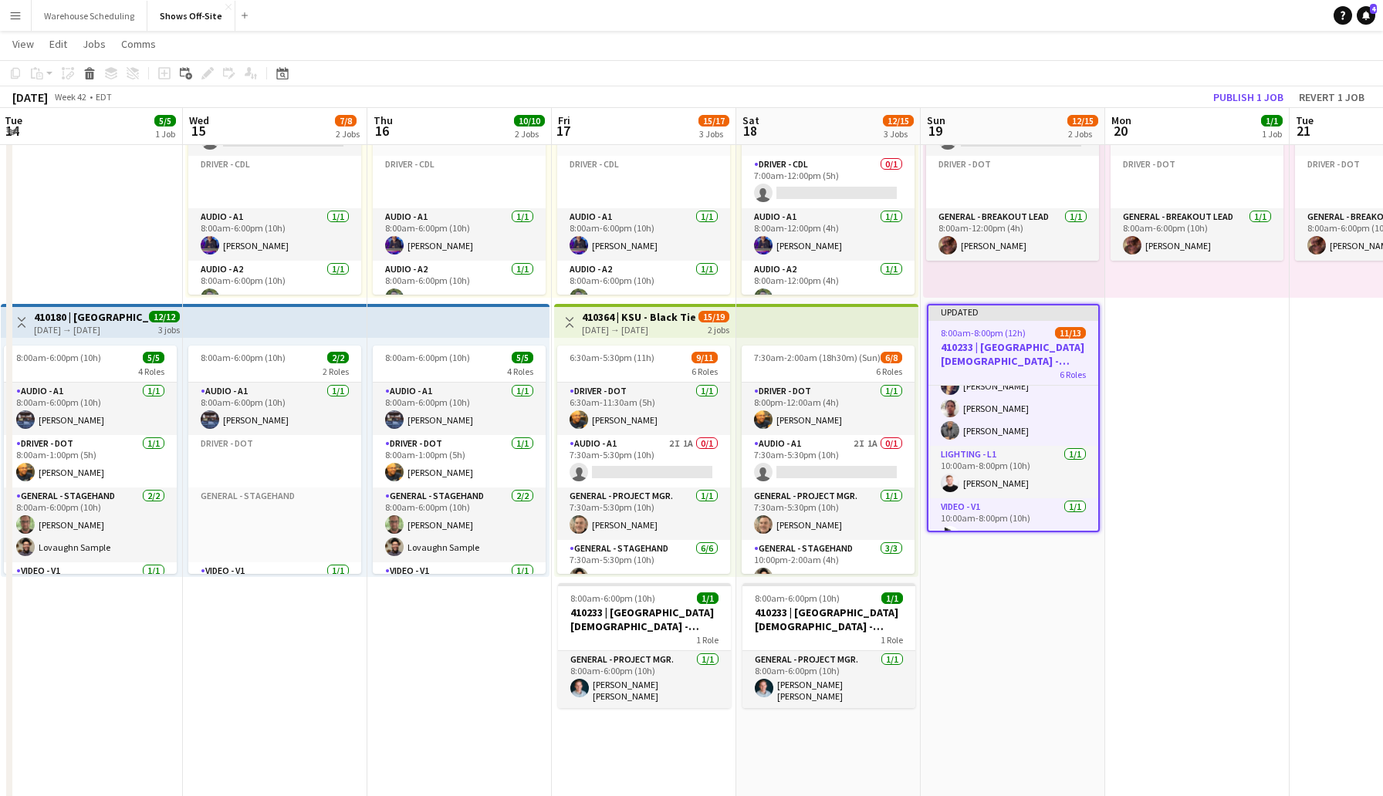
click at [1221, 76] on app-toolbar "Copy Paste Paste Command V Paste with crew Command Shift V Paste linked Job [GE…" at bounding box center [691, 73] width 1383 height 26
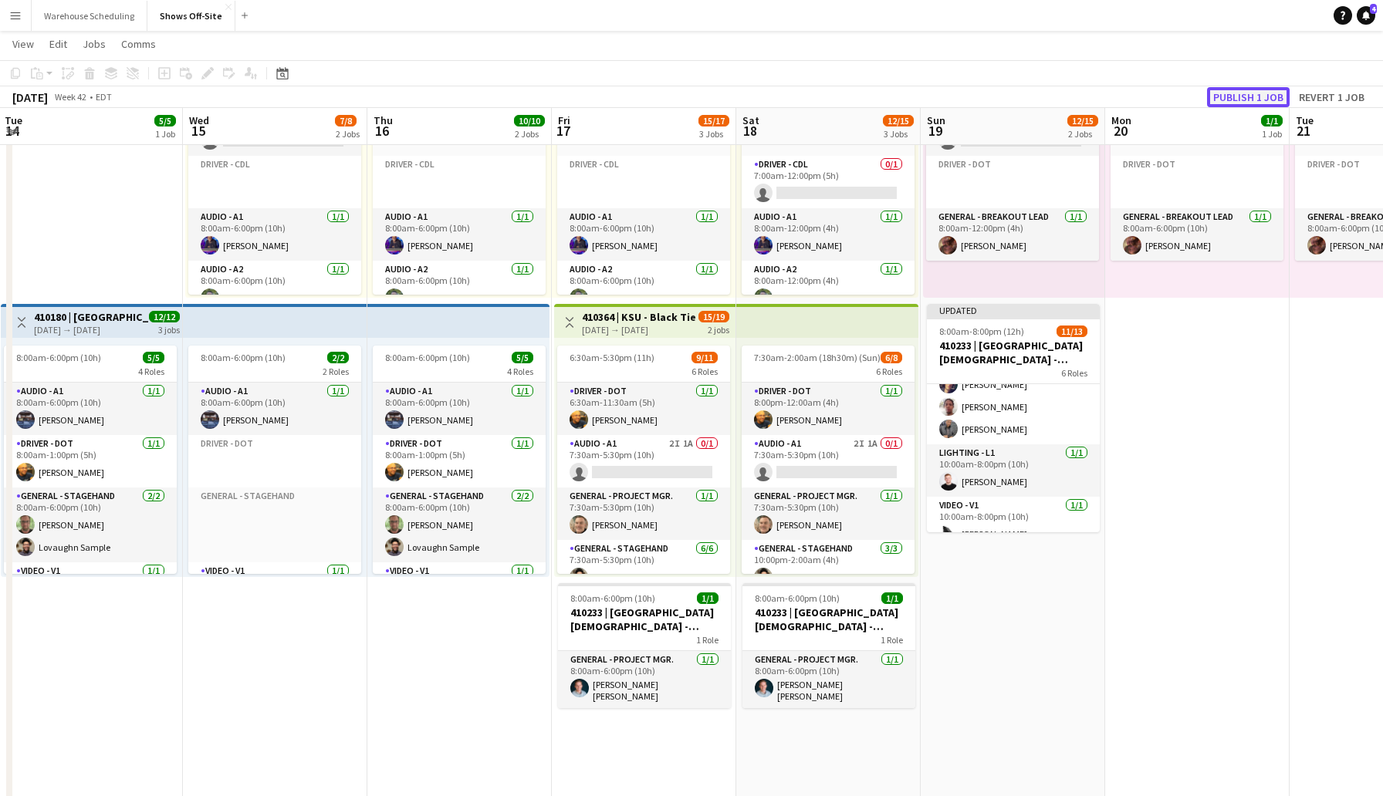
click at [1231, 98] on button "Publish 1 job" at bounding box center [1248, 97] width 83 height 20
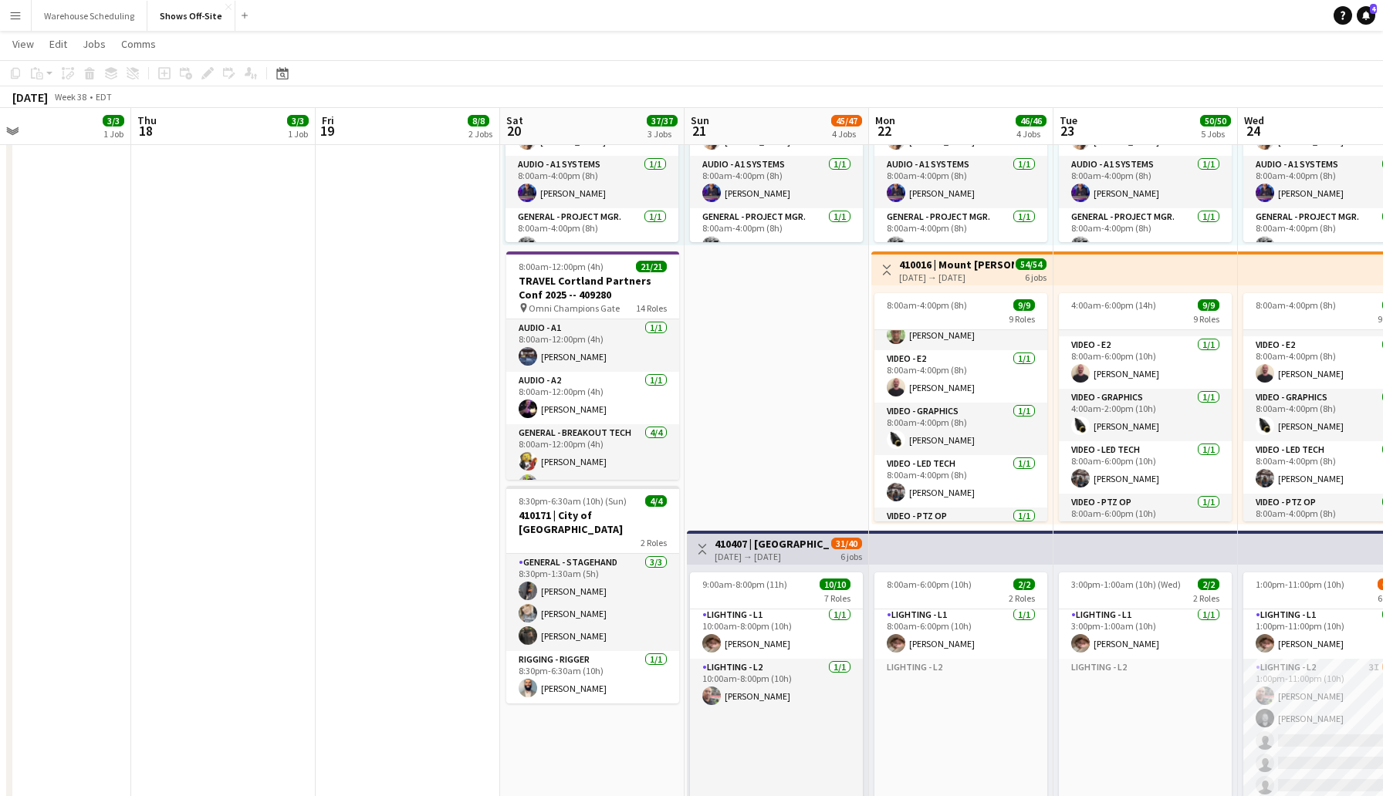
scroll to position [247, 0]
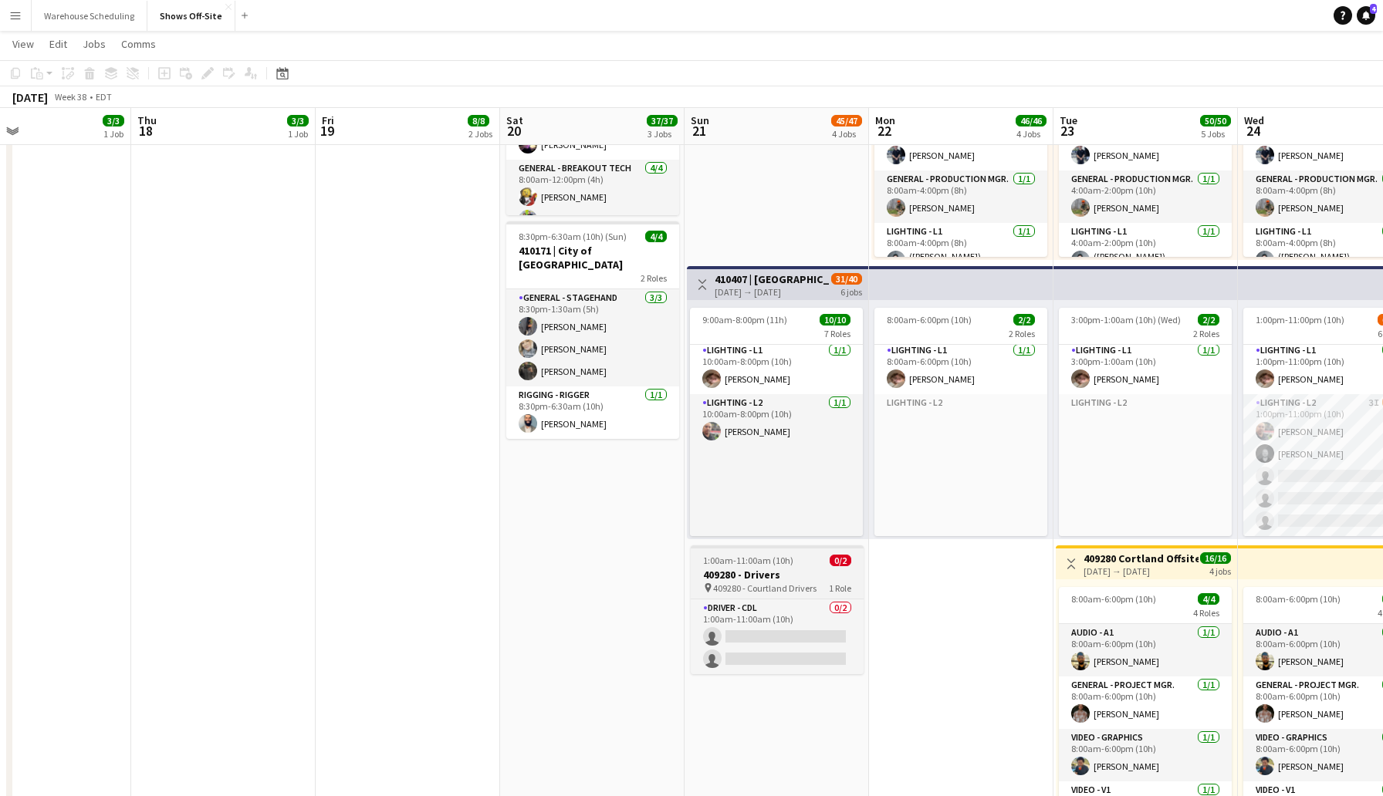
click at [805, 567] on app-job-card "1:00am-11:00am (10h) 0/2 409280 - Drivers pin 409280 - Courtland Drivers 1 Role…" at bounding box center [777, 610] width 173 height 129
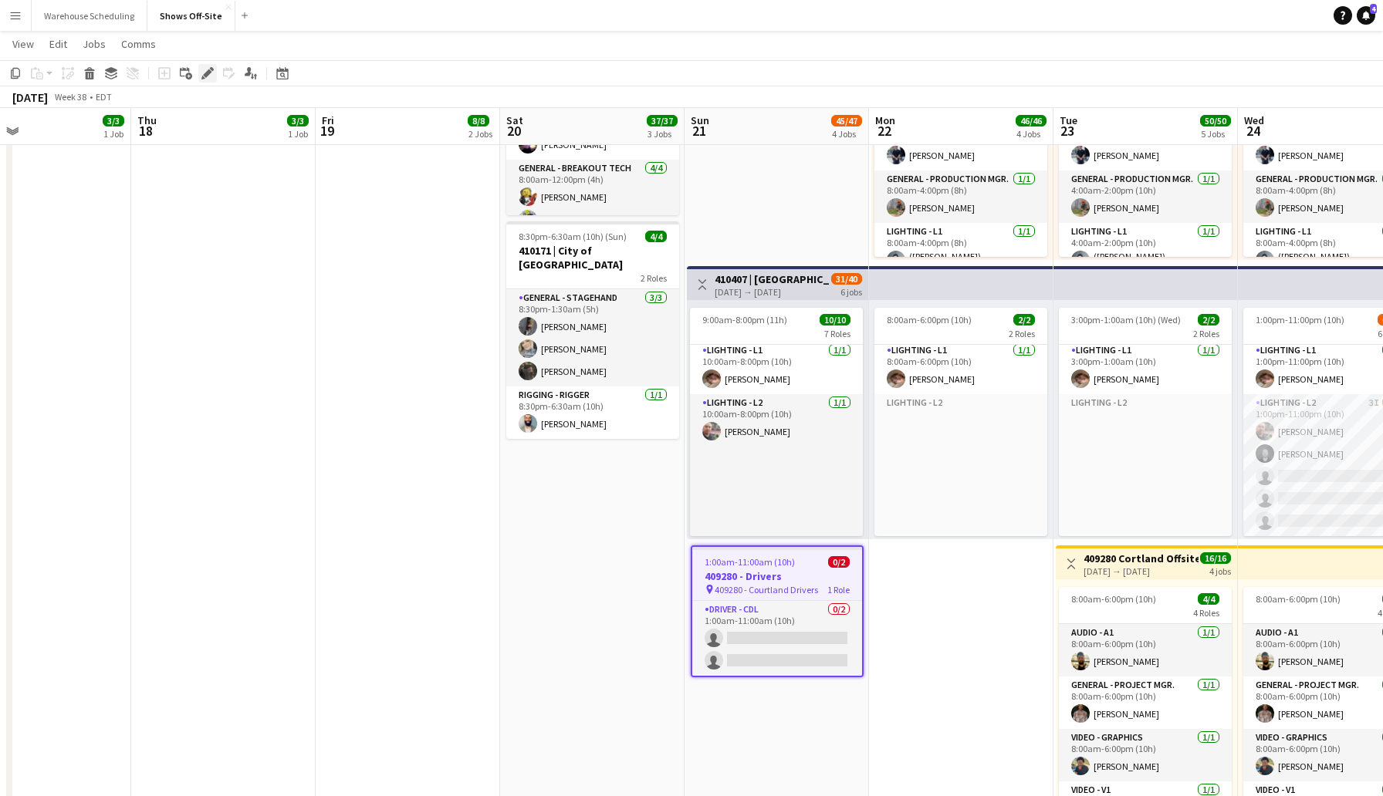
click at [204, 74] on icon at bounding box center [207, 73] width 8 height 8
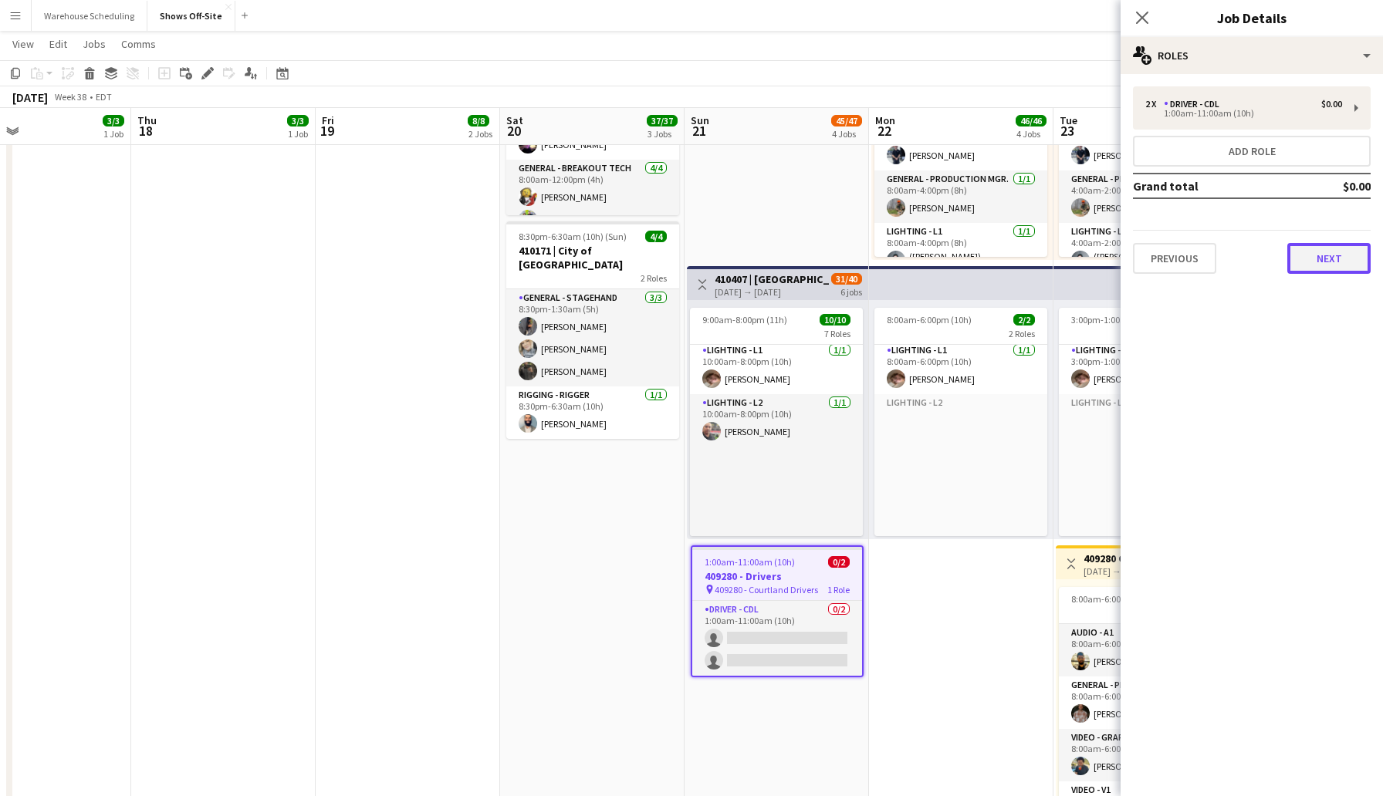
click at [1316, 267] on button "Next" at bounding box center [1328, 258] width 83 height 31
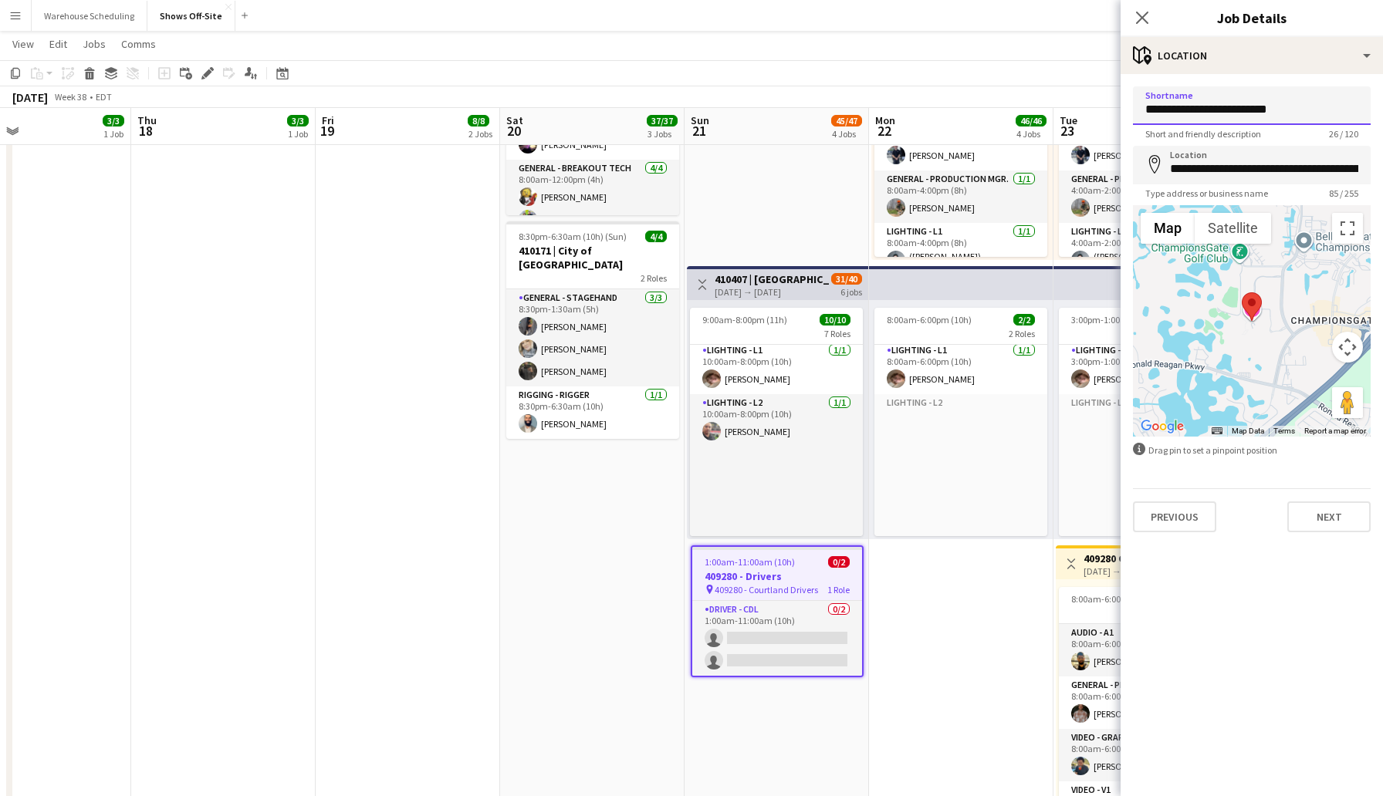
drag, startPoint x: 1293, startPoint y: 114, endPoint x: 1124, endPoint y: 114, distance: 168.2
click at [1124, 114] on form "**********" at bounding box center [1251, 309] width 262 height 446
click at [1325, 519] on button "Next" at bounding box center [1328, 517] width 83 height 31
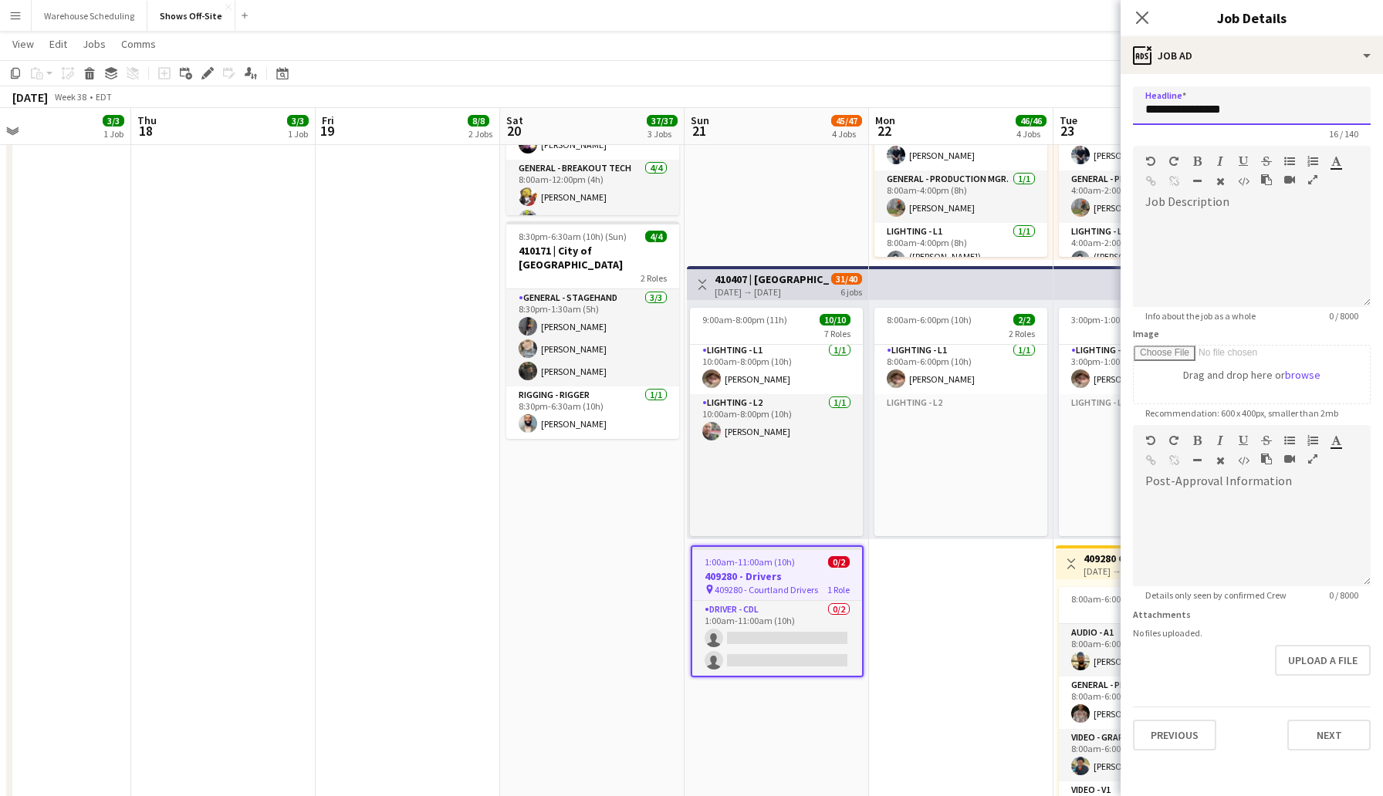
drag, startPoint x: 1240, startPoint y: 108, endPoint x: 1082, endPoint y: 99, distance: 158.5
click at [1082, 99] on body "Menu Boards Boards Boards All jobs Status Workforce Workforce My Workforce Recr…" at bounding box center [691, 166] width 1383 height 1835
paste input "**********"
type input "**********"
click at [1328, 731] on button "Next" at bounding box center [1328, 735] width 83 height 31
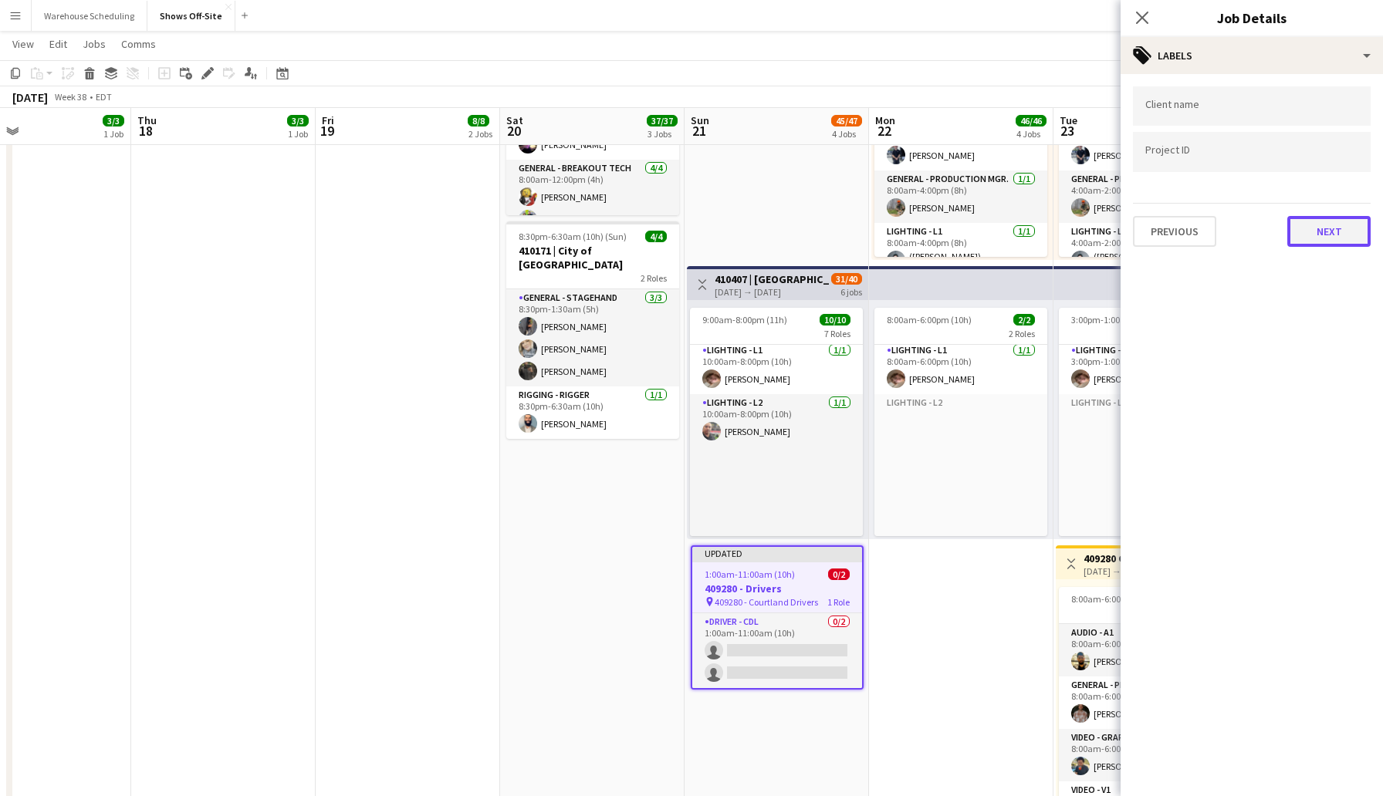
click at [1334, 218] on button "Next" at bounding box center [1328, 231] width 83 height 31
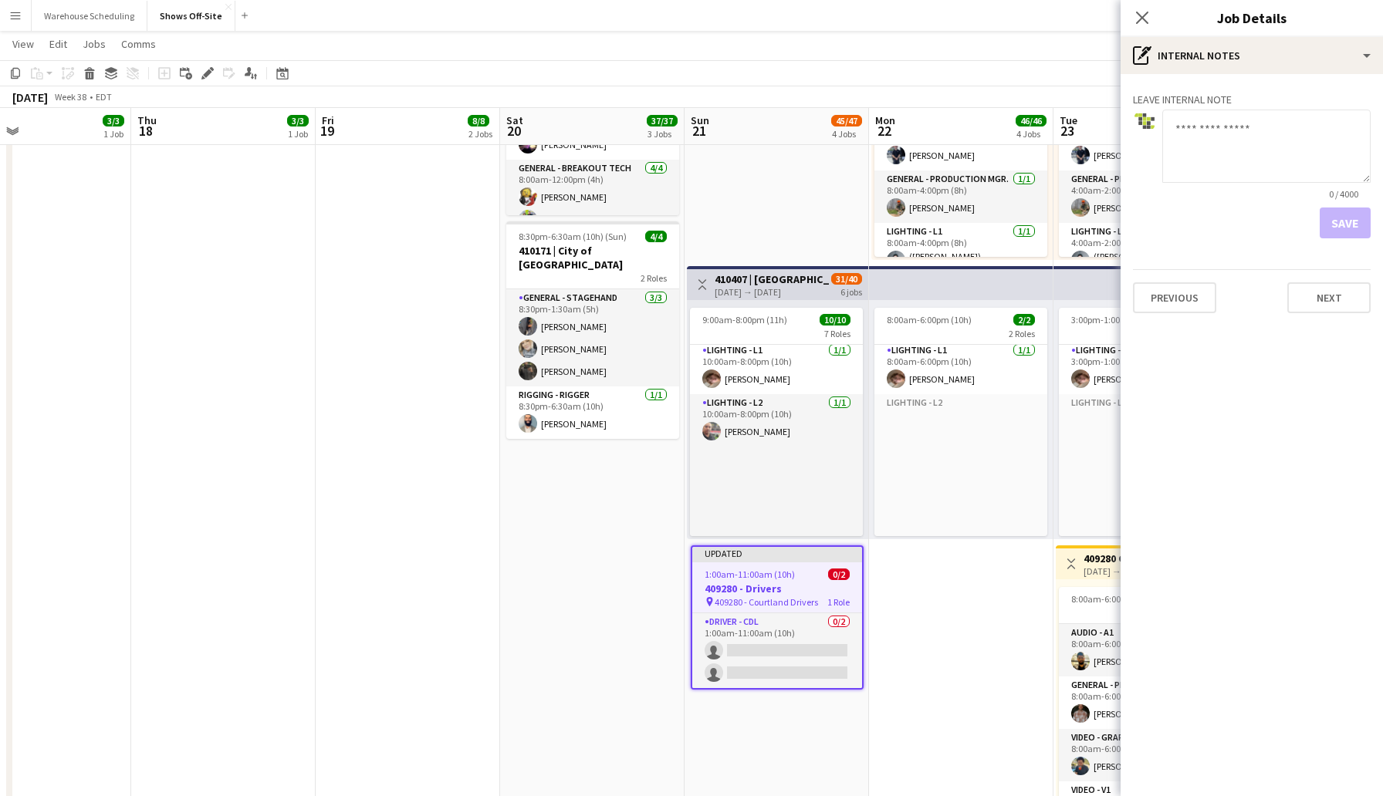
click at [1325, 279] on div "Previous Next" at bounding box center [1252, 291] width 238 height 44
click at [1321, 308] on button "Next" at bounding box center [1328, 297] width 83 height 31
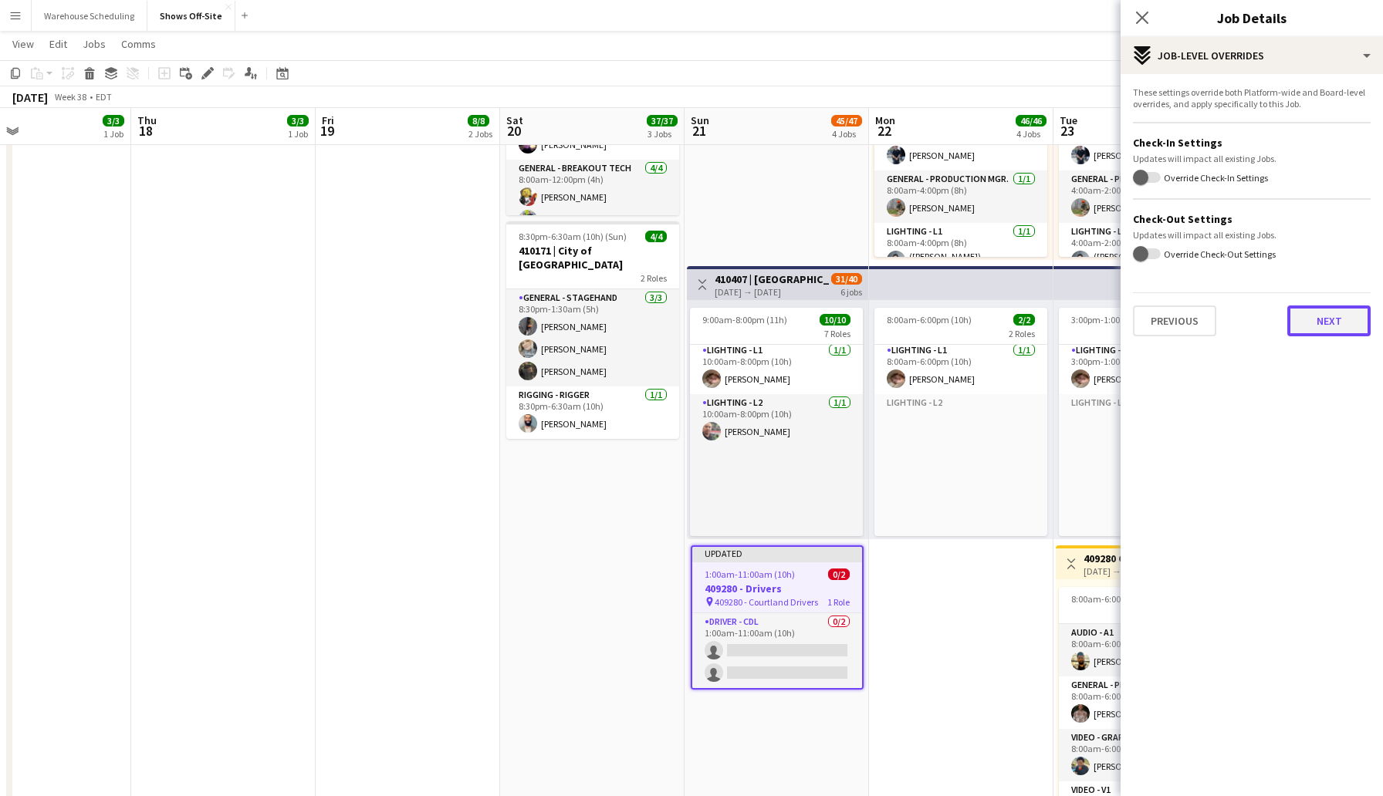
click at [1310, 325] on button "Next" at bounding box center [1328, 321] width 83 height 31
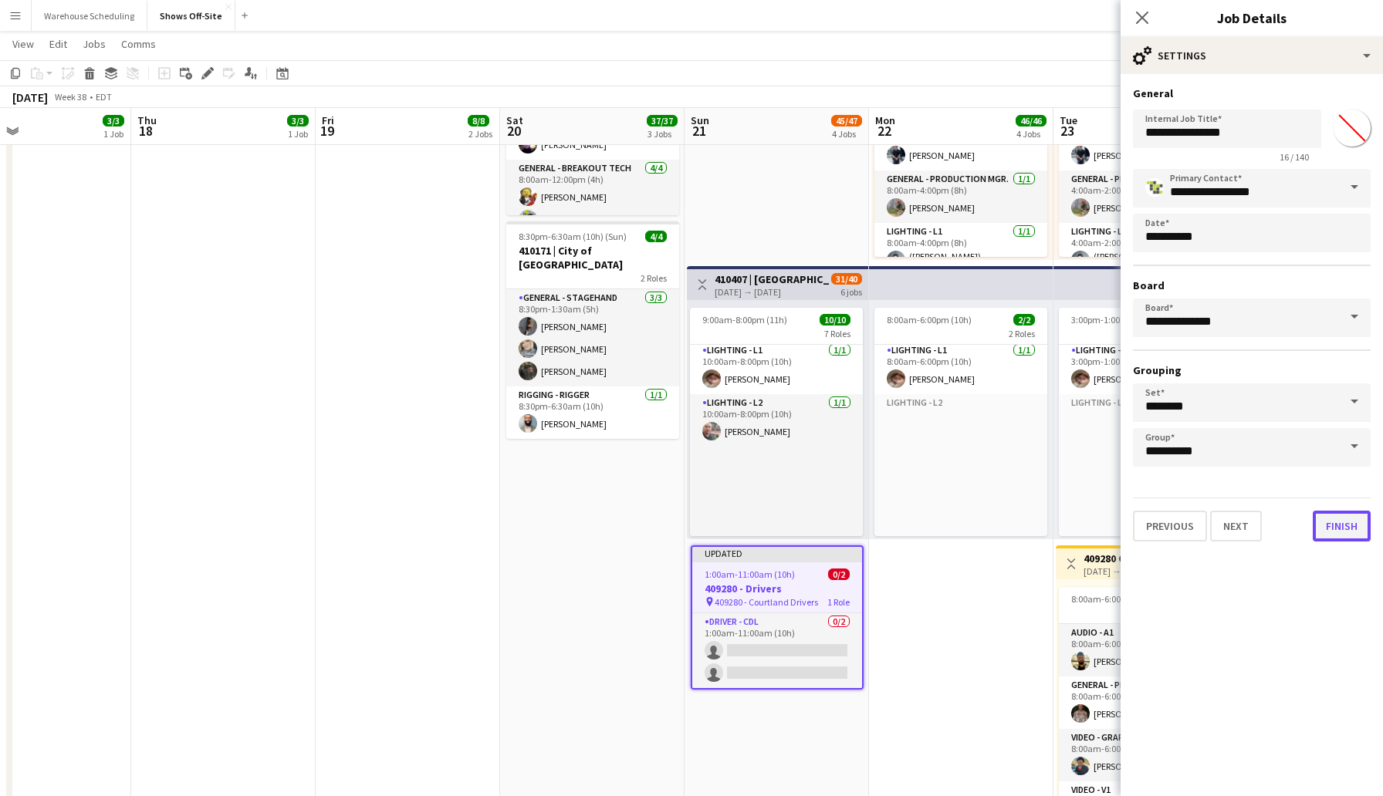
click at [1335, 520] on button "Finish" at bounding box center [1342, 526] width 58 height 31
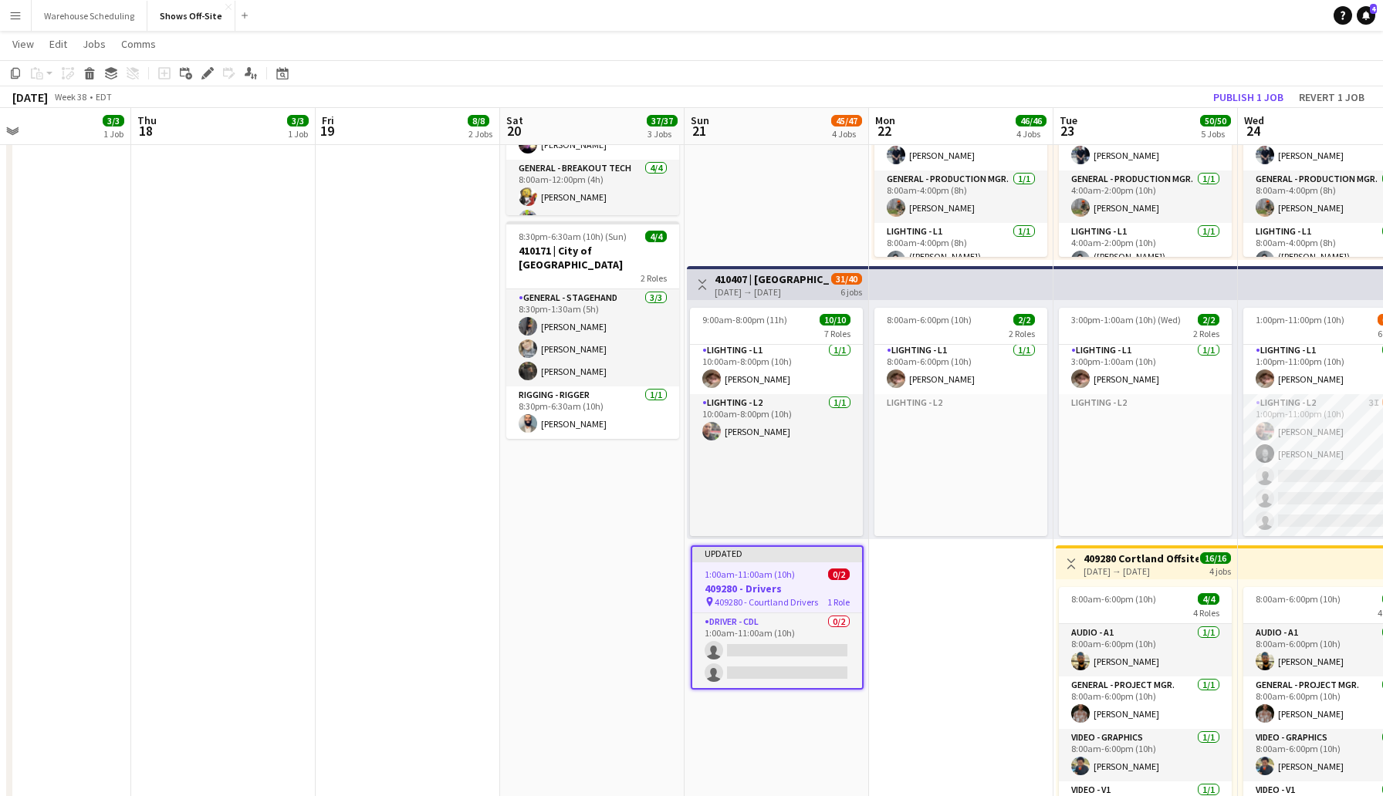
click at [1137, 52] on app-page-menu "View Day view expanded Day view collapsed Month view Date picker Jump to [DATE]…" at bounding box center [691, 45] width 1383 height 29
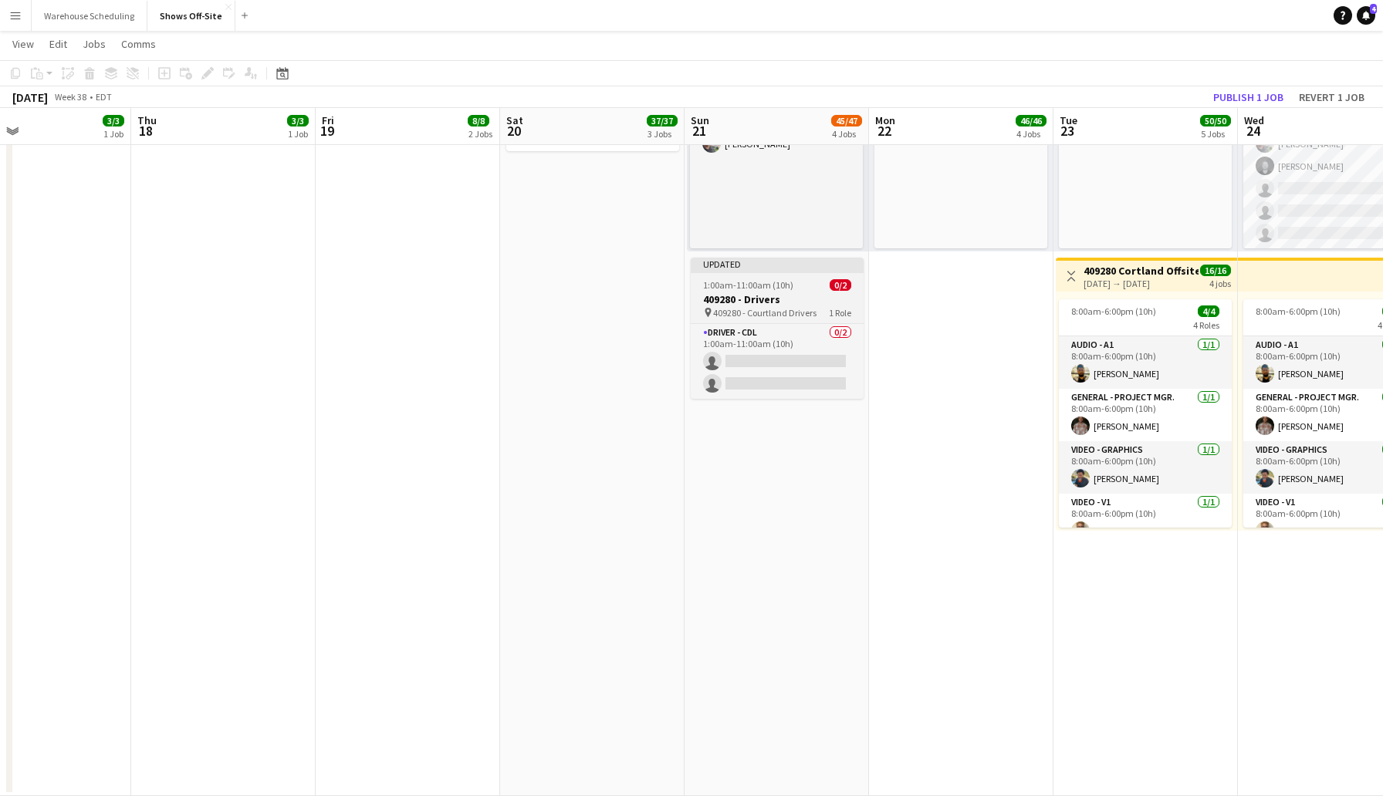
click at [766, 269] on div "Updated" at bounding box center [777, 264] width 173 height 12
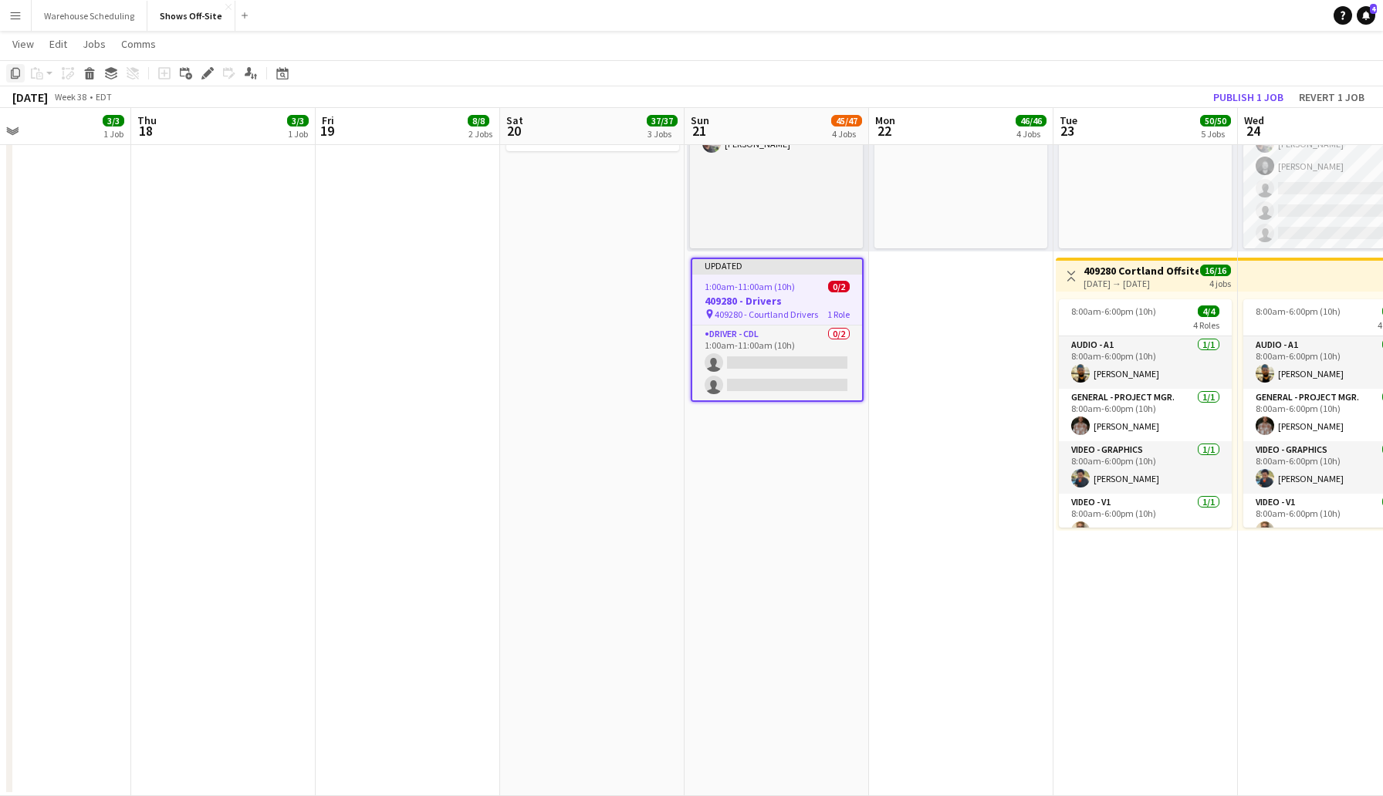
click at [14, 72] on icon "Copy" at bounding box center [15, 73] width 12 height 12
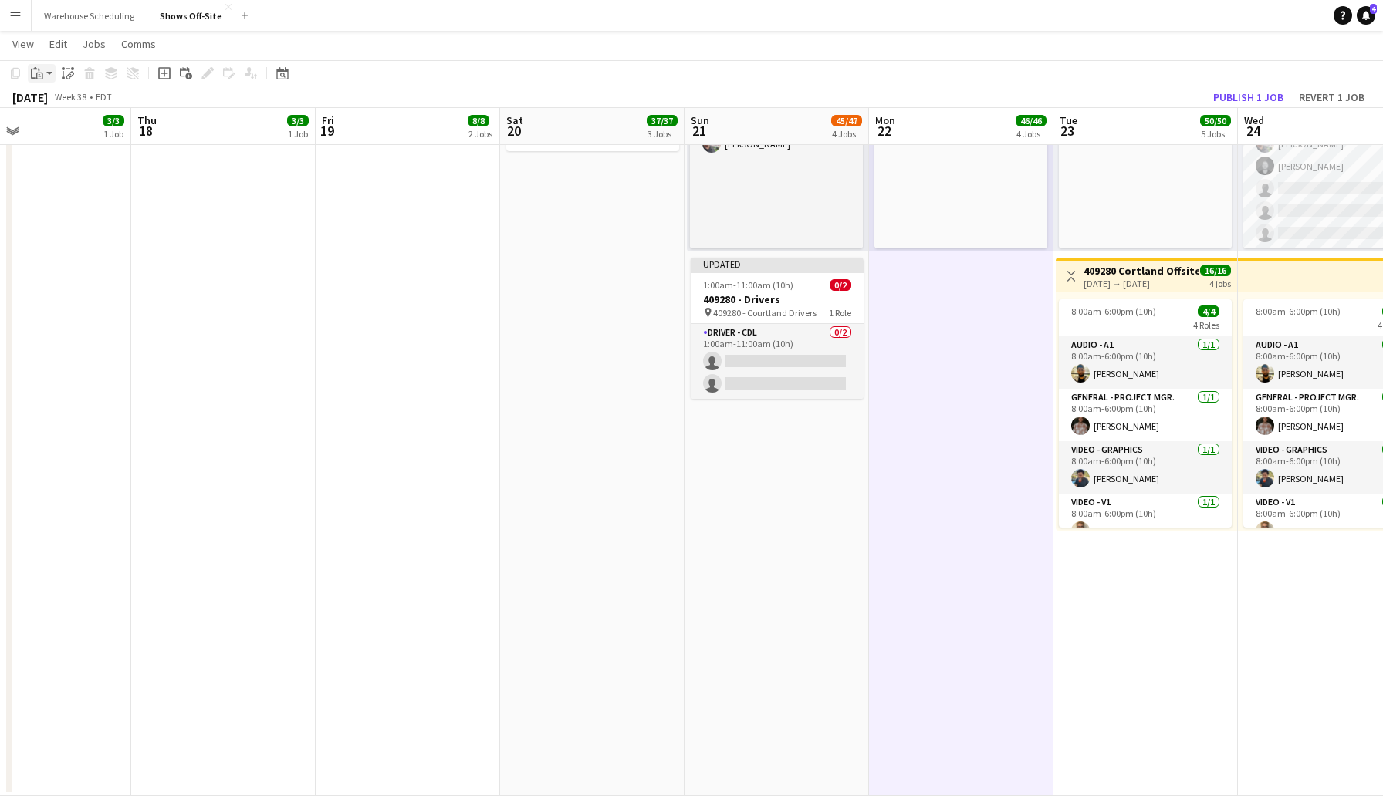
click at [45, 73] on div "Paste" at bounding box center [37, 73] width 19 height 19
click at [57, 100] on link "Paste Command V" at bounding box center [102, 103] width 122 height 14
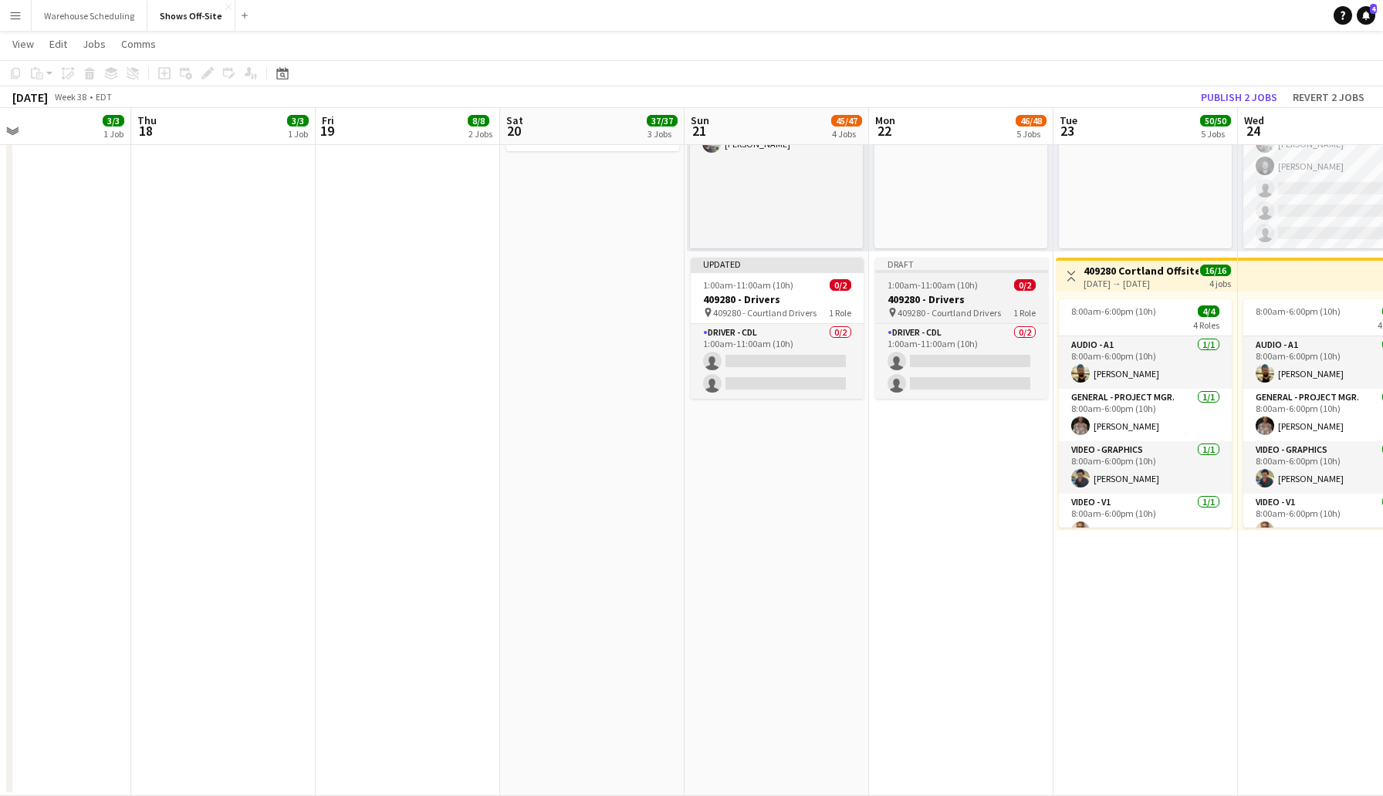
click at [960, 289] on span "1:00am-11:00am (10h)" at bounding box center [932, 285] width 90 height 12
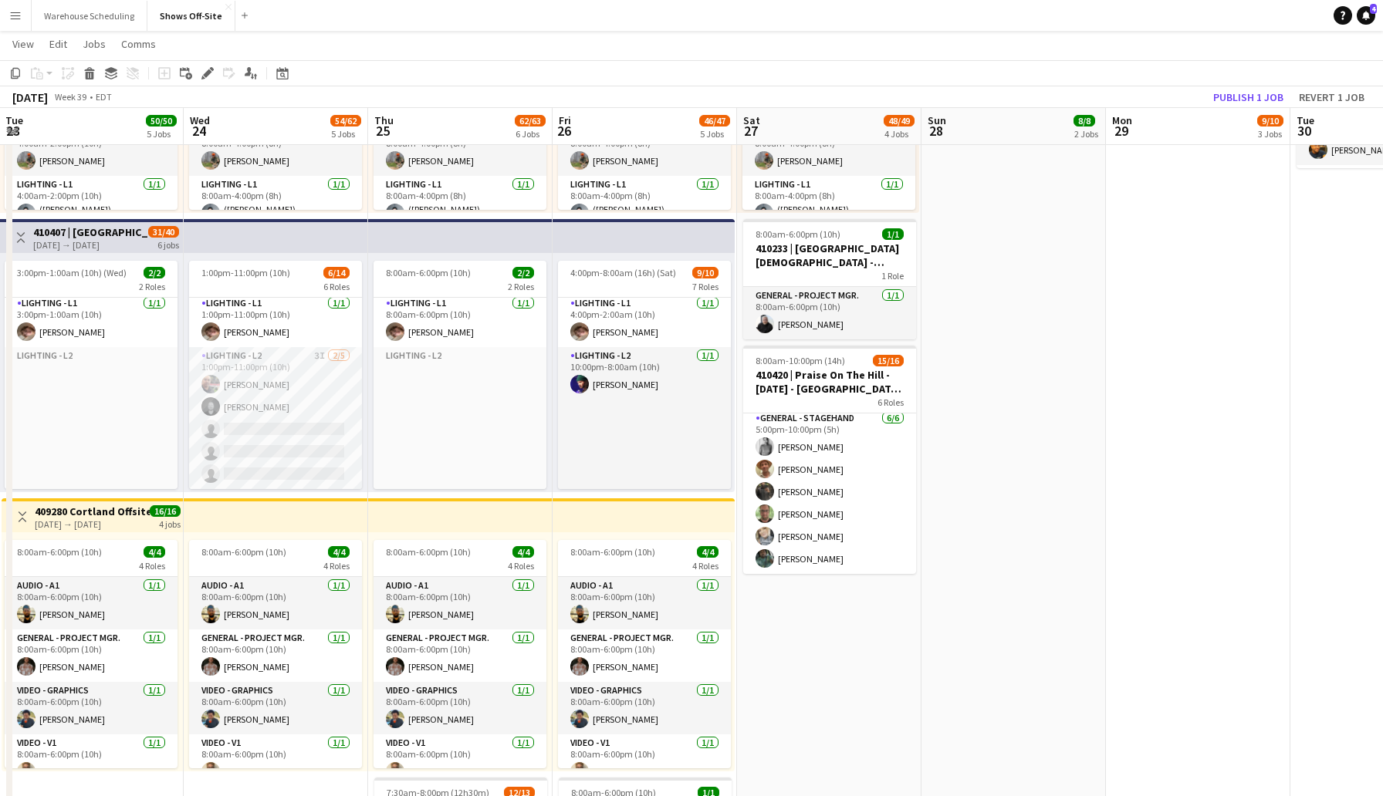
scroll to position [1039, 0]
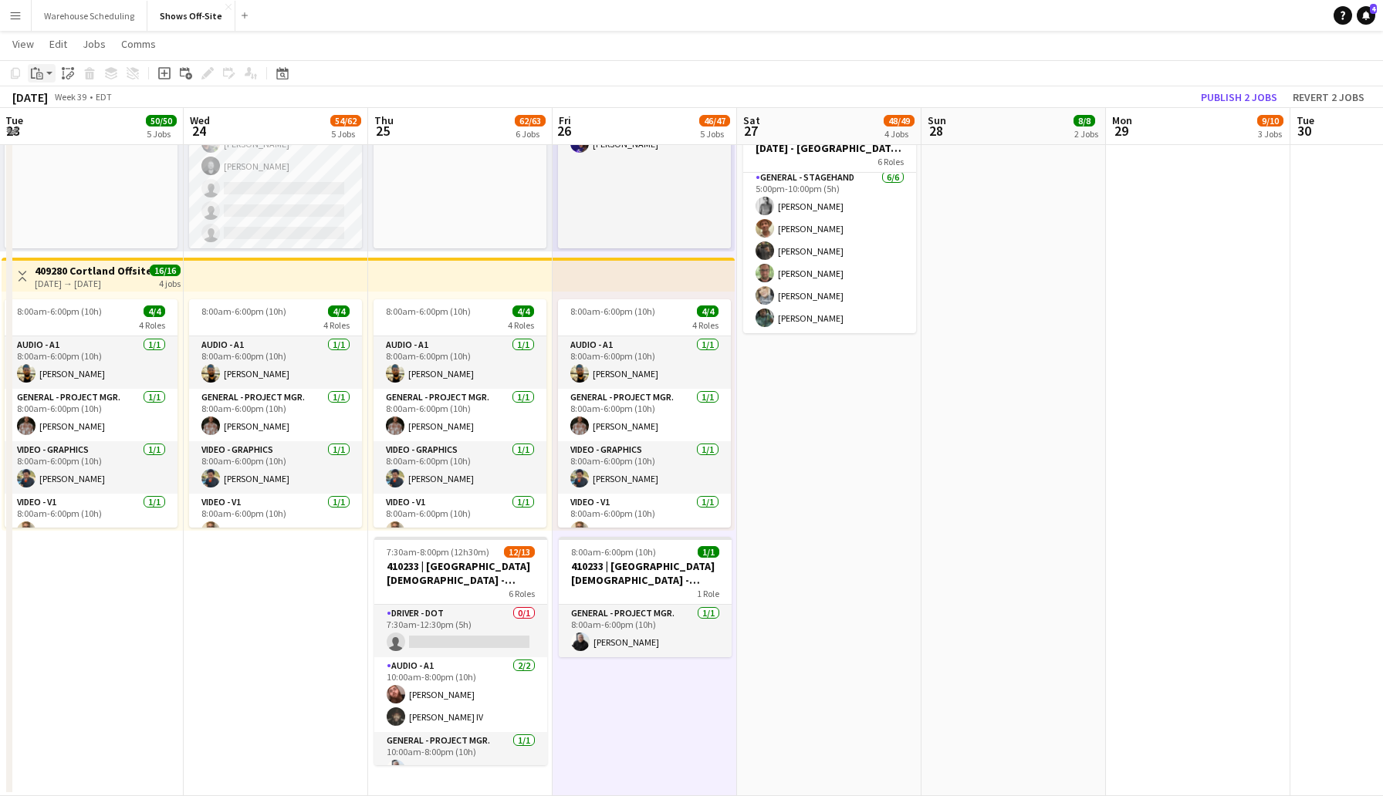
click at [42, 73] on icon at bounding box center [39, 76] width 7 height 7
click at [63, 96] on link "Paste Command V" at bounding box center [102, 103] width 122 height 14
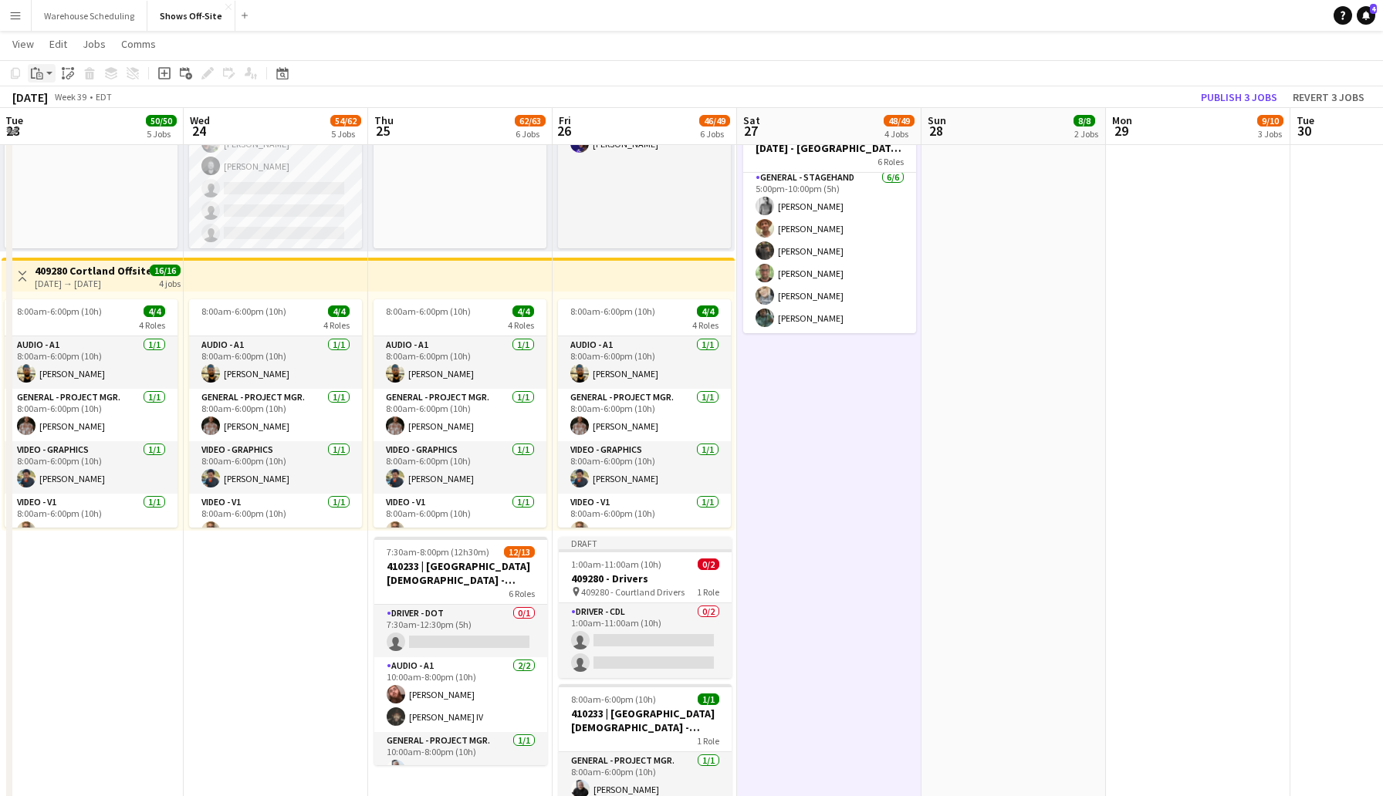
click at [41, 73] on icon "Paste" at bounding box center [37, 73] width 12 height 12
click at [56, 102] on link "Paste Command V" at bounding box center [102, 103] width 122 height 14
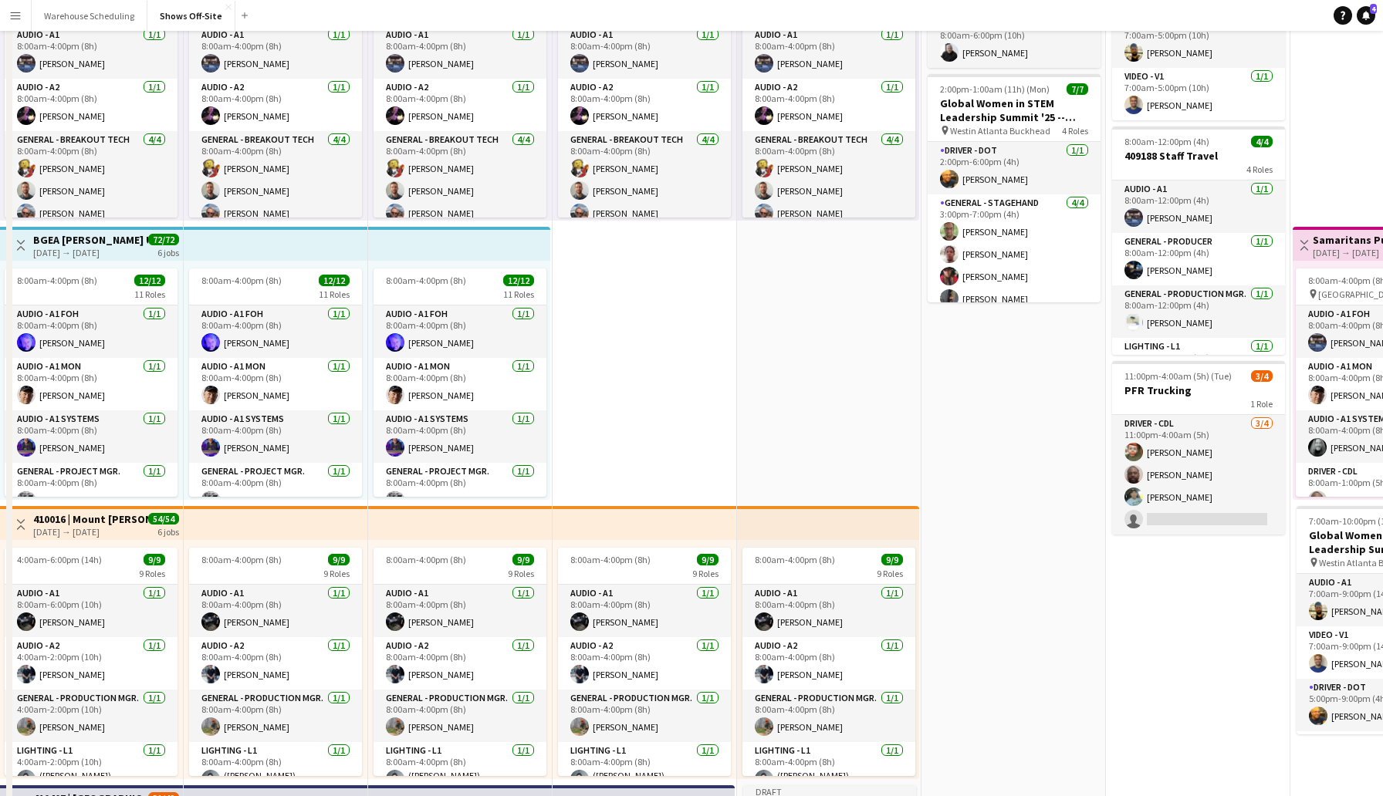
scroll to position [0, 0]
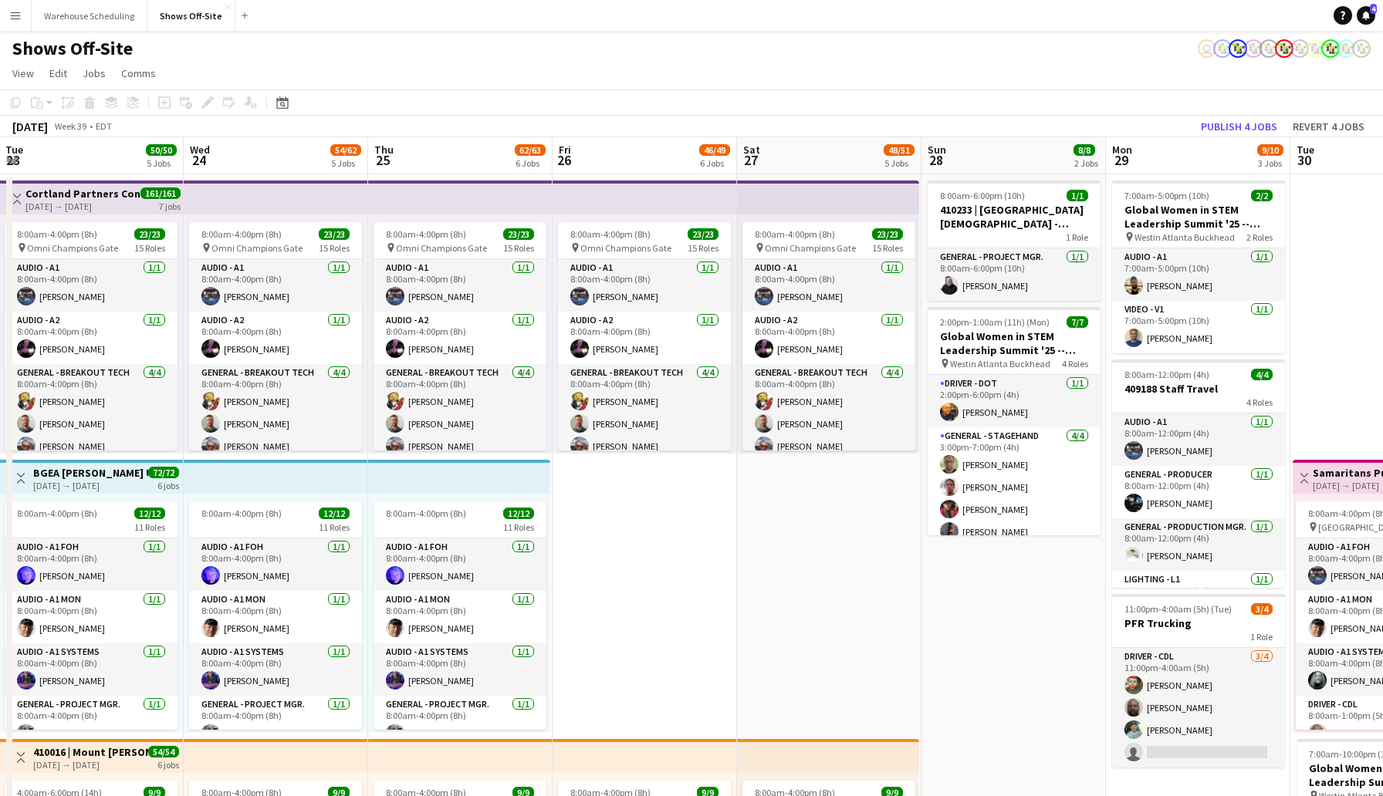
click at [1171, 107] on app-toolbar "Copy Paste Paste Command V Paste with crew Command Shift V Paste linked Job [GE…" at bounding box center [691, 103] width 1383 height 26
click at [1239, 124] on button "Publish 4 jobs" at bounding box center [1239, 127] width 89 height 20
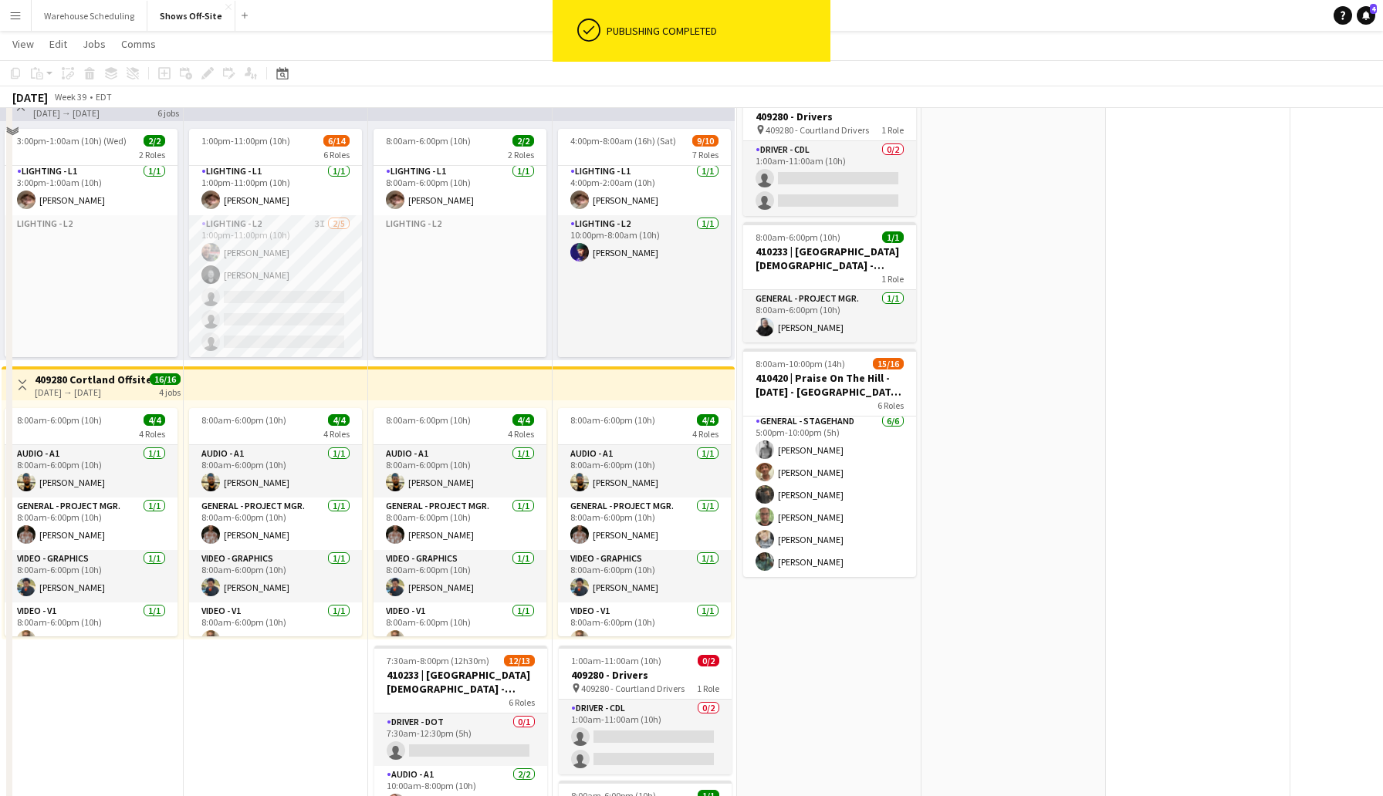
scroll to position [593, 0]
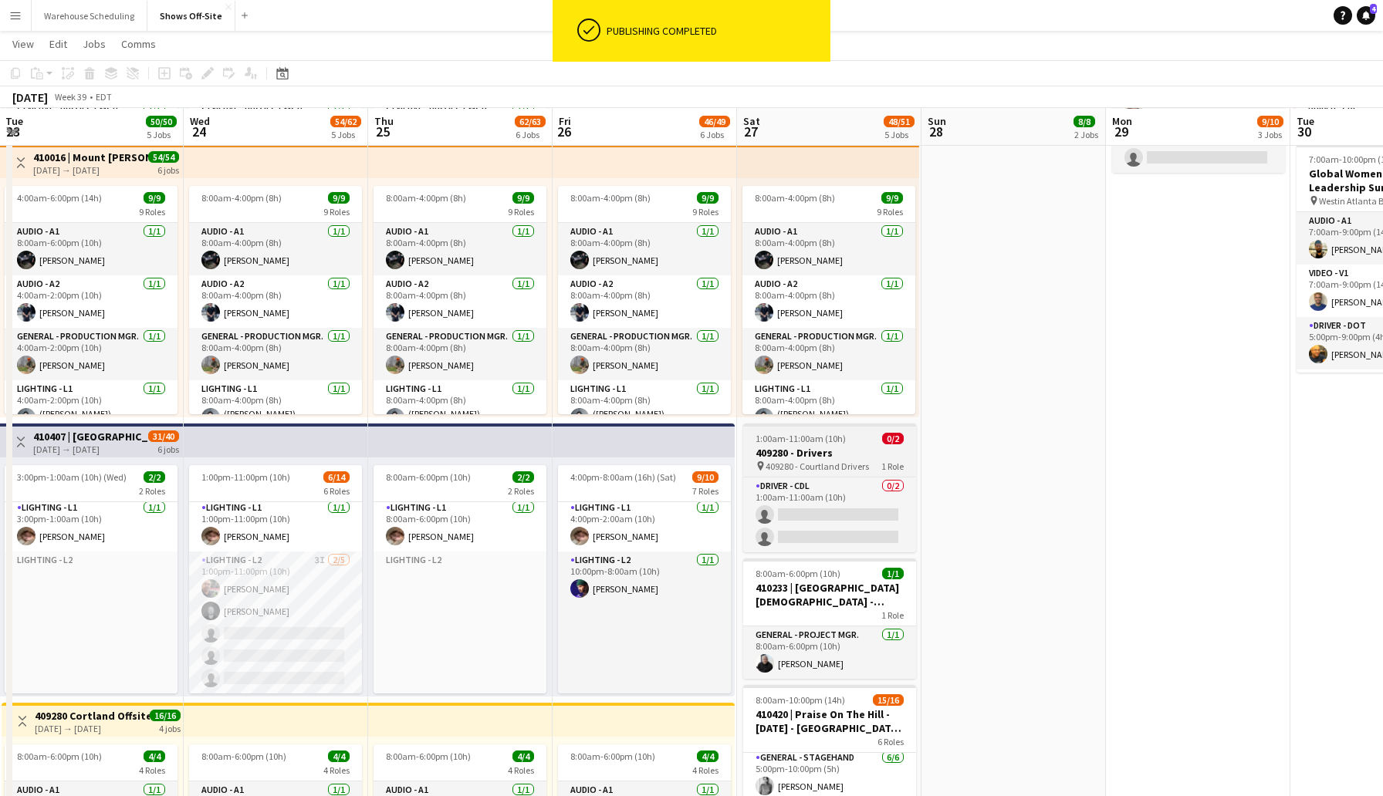
click at [829, 438] on span "1:00am-11:00am (10h)" at bounding box center [800, 439] width 90 height 12
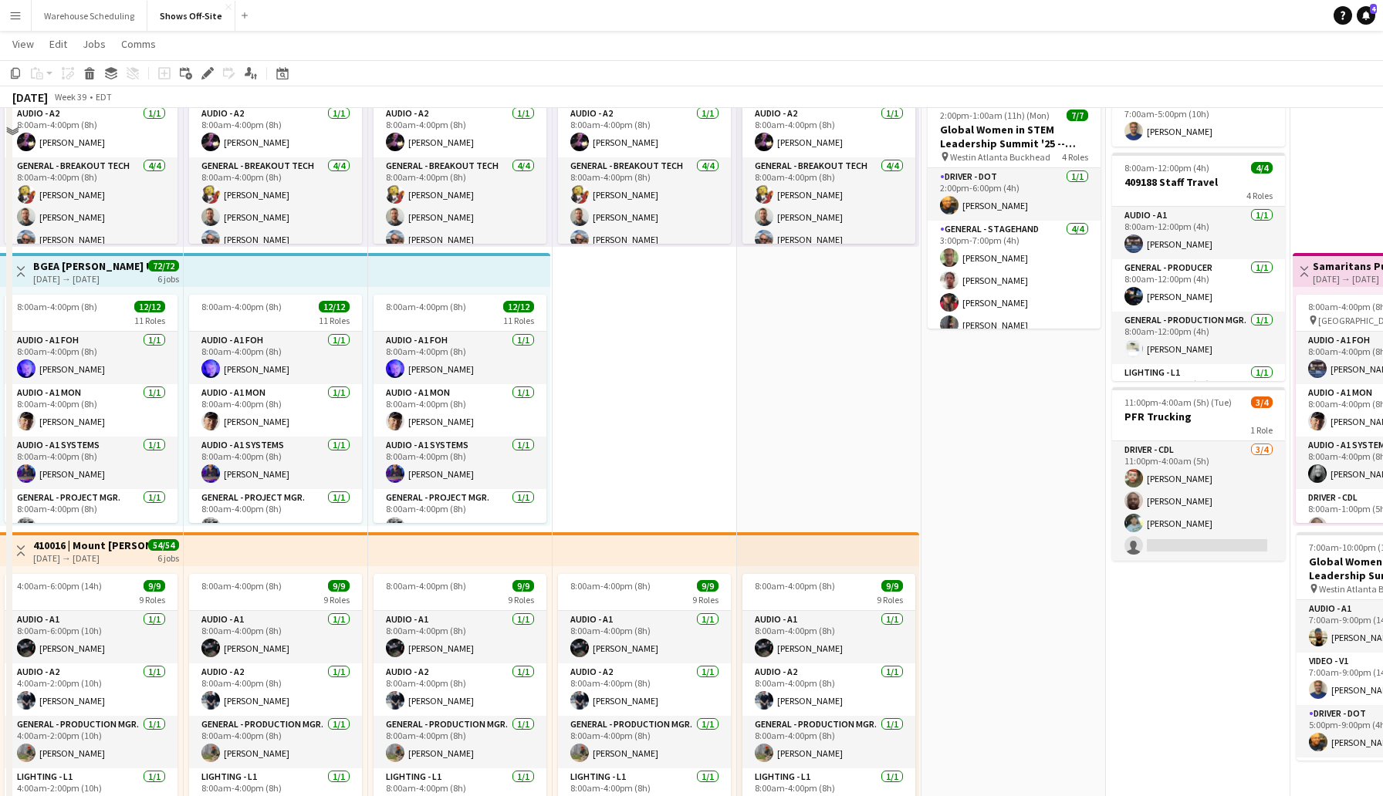
scroll to position [62, 0]
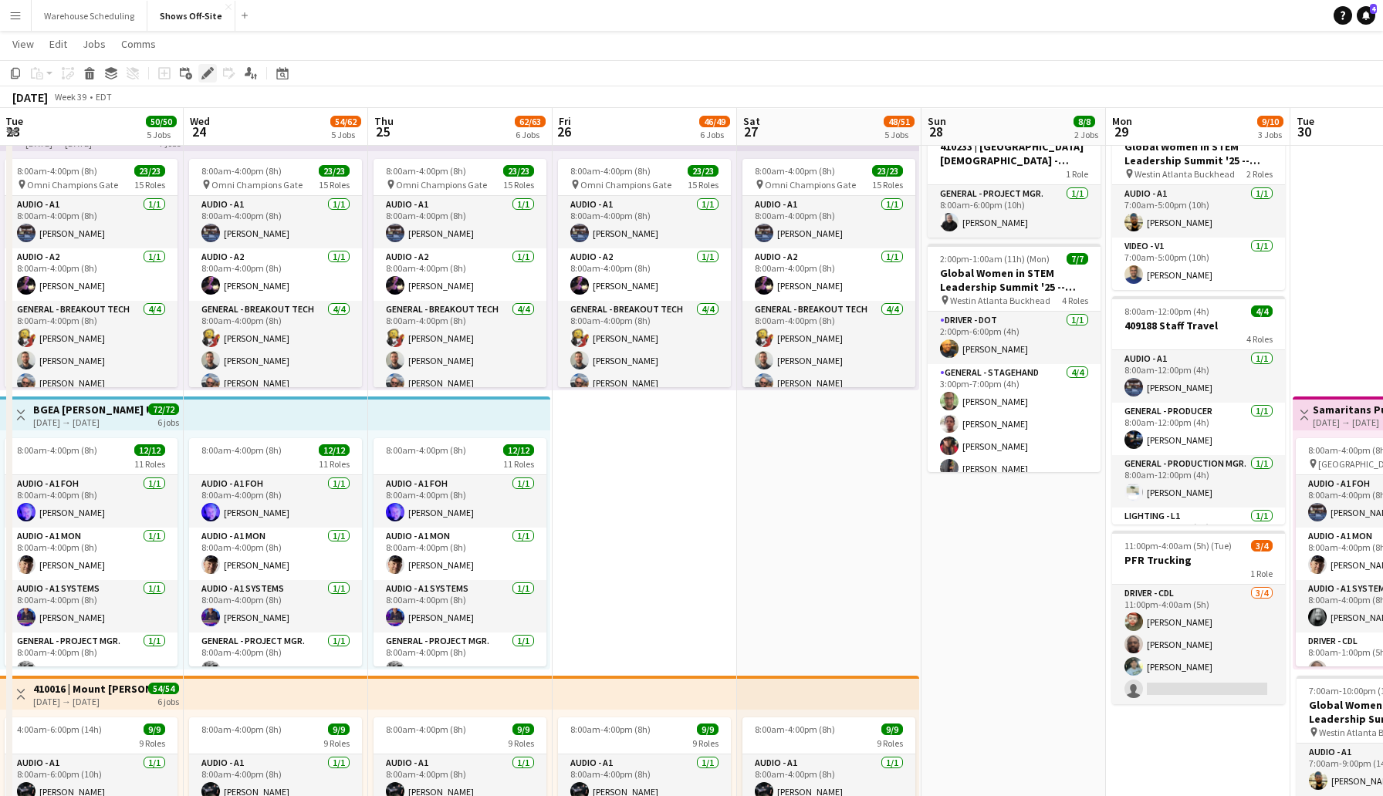
click at [205, 69] on icon "Edit" at bounding box center [207, 73] width 12 height 12
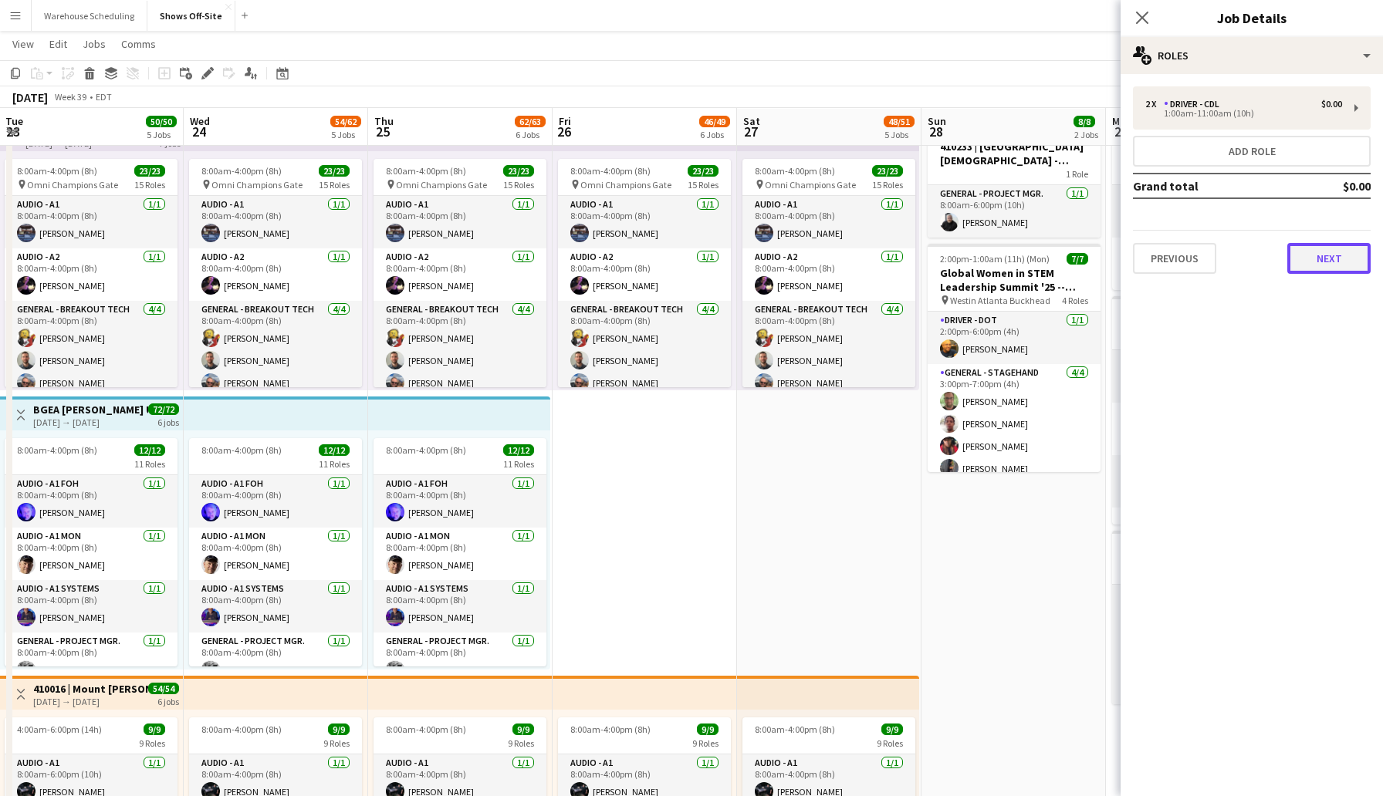
click at [1334, 256] on button "Next" at bounding box center [1328, 258] width 83 height 31
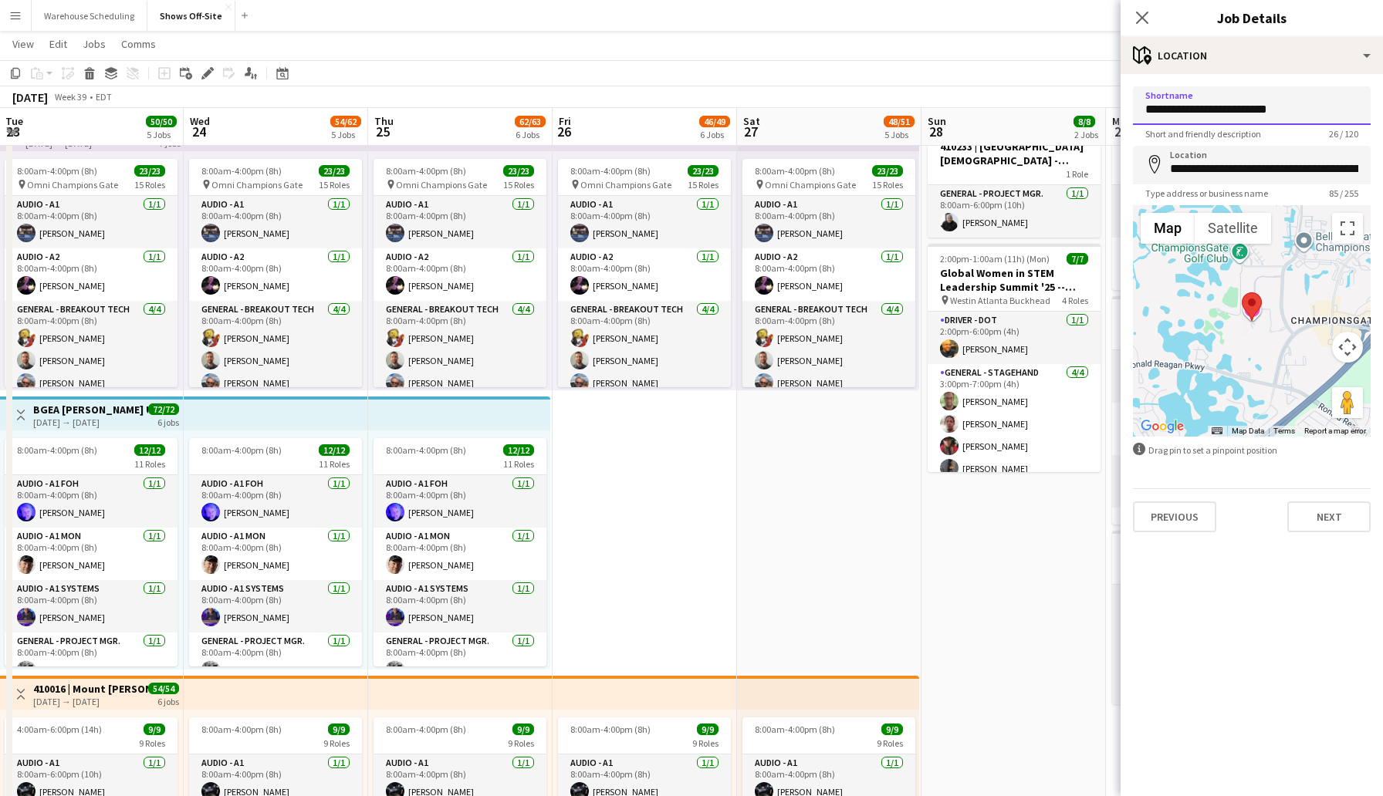
drag, startPoint x: 1294, startPoint y: 103, endPoint x: 1096, endPoint y: 103, distance: 198.3
click at [1336, 509] on button "Next" at bounding box center [1328, 517] width 83 height 31
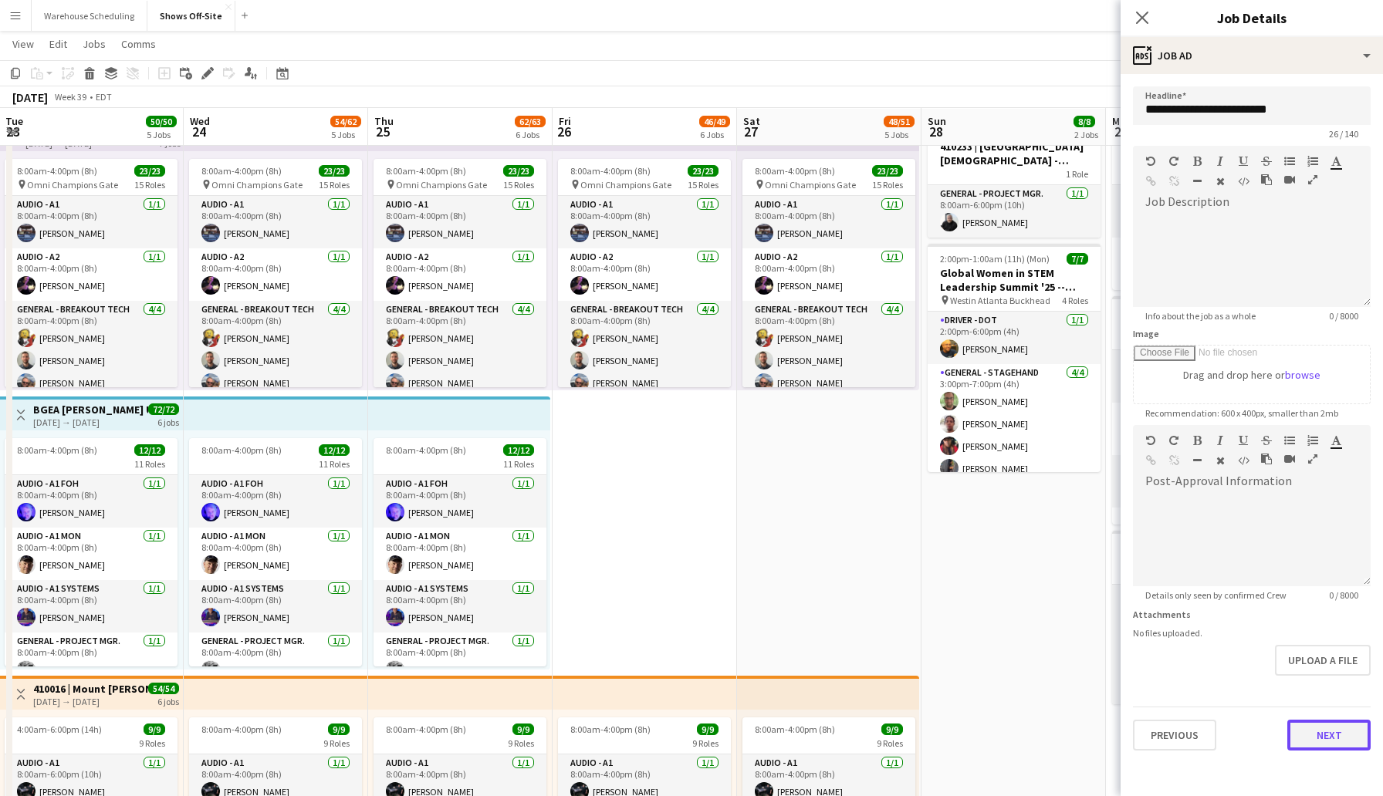
click at [1334, 731] on button "Next" at bounding box center [1328, 735] width 83 height 31
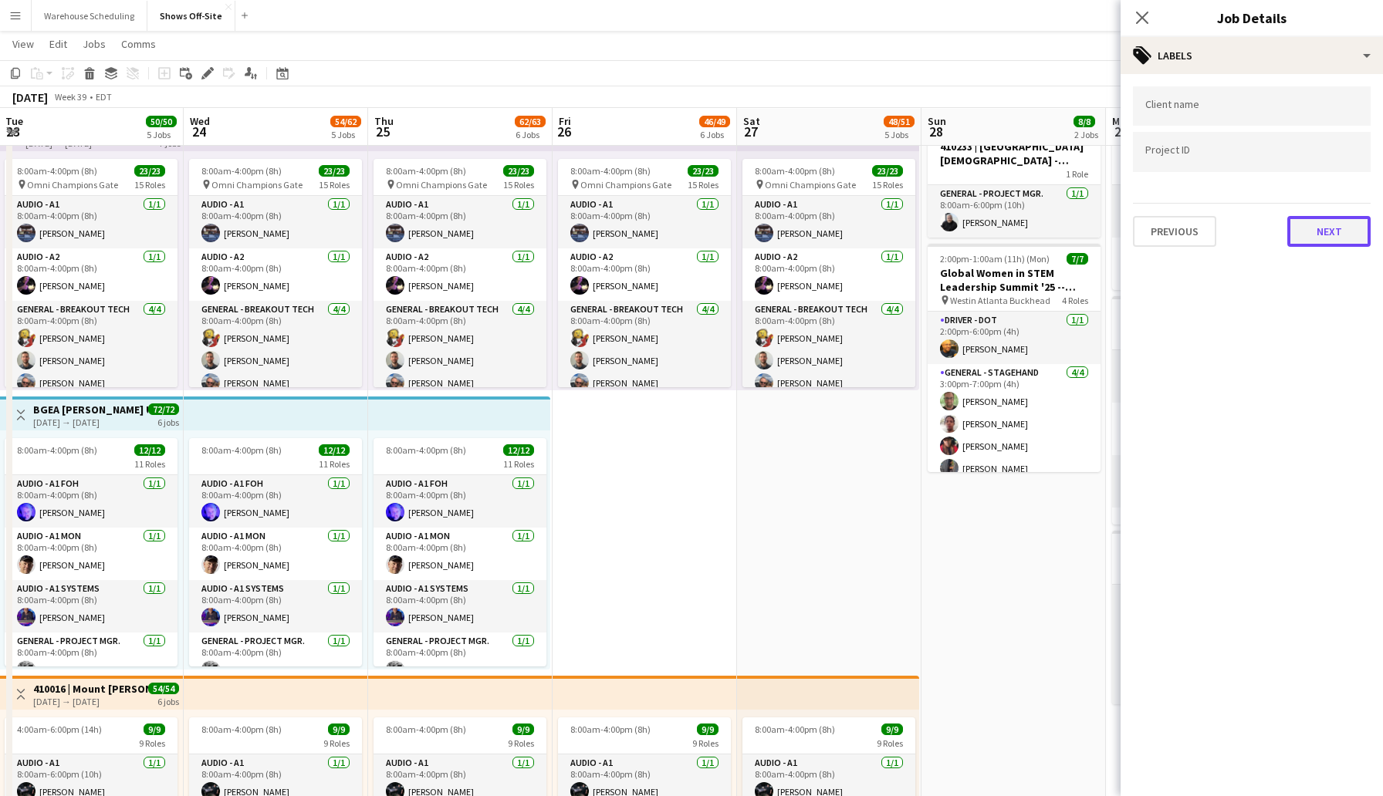
click at [1312, 228] on button "Next" at bounding box center [1328, 231] width 83 height 31
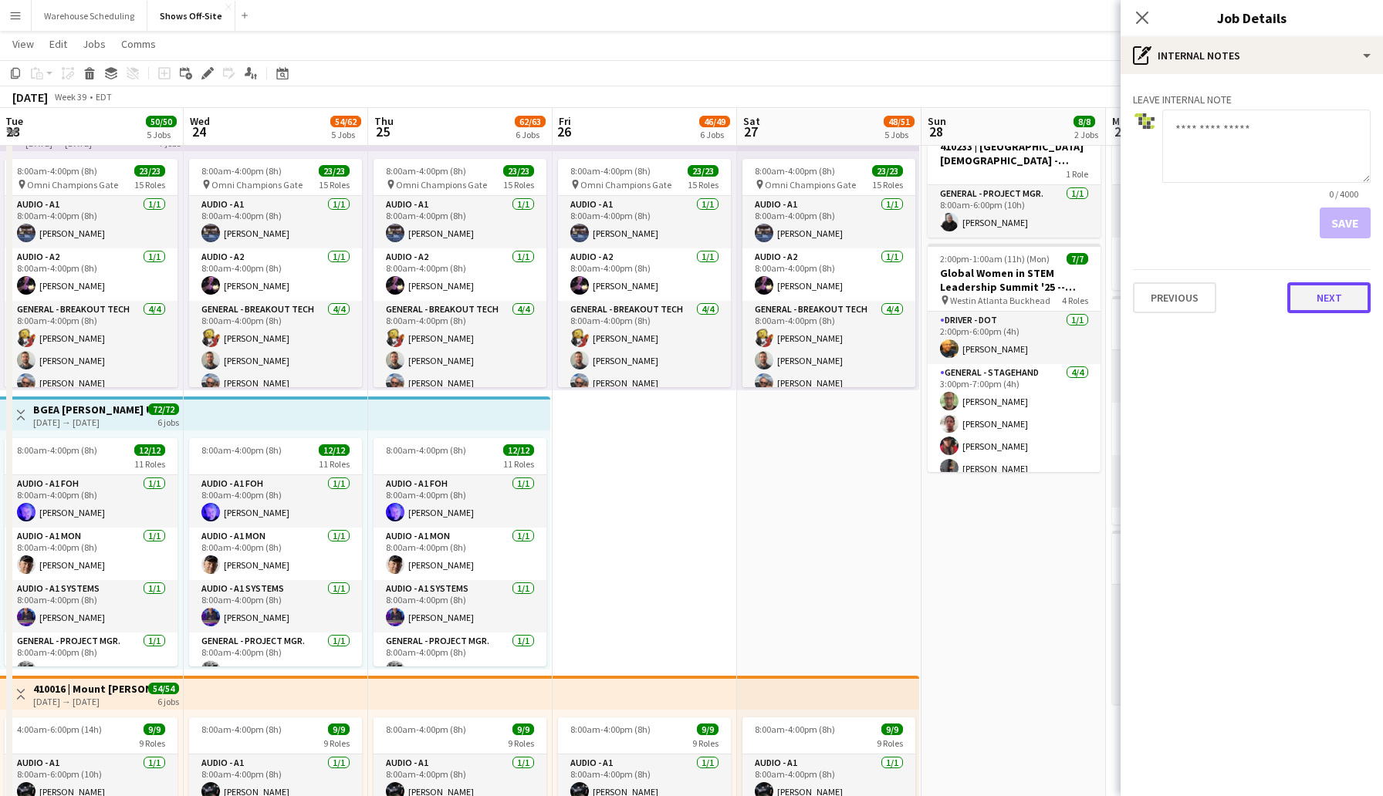
click at [1334, 296] on button "Next" at bounding box center [1328, 297] width 83 height 31
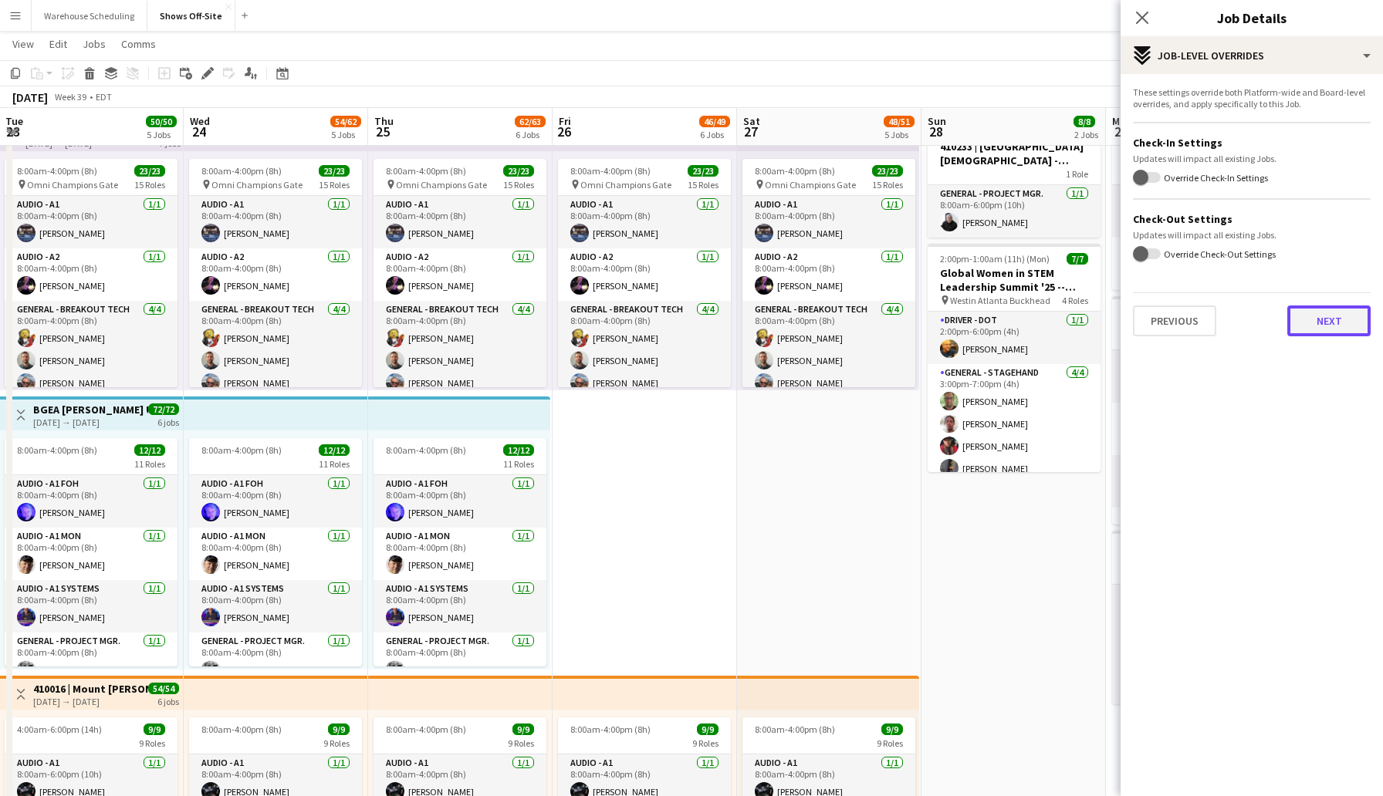
click at [1319, 322] on button "Next" at bounding box center [1328, 321] width 83 height 31
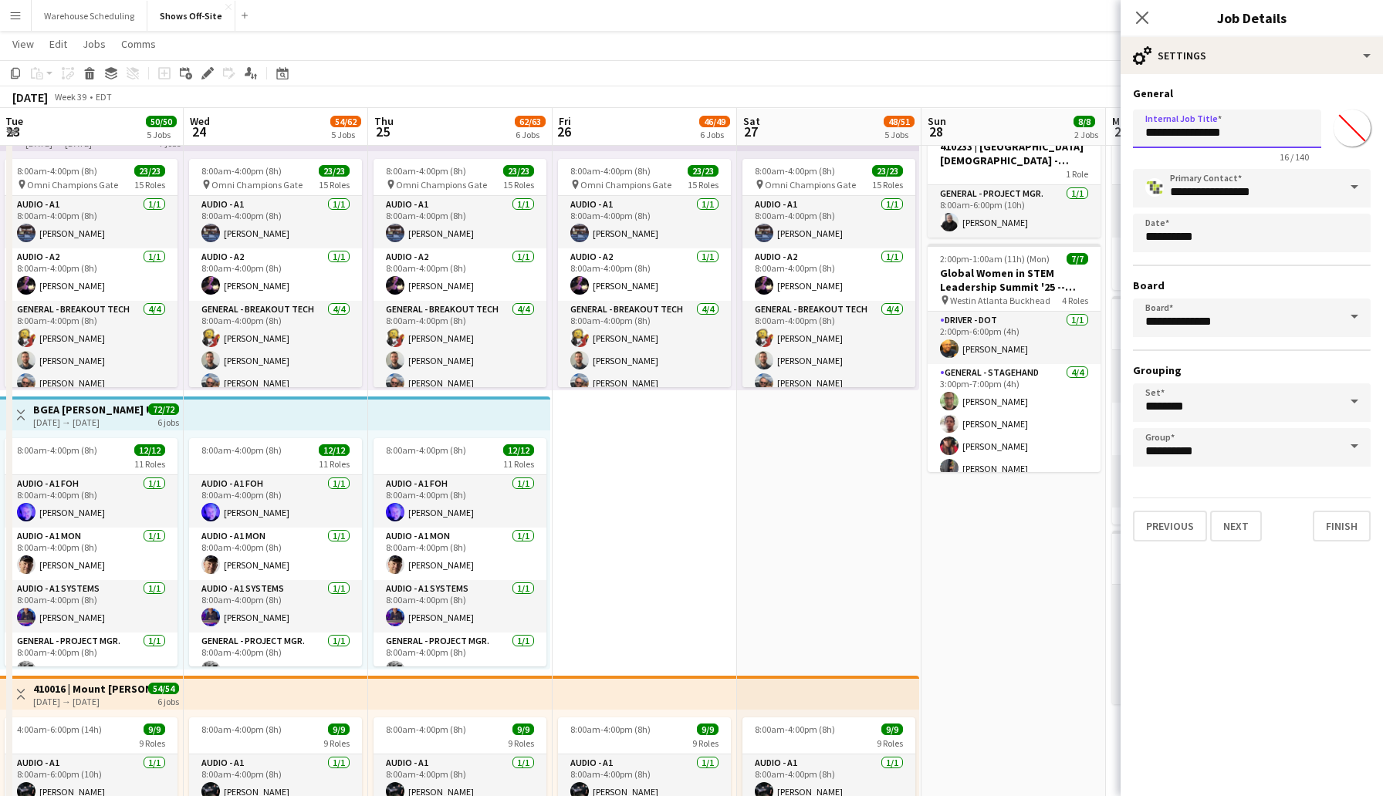
drag, startPoint x: 1240, startPoint y: 134, endPoint x: 1114, endPoint y: 130, distance: 126.6
paste input "**********"
type input "**********"
click at [1333, 526] on button "Finish" at bounding box center [1342, 526] width 58 height 31
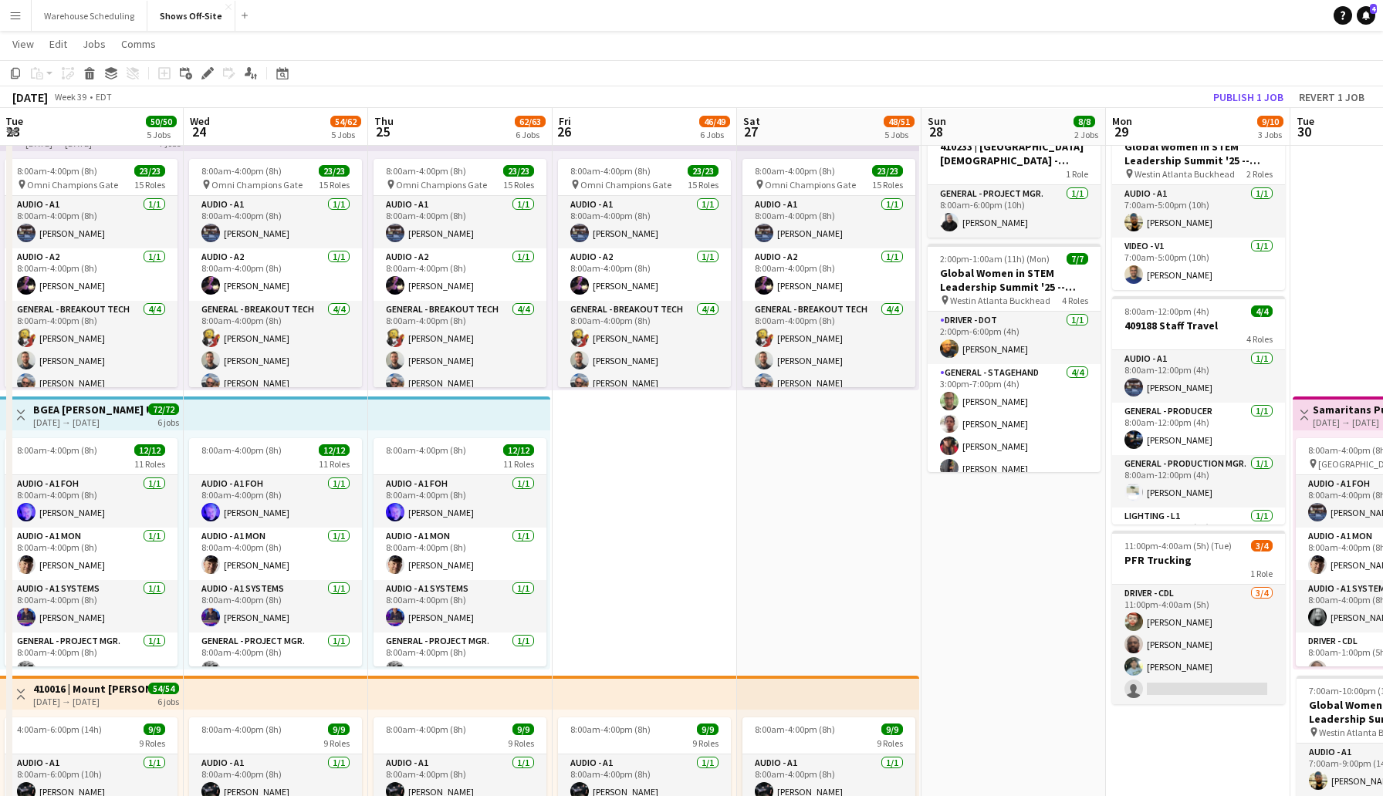
click at [1281, 80] on app-toolbar "Copy Paste Paste Command V Paste with crew Command Shift V Paste linked Job [GE…" at bounding box center [691, 73] width 1383 height 26
click at [1258, 92] on button "Publish 1 job" at bounding box center [1248, 97] width 83 height 20
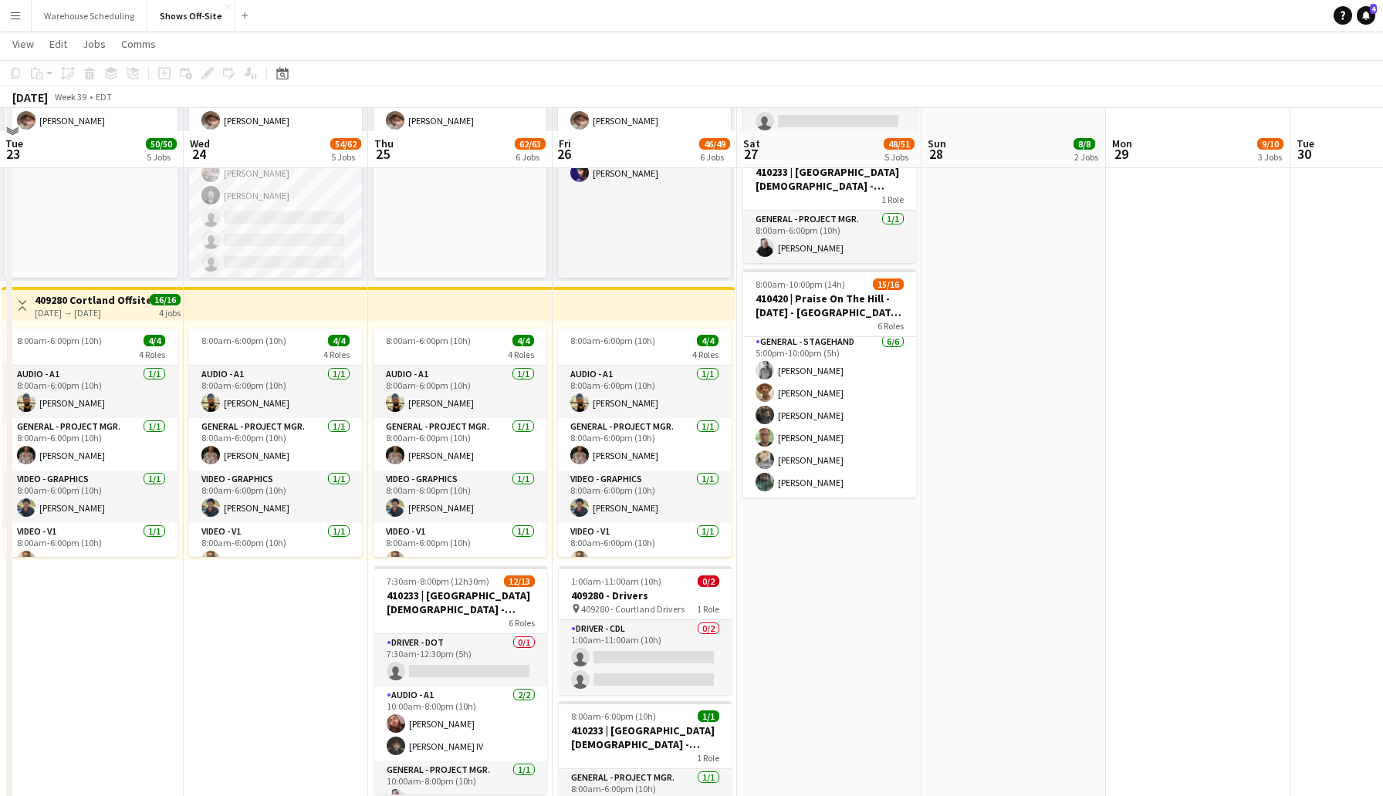
scroll to position [1068, 0]
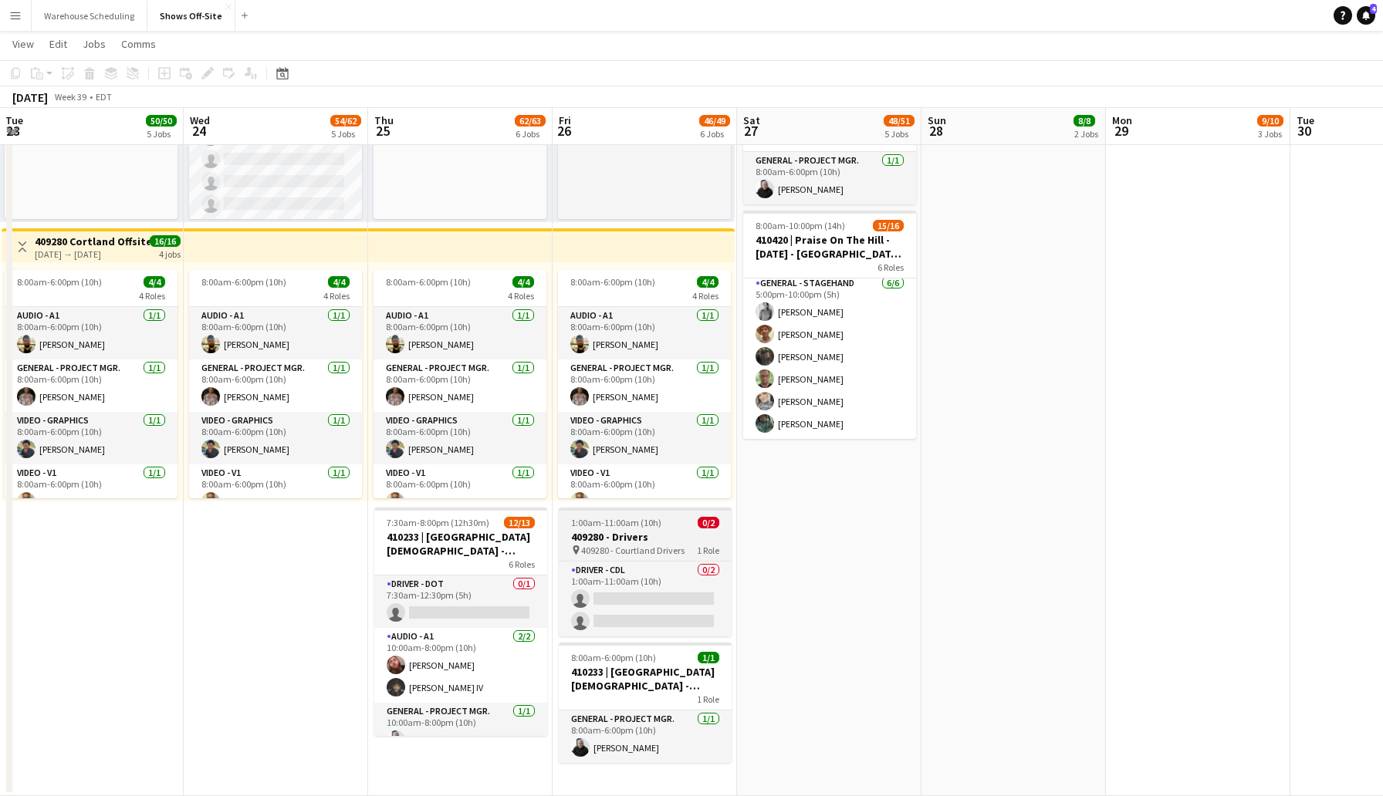
click at [645, 551] on span "409280 - Courtland Drivers" at bounding box center [632, 551] width 103 height 12
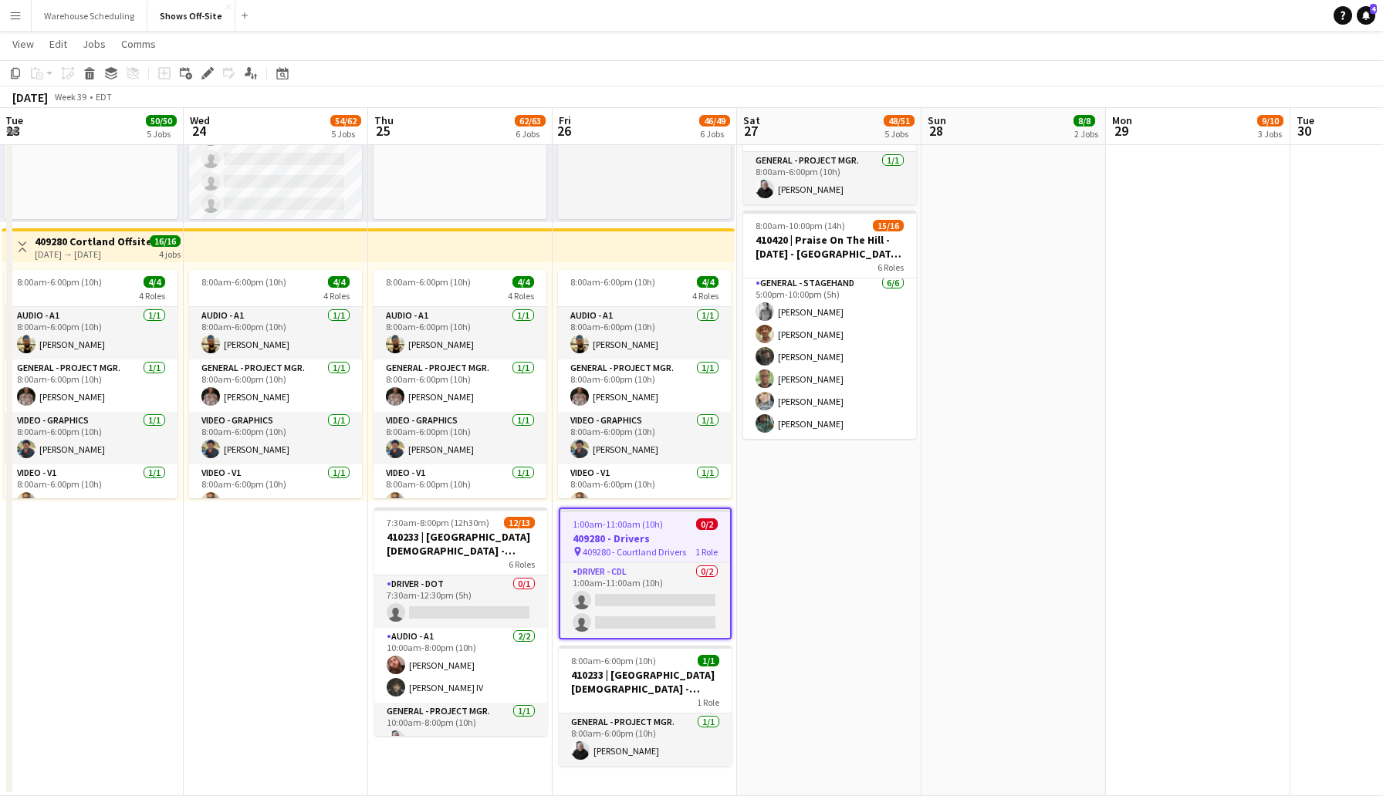
click at [665, 556] on span "409280 - Courtland Drivers" at bounding box center [634, 552] width 103 height 12
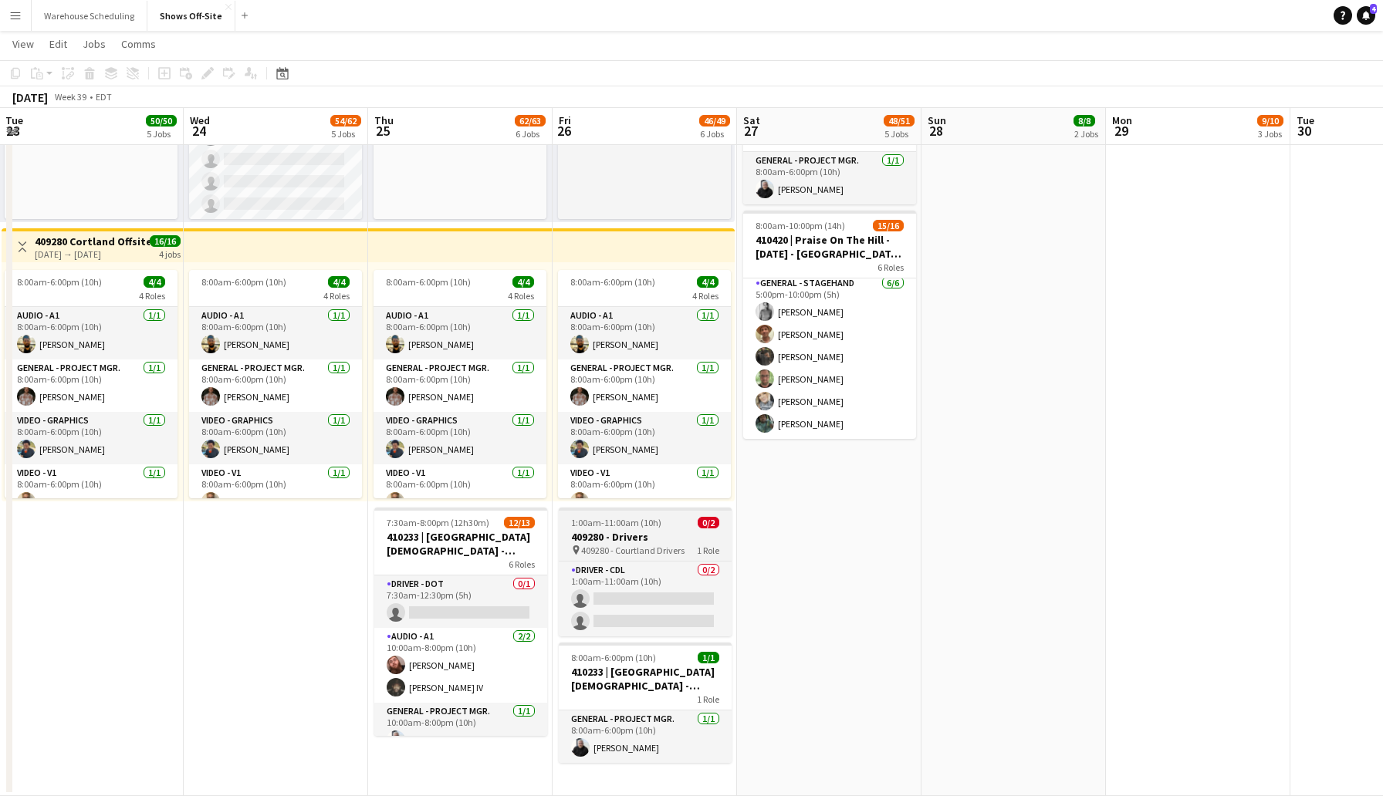
click at [656, 530] on h3 "409280 - Drivers" at bounding box center [645, 537] width 173 height 14
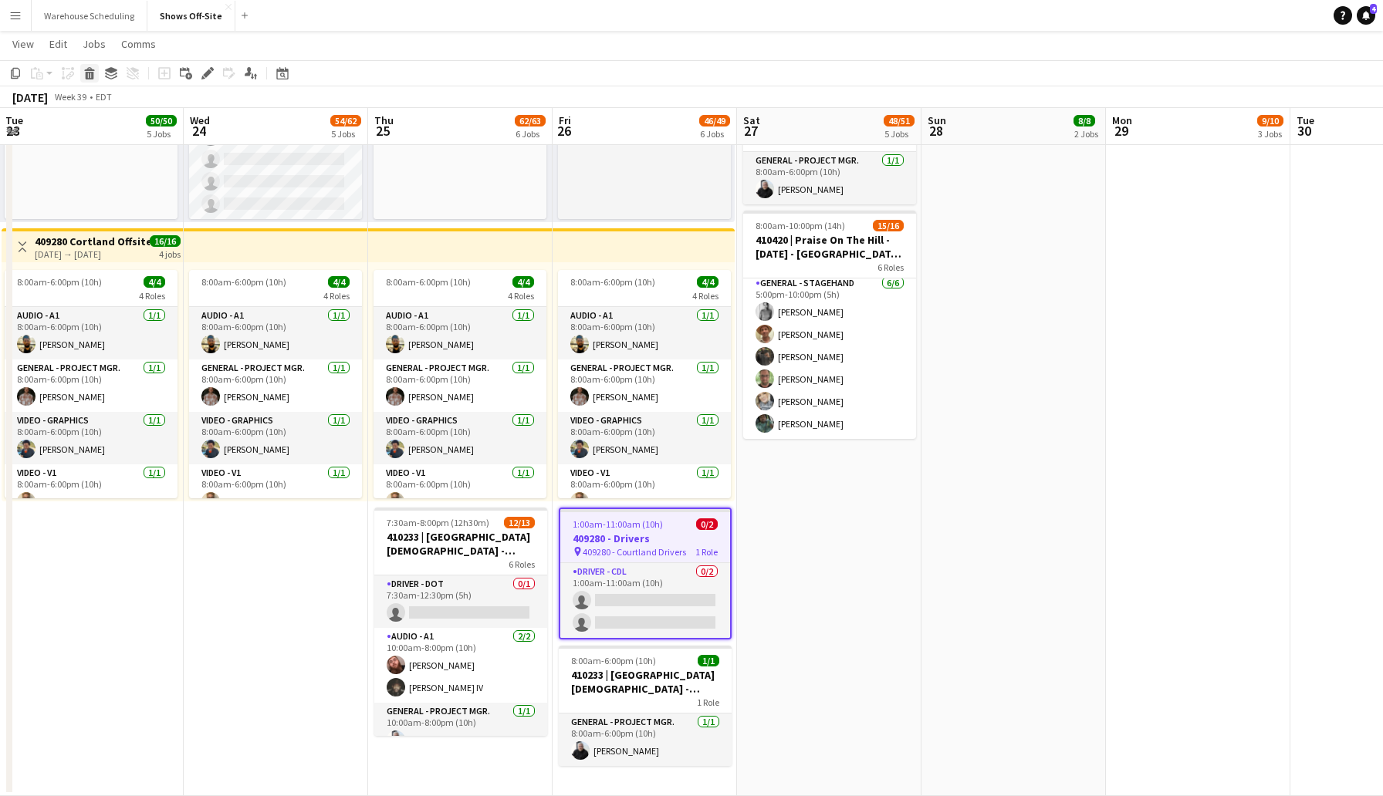
click at [93, 71] on icon "Delete" at bounding box center [89, 73] width 12 height 12
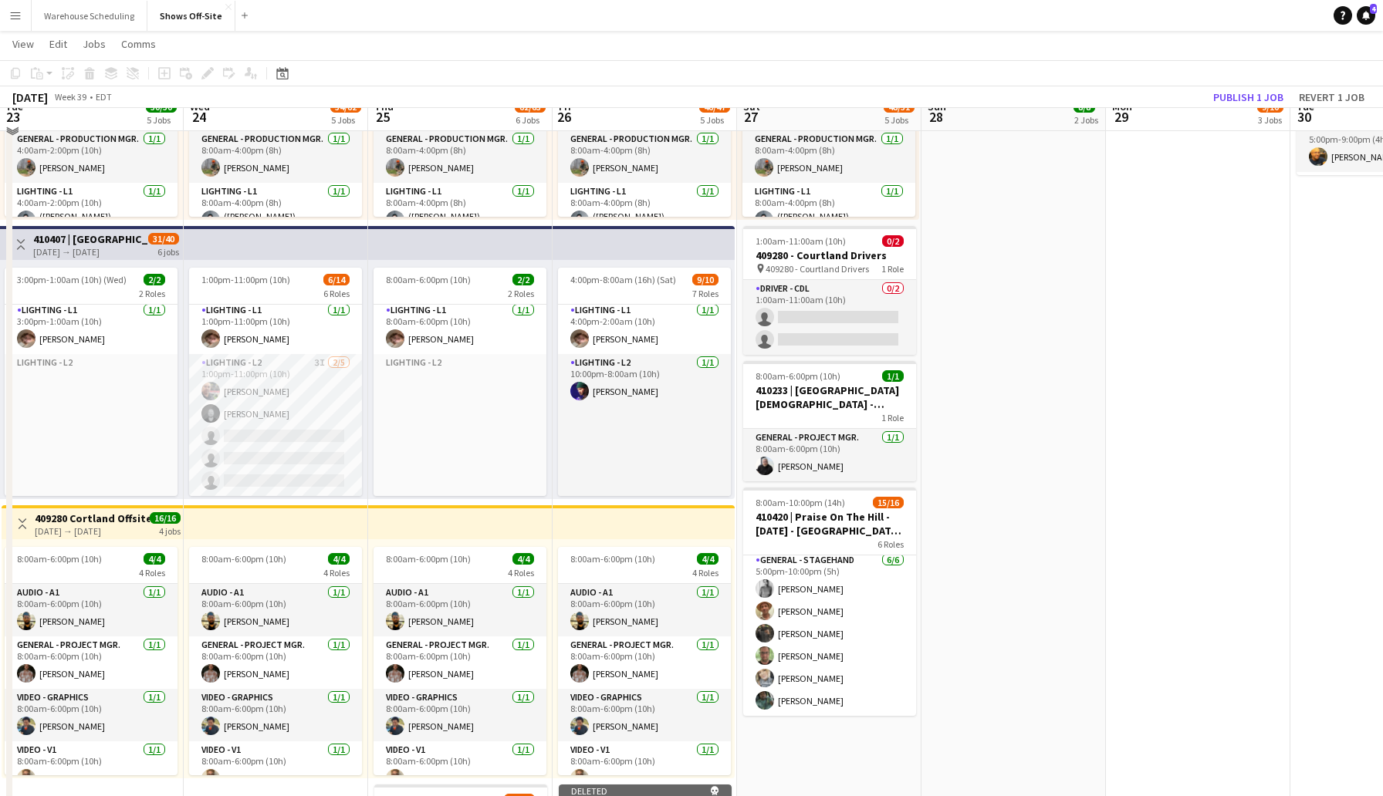
scroll to position [777, 0]
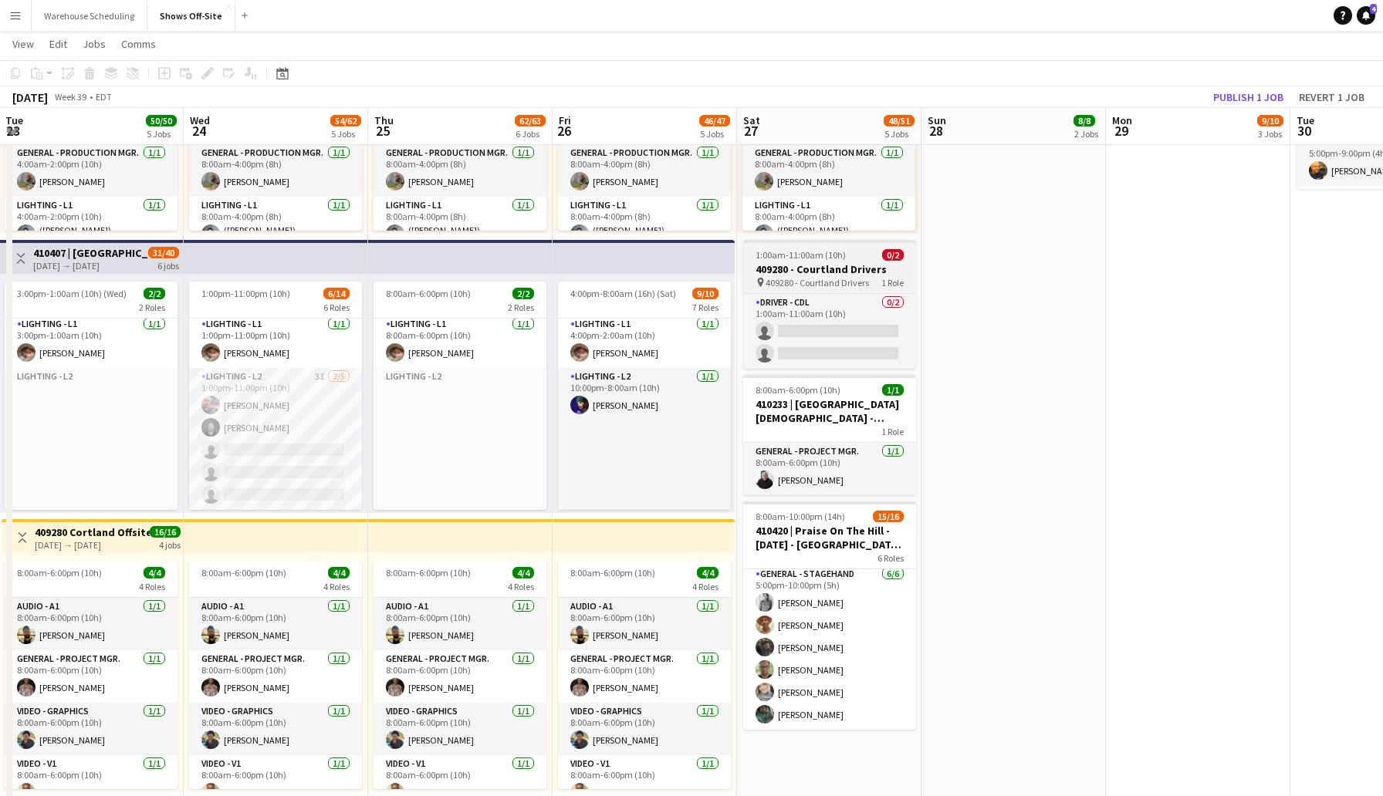
click at [829, 251] on span "1:00am-11:00am (10h)" at bounding box center [800, 255] width 90 height 12
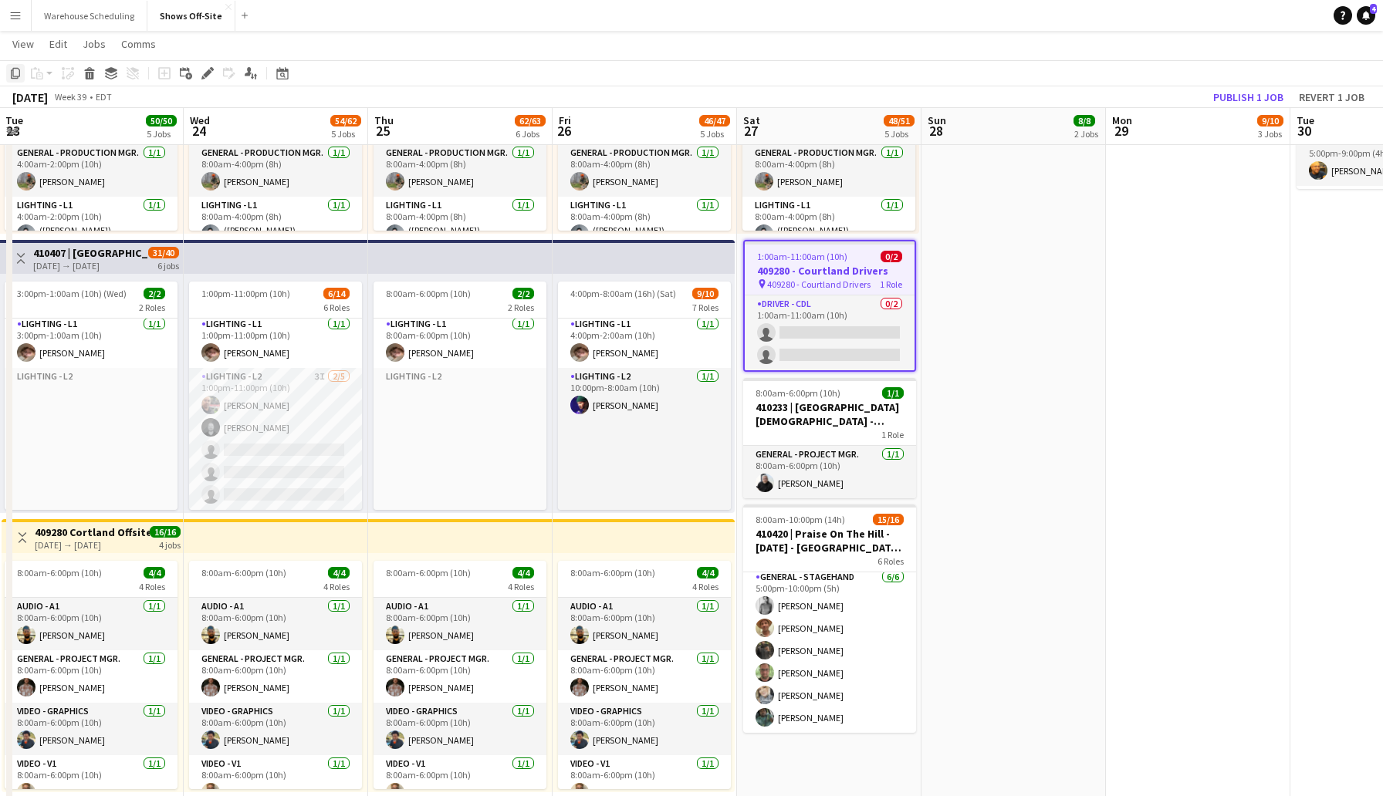
click at [12, 70] on icon at bounding box center [15, 73] width 9 height 11
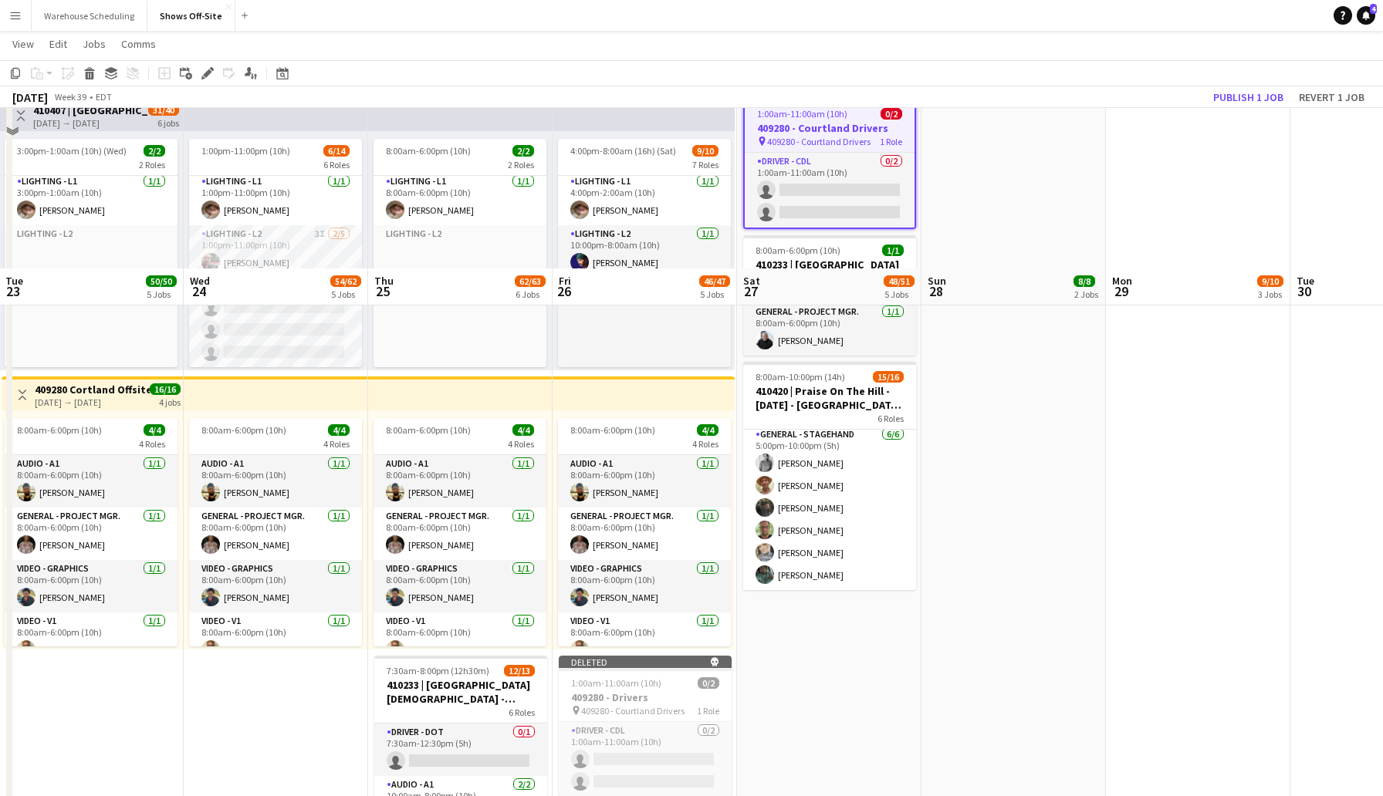
scroll to position [1080, 0]
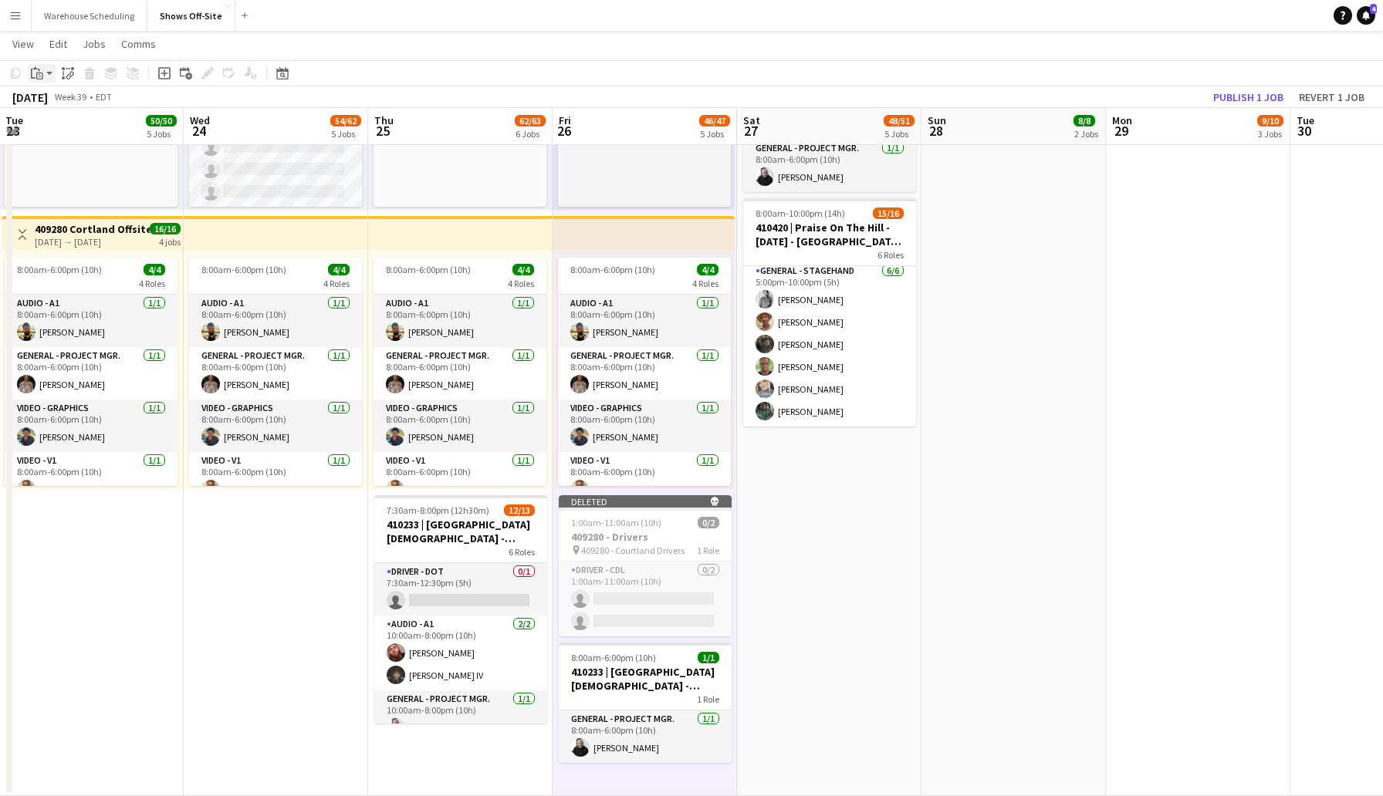
click at [47, 73] on app-action-btn "Paste" at bounding box center [42, 73] width 28 height 19
click at [88, 129] on link "Paste with crew Command Shift V" at bounding box center [102, 129] width 122 height 14
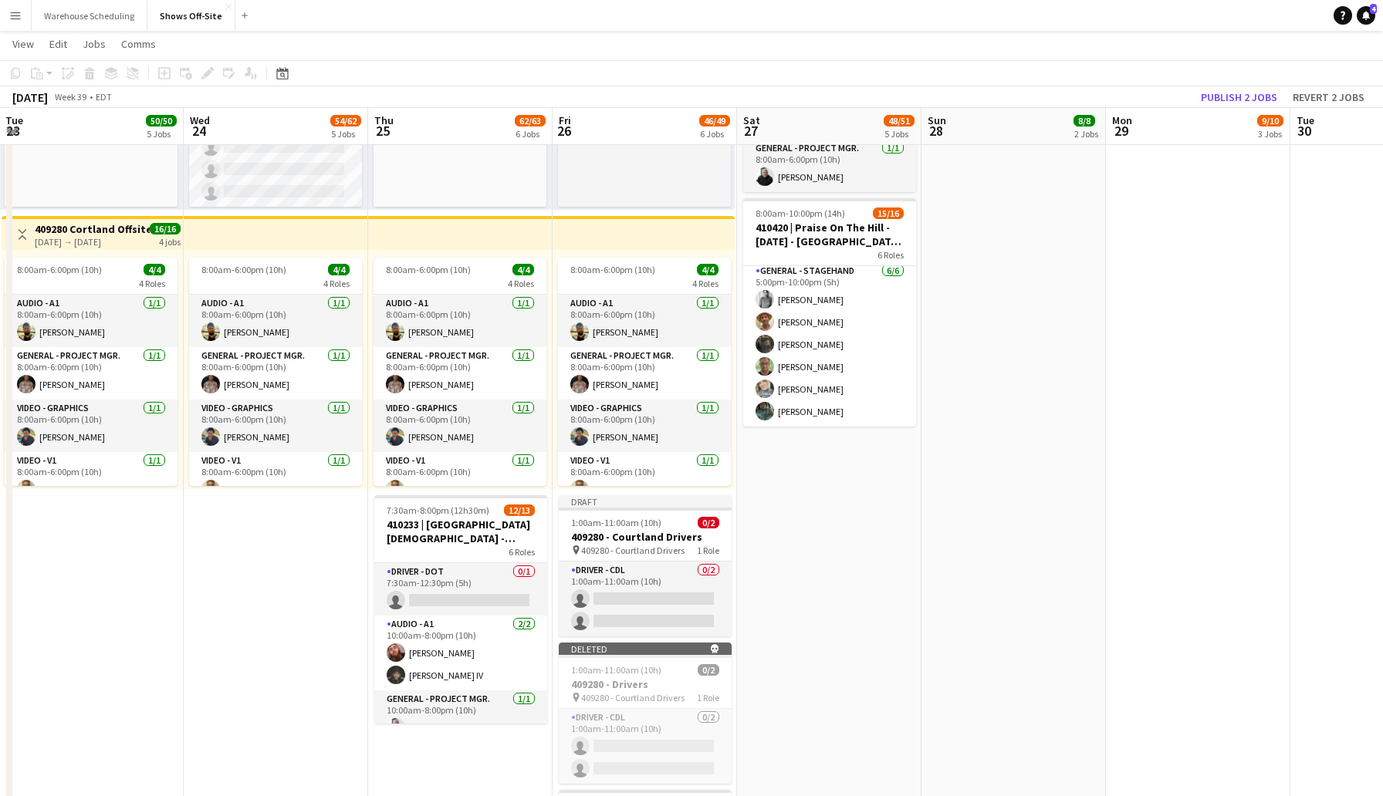
click at [1036, 378] on app-date-cell "8:00am-6:00pm (10h) 1/1 410233 | [GEOGRAPHIC_DATA] - Frequency Camp FFA 2025 1 …" at bounding box center [1013, 26] width 184 height 1867
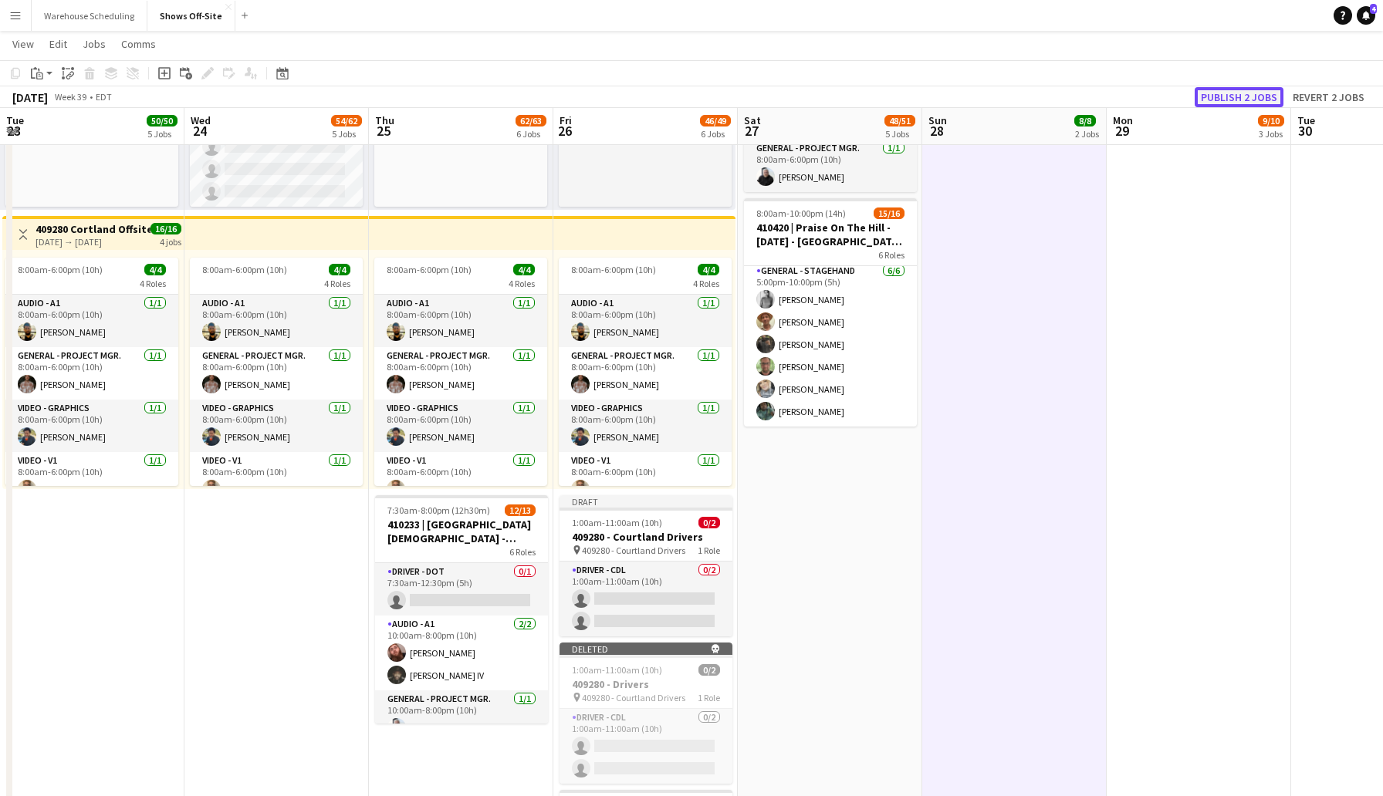
click at [1225, 96] on button "Publish 2 jobs" at bounding box center [1239, 97] width 89 height 20
